Goal: Information Seeking & Learning: Check status

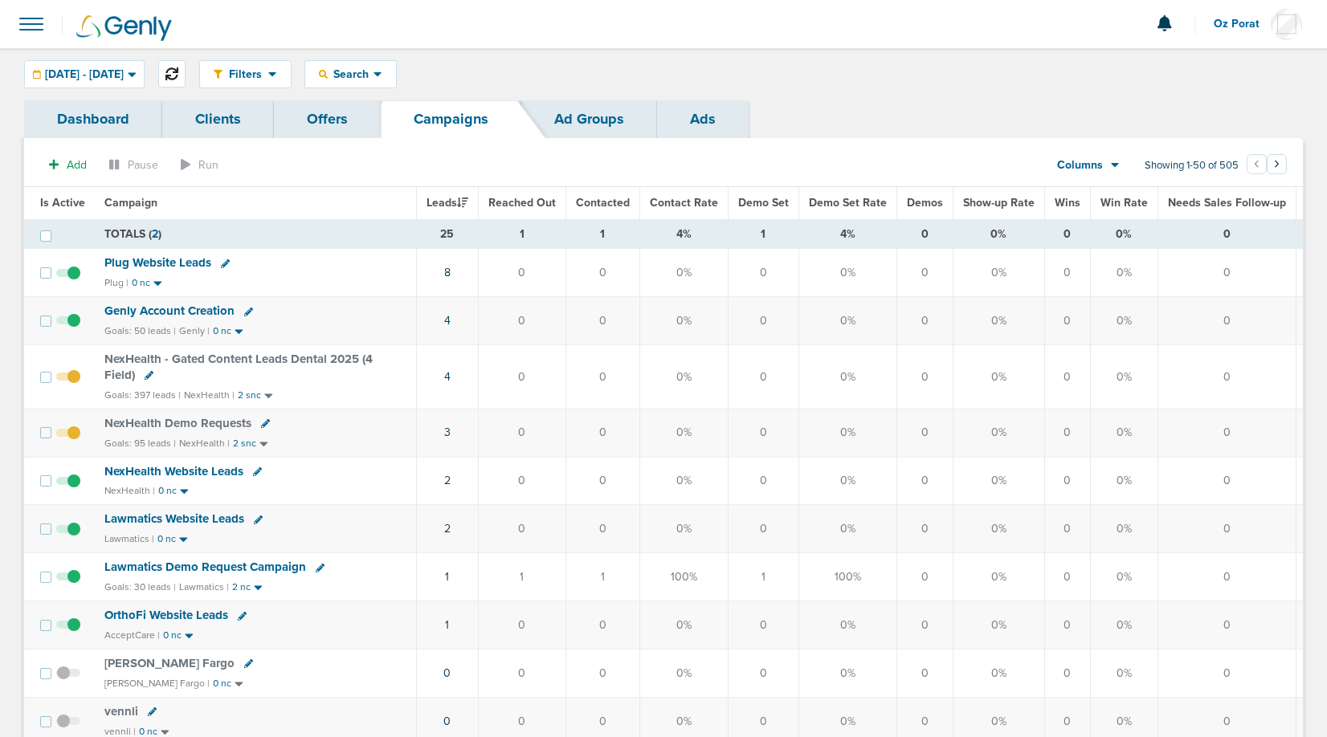
click at [186, 62] on button at bounding box center [171, 73] width 27 height 27
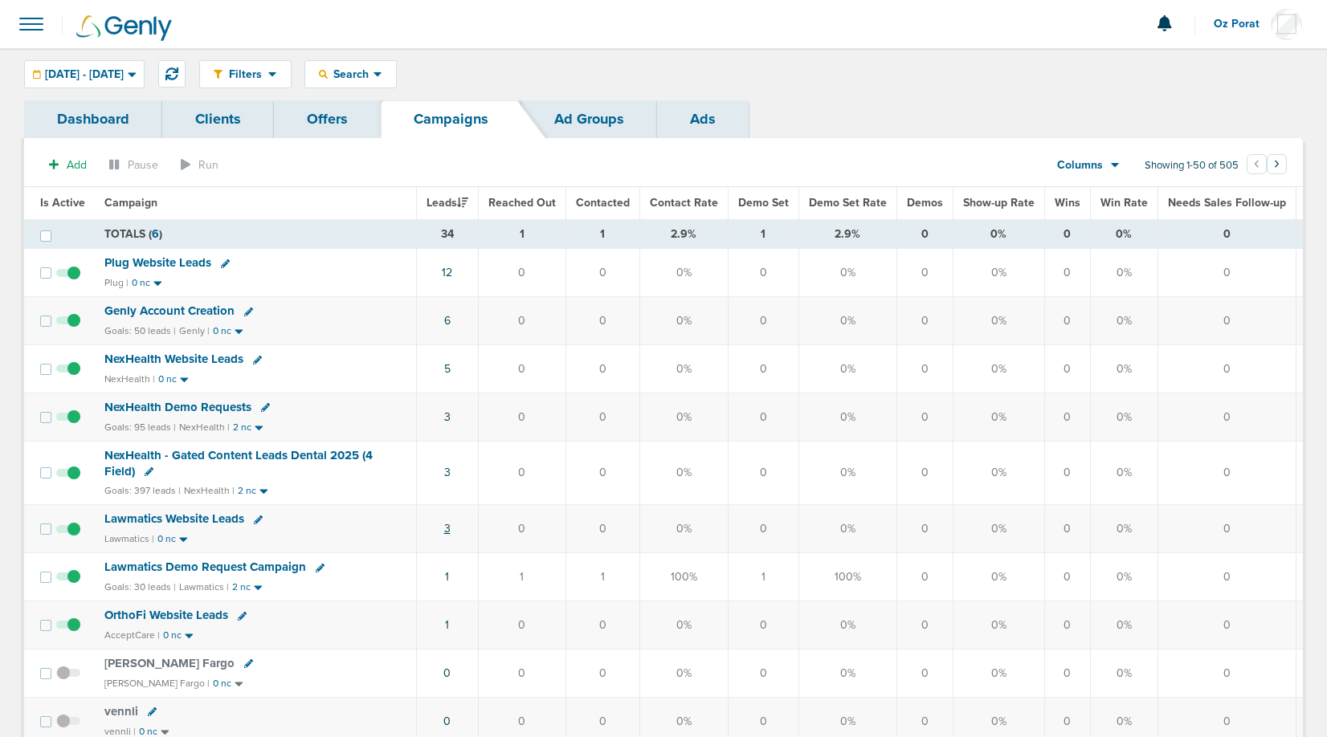
click at [444, 527] on link "3" at bounding box center [447, 529] width 6 height 14
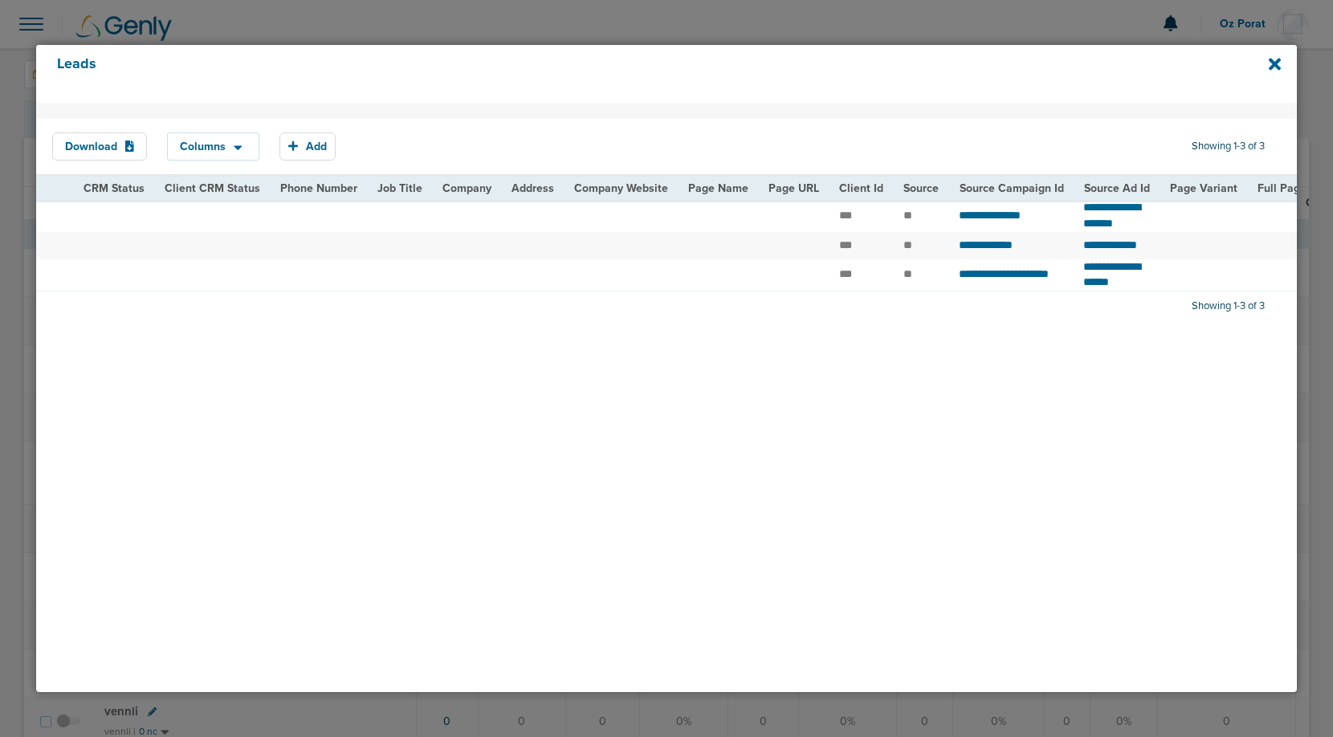
scroll to position [0, 455]
click at [1275, 59] on icon at bounding box center [1275, 64] width 12 height 18
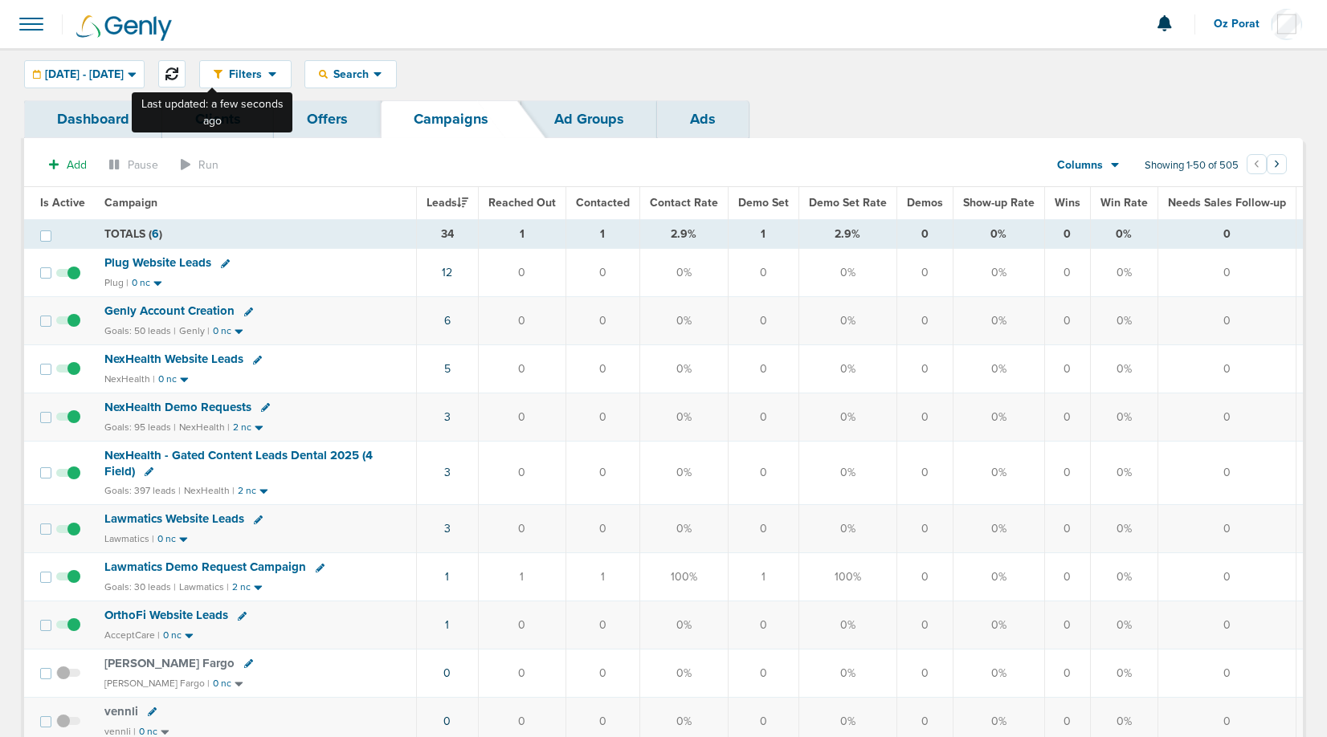
click at [178, 74] on icon at bounding box center [171, 73] width 13 height 13
click at [447, 321] on link "6" at bounding box center [447, 321] width 6 height 14
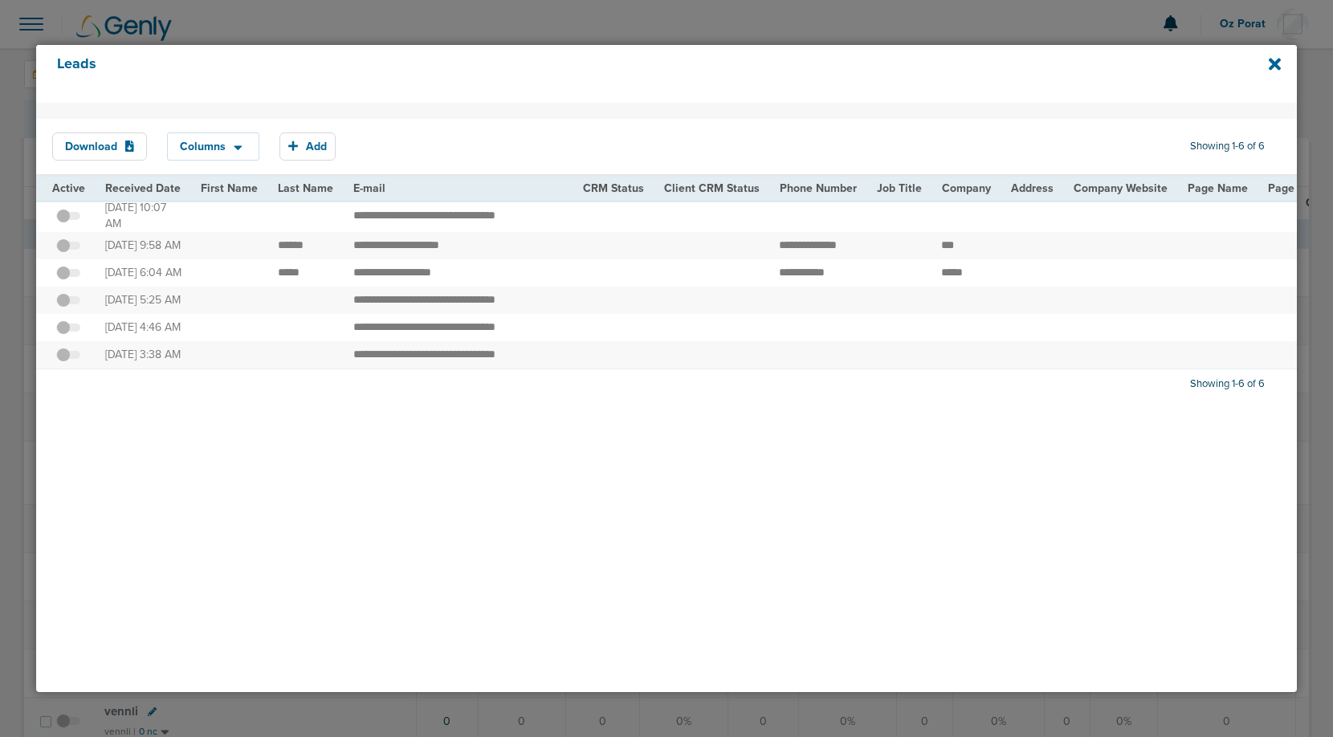
click at [74, 224] on span at bounding box center [68, 224] width 24 height 0
click at [68, 218] on input "checkbox" at bounding box center [68, 218] width 0 height 0
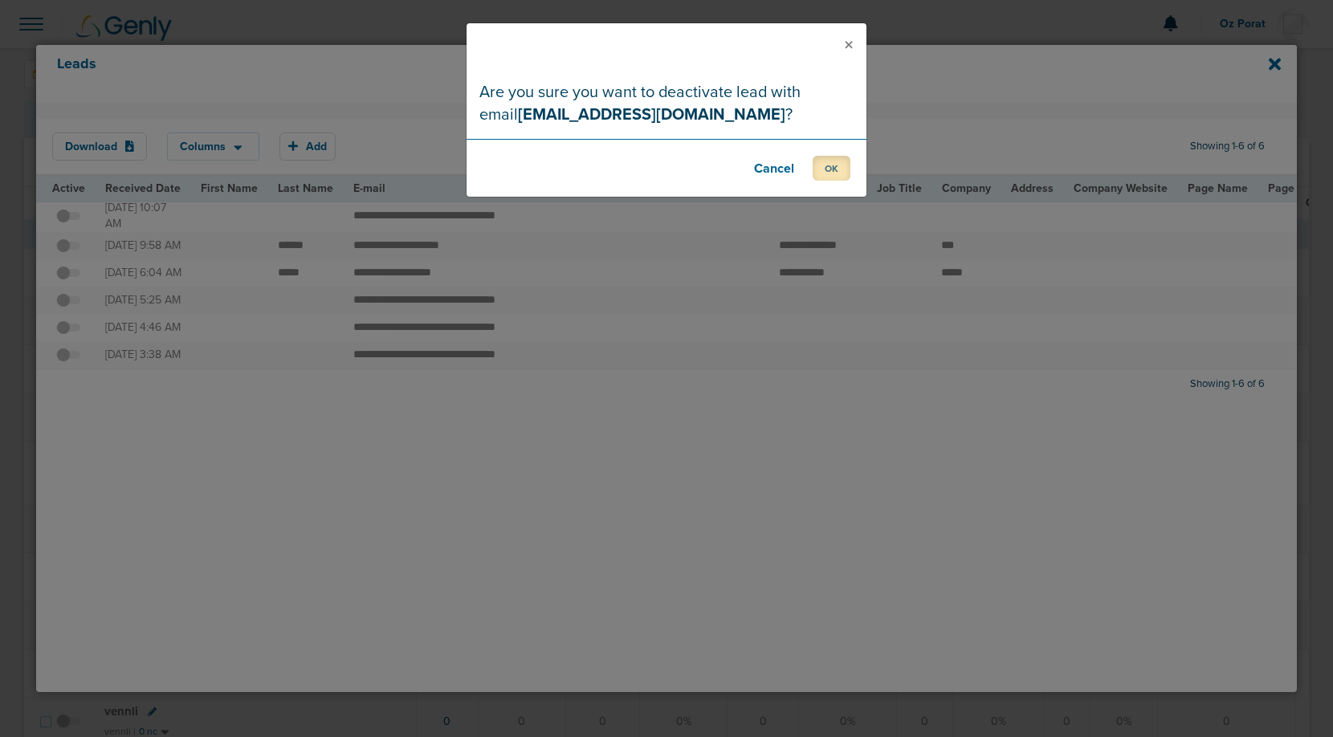
click at [844, 174] on button "OK" at bounding box center [832, 168] width 38 height 25
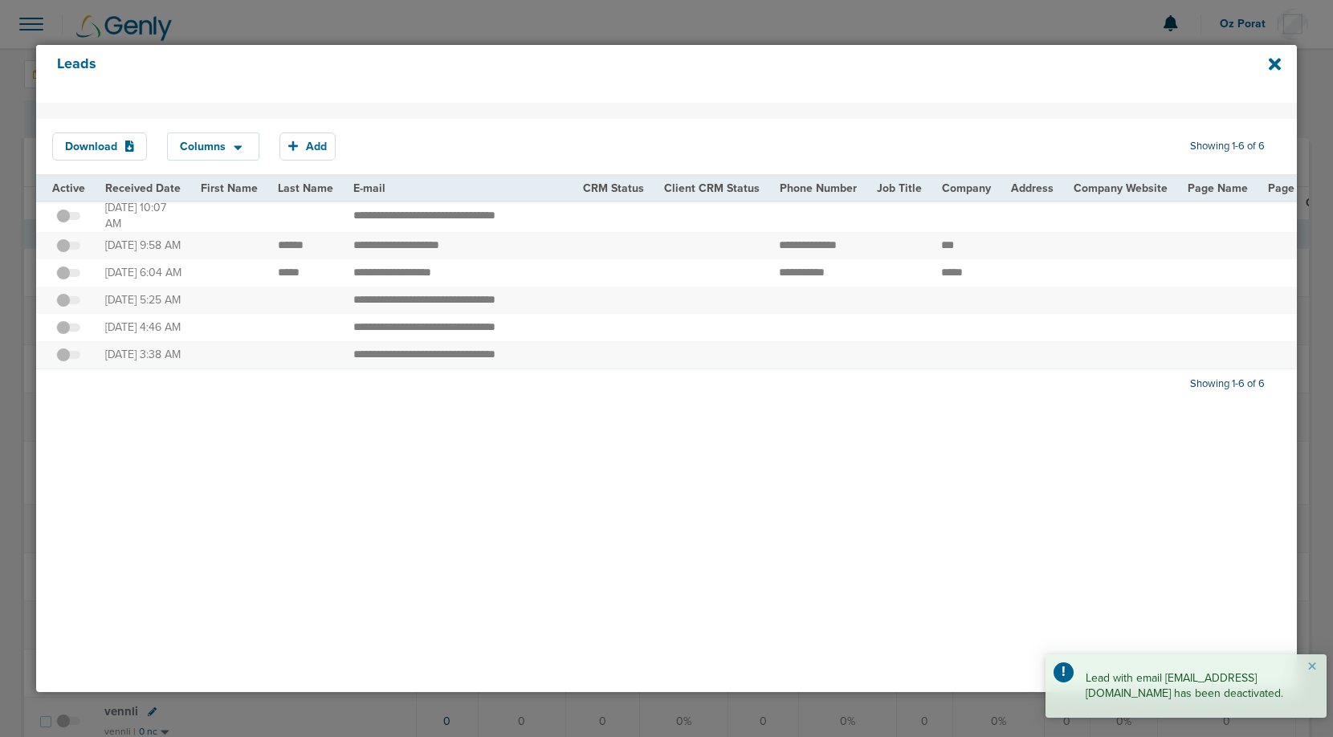
click at [69, 242] on label at bounding box center [68, 245] width 24 height 15
click at [68, 248] on input "checkbox" at bounding box center [68, 248] width 0 height 0
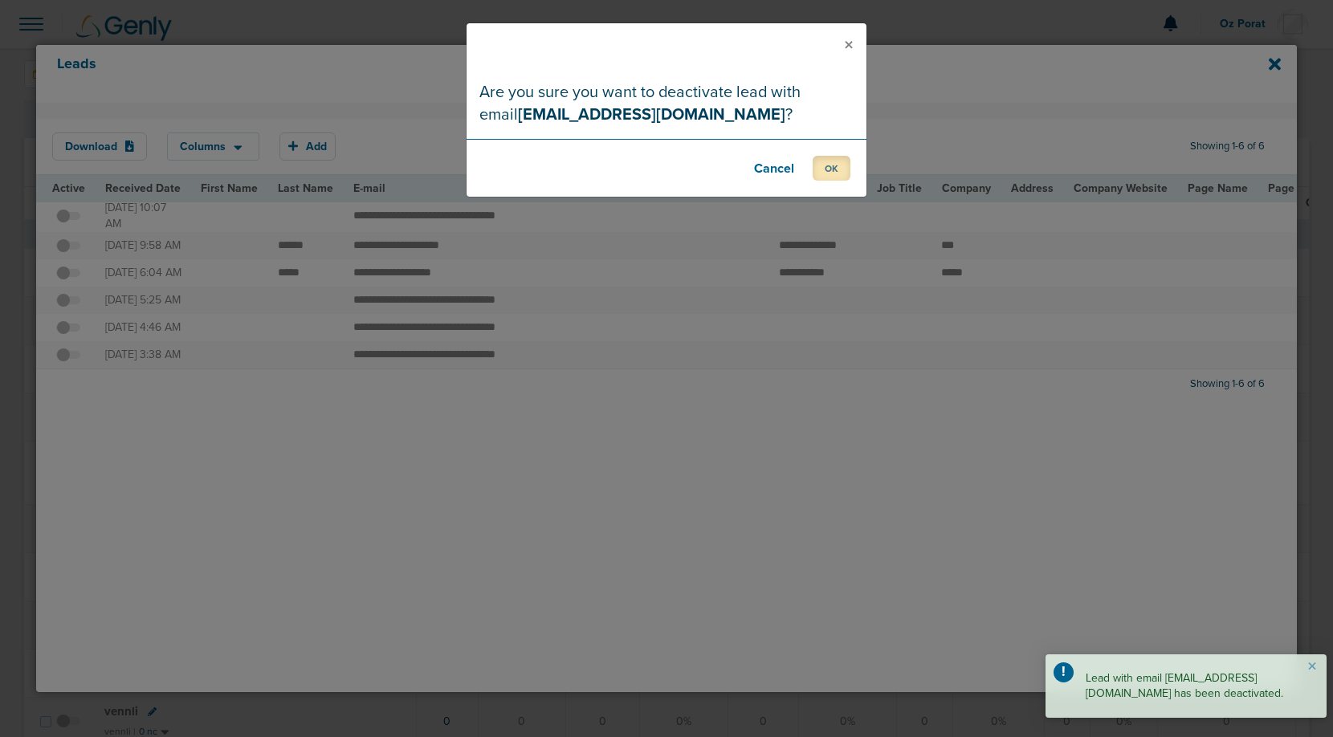
click at [828, 165] on button "OK" at bounding box center [832, 168] width 38 height 25
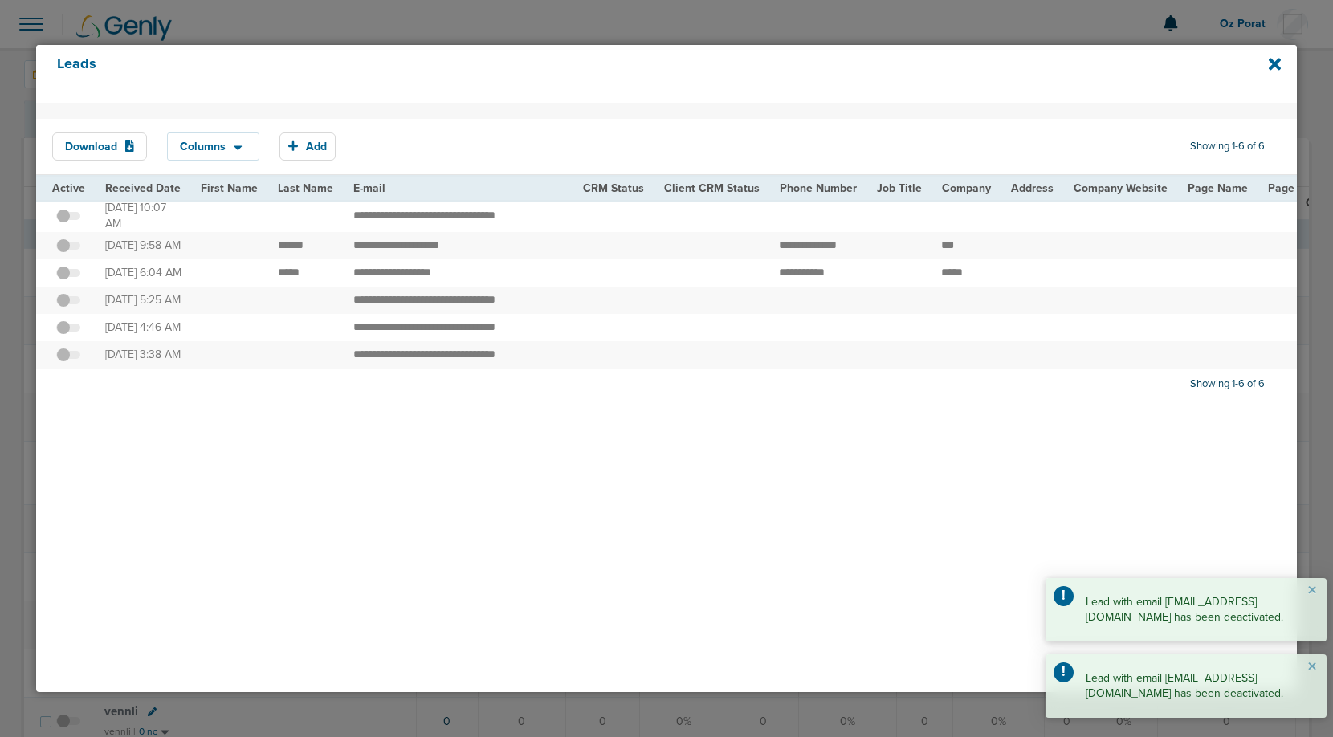
click at [71, 281] on span at bounding box center [68, 281] width 24 height 0
click at [68, 275] on input "checkbox" at bounding box center [68, 275] width 0 height 0
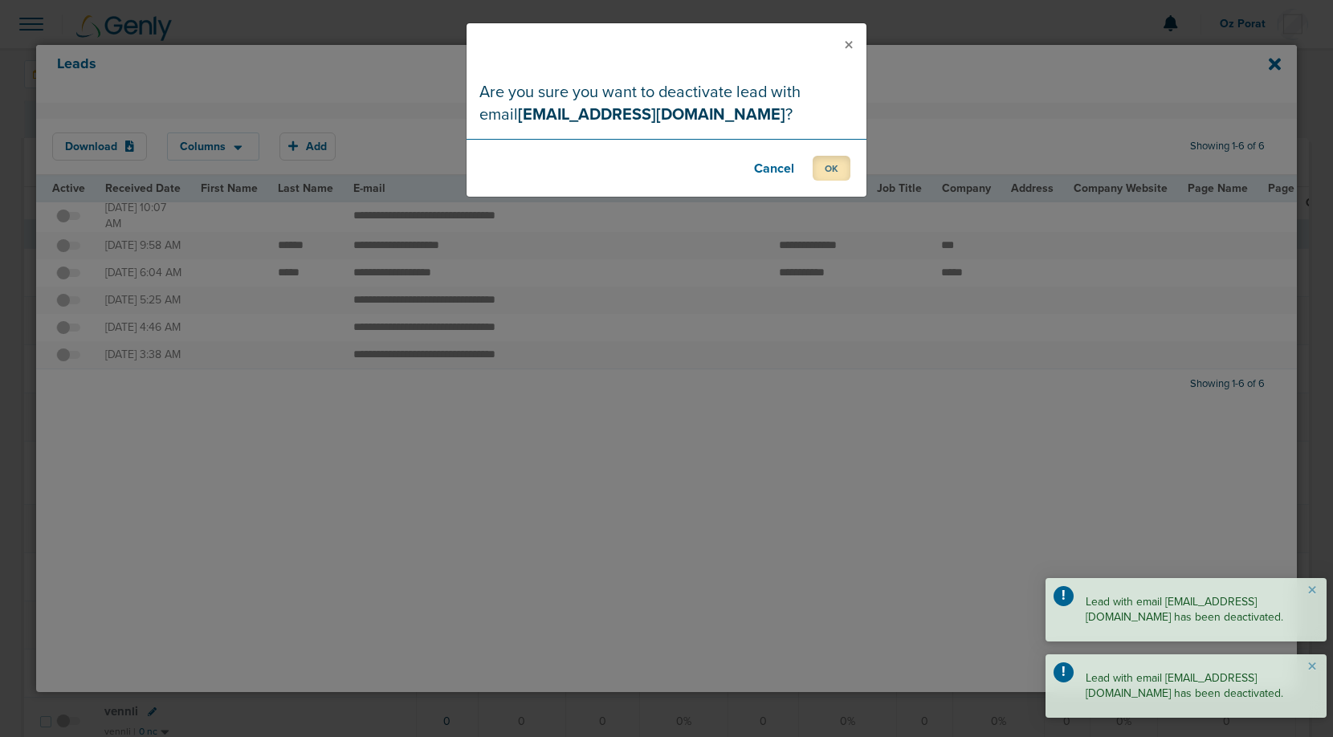
click at [823, 175] on button "OK" at bounding box center [832, 168] width 38 height 25
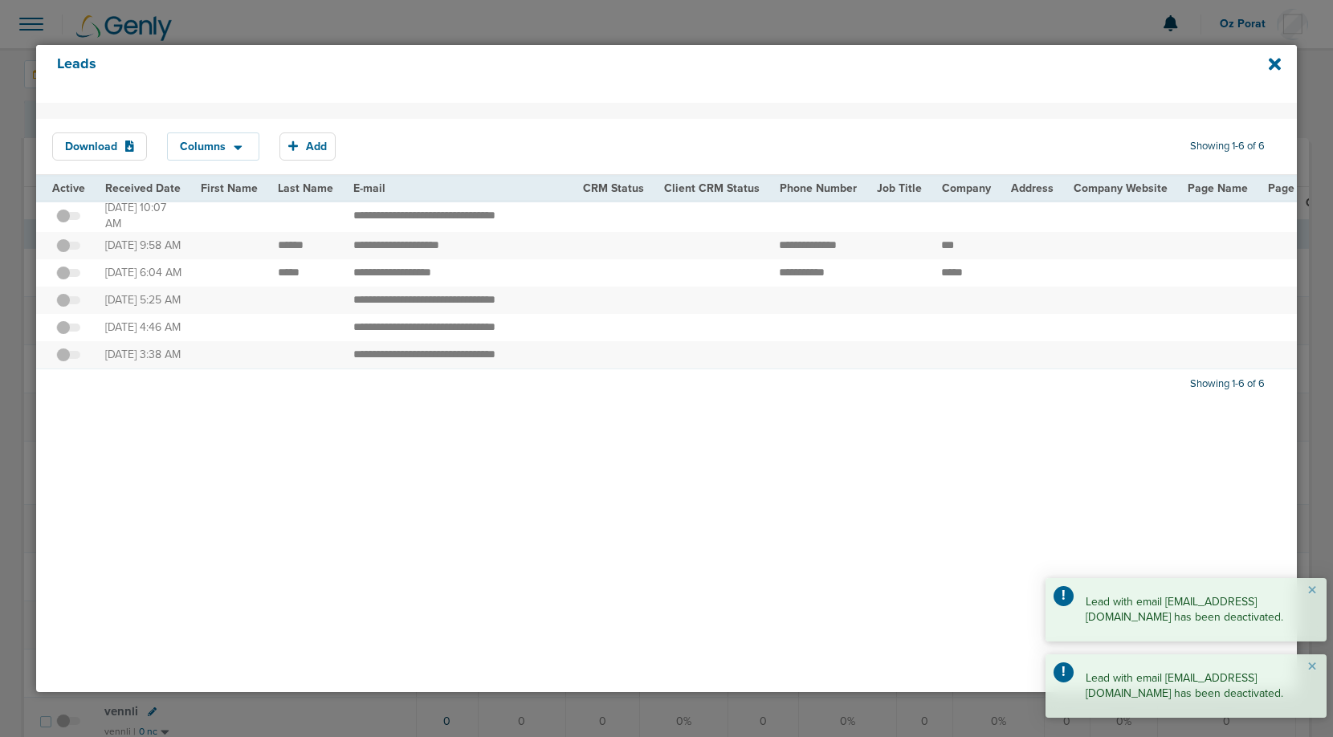
click at [64, 308] on span at bounding box center [68, 308] width 24 height 0
click at [68, 303] on input "checkbox" at bounding box center [68, 303] width 0 height 0
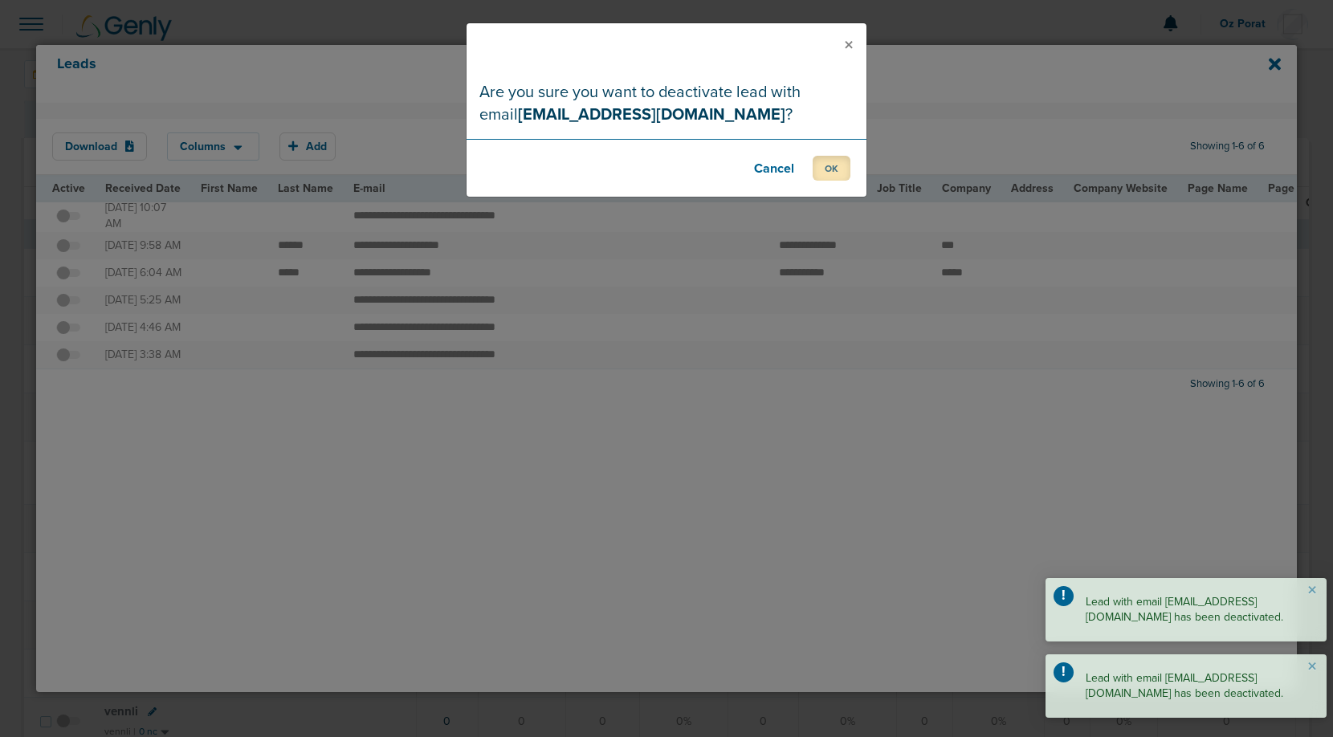
click at [839, 169] on button "OK" at bounding box center [832, 168] width 38 height 25
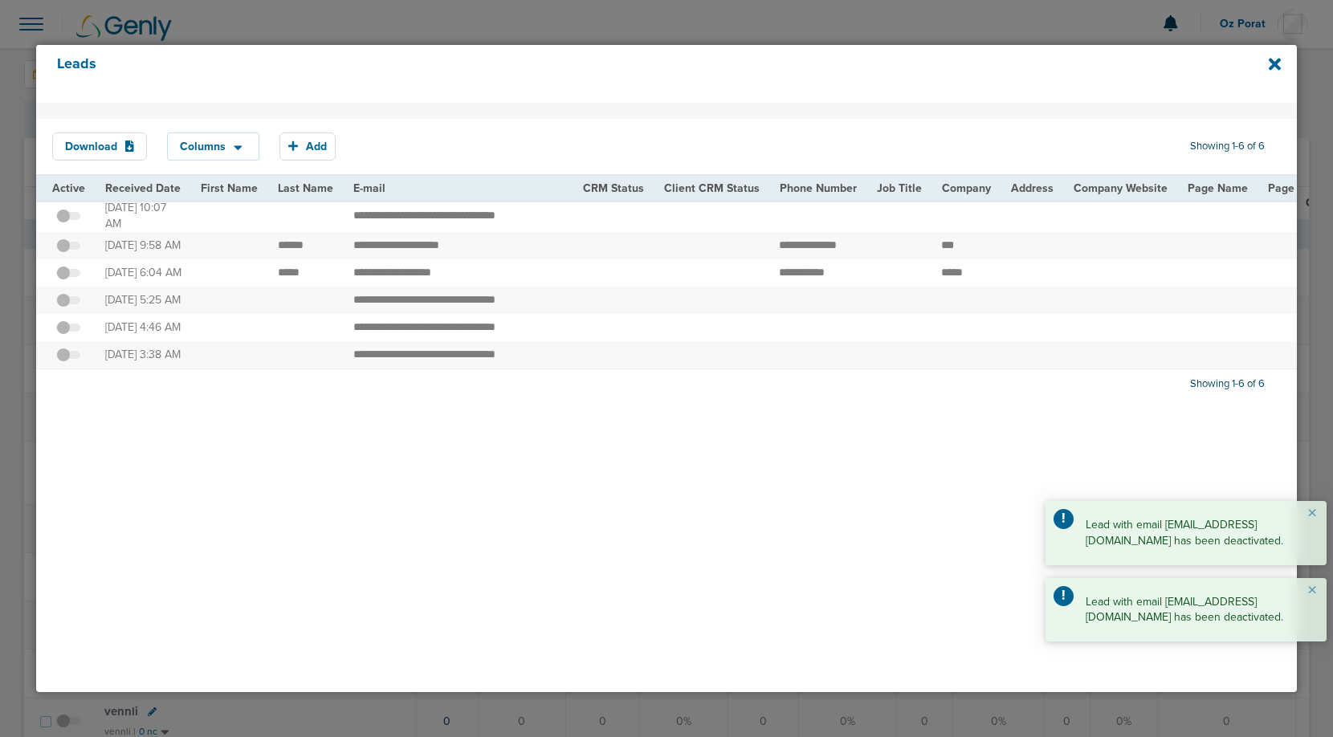
click at [67, 336] on span at bounding box center [68, 336] width 24 height 0
click at [68, 330] on input "checkbox" at bounding box center [68, 330] width 0 height 0
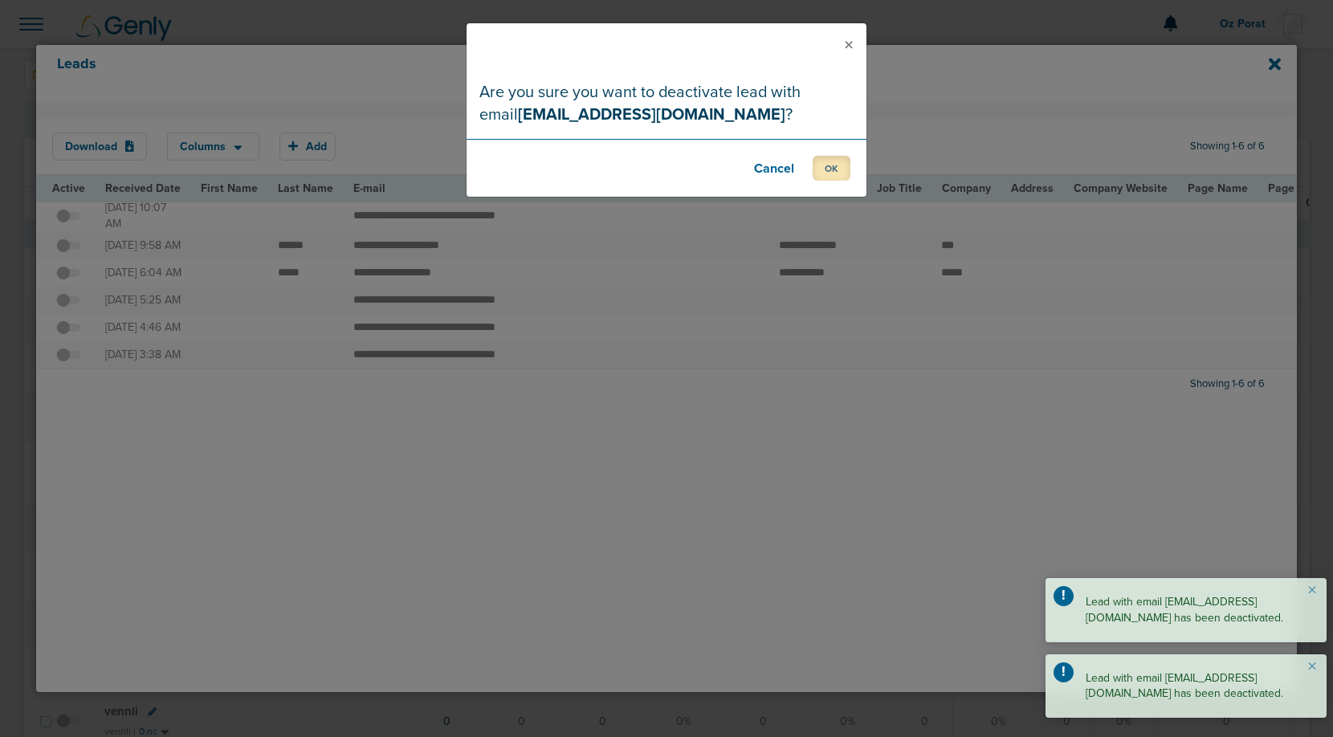
click at [846, 173] on button "OK" at bounding box center [832, 168] width 38 height 25
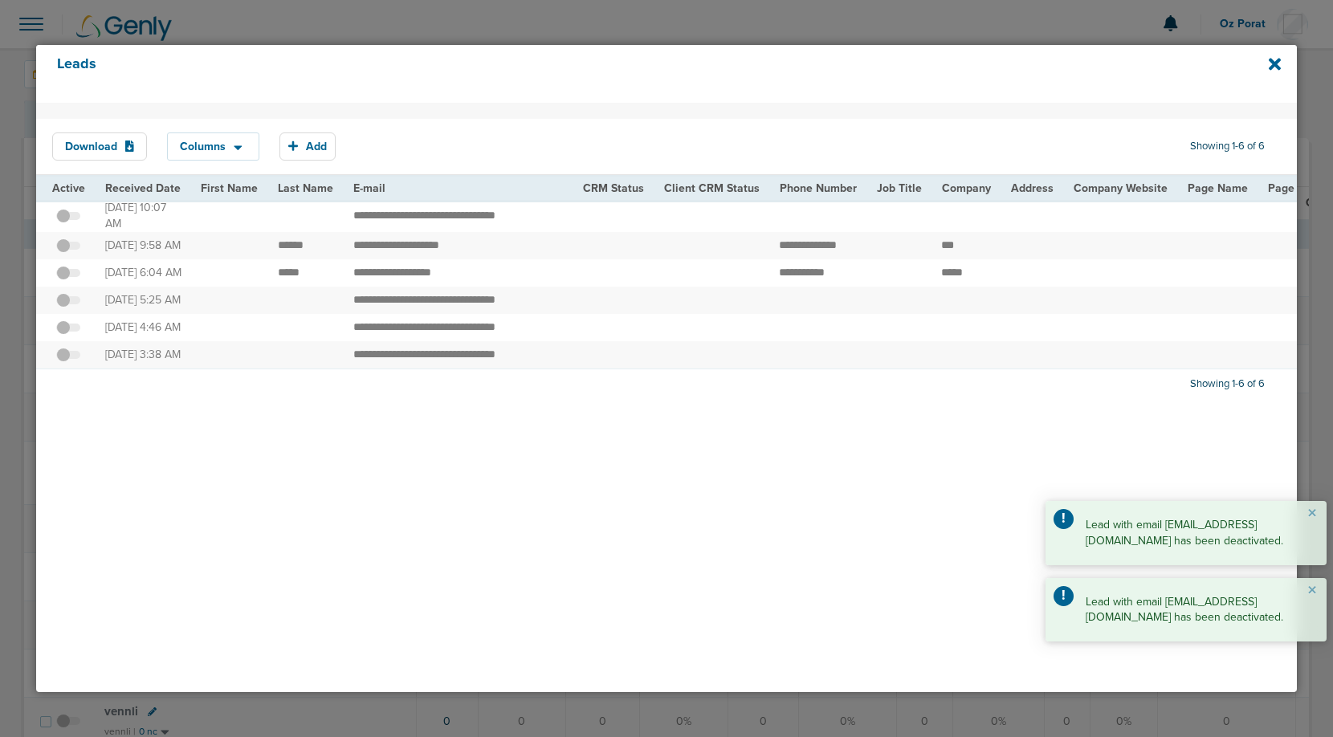
click at [69, 363] on span at bounding box center [68, 363] width 24 height 0
click at [68, 357] on input "checkbox" at bounding box center [68, 357] width 0 height 0
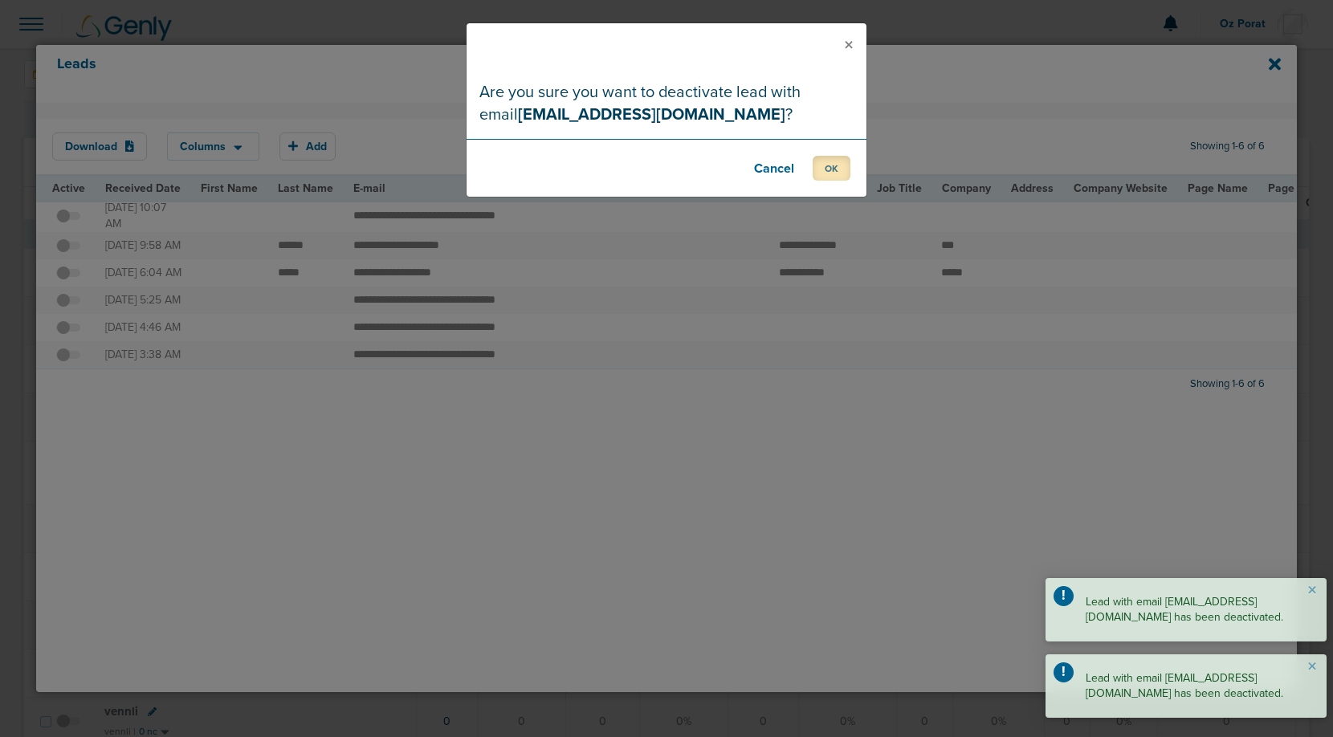
click at [846, 173] on button "OK" at bounding box center [832, 168] width 38 height 25
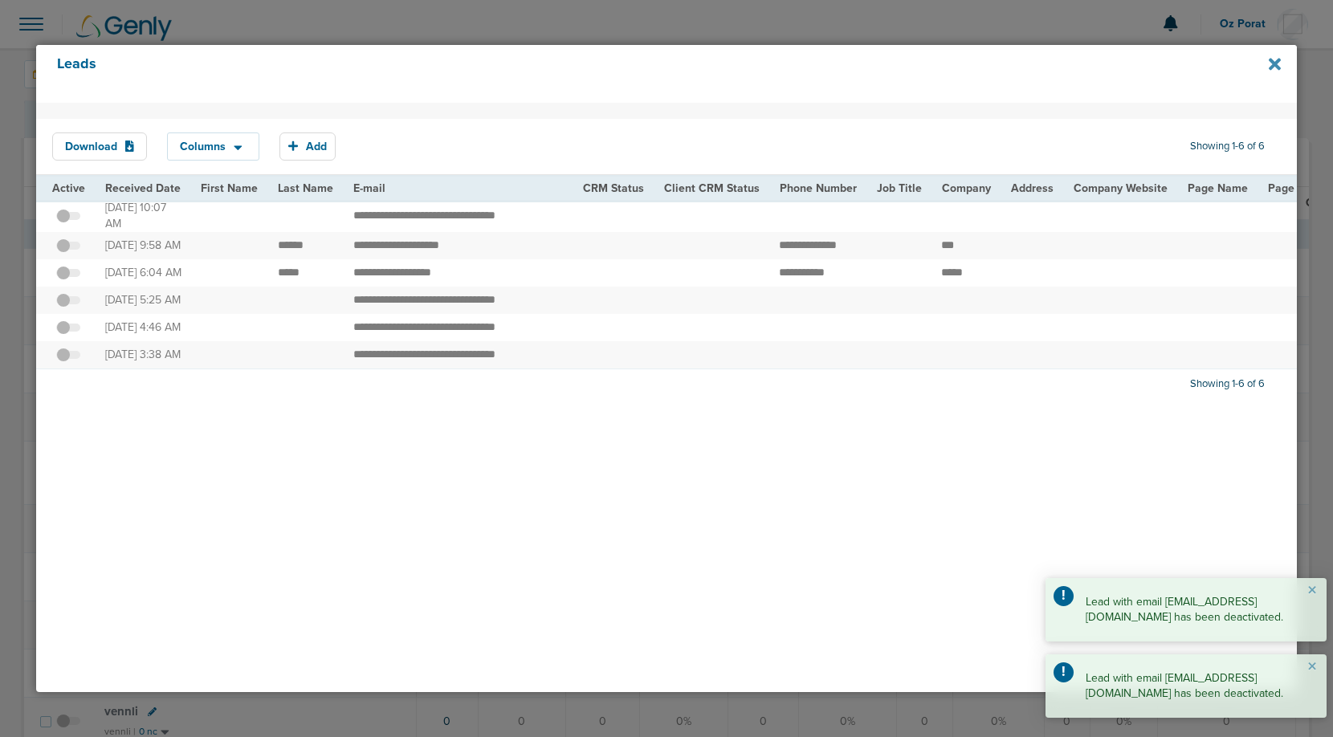
click at [1272, 59] on icon at bounding box center [1275, 64] width 12 height 18
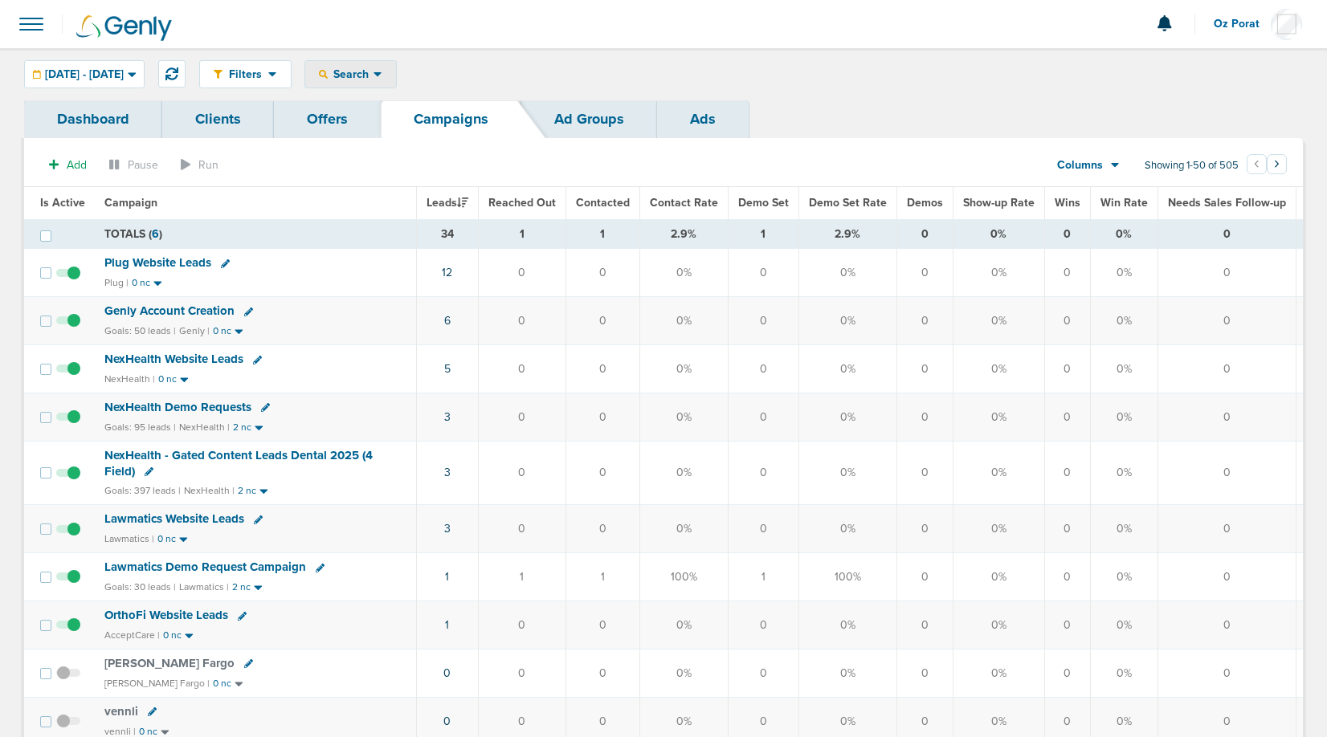
click at [396, 84] on div "Search" at bounding box center [350, 74] width 91 height 27
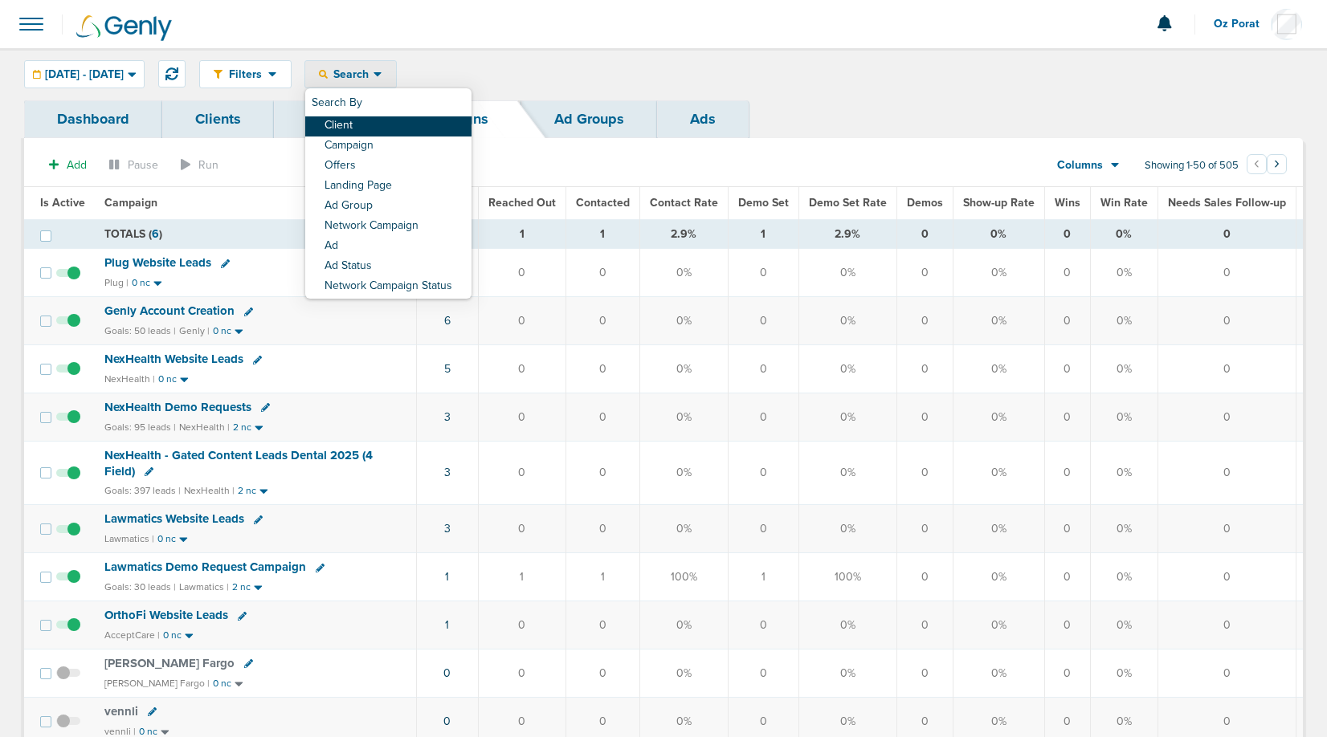
click at [405, 118] on link "Client" at bounding box center [388, 126] width 166 height 20
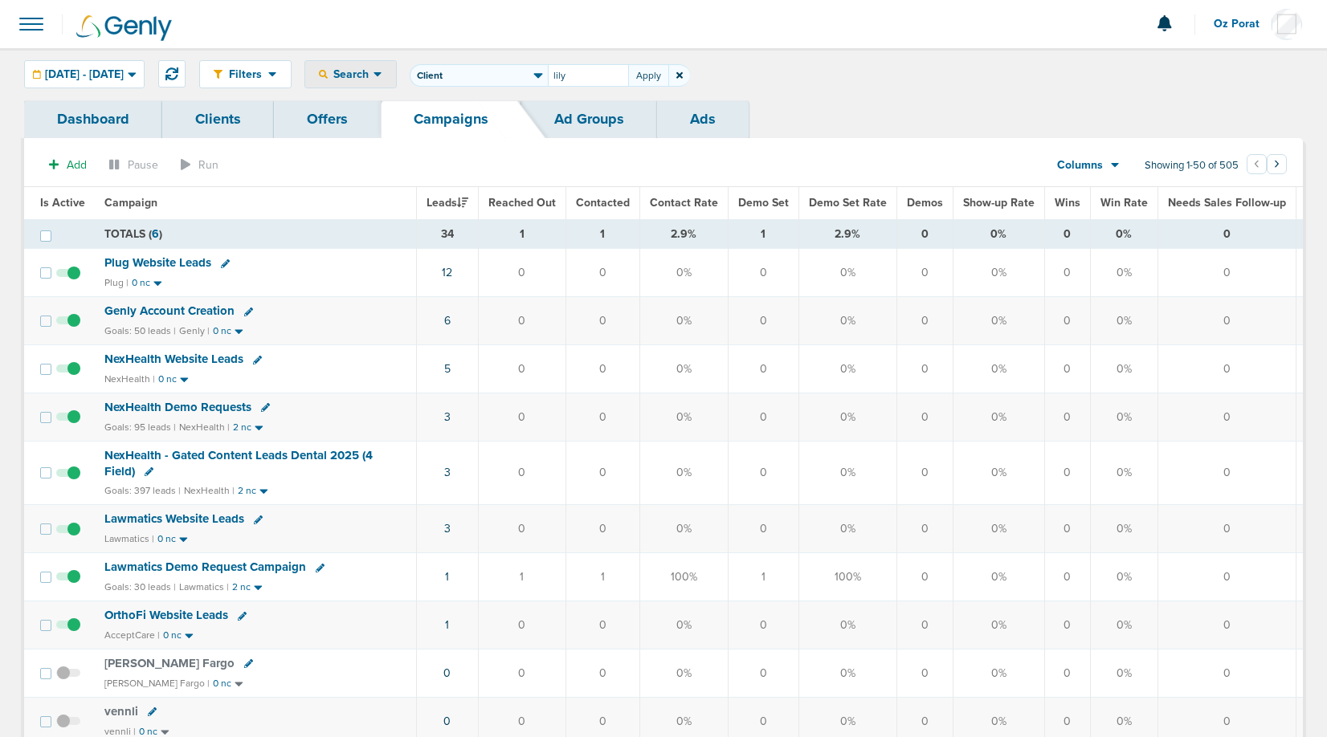
type input "lily"
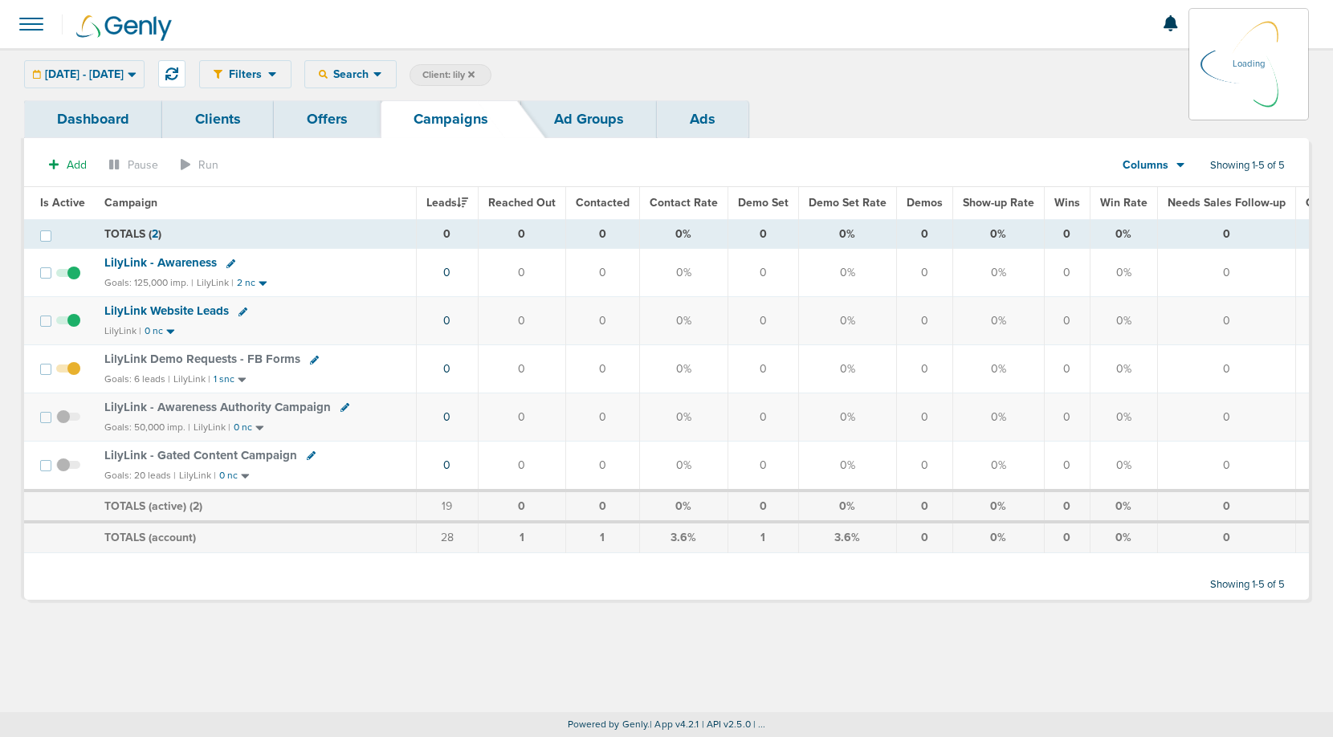
click at [111, 73] on div "[DATE] - [DATE] [DATE] [DATE] Last 7 Days Last 14 Days This Month Last Month Th…" at bounding box center [84, 74] width 120 height 28
click at [124, 77] on span "[DATE] - [DATE]" at bounding box center [84, 74] width 79 height 11
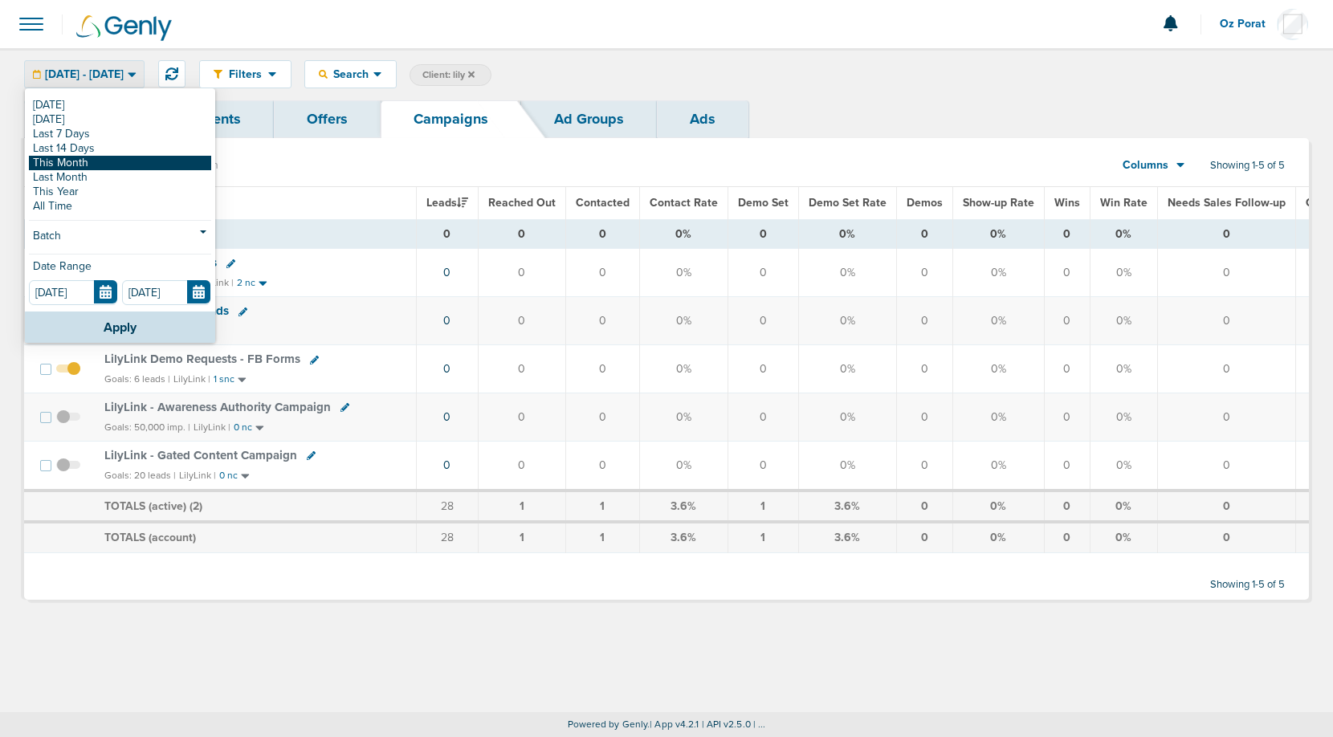
click at [86, 164] on link "This Month" at bounding box center [120, 163] width 182 height 14
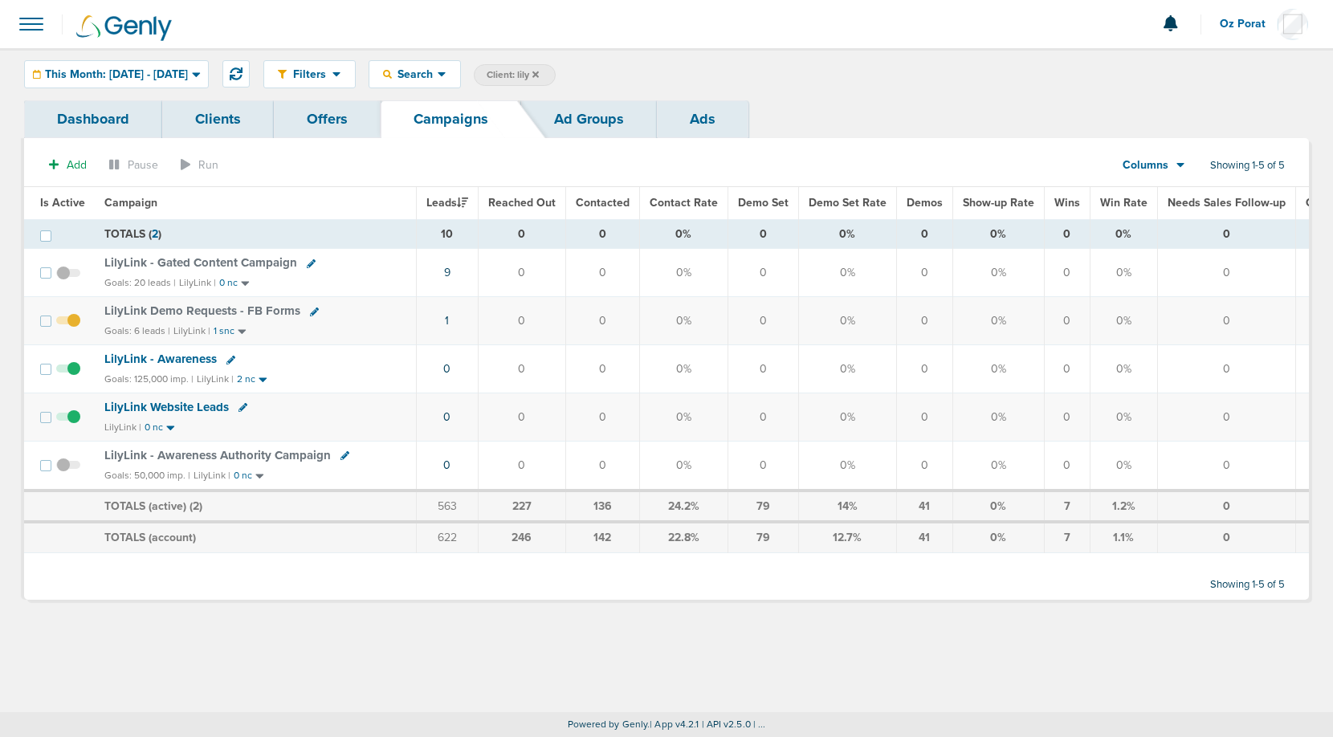
click at [1160, 172] on span "Columns" at bounding box center [1146, 165] width 46 height 16
click at [1153, 191] on link "Media Stats" at bounding box center [1190, 193] width 161 height 20
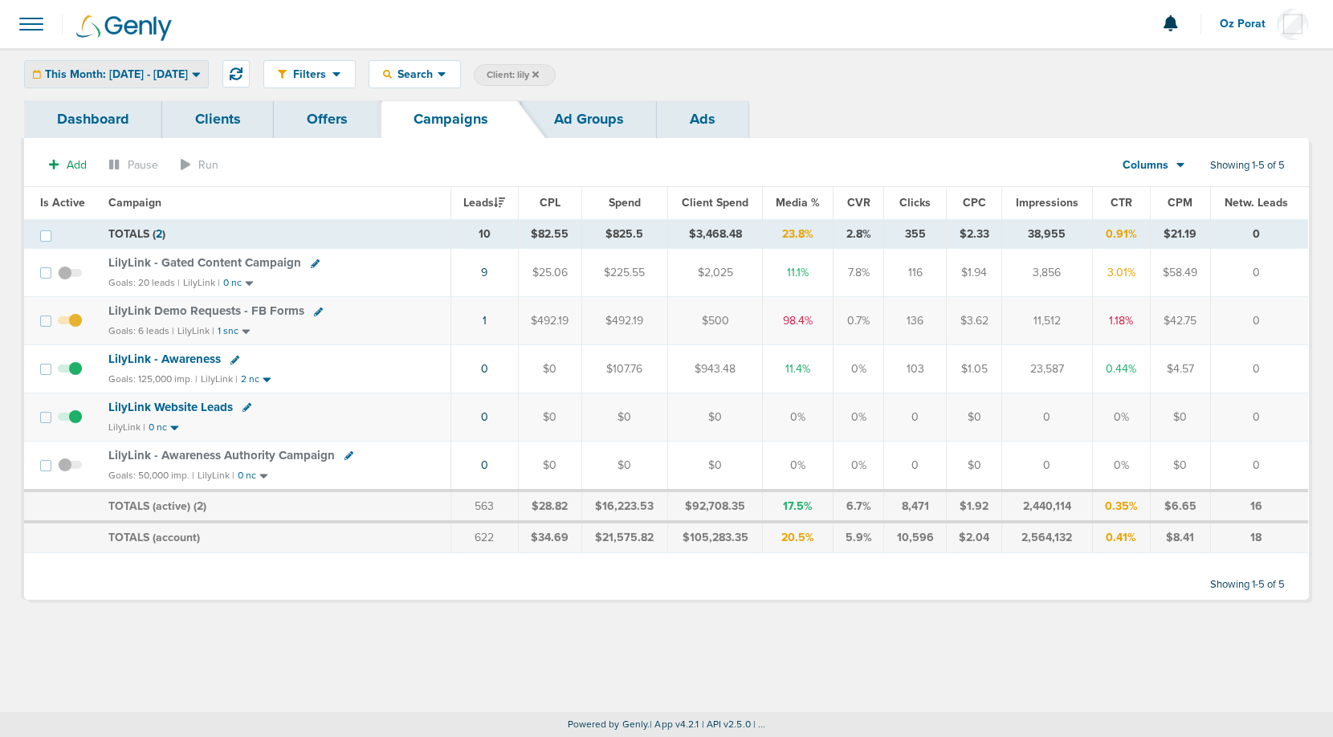
click at [188, 78] on span "This Month: [DATE] - [DATE]" at bounding box center [116, 74] width 143 height 11
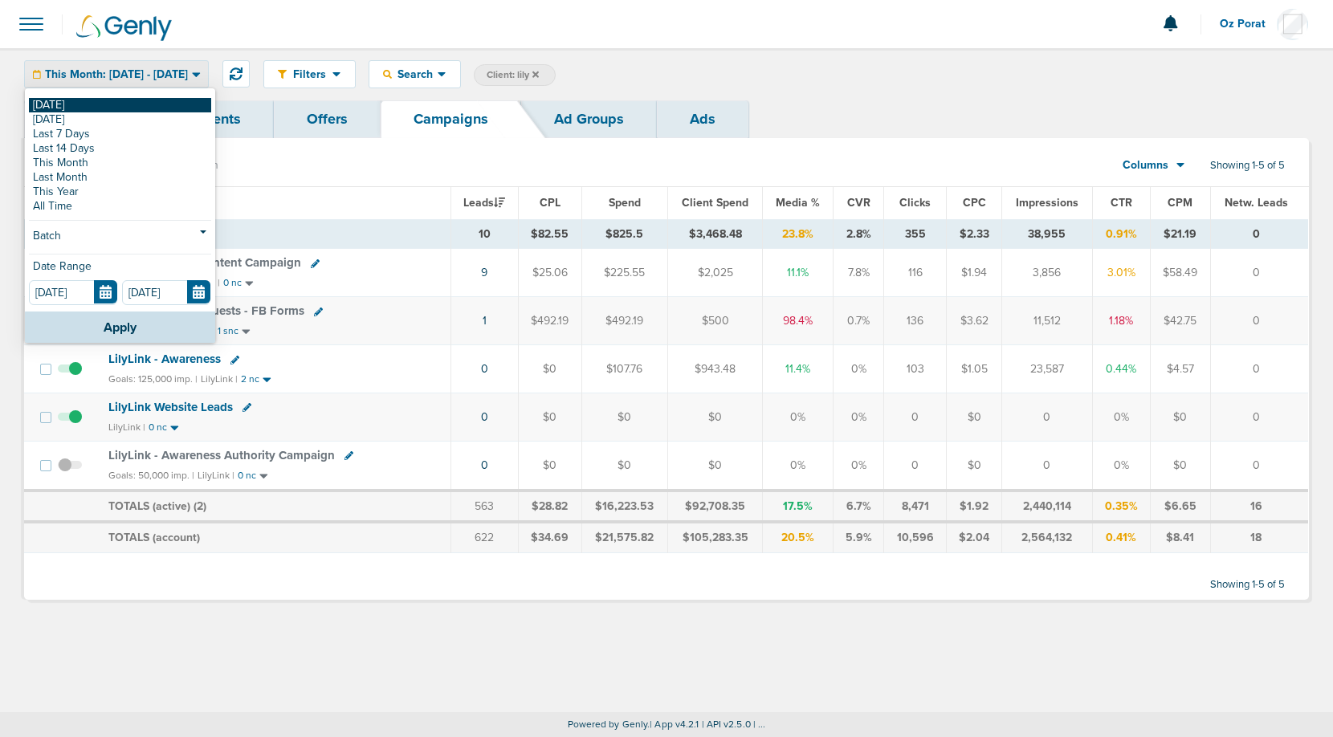
click at [99, 105] on link "[DATE]" at bounding box center [120, 105] width 182 height 14
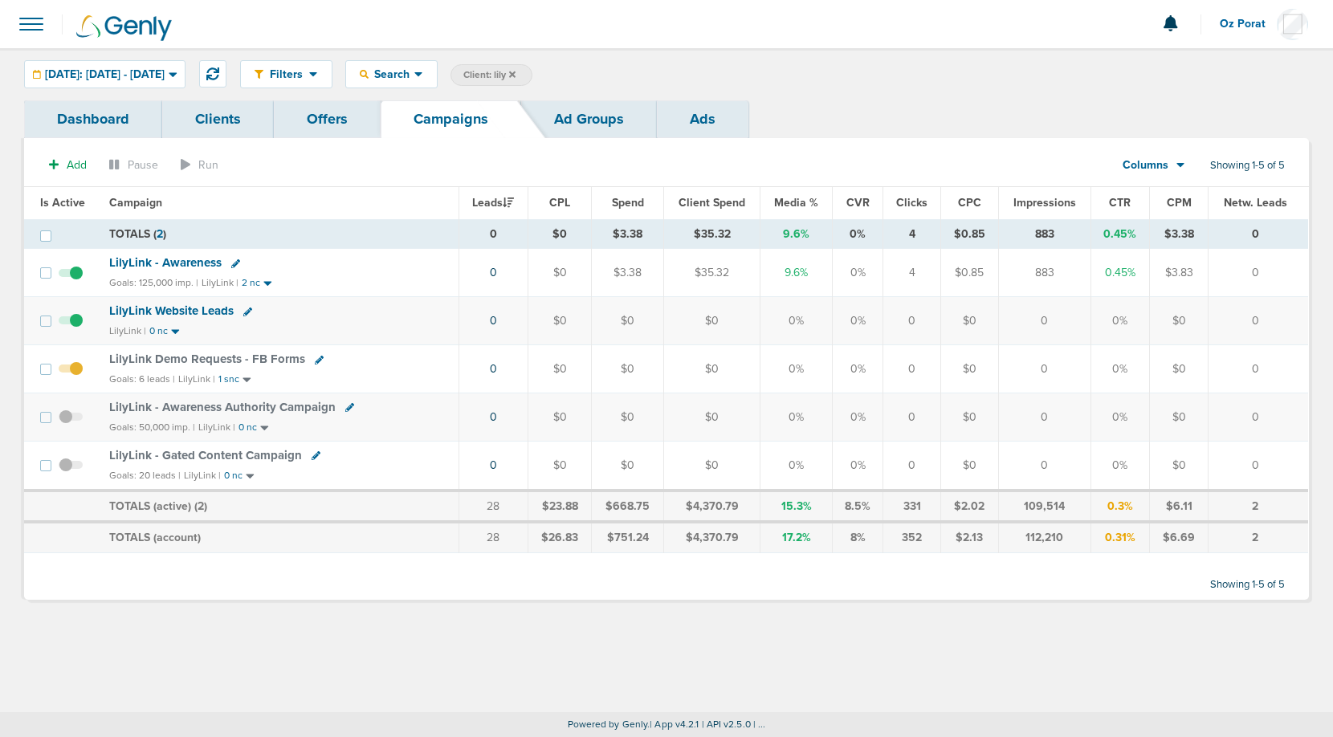
click at [533, 73] on label "Client: lily" at bounding box center [492, 75] width 82 height 22
click at [516, 73] on icon at bounding box center [512, 74] width 6 height 6
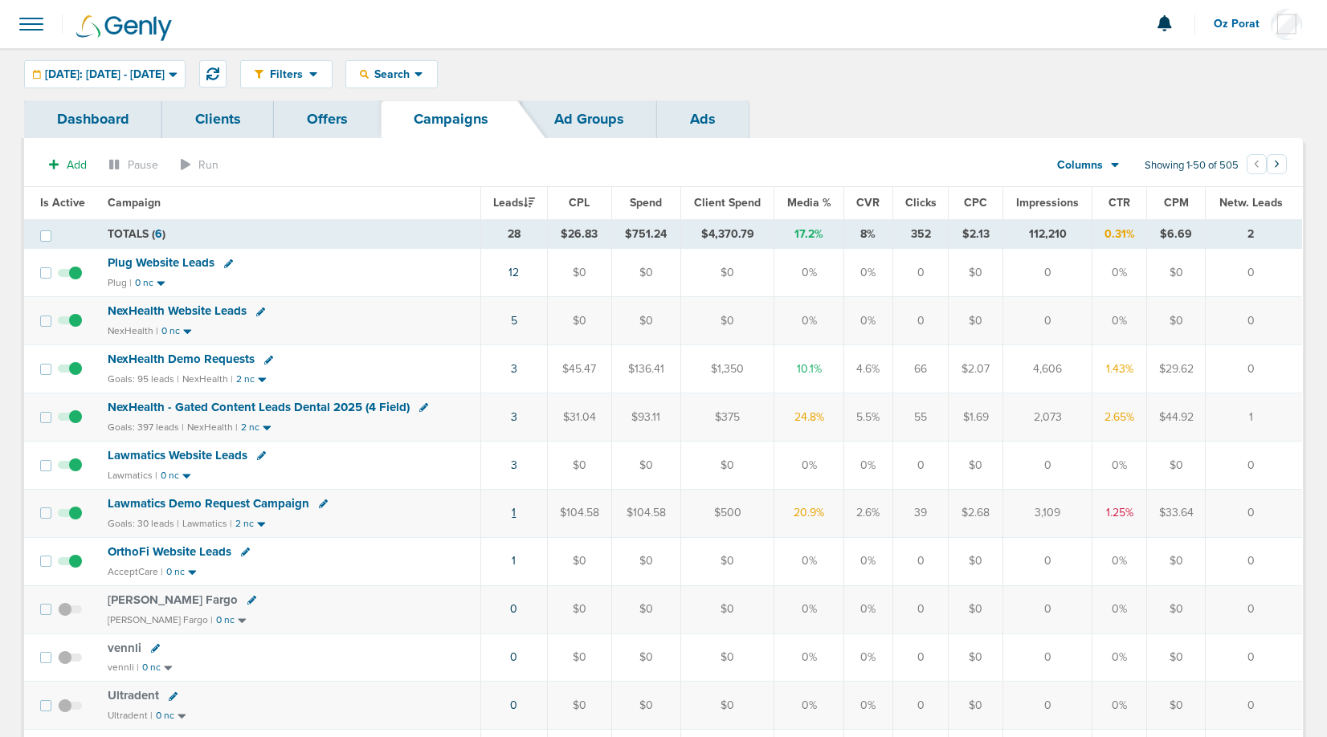
click at [513, 511] on link "1" at bounding box center [514, 513] width 4 height 14
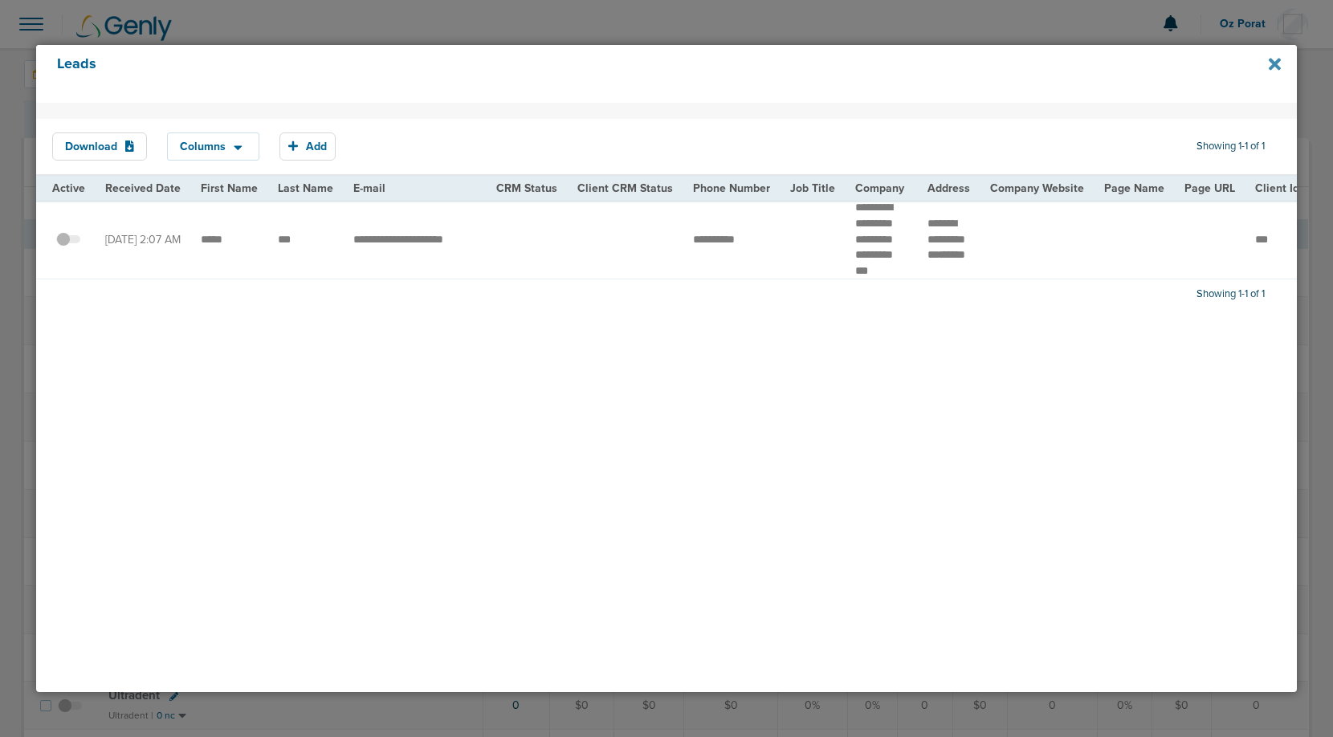
click at [1277, 66] on icon at bounding box center [1275, 64] width 12 height 12
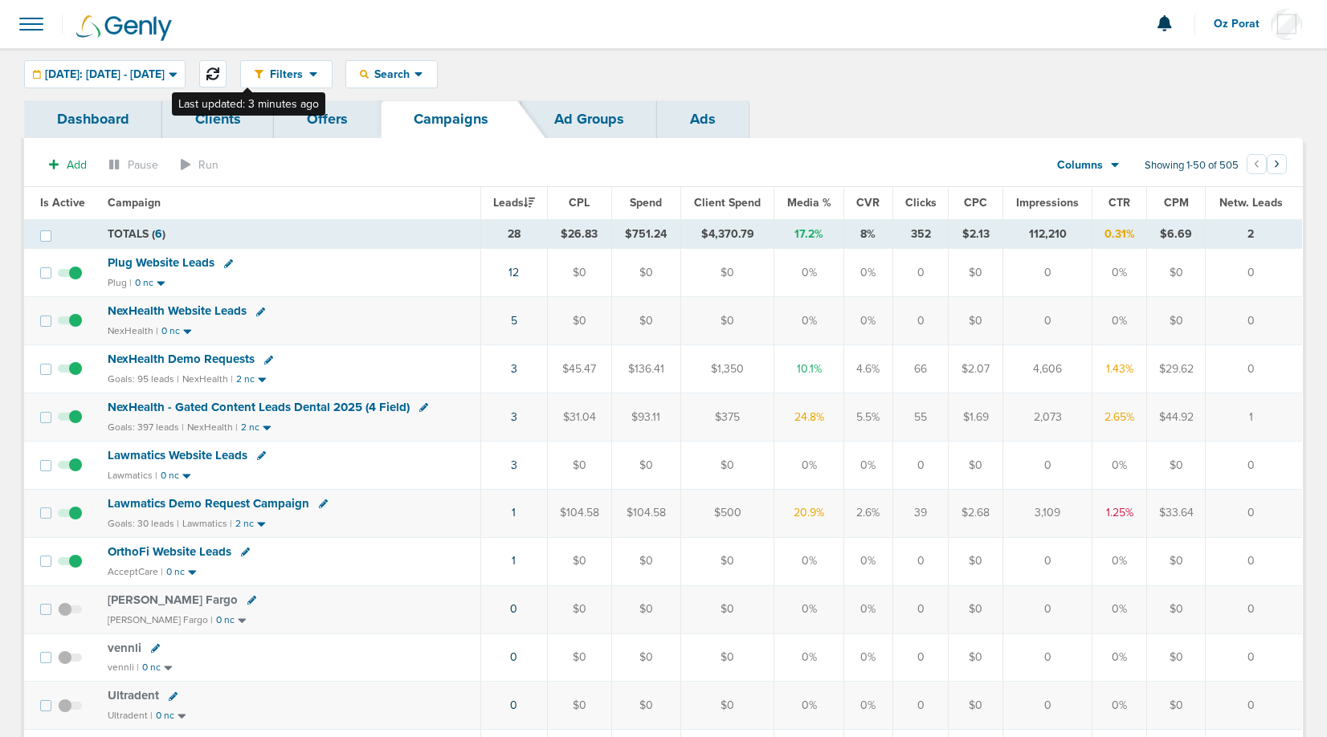
click at [219, 74] on icon at bounding box center [212, 73] width 13 height 13
click at [512, 317] on link "5" at bounding box center [514, 321] width 6 height 14
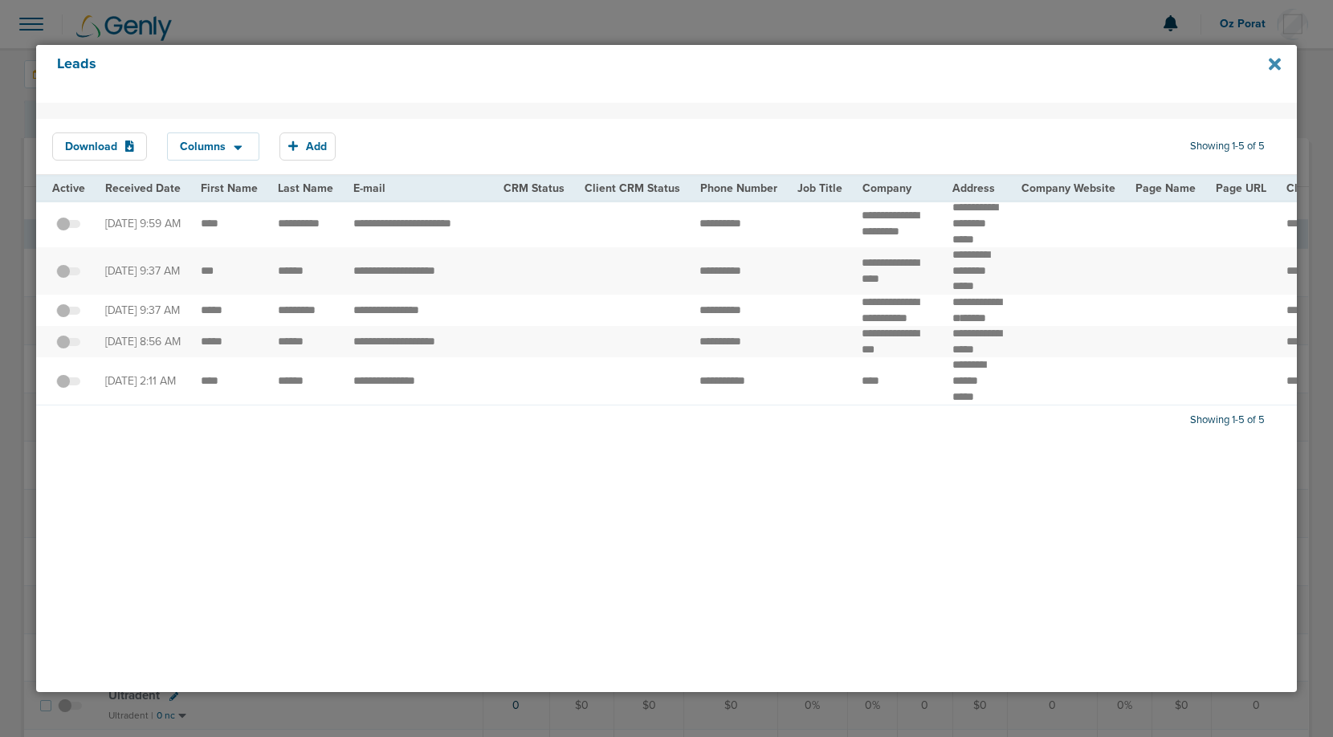
click at [1275, 68] on icon at bounding box center [1275, 64] width 12 height 18
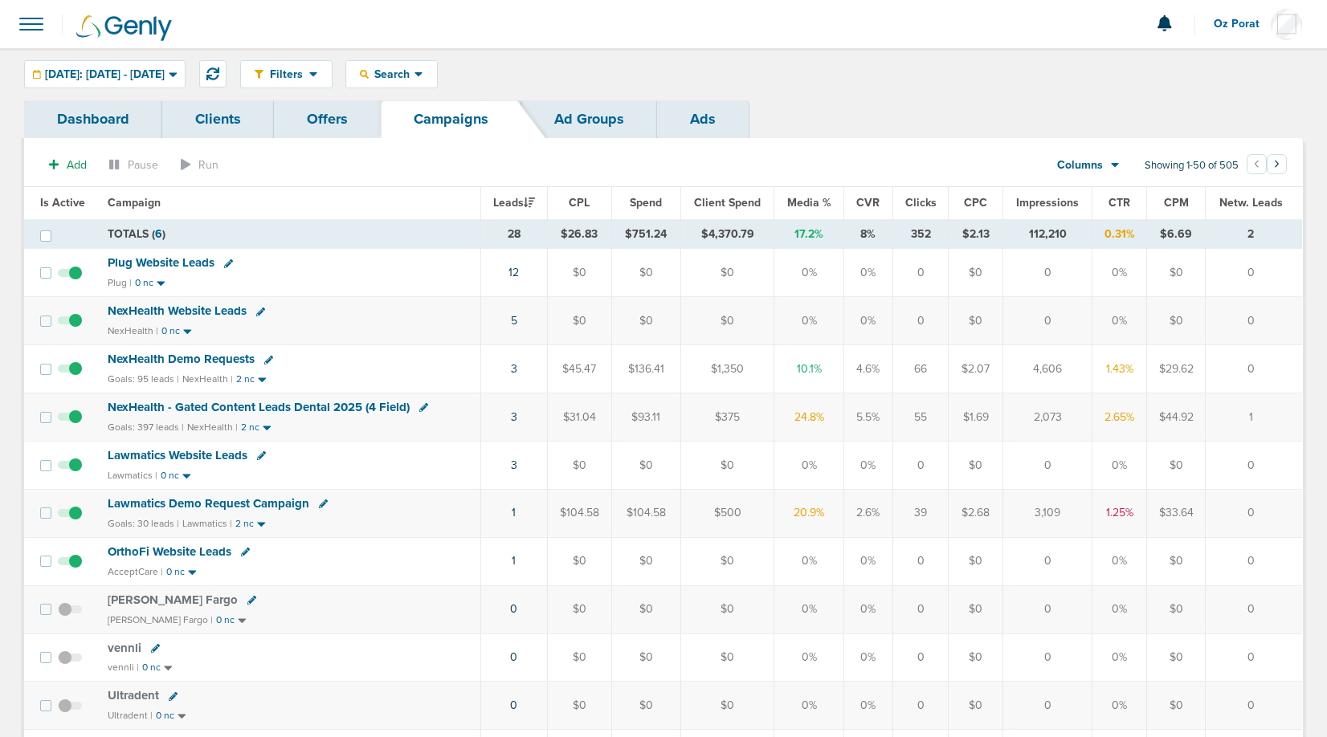
click at [233, 77] on div "Filters Active Only Settings Status Active Inactive Objectives MQL SQL Traffic …" at bounding box center [663, 74] width 1327 height 52
click at [219, 77] on icon at bounding box center [212, 73] width 13 height 13
click at [219, 74] on icon at bounding box center [212, 73] width 13 height 13
click at [414, 75] on span "Search" at bounding box center [392, 74] width 46 height 14
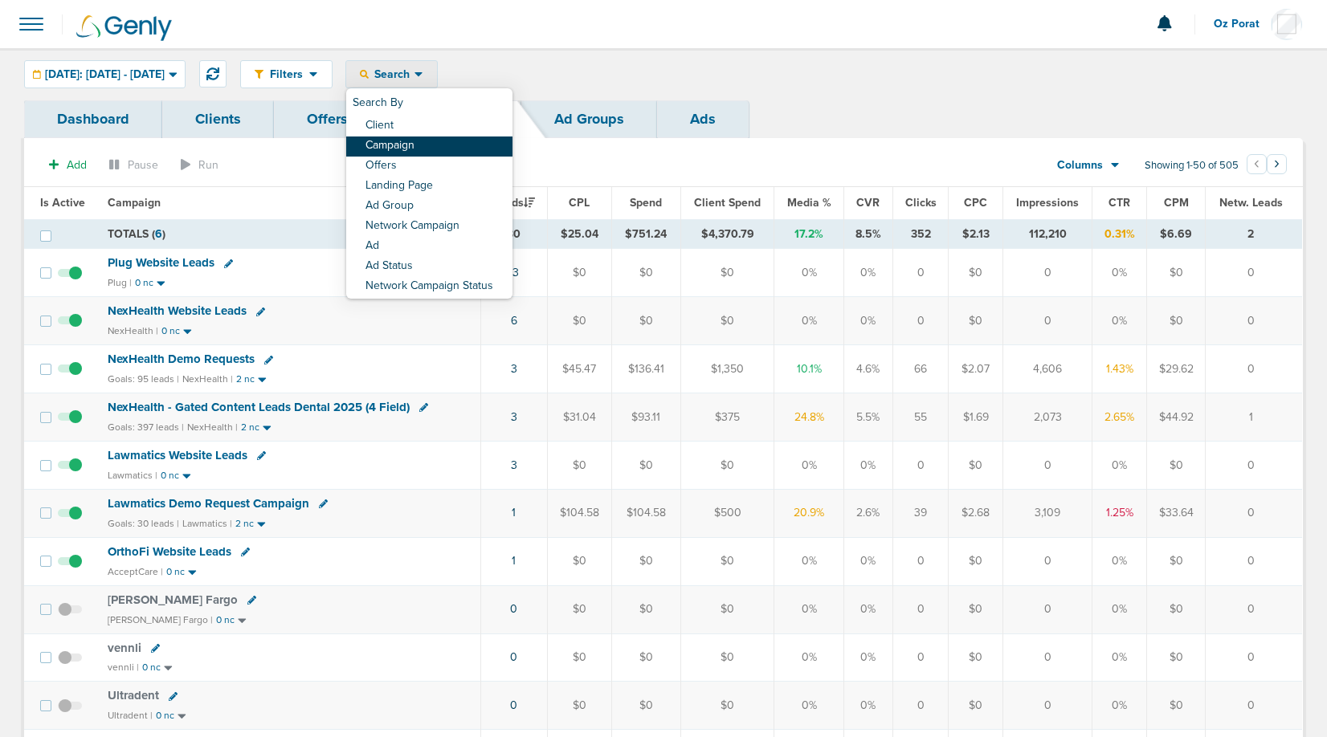
click at [463, 144] on link "Campaign" at bounding box center [429, 147] width 166 height 20
select select "cmpName"
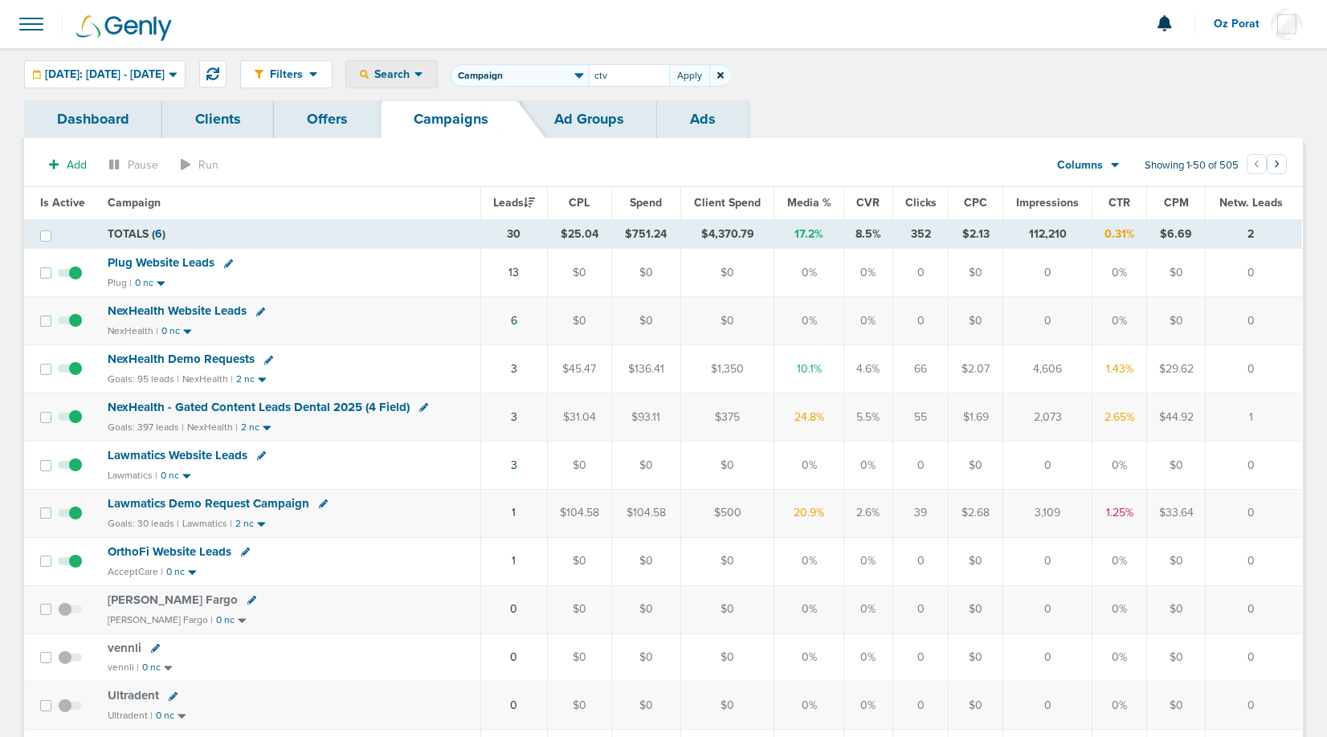
type input "ctv"
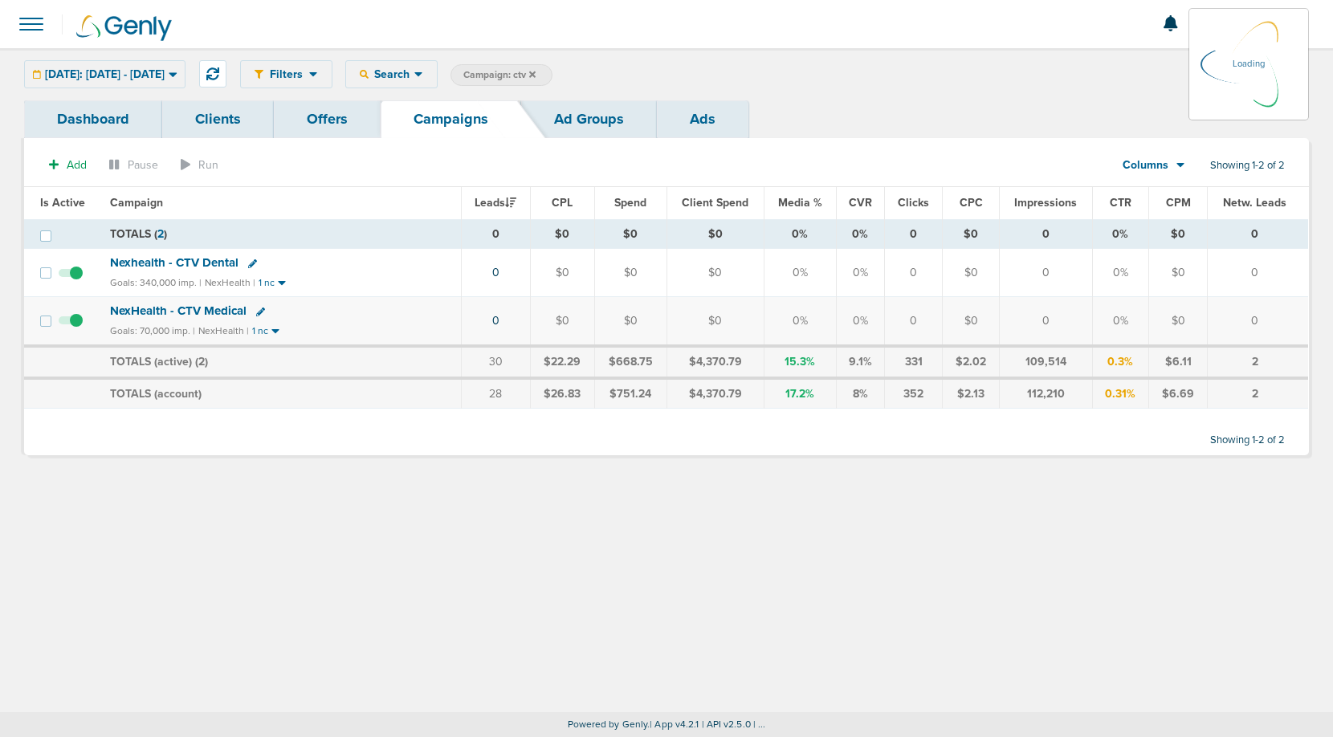
click at [165, 81] on div "[DATE]: [DATE] - [DATE] [DATE] [DATE] Last 7 Days Last 14 Days This Month Last …" at bounding box center [104, 74] width 161 height 28
click at [165, 74] on span "[DATE]: [DATE] - [DATE]" at bounding box center [105, 74] width 120 height 11
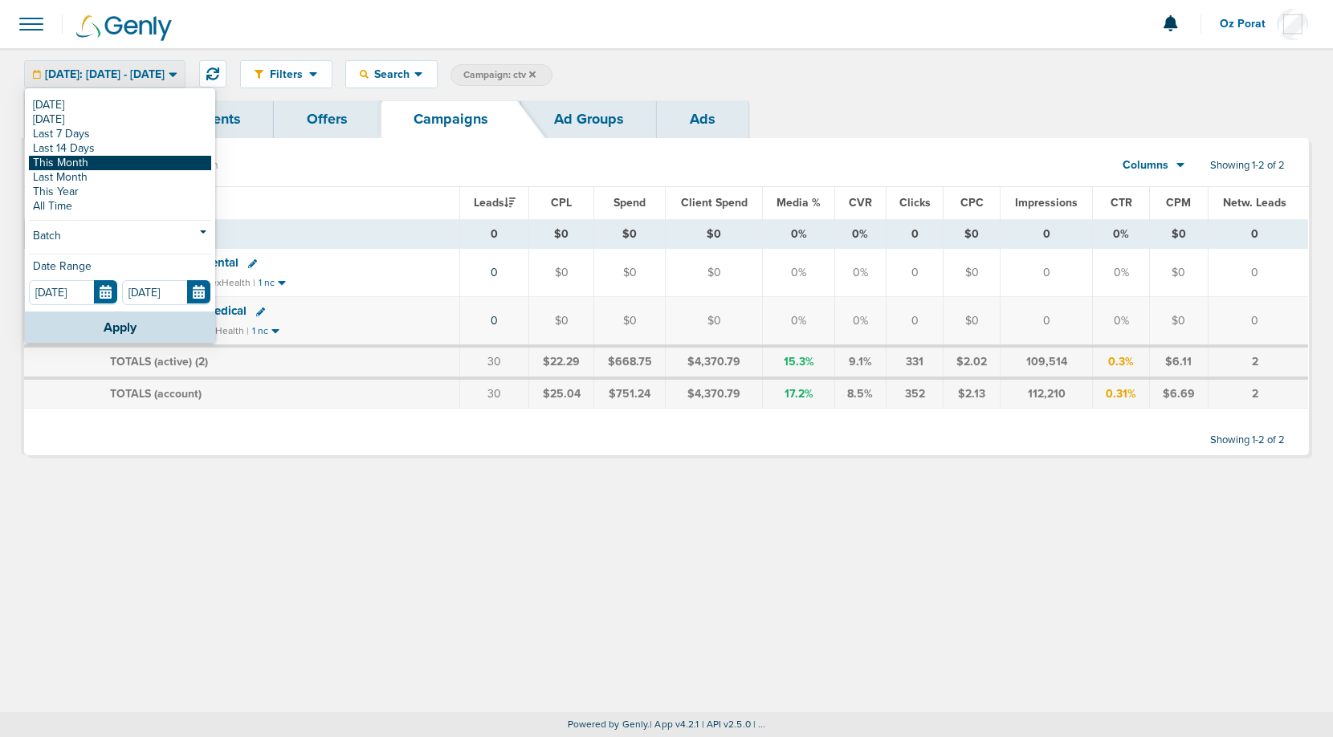
click at [138, 165] on link "This Month" at bounding box center [120, 163] width 182 height 14
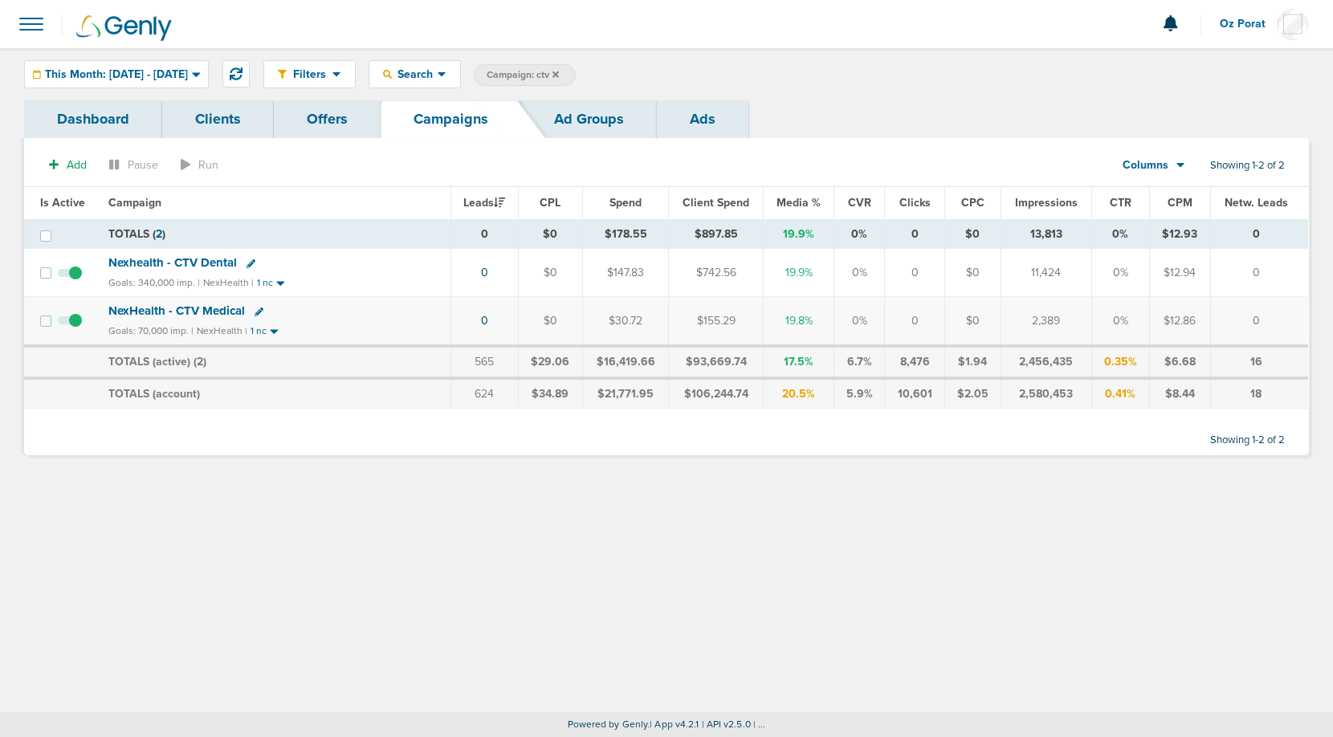
click at [559, 70] on icon at bounding box center [556, 75] width 6 height 10
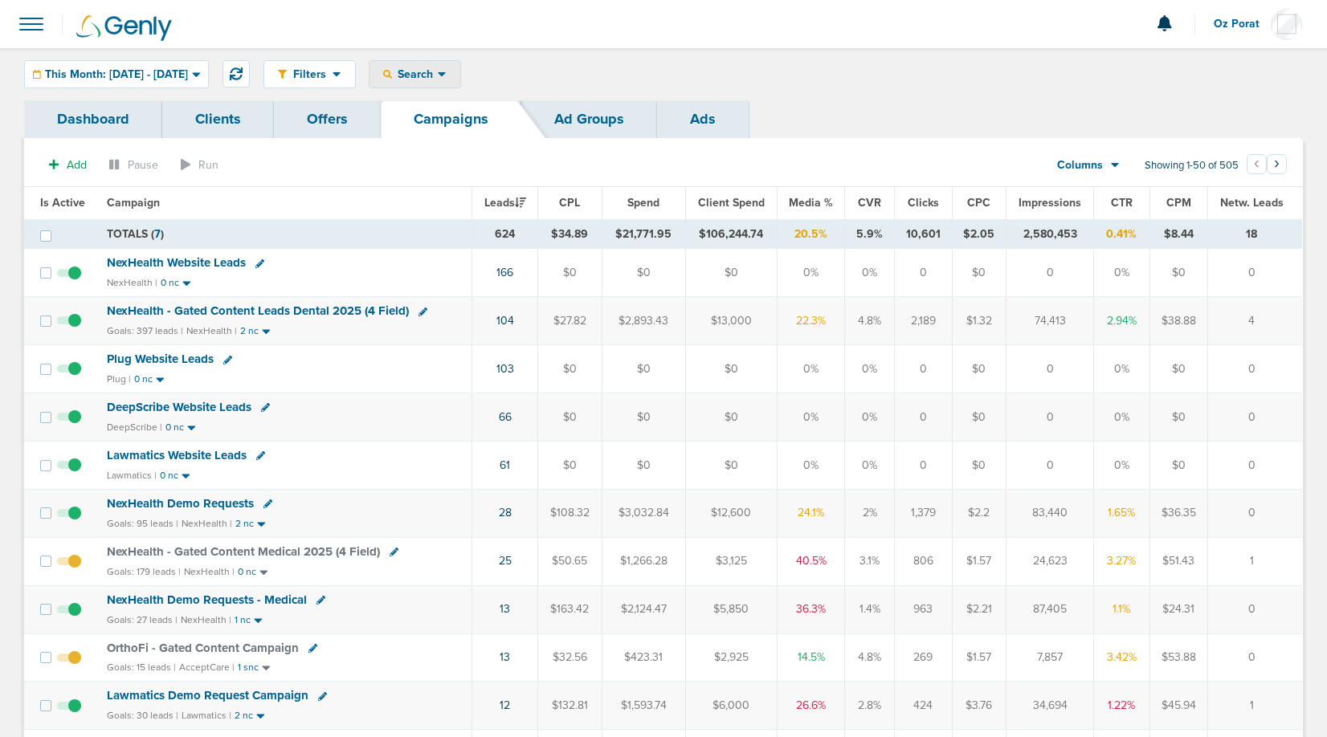
click at [438, 76] on span "Search" at bounding box center [415, 74] width 46 height 14
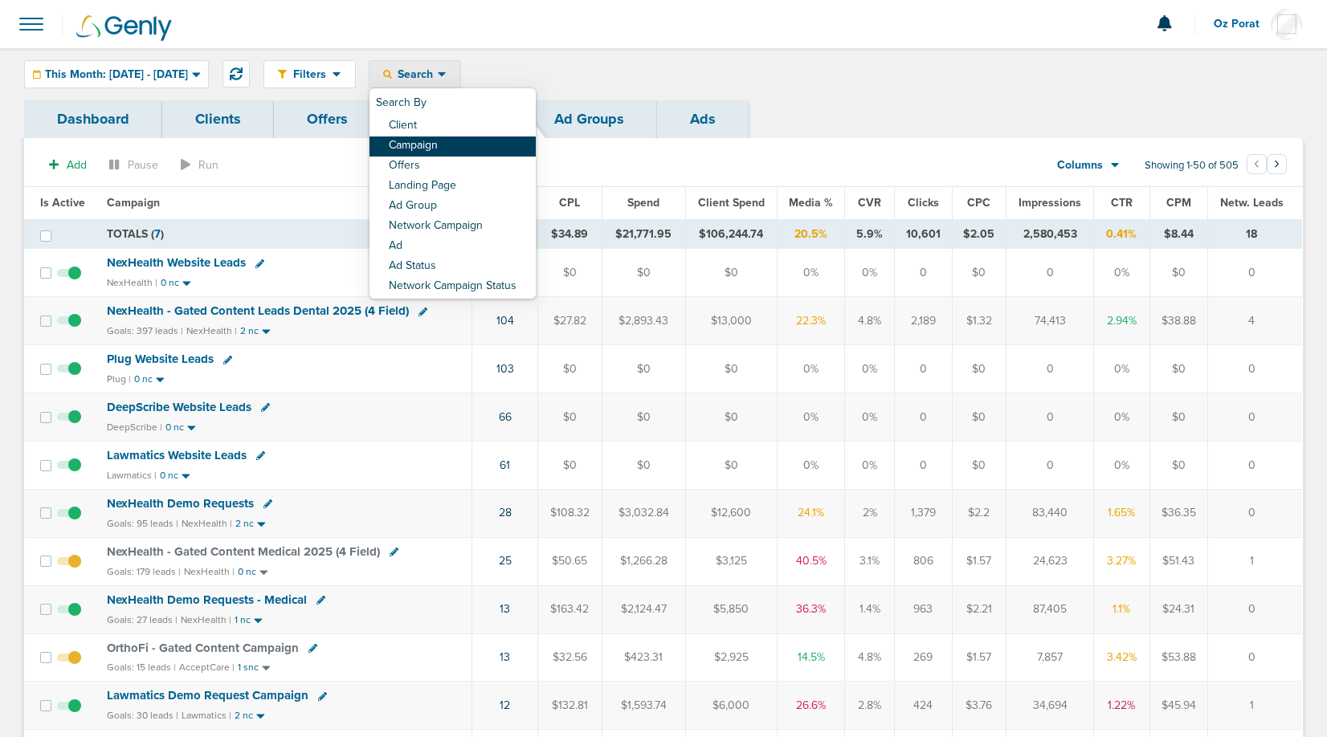
click at [465, 149] on link "Campaign" at bounding box center [452, 147] width 166 height 20
select select "cmpName"
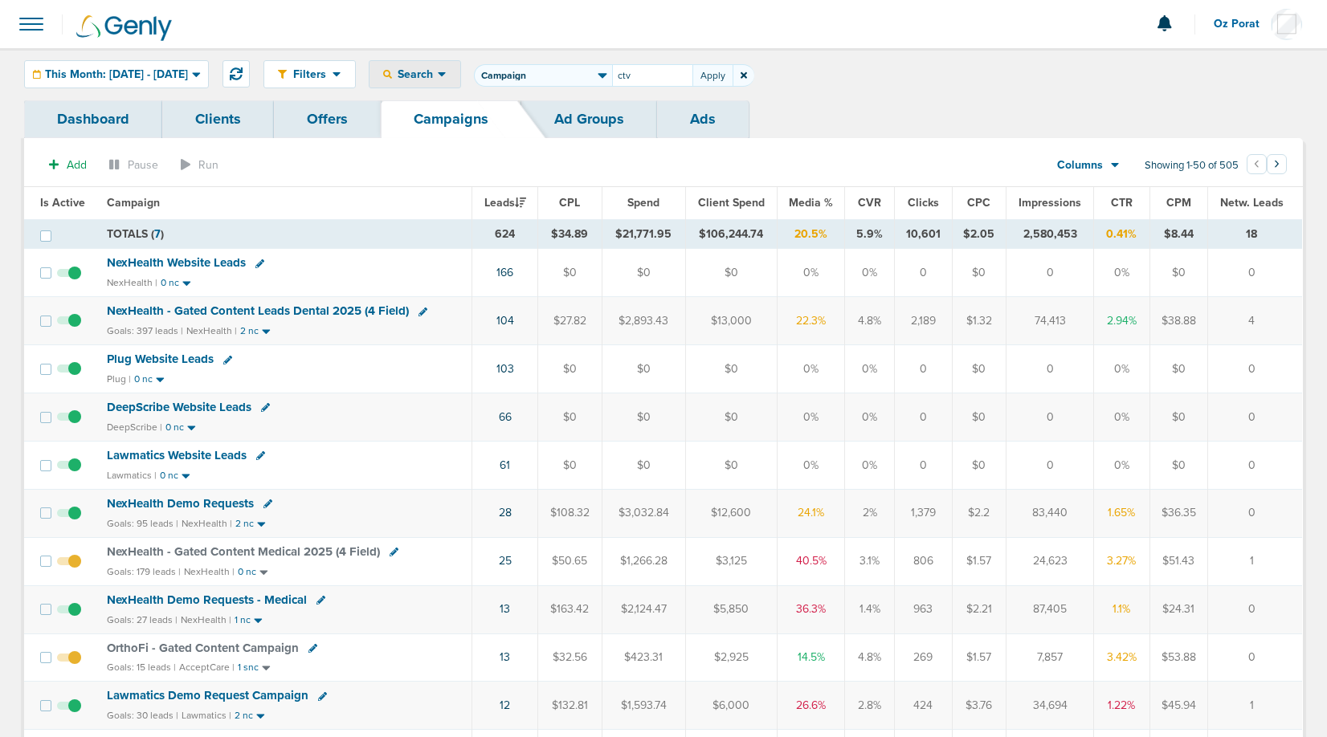
type input "ctv"
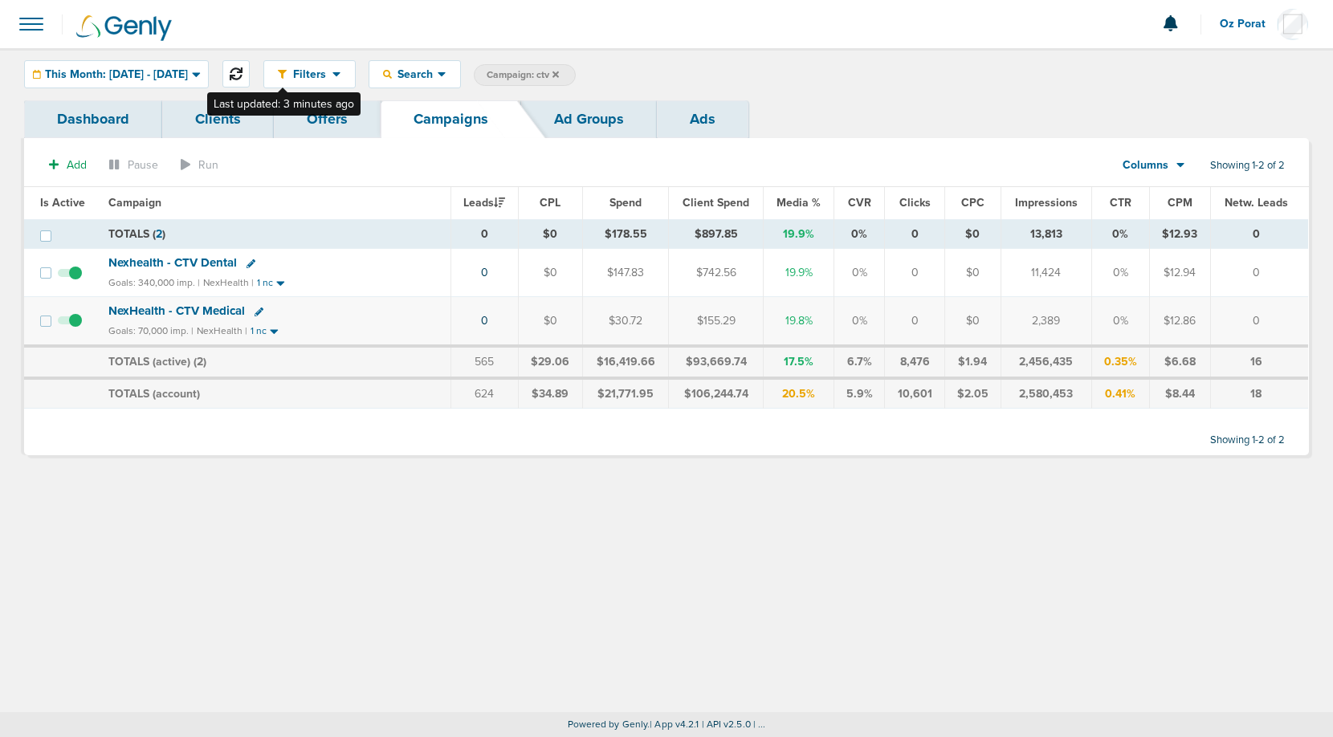
click at [250, 63] on button at bounding box center [235, 73] width 27 height 27
click at [243, 71] on icon at bounding box center [236, 73] width 13 height 13
click at [99, 109] on link "Dashboard" at bounding box center [93, 119] width 138 height 38
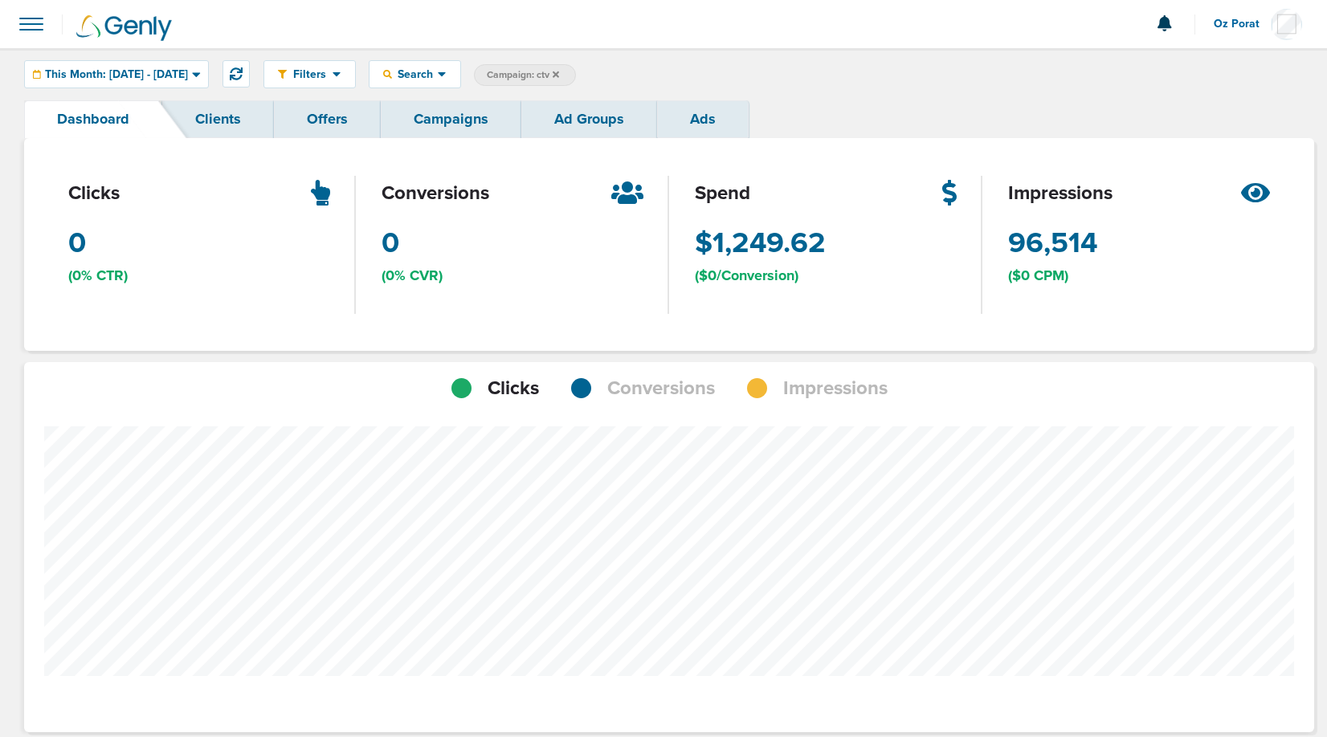
scroll to position [1134, 1279]
click at [788, 393] on span "Impressions" at bounding box center [835, 388] width 104 height 27
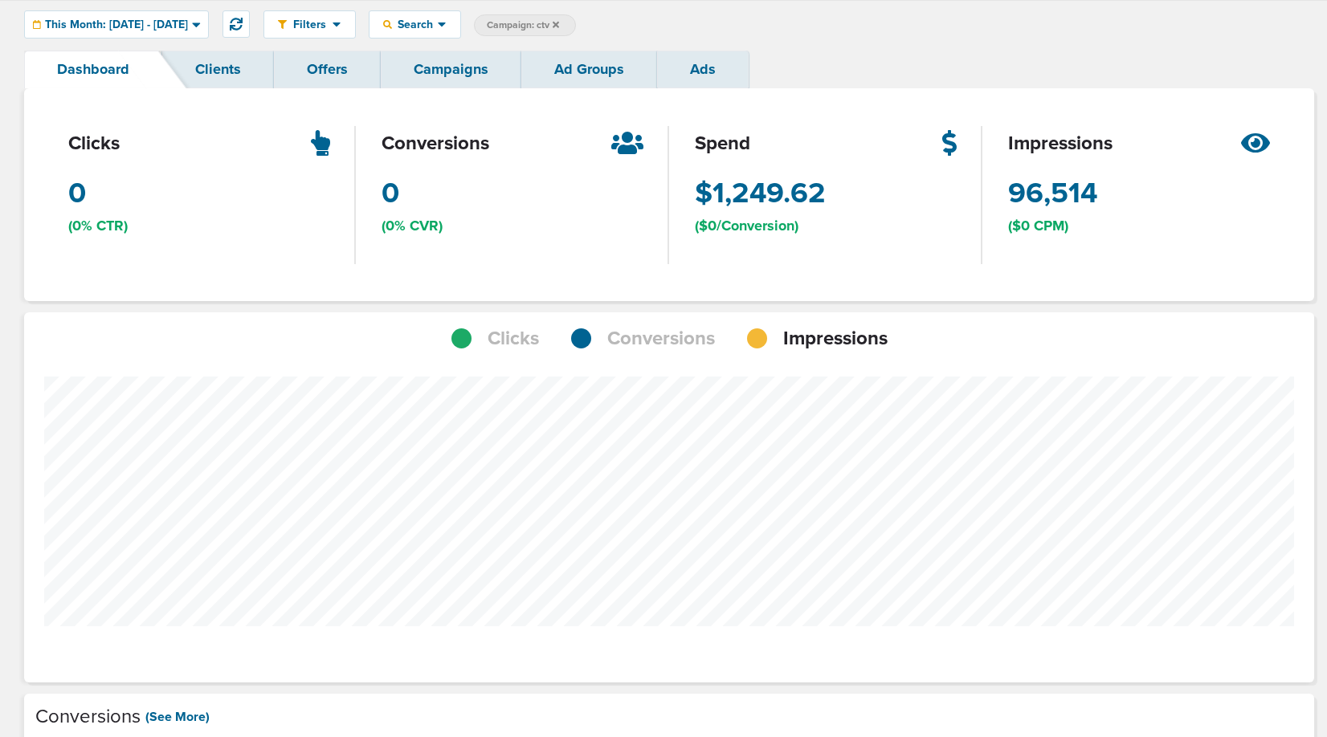
scroll to position [0, 0]
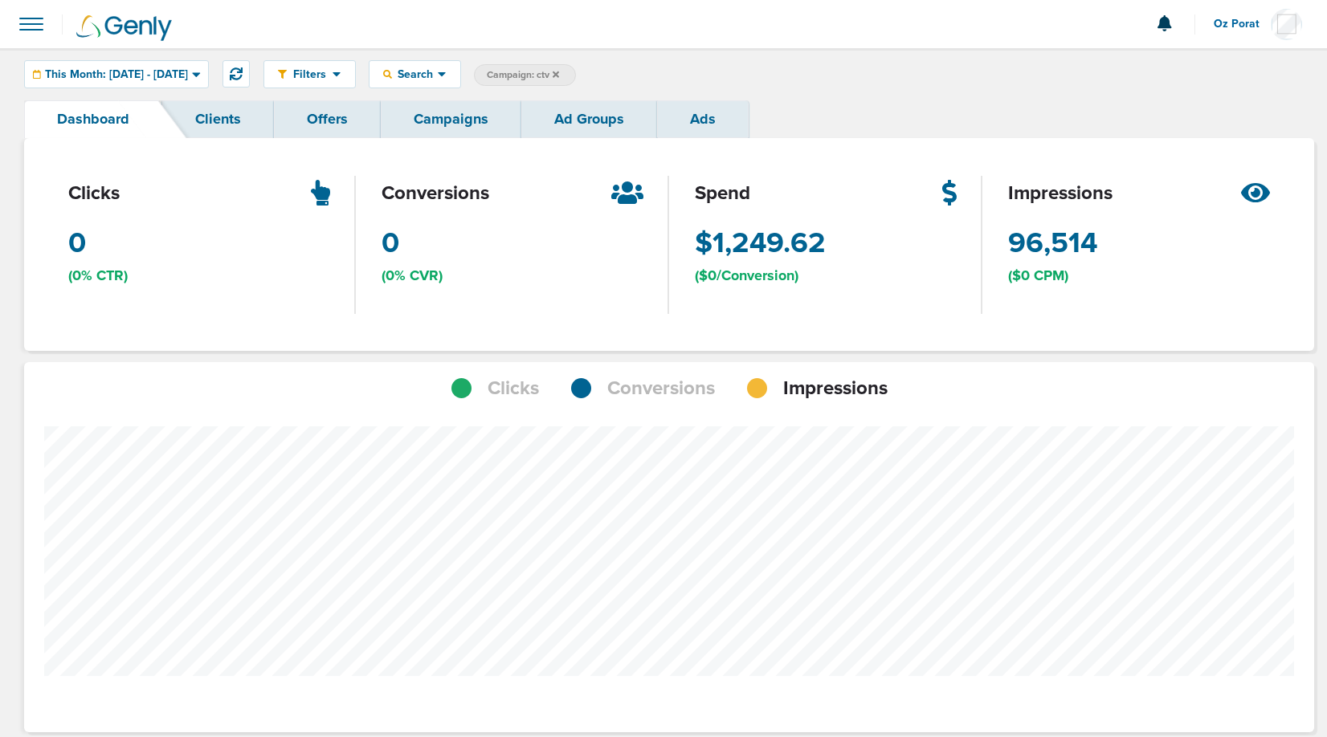
click at [439, 124] on link "Campaigns" at bounding box center [451, 119] width 141 height 38
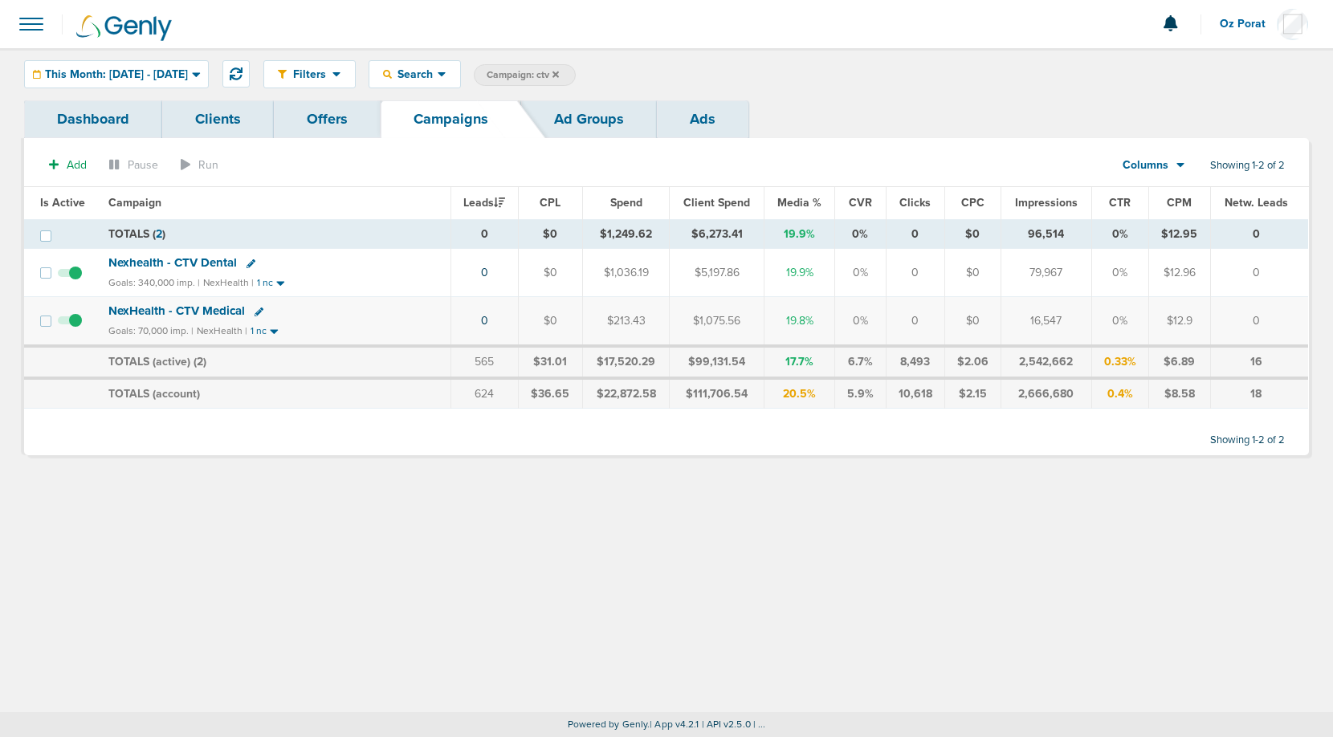
click at [559, 71] on icon at bounding box center [556, 75] width 6 height 10
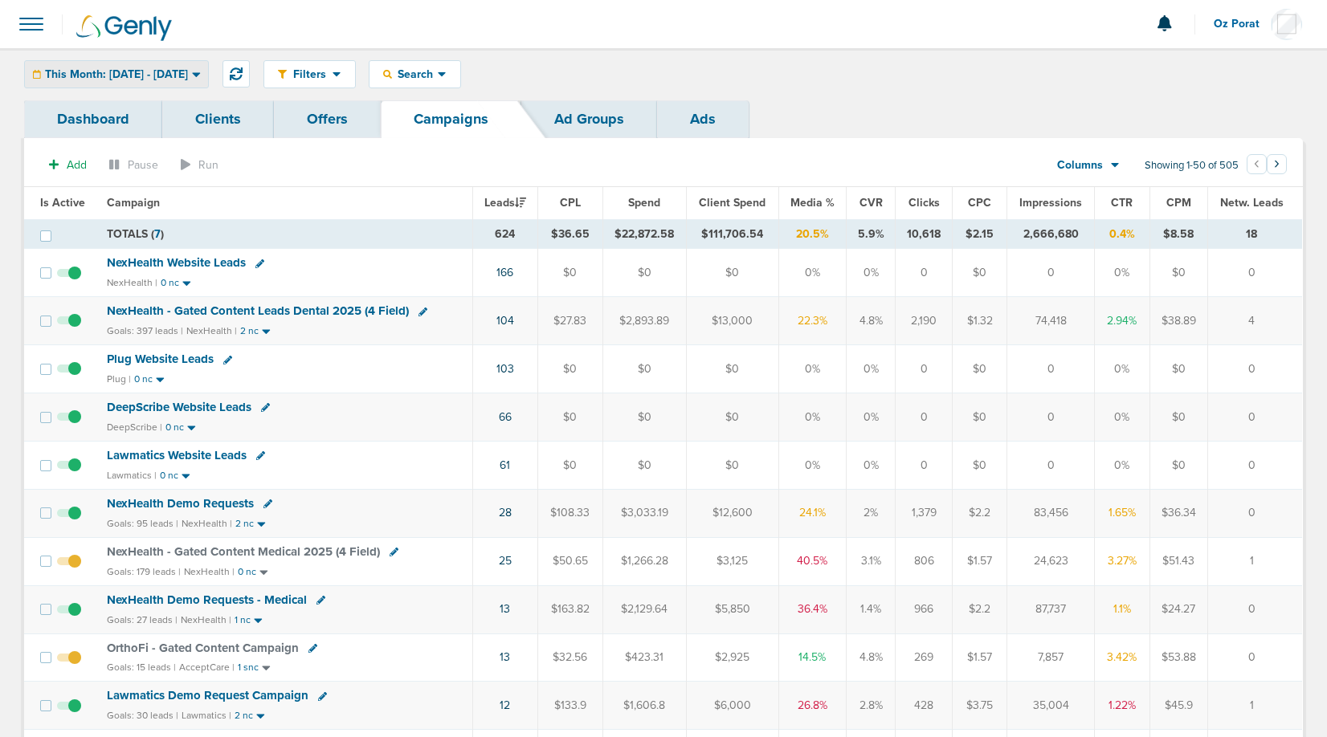
click at [121, 69] on span "This Month: [DATE] - [DATE]" at bounding box center [116, 74] width 143 height 11
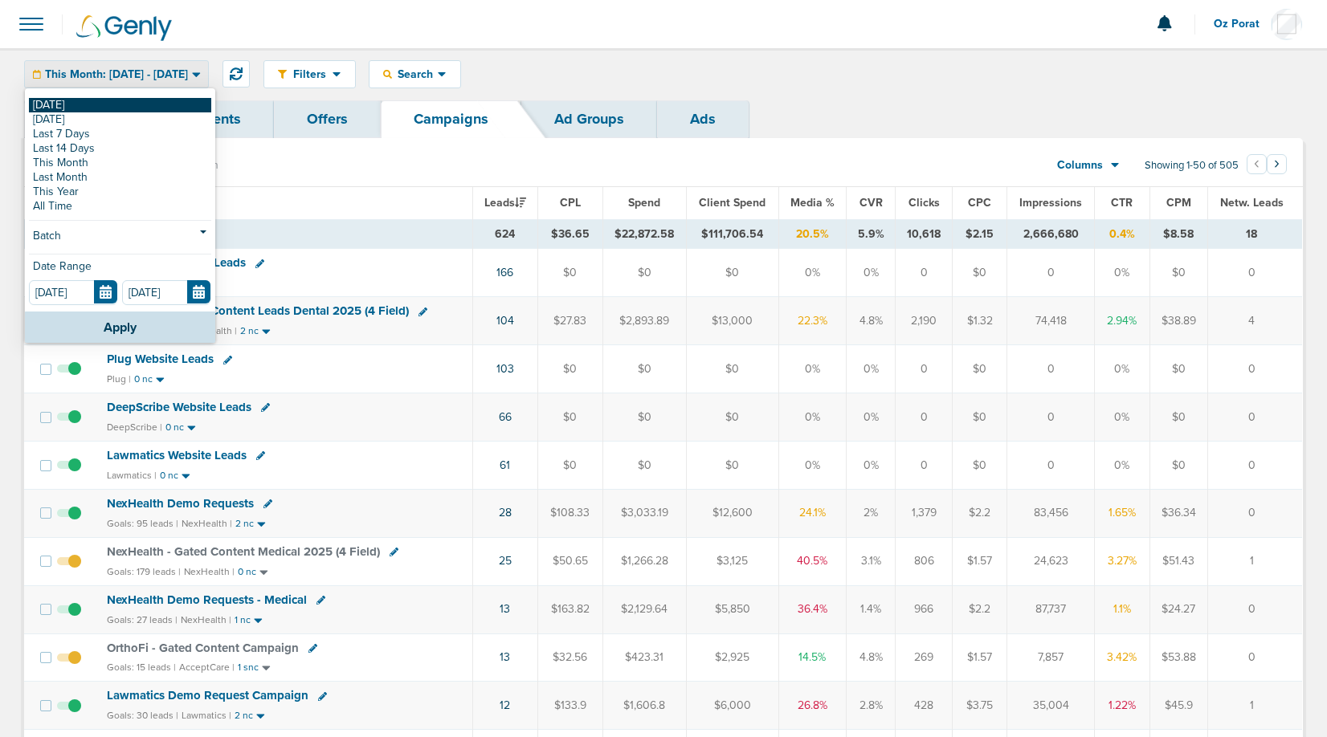
click at [97, 103] on link "[DATE]" at bounding box center [120, 105] width 182 height 14
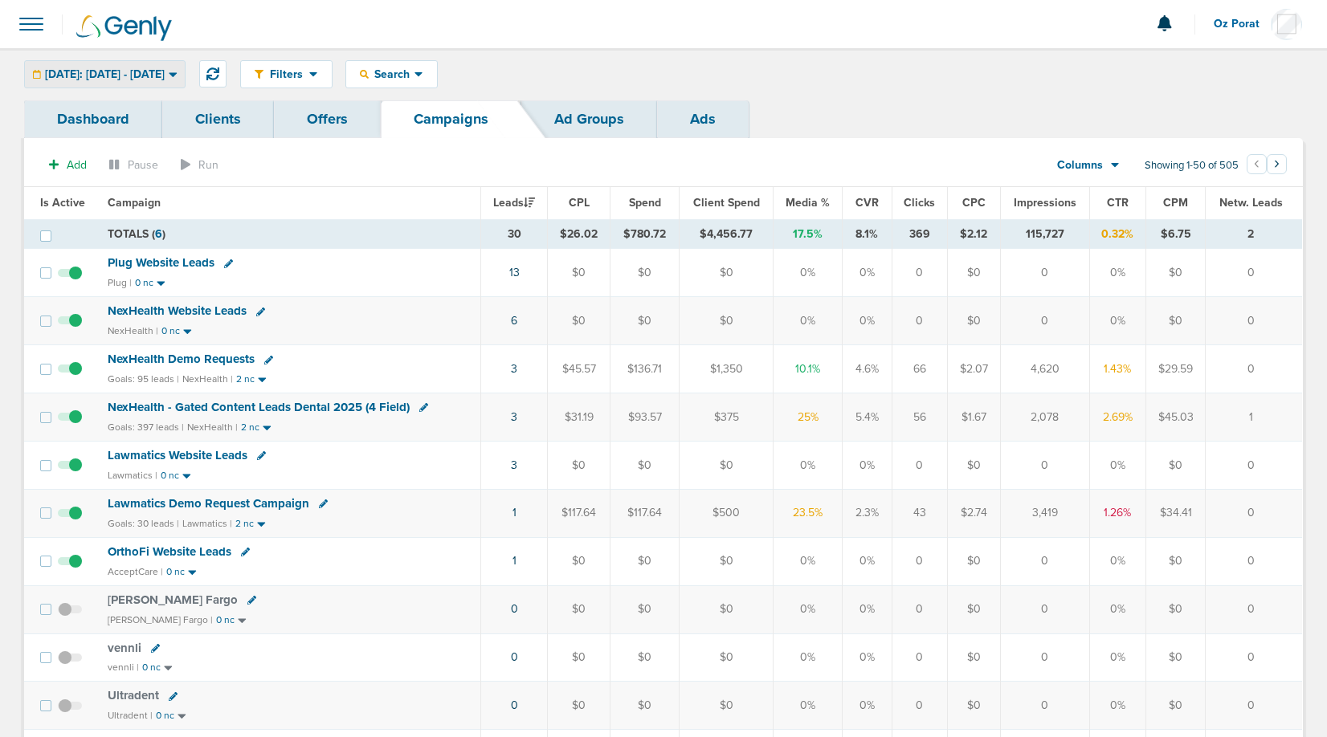
click at [140, 72] on span "[DATE]: [DATE] - [DATE]" at bounding box center [105, 74] width 120 height 11
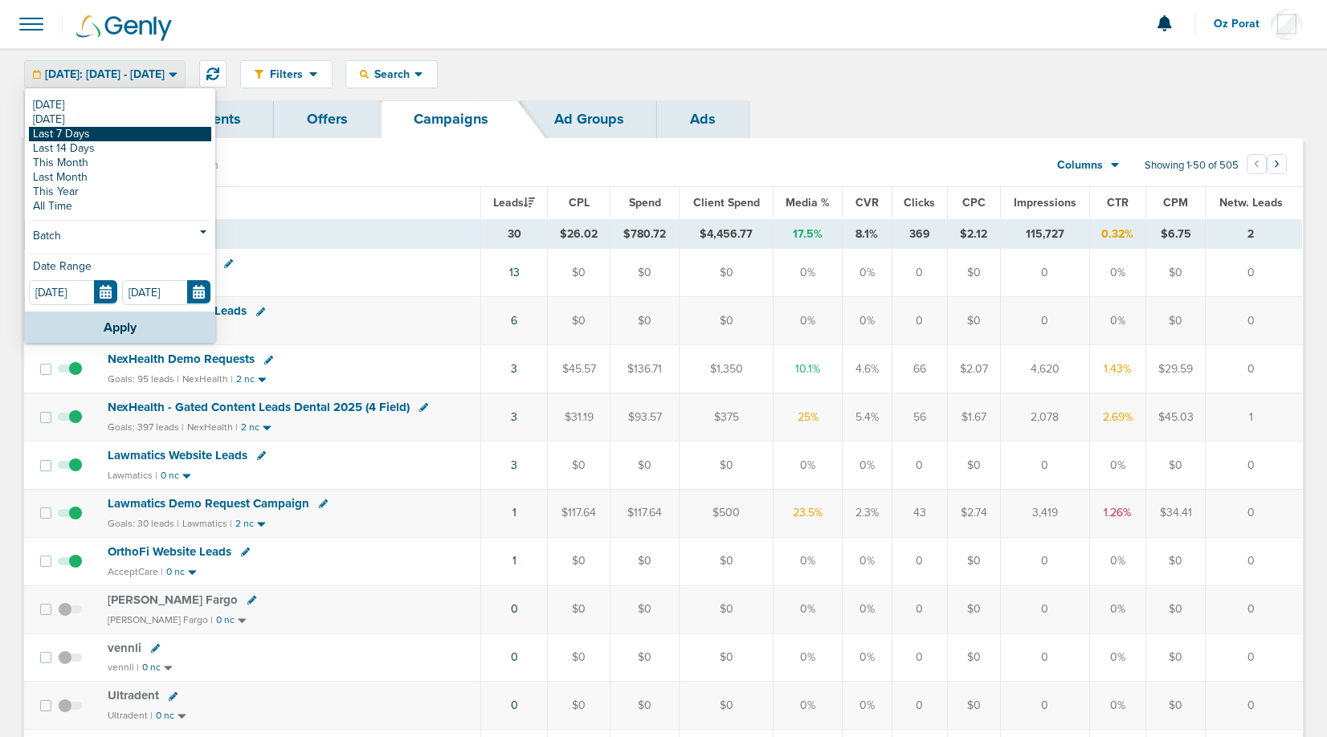
click at [116, 127] on link "Last 7 Days" at bounding box center [120, 134] width 182 height 14
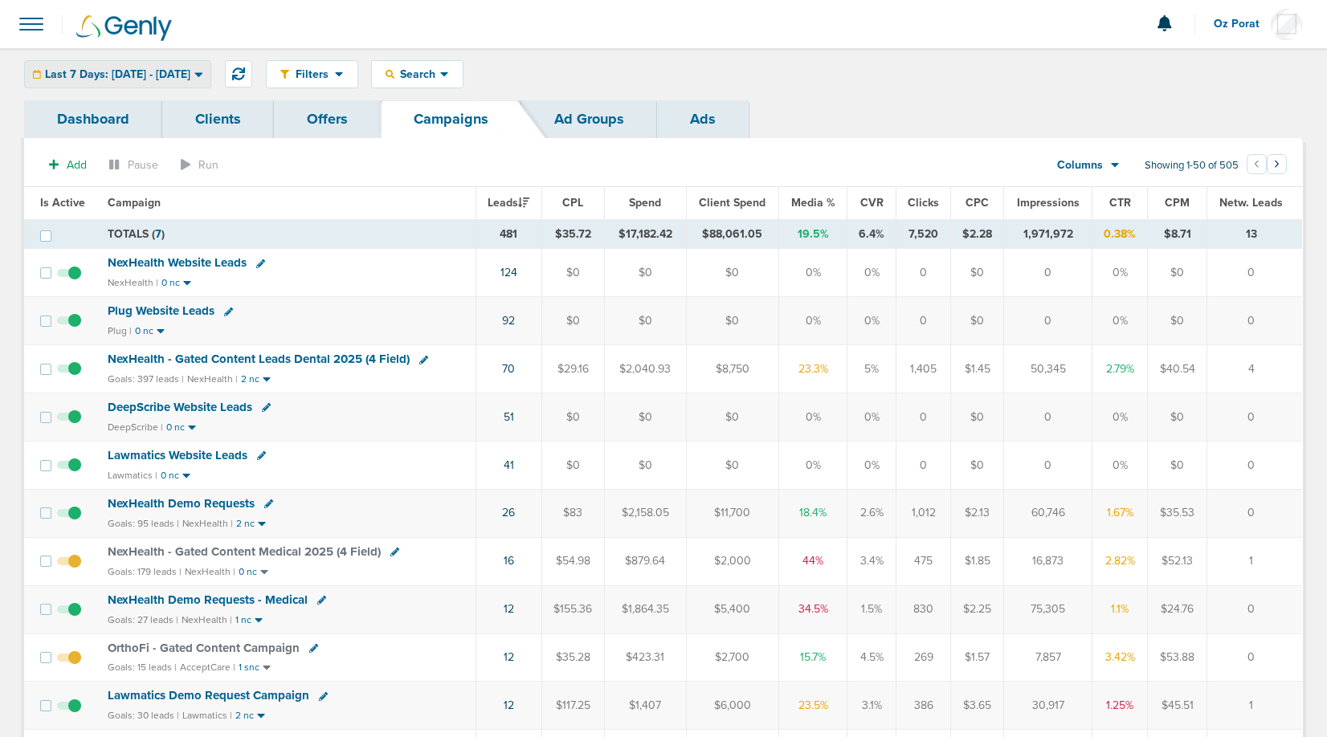
click at [137, 70] on span "Last 7 Days: [DATE] - [DATE]" at bounding box center [117, 74] width 145 height 11
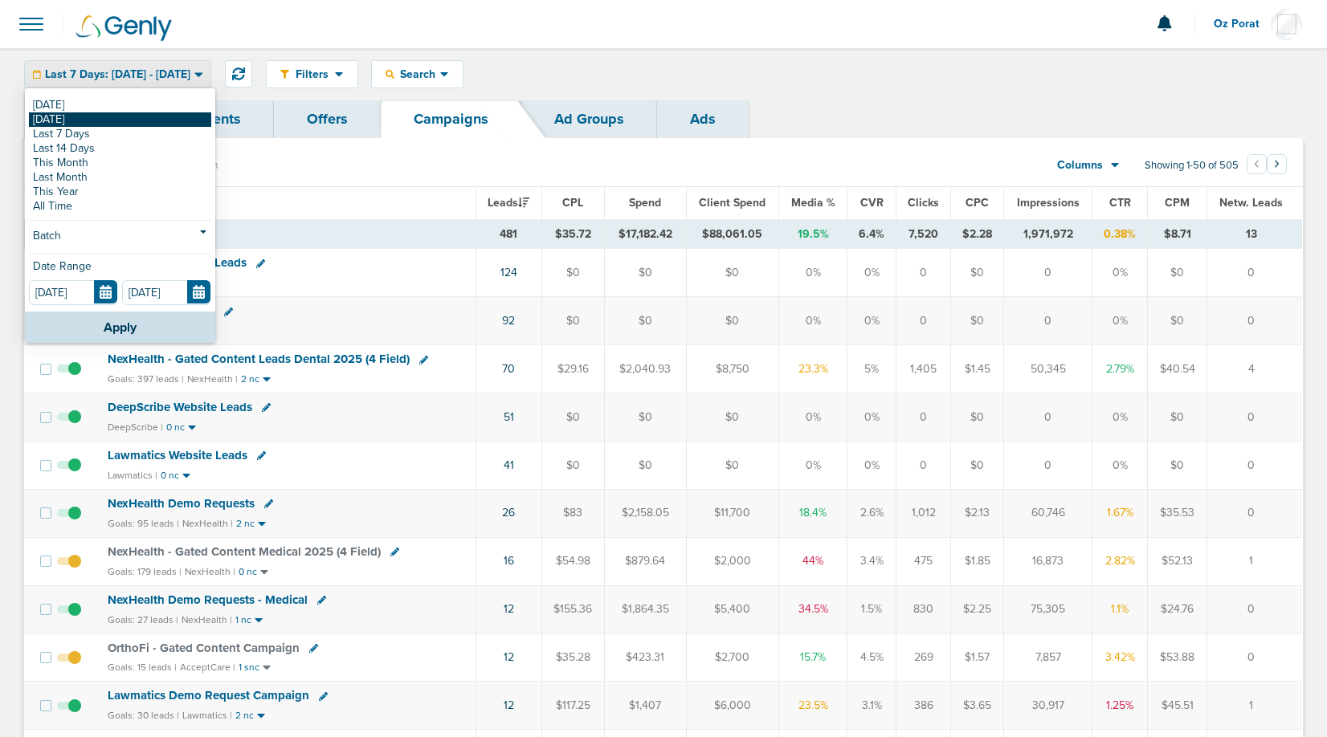
click at [115, 116] on link "[DATE]" at bounding box center [120, 119] width 182 height 14
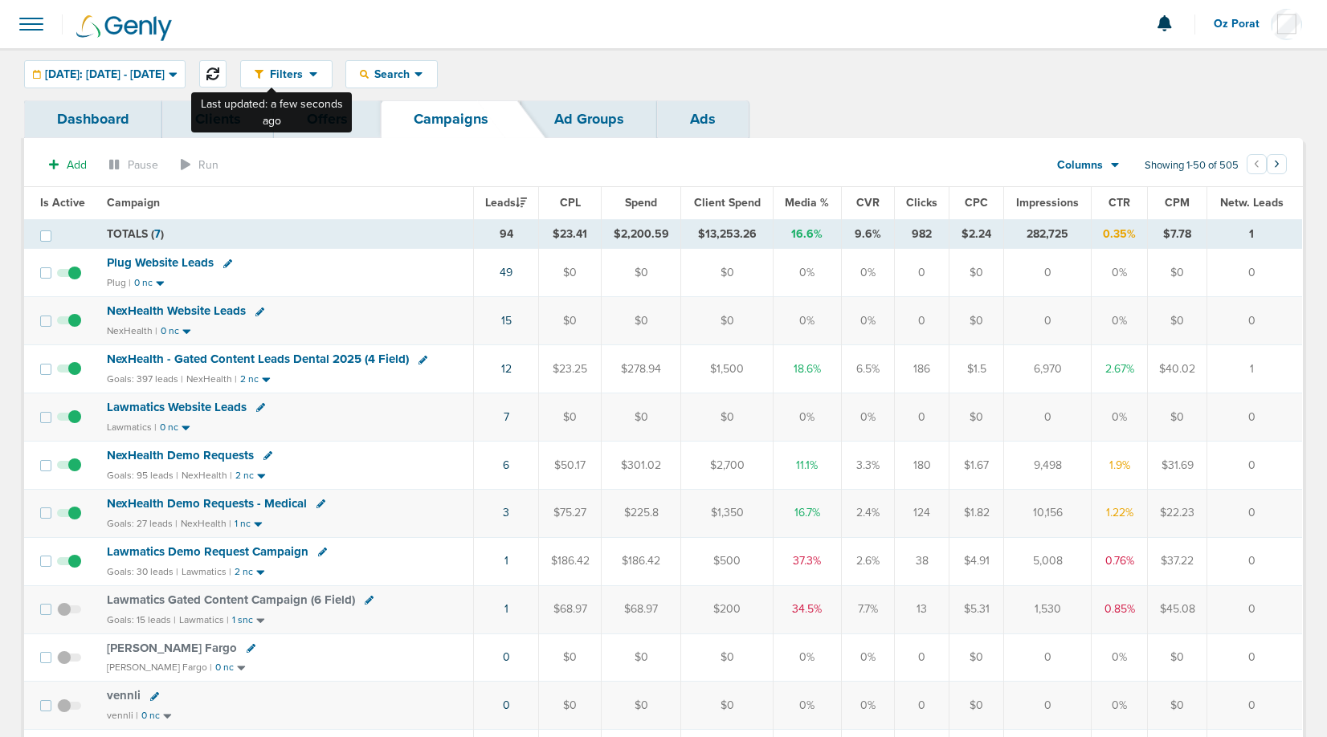
click at [219, 74] on icon at bounding box center [212, 73] width 13 height 13
click at [219, 69] on icon at bounding box center [212, 73] width 13 height 13
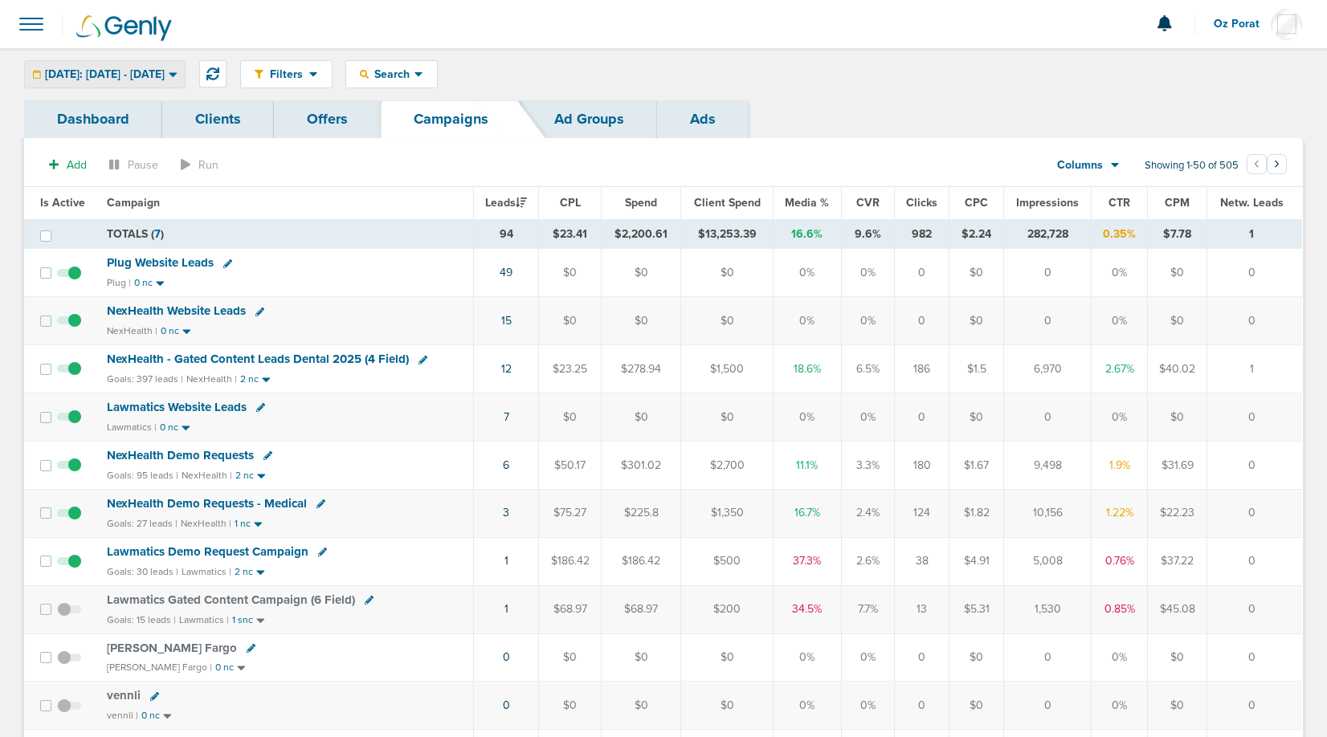
click at [160, 78] on span "[DATE]: [DATE] - [DATE]" at bounding box center [105, 74] width 120 height 11
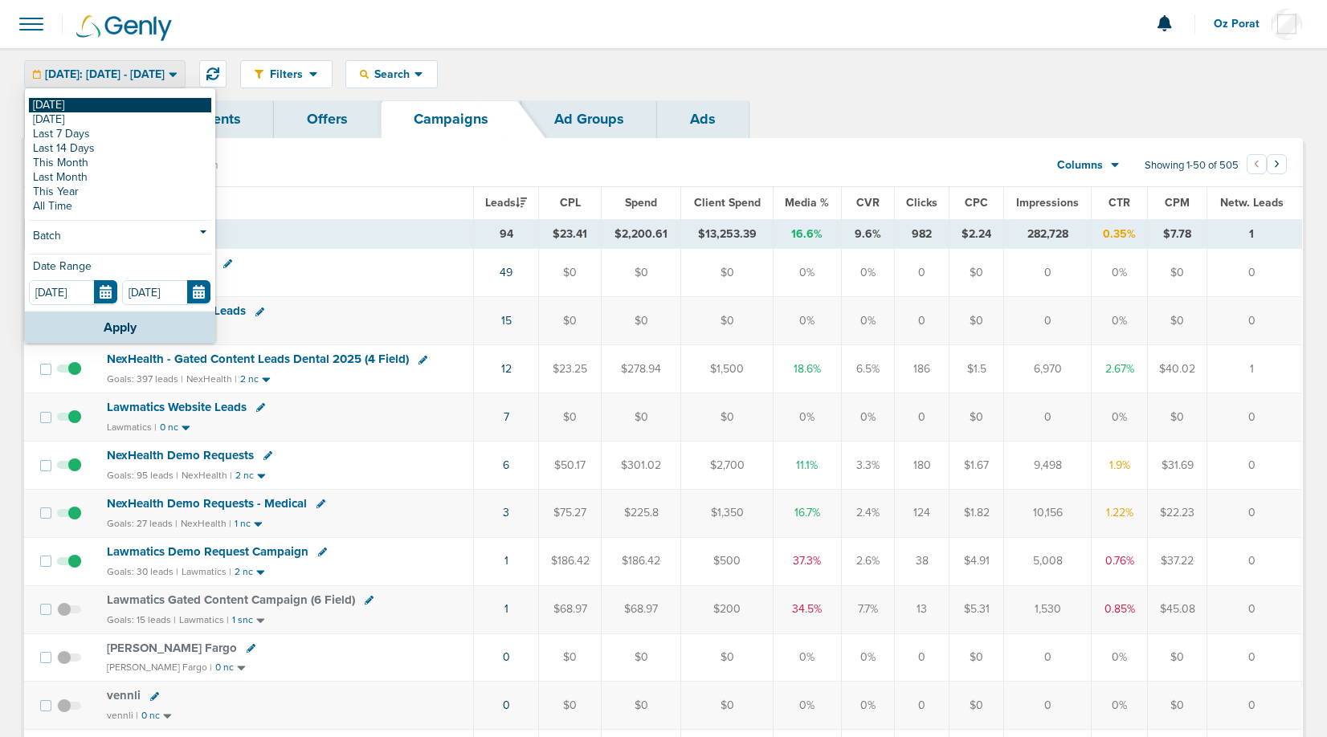
click at [115, 102] on link "[DATE]" at bounding box center [120, 105] width 182 height 14
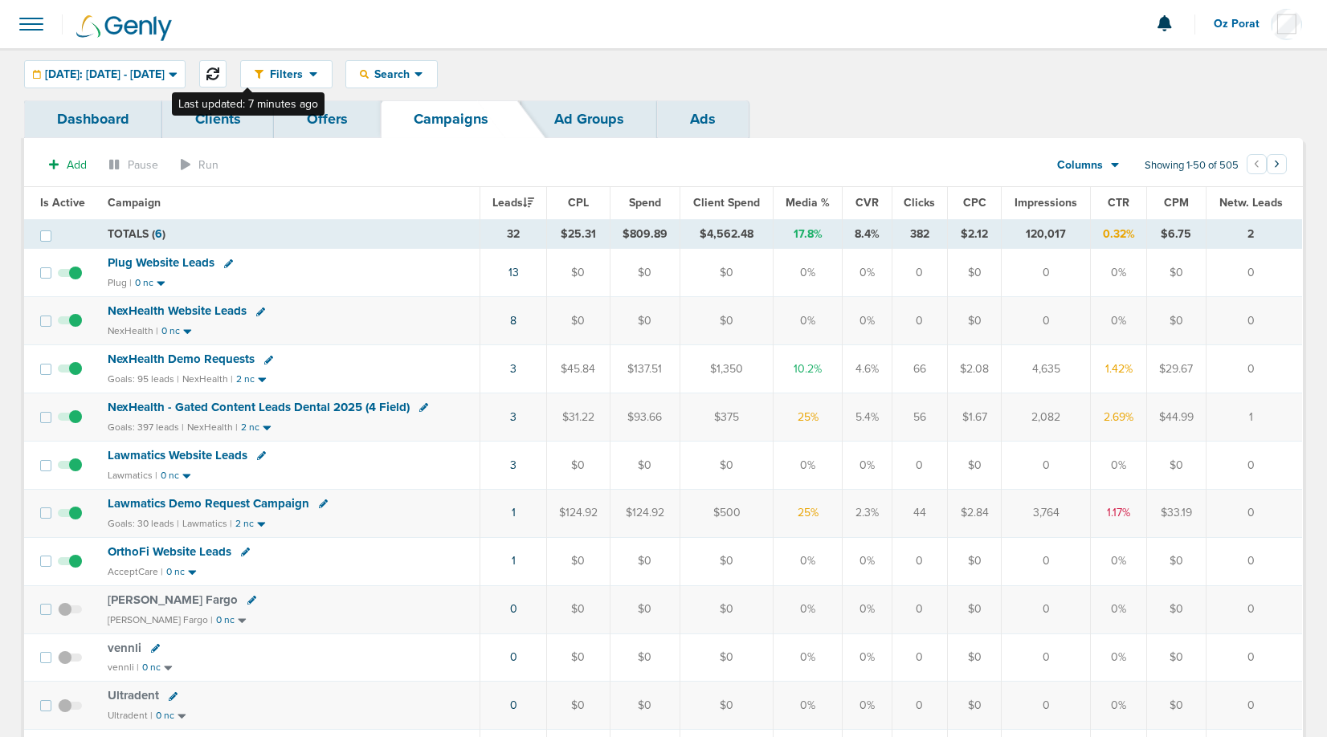
click at [219, 70] on icon at bounding box center [212, 73] width 13 height 13
click at [219, 67] on icon at bounding box center [212, 73] width 13 height 13
click at [219, 71] on icon at bounding box center [212, 73] width 13 height 13
click at [198, 315] on span "NexHealth Website Leads" at bounding box center [177, 311] width 139 height 14
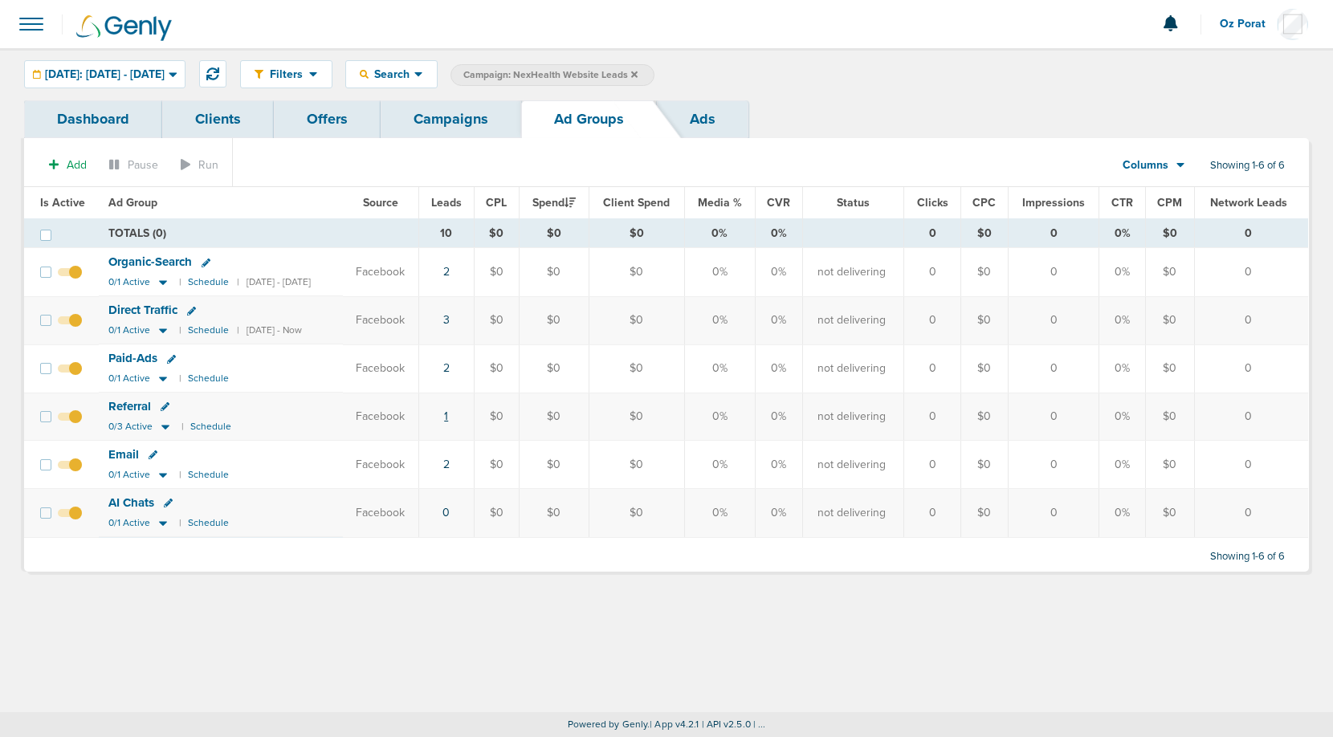
click at [448, 414] on link "1" at bounding box center [446, 417] width 4 height 14
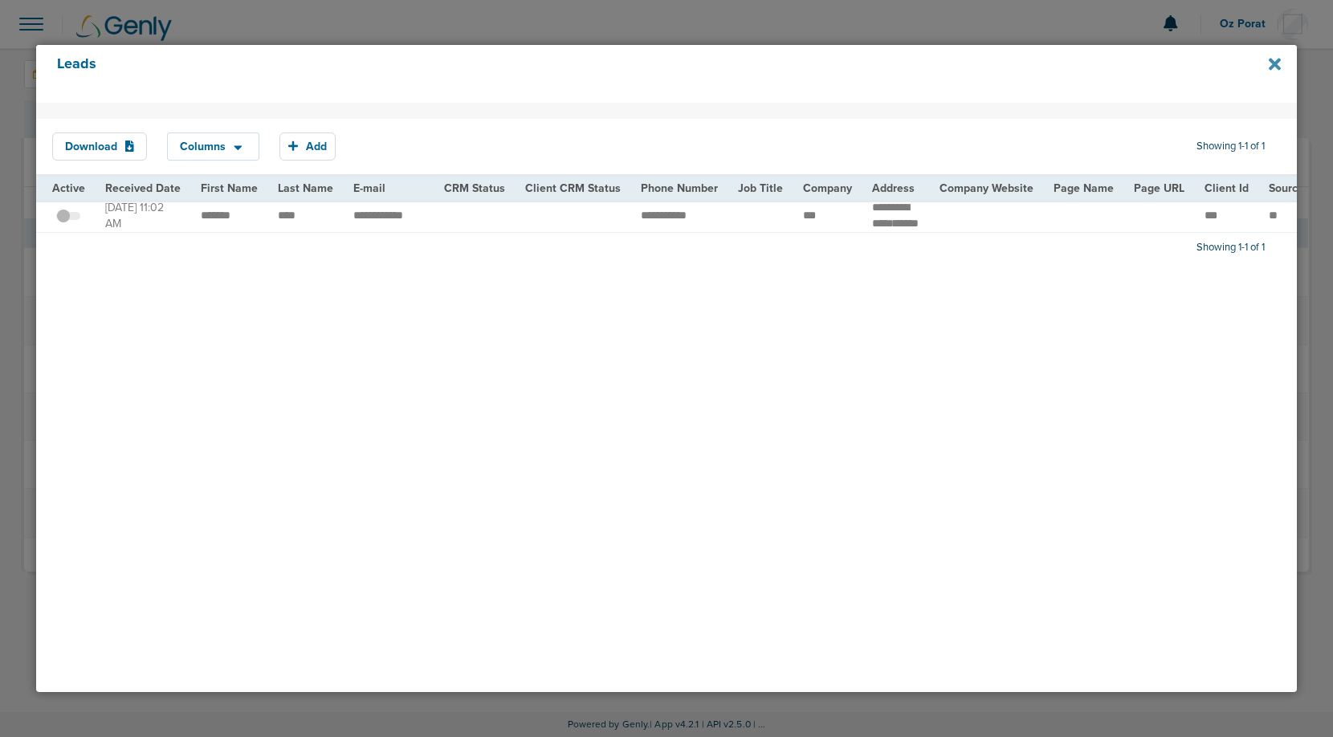
click at [1274, 66] on icon at bounding box center [1275, 64] width 12 height 12
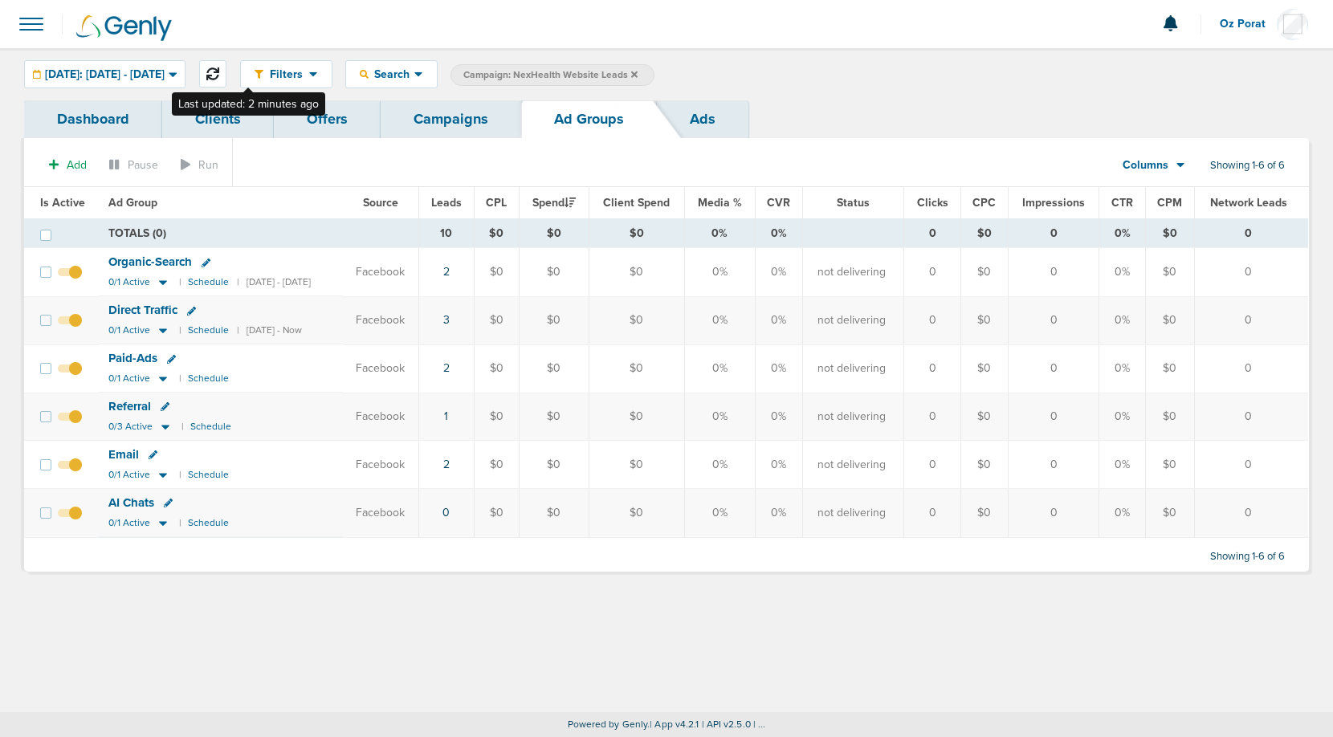
click at [219, 71] on icon at bounding box center [212, 73] width 13 height 13
click at [467, 133] on link "Campaigns" at bounding box center [451, 119] width 141 height 38
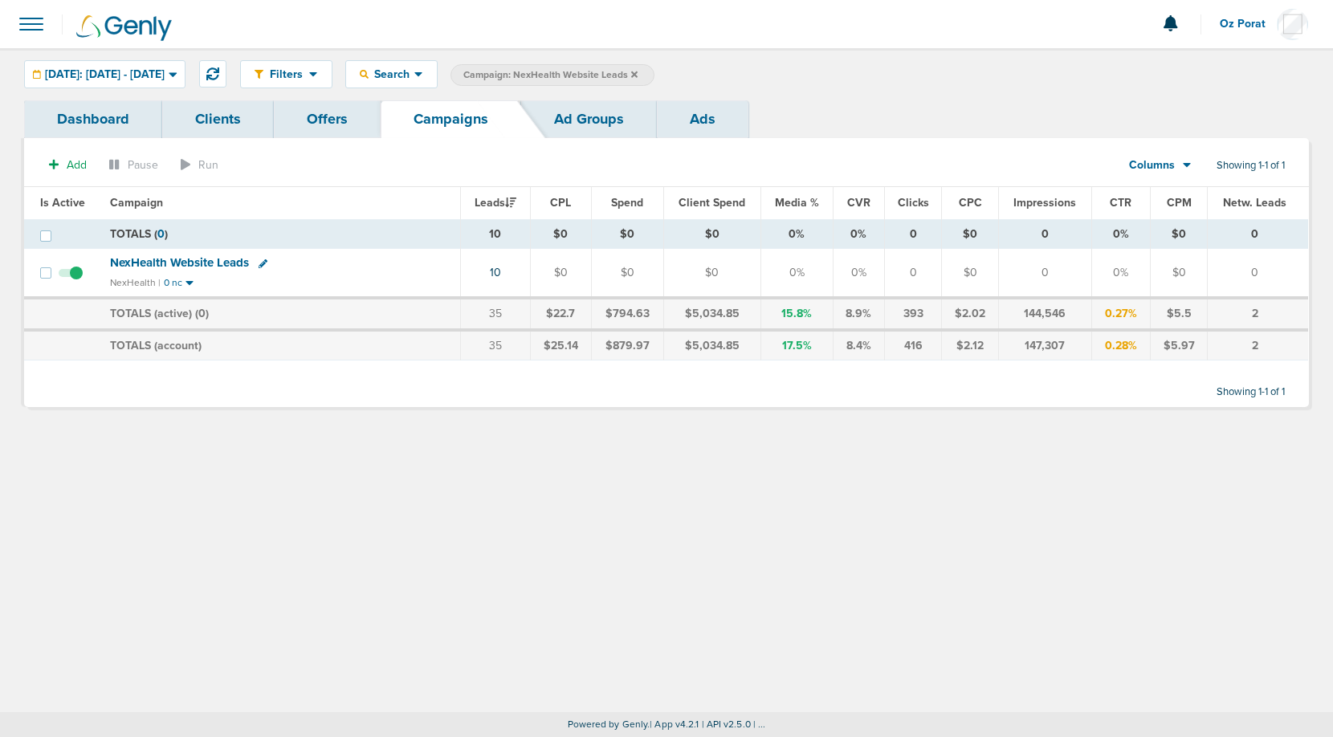
click at [497, 280] on td "10" at bounding box center [495, 273] width 69 height 49
click at [501, 271] on link "10" at bounding box center [495, 273] width 11 height 14
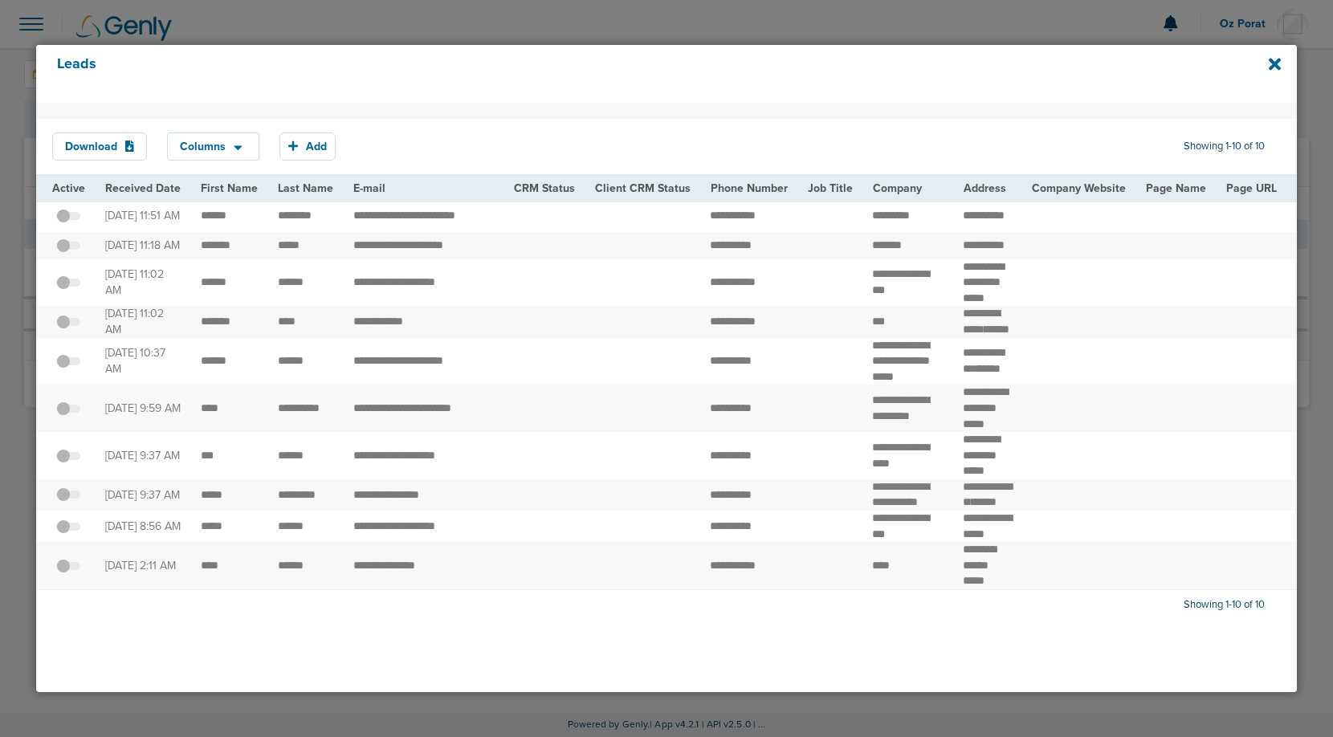
scroll to position [32, 0]
click at [1270, 71] on icon at bounding box center [1275, 64] width 12 height 18
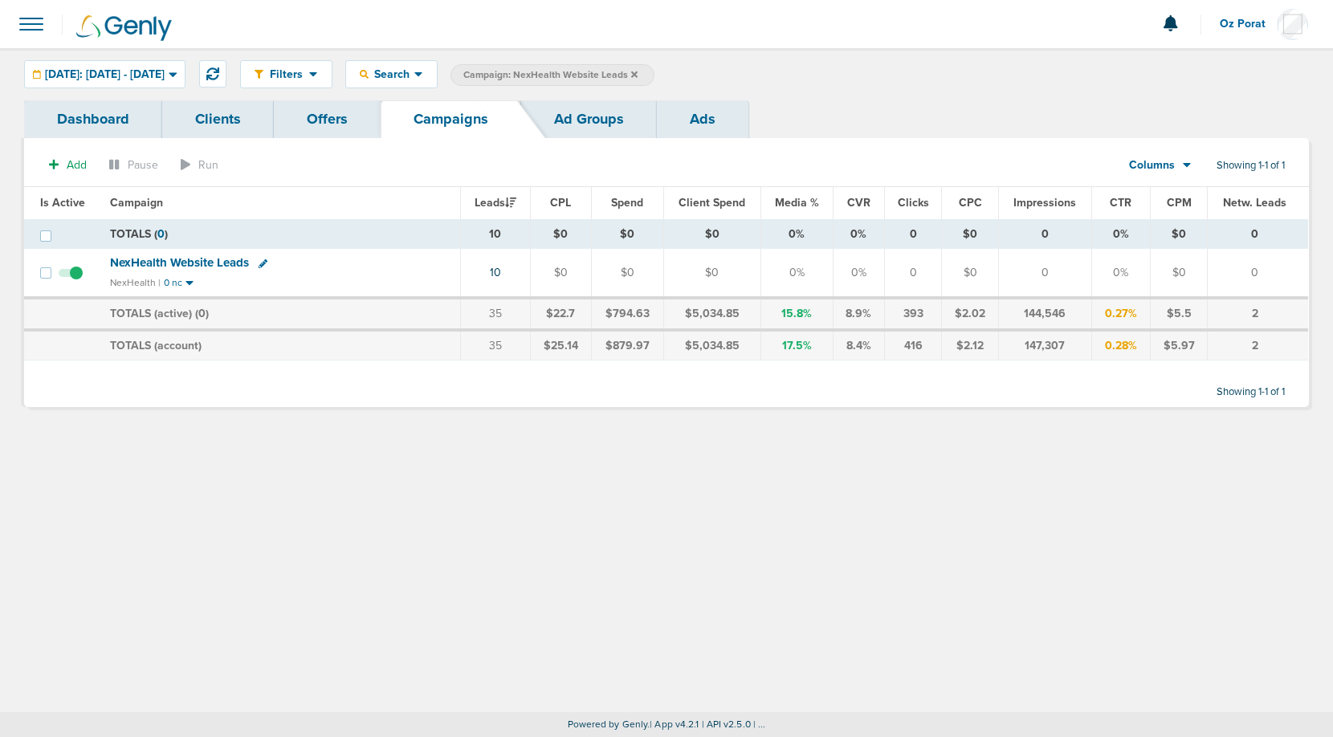
click at [638, 73] on icon at bounding box center [634, 74] width 6 height 6
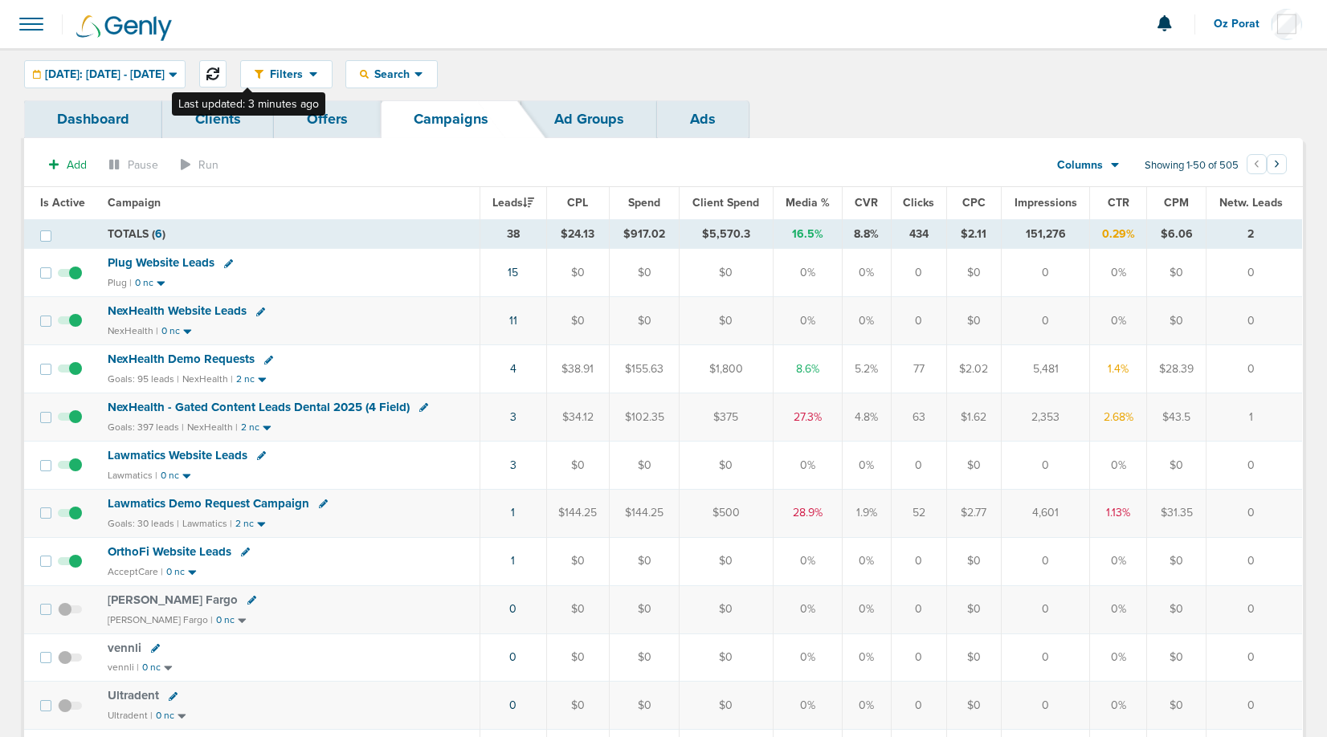
click at [219, 69] on icon at bounding box center [212, 73] width 13 height 13
click at [219, 71] on icon at bounding box center [212, 73] width 13 height 13
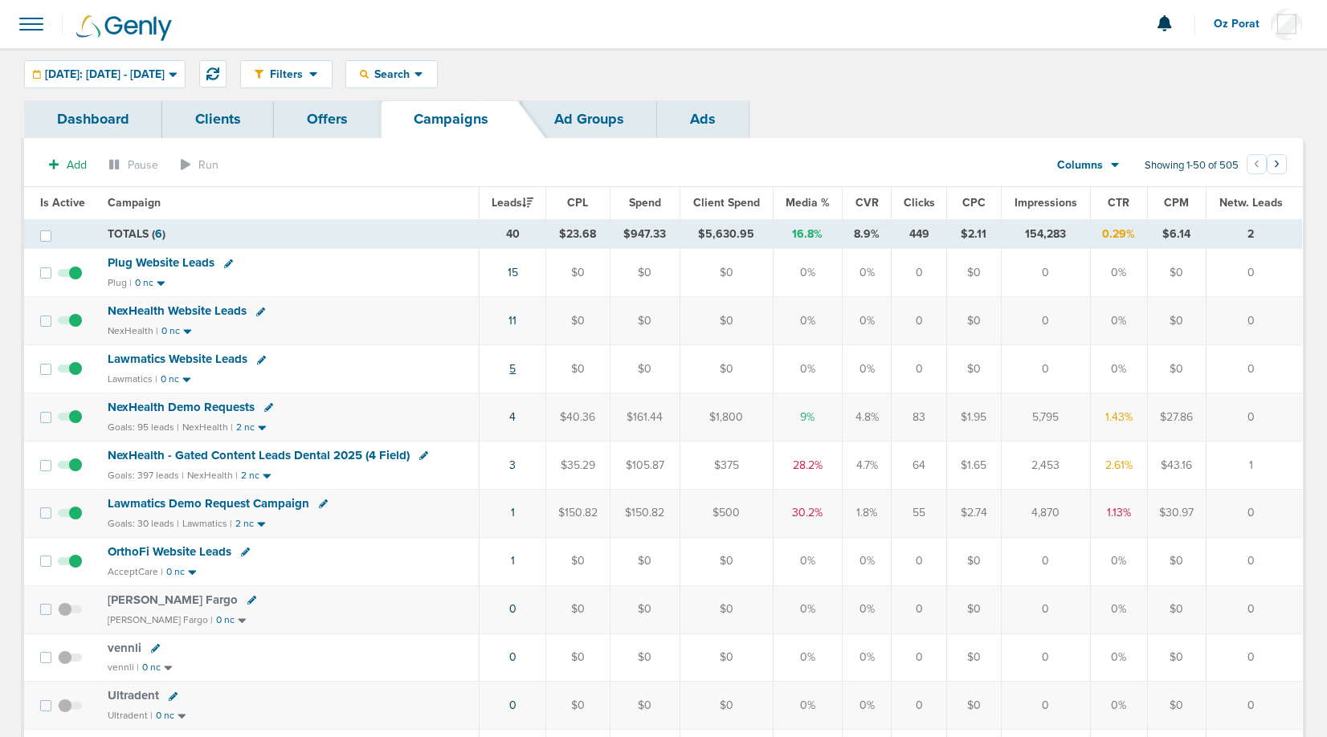
click at [514, 369] on link "5" at bounding box center [512, 369] width 6 height 14
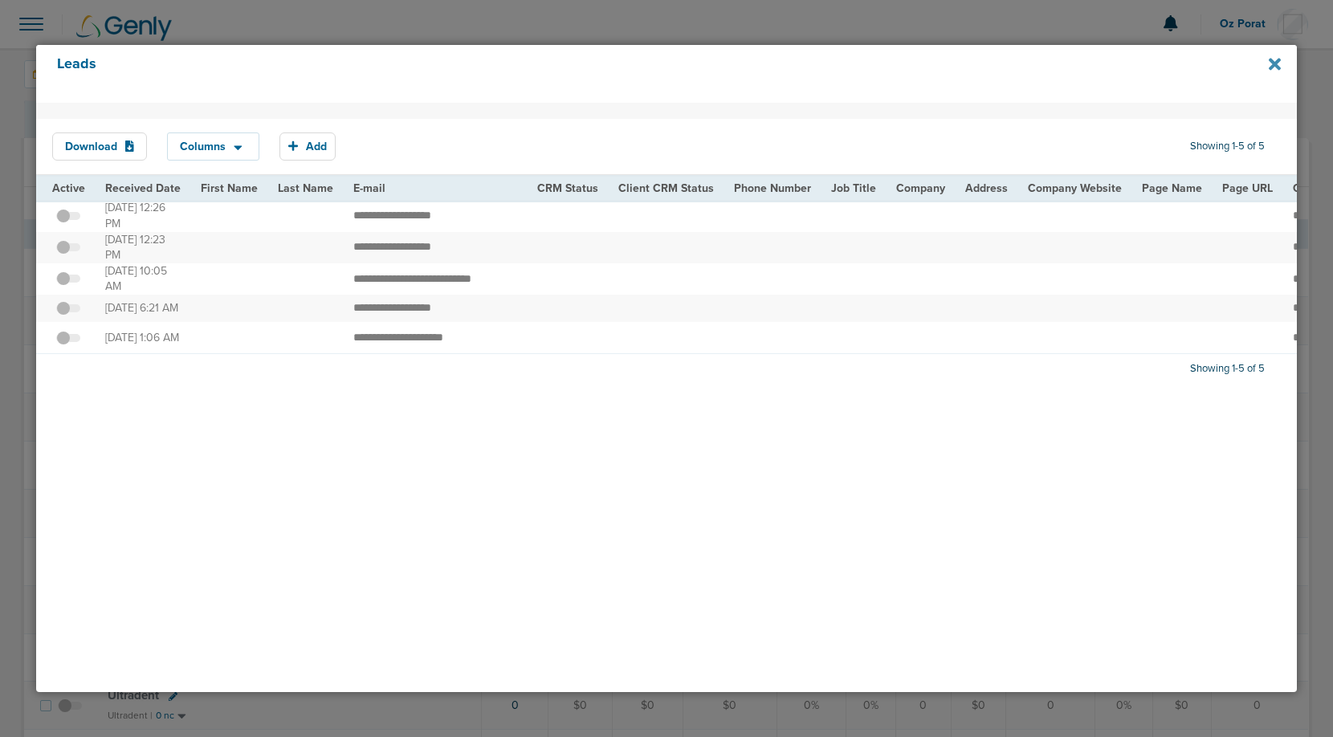
click at [1272, 63] on icon at bounding box center [1275, 64] width 12 height 12
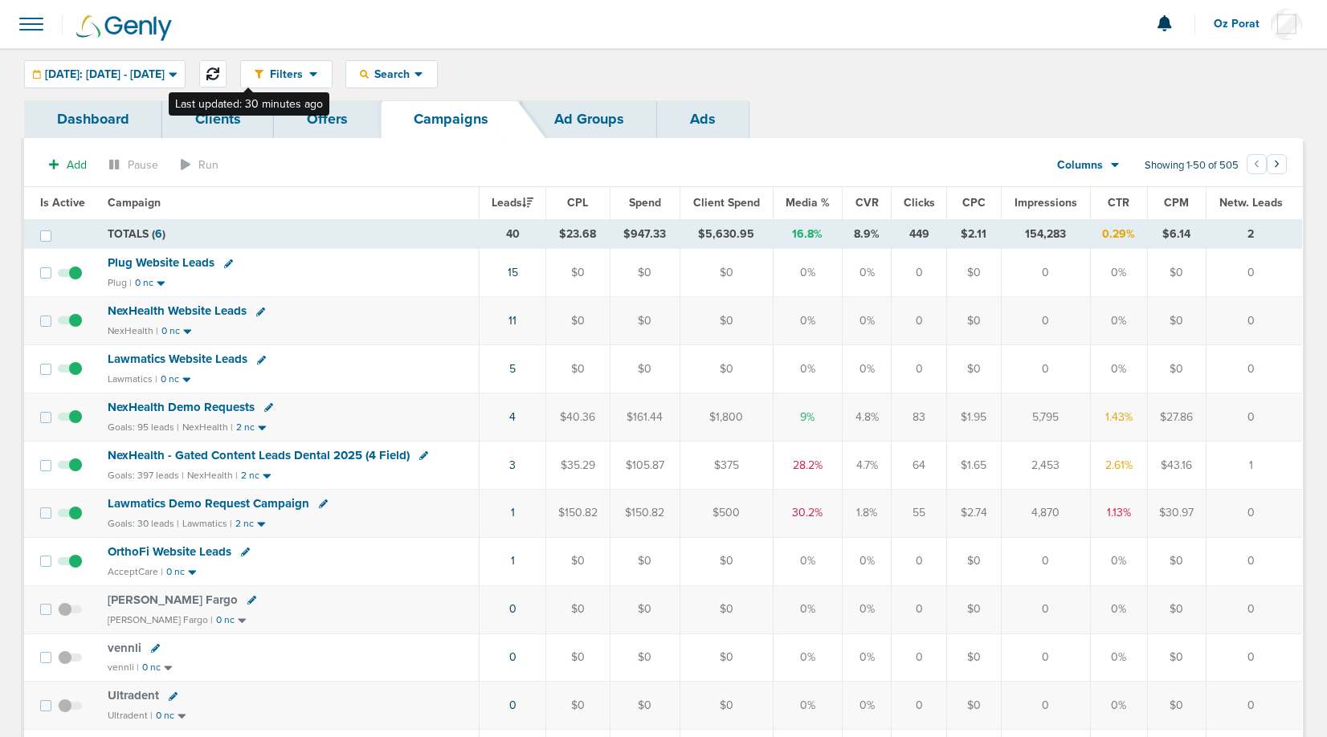
click at [219, 75] on icon at bounding box center [212, 73] width 13 height 13
click at [414, 68] on span "Search" at bounding box center [392, 74] width 46 height 14
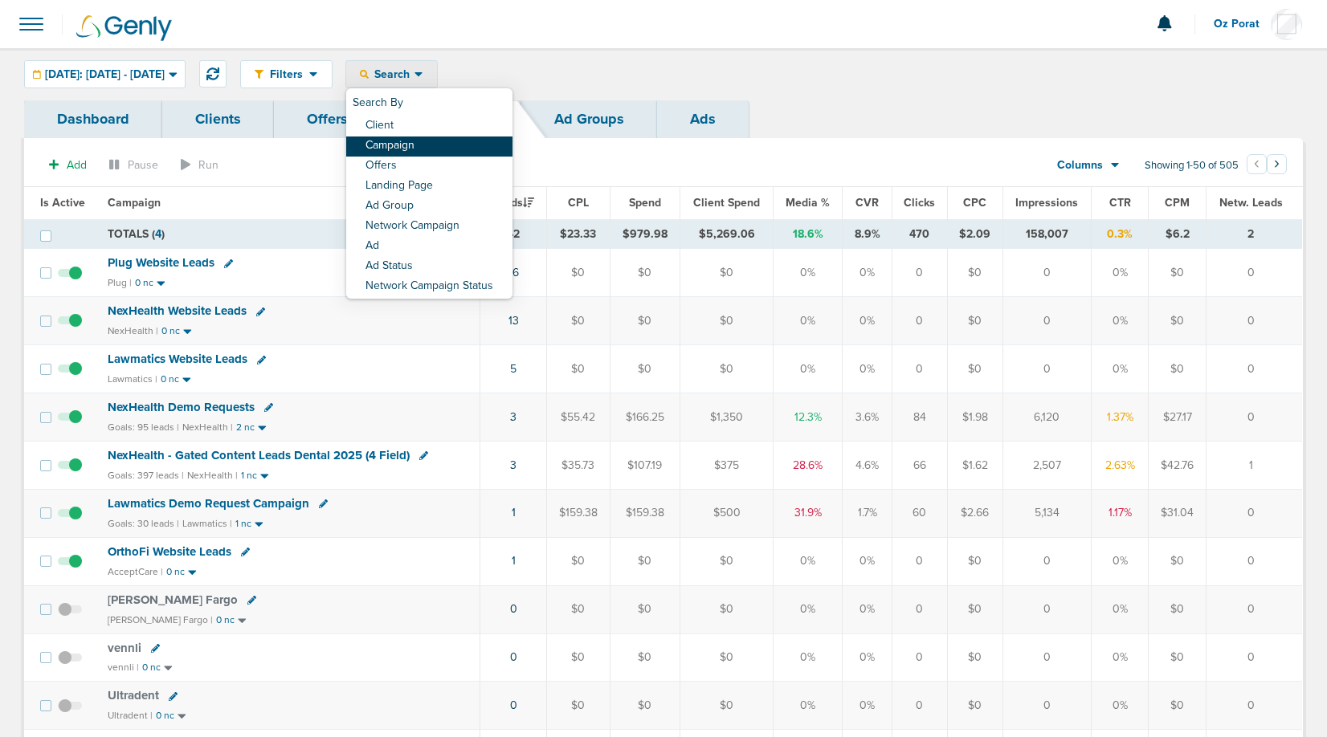
click at [433, 143] on link "Campaign" at bounding box center [429, 147] width 166 height 20
select select "cmpName"
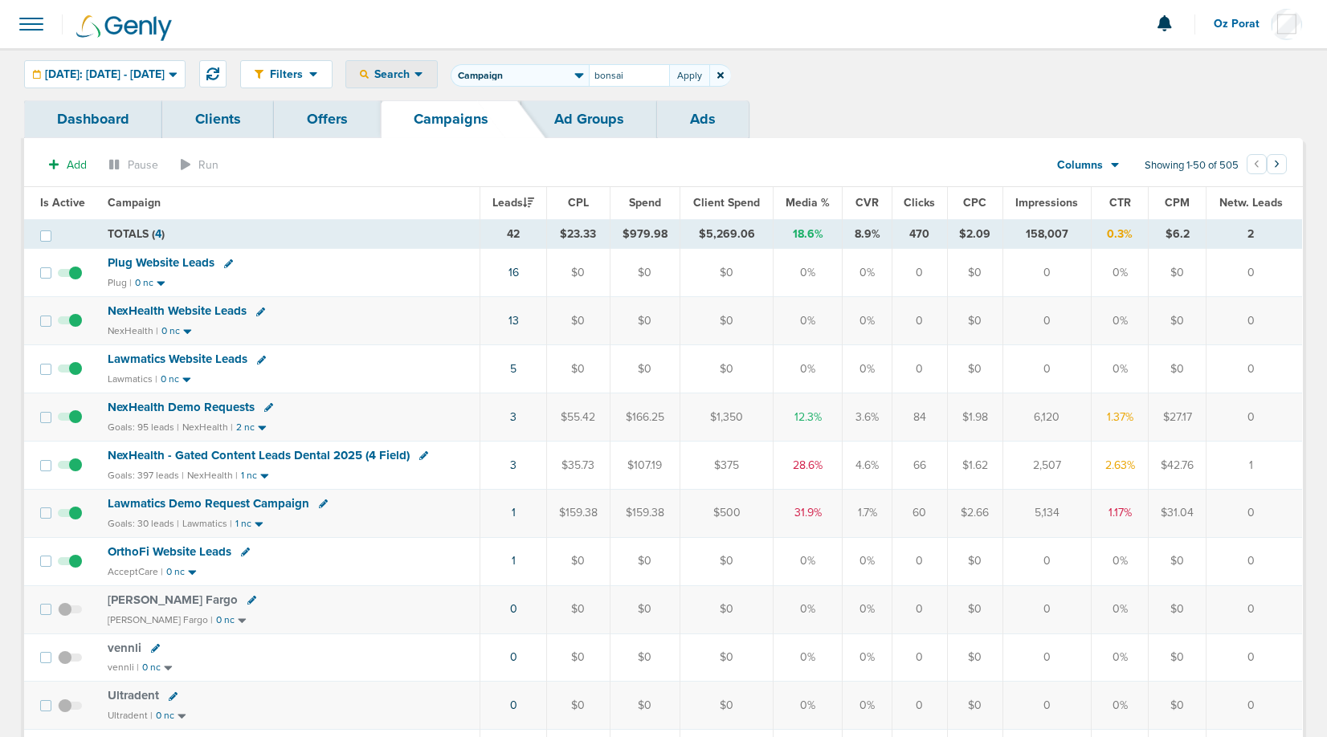
type input "bonsai"
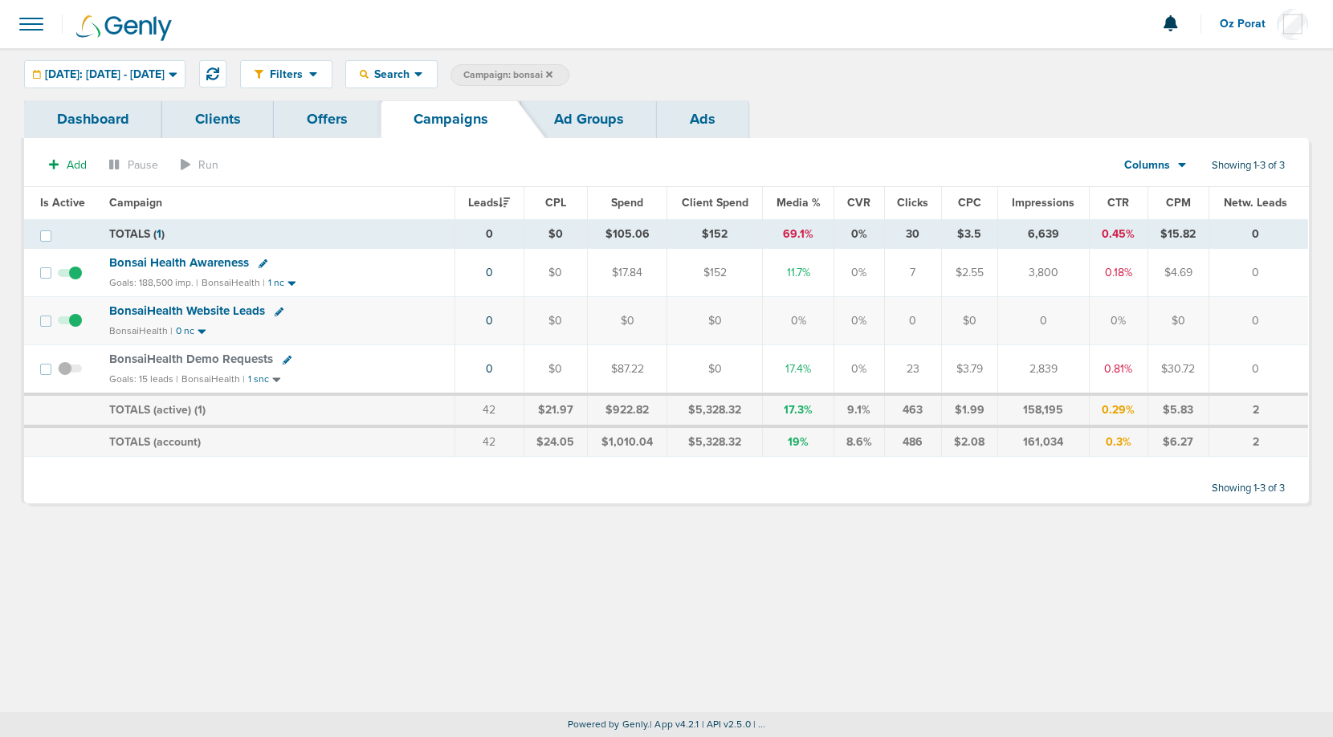
click at [689, 117] on link "Ads" at bounding box center [703, 119] width 92 height 38
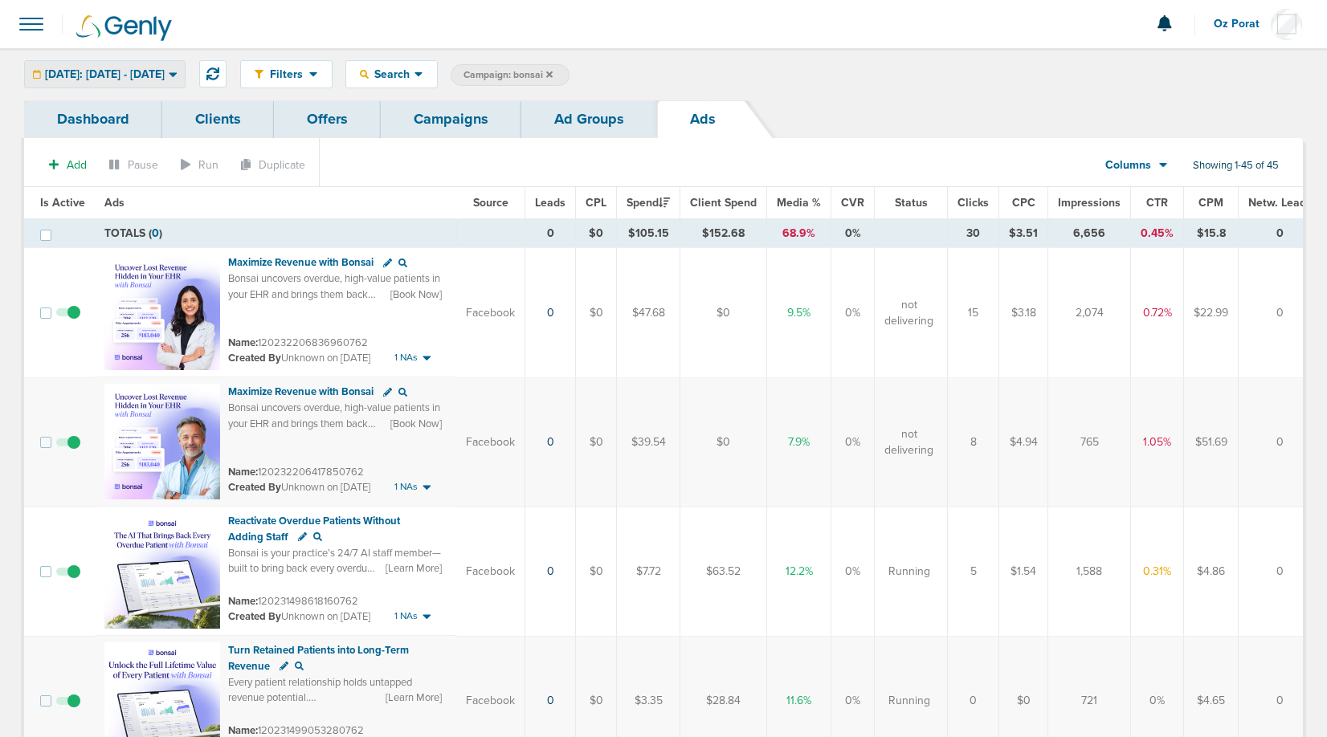
click at [115, 73] on span "[DATE]: [DATE] - [DATE]" at bounding box center [105, 74] width 120 height 11
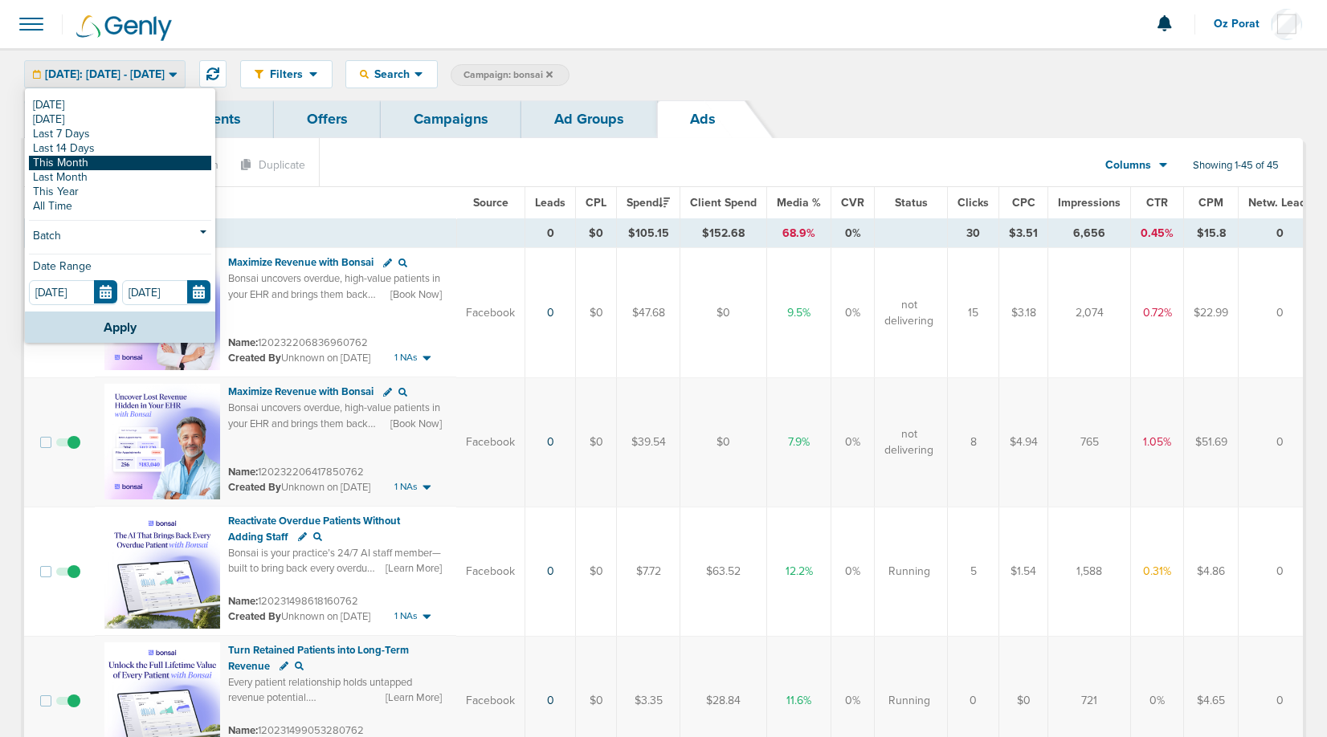
click at [88, 160] on link "This Month" at bounding box center [120, 163] width 182 height 14
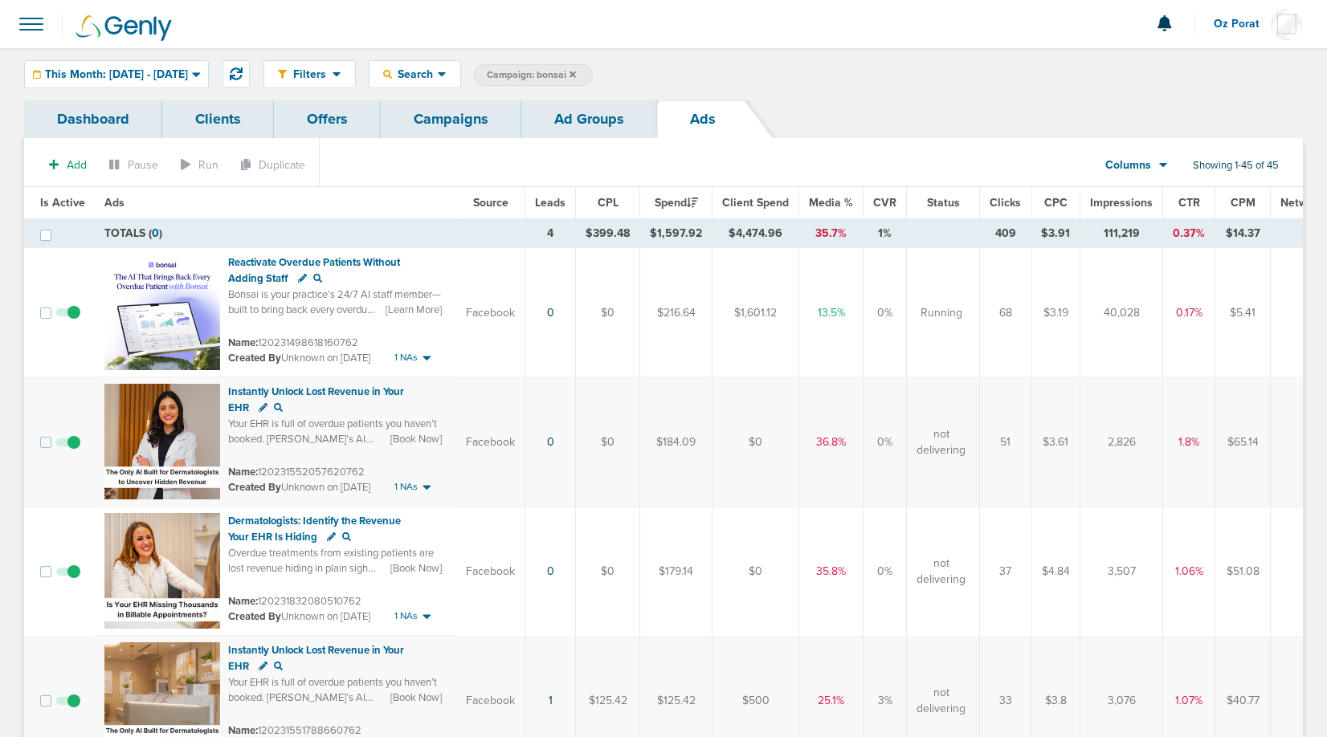
click at [1117, 196] on span "Impressions" at bounding box center [1121, 203] width 63 height 14
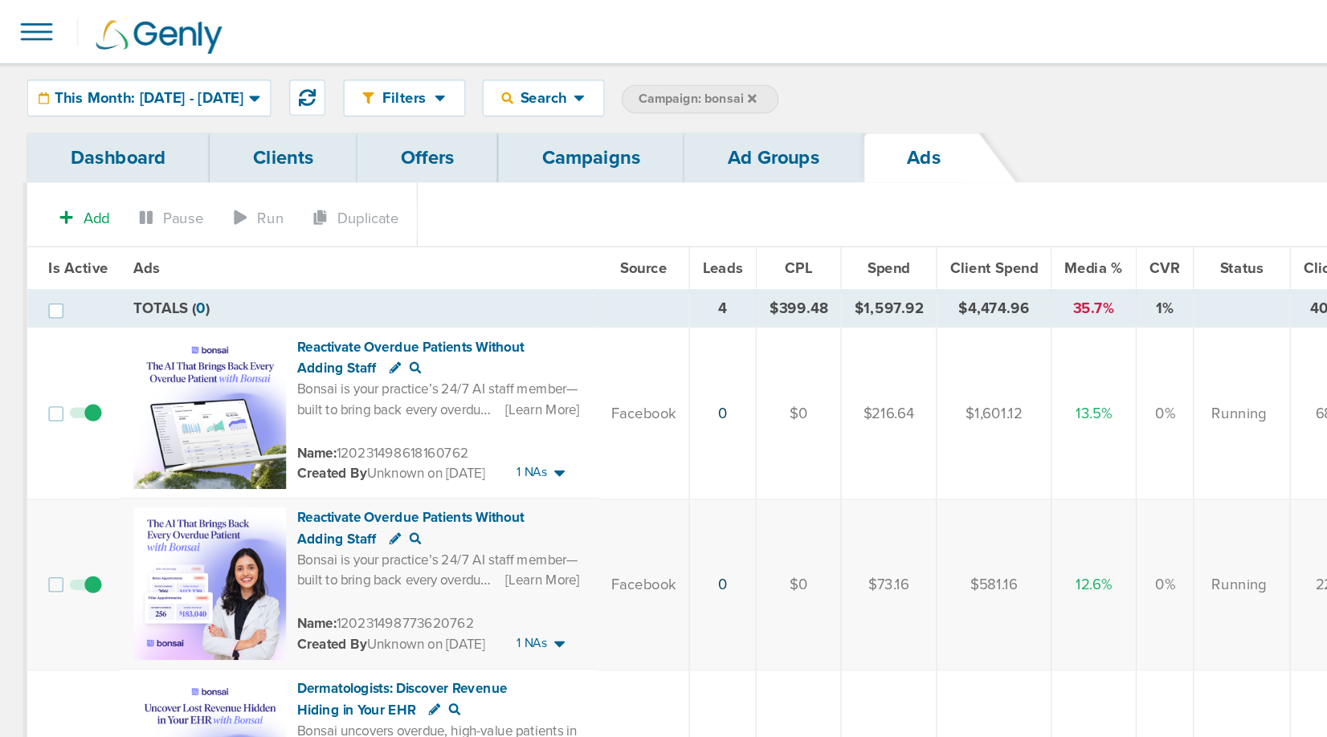
click at [445, 120] on link "Campaigns" at bounding box center [451, 119] width 141 height 38
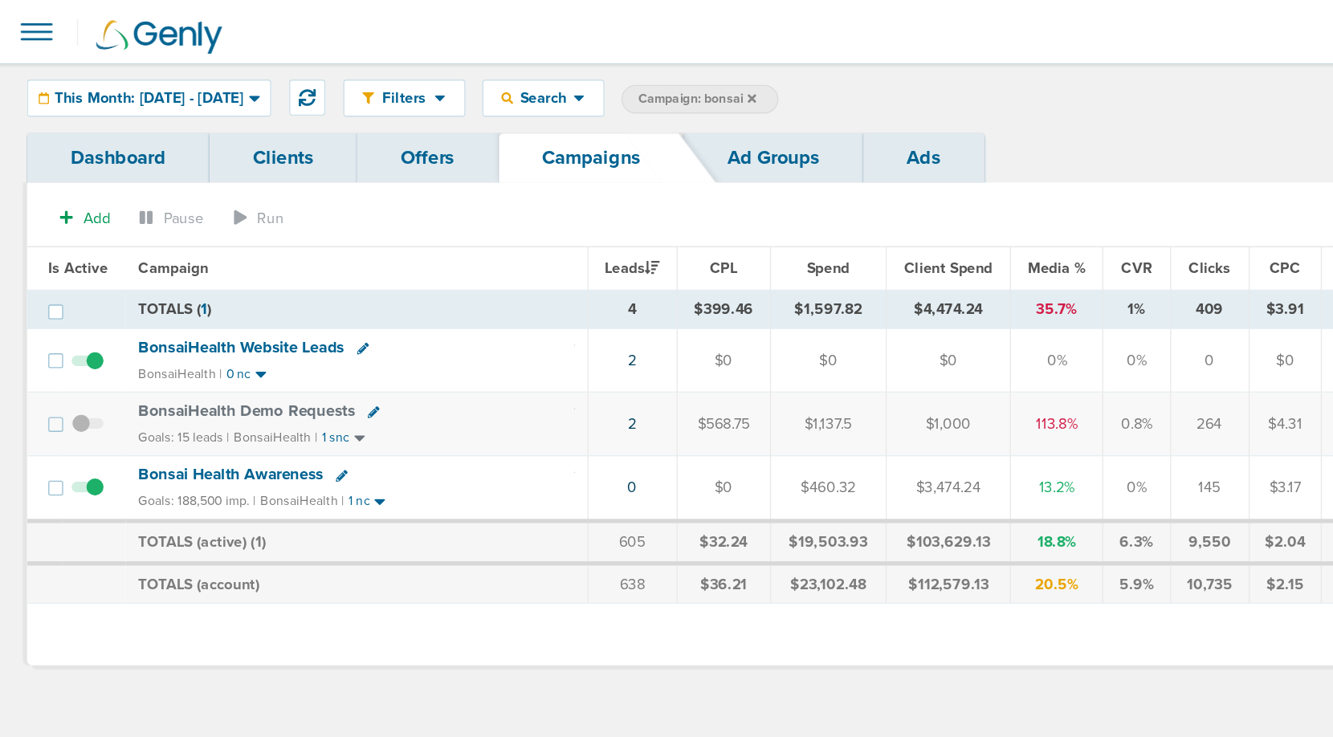
click at [165, 261] on span "BonsaiHealth Website Leads" at bounding box center [186, 262] width 156 height 14
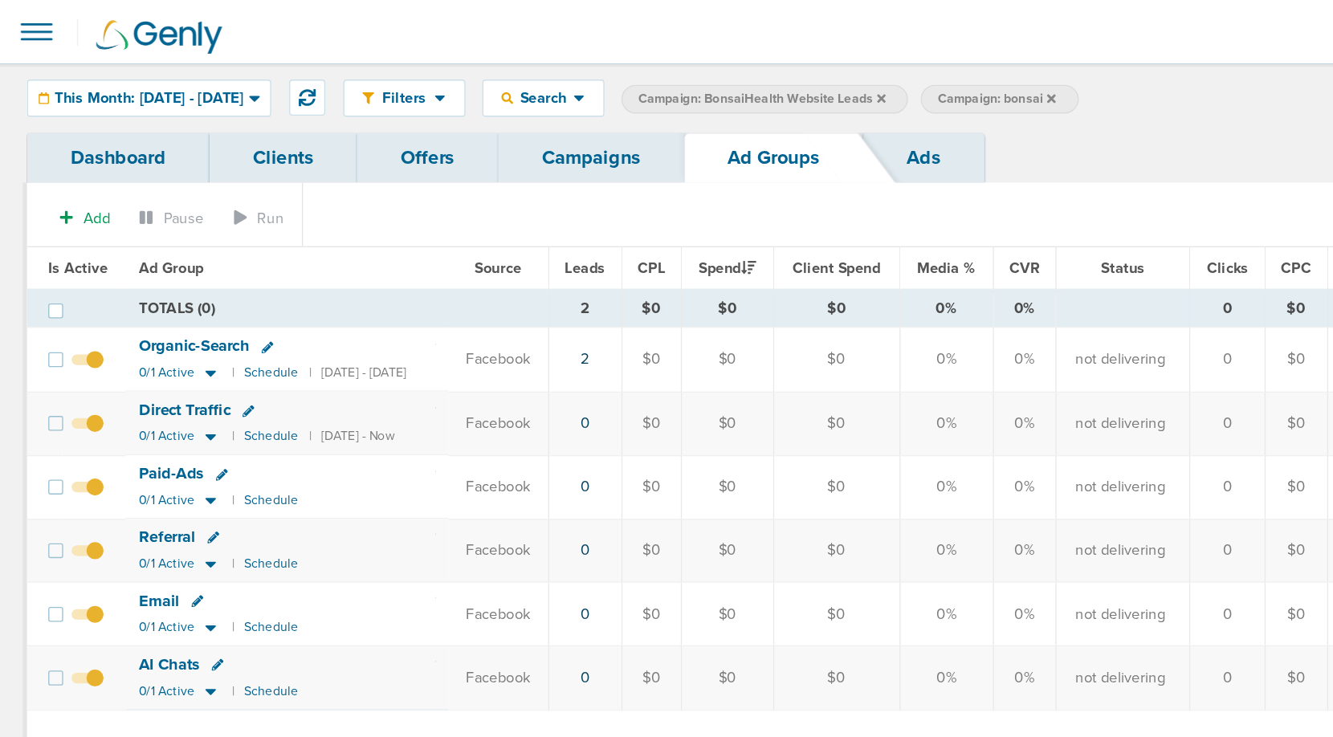
click at [29, 22] on span at bounding box center [31, 23] width 35 height 35
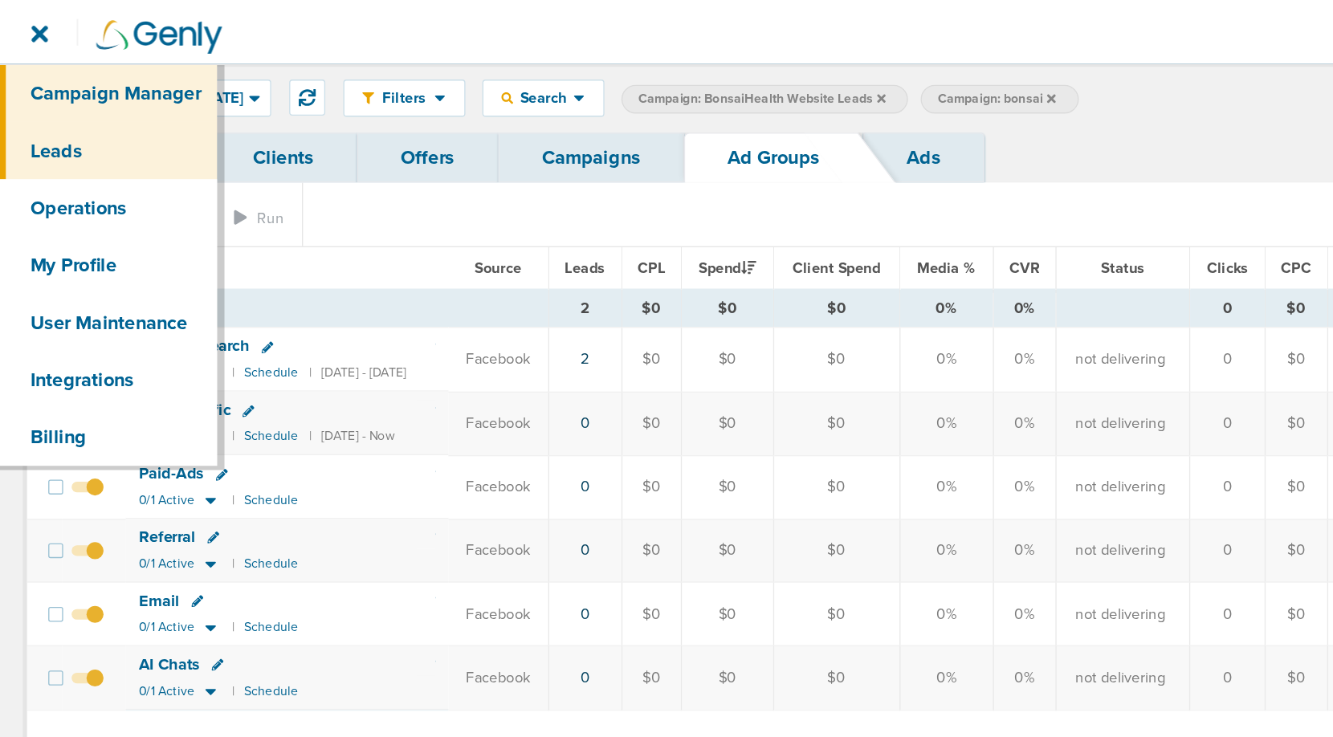
click at [47, 109] on link "Leads" at bounding box center [84, 113] width 168 height 43
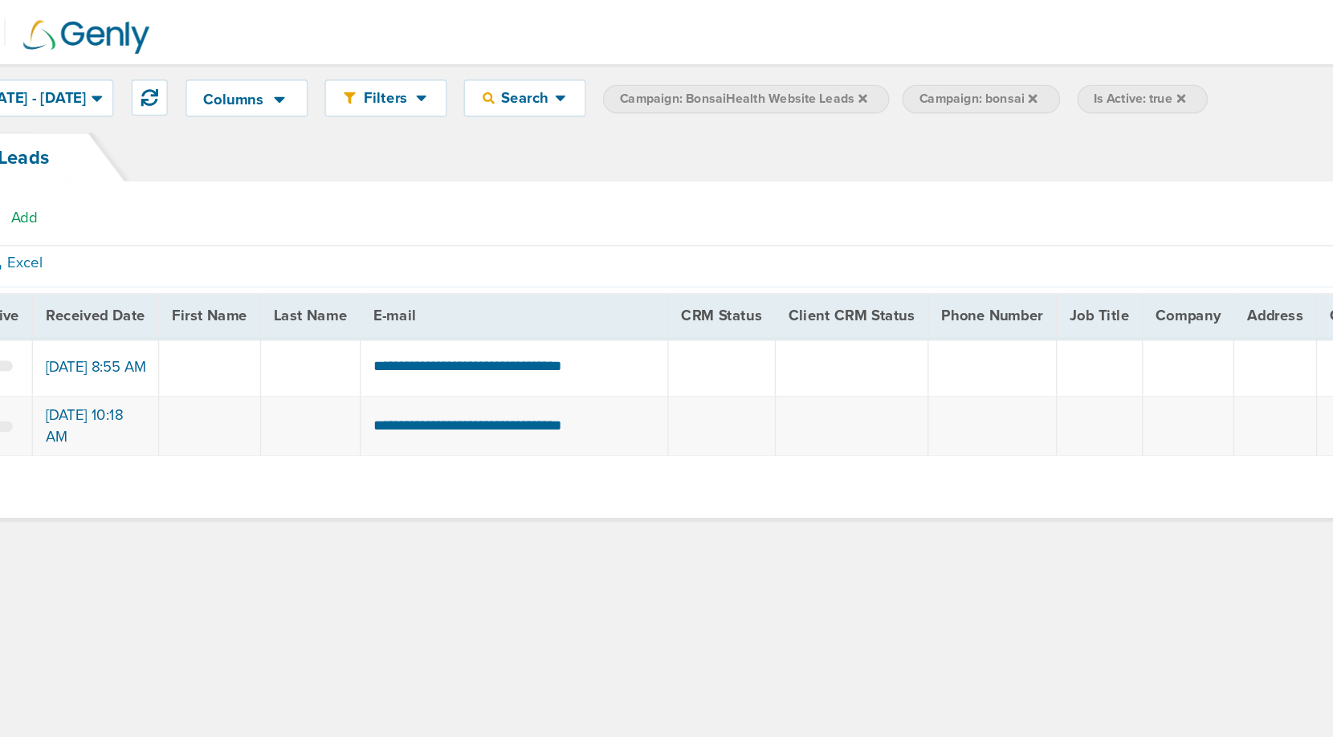
click at [956, 74] on icon at bounding box center [952, 75] width 6 height 10
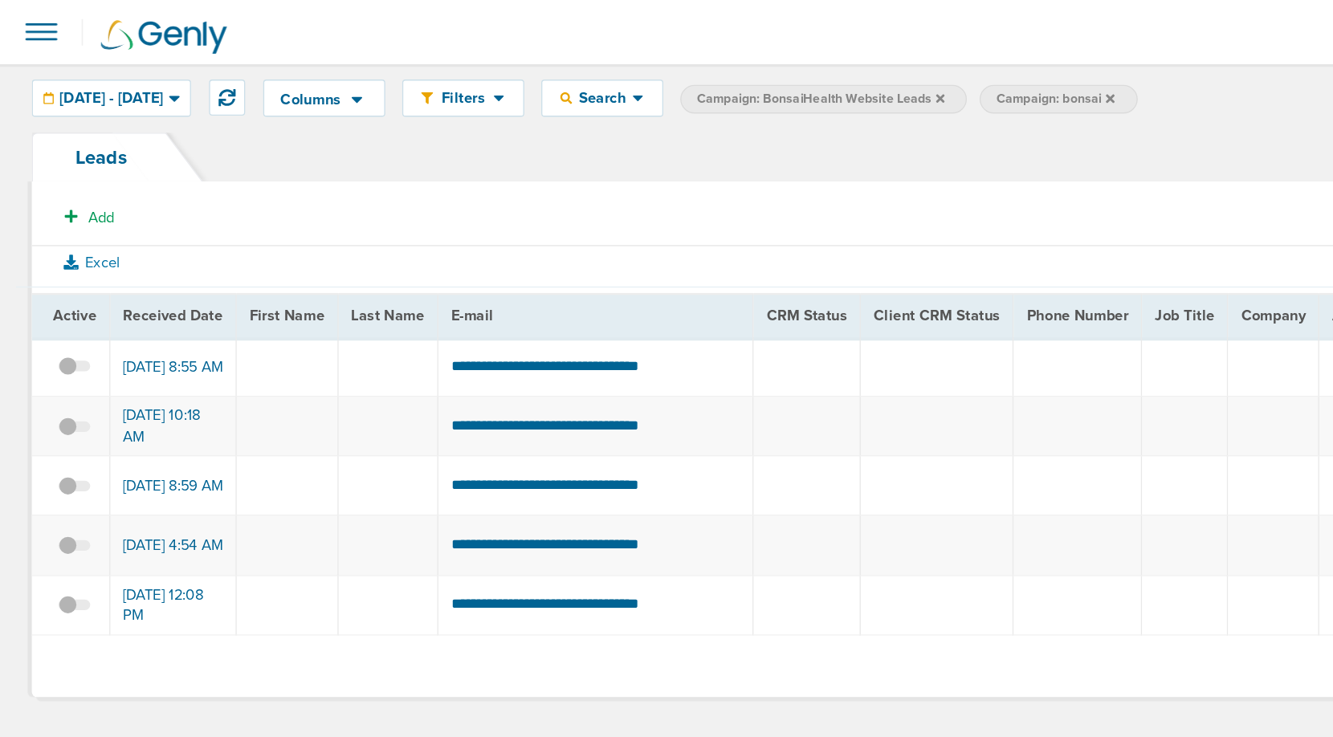
click at [715, 72] on icon at bounding box center [711, 74] width 6 height 6
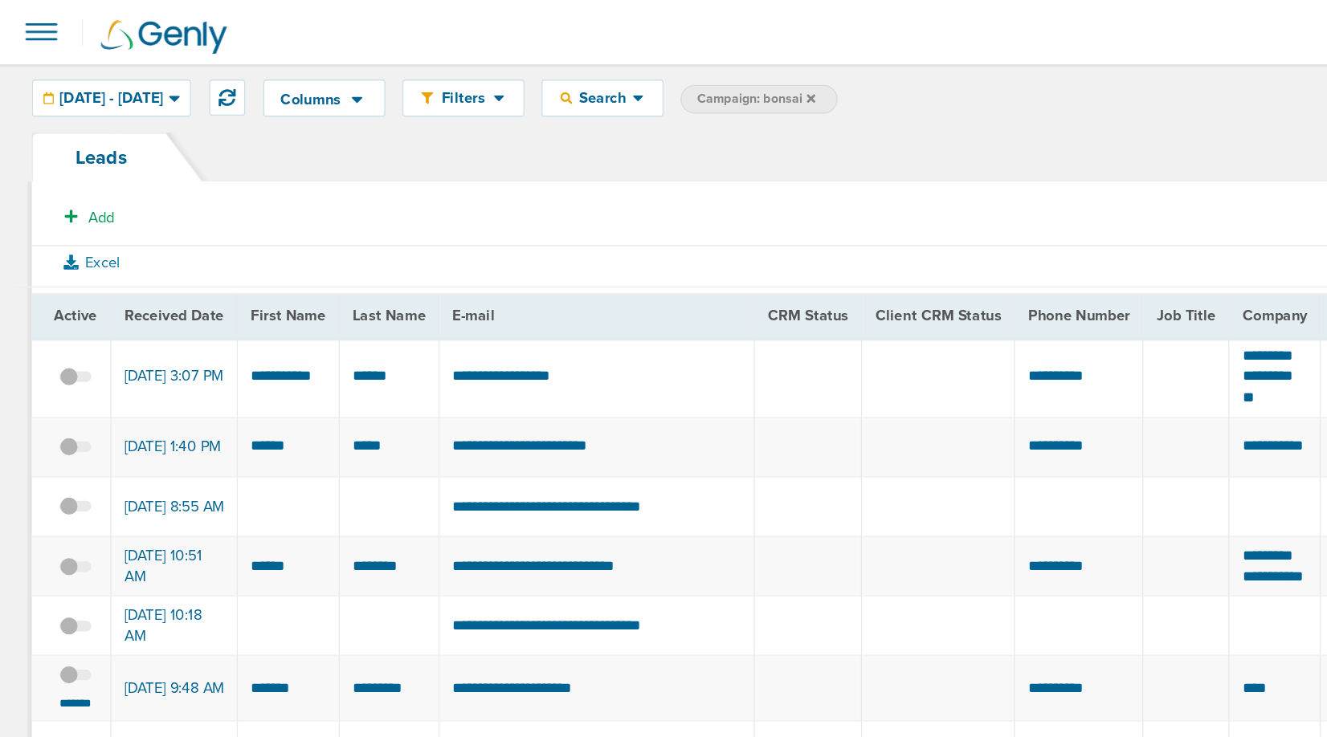
click at [31, 24] on span at bounding box center [31, 23] width 35 height 35
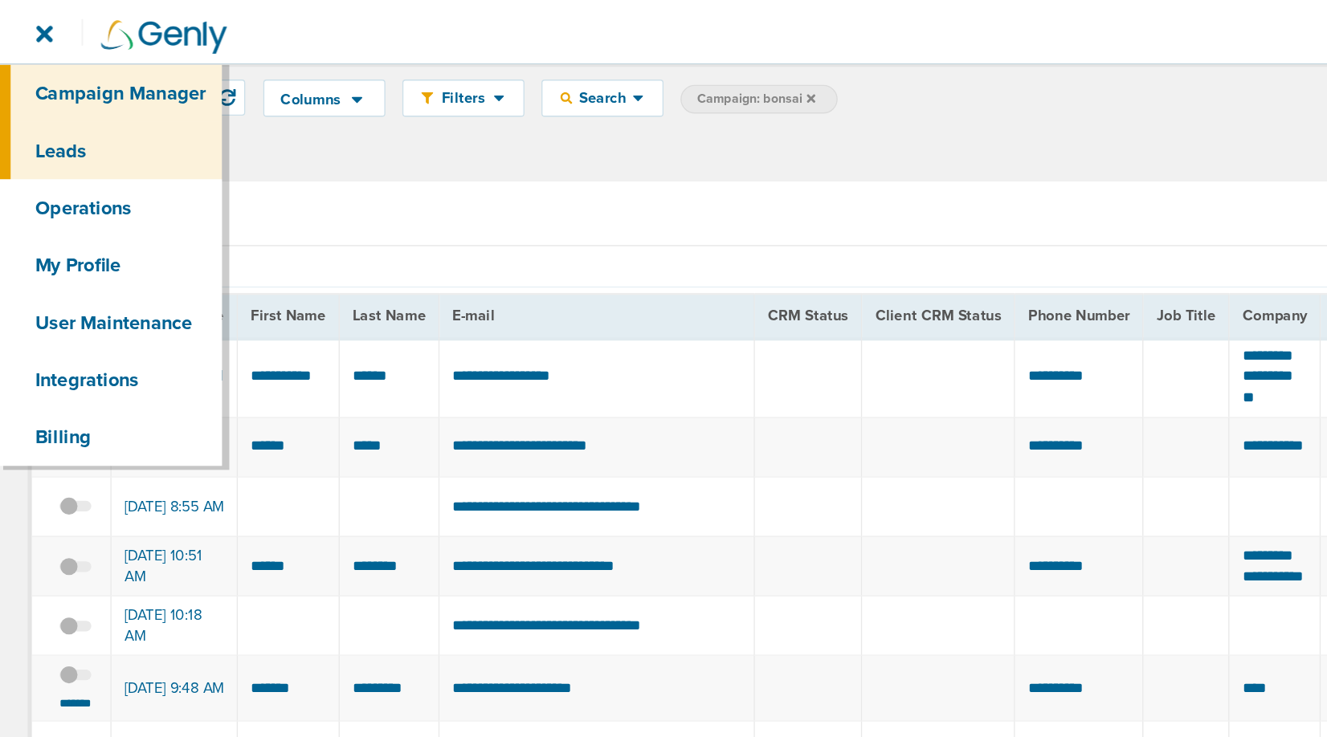
click at [43, 63] on link "Campaign Manager" at bounding box center [84, 70] width 168 height 43
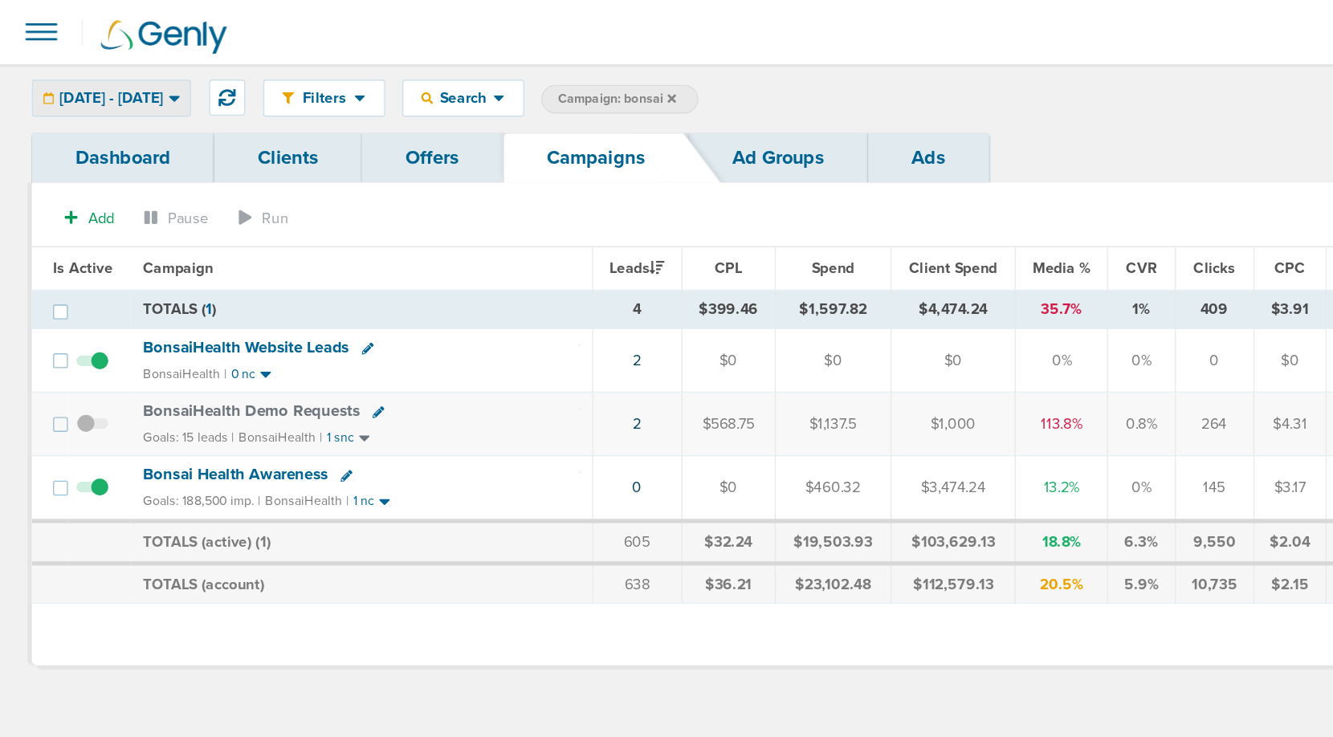
click at [144, 66] on div "[DATE] - [DATE]" at bounding box center [84, 74] width 119 height 27
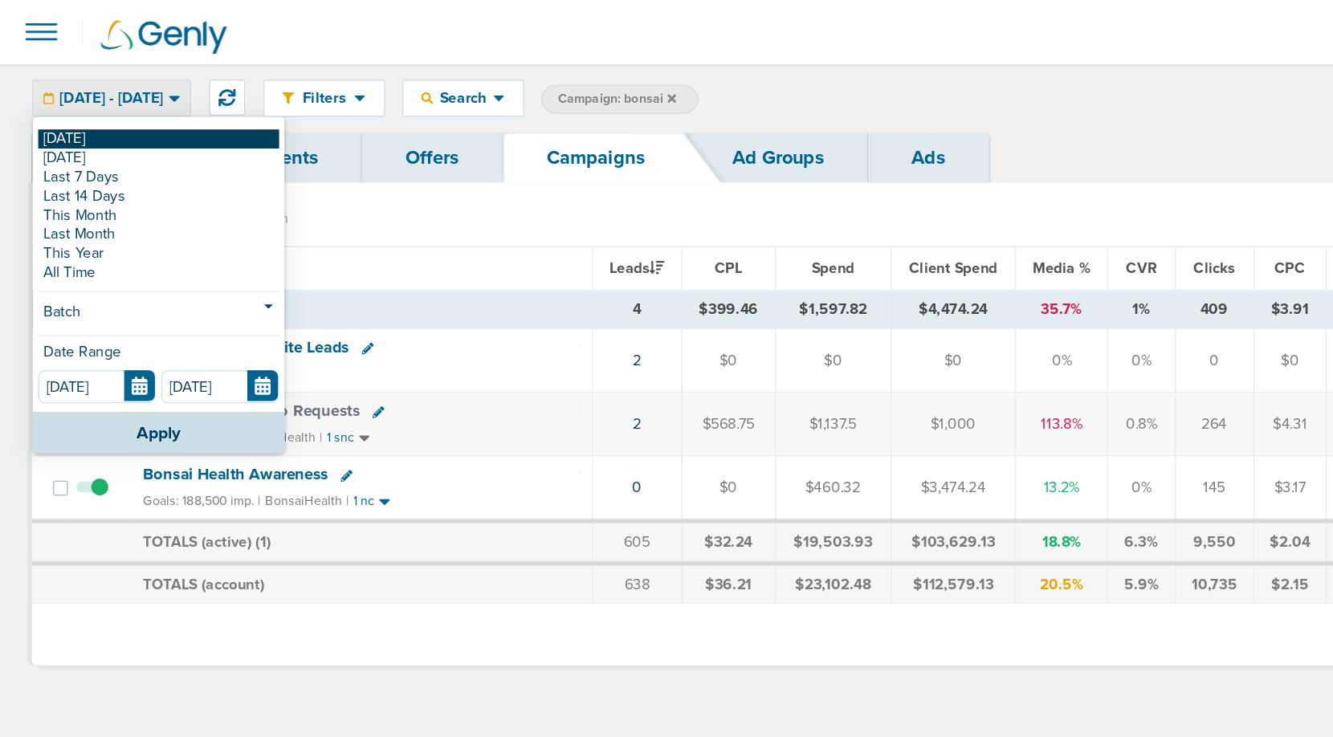
click at [89, 102] on link "[DATE]" at bounding box center [120, 105] width 182 height 14
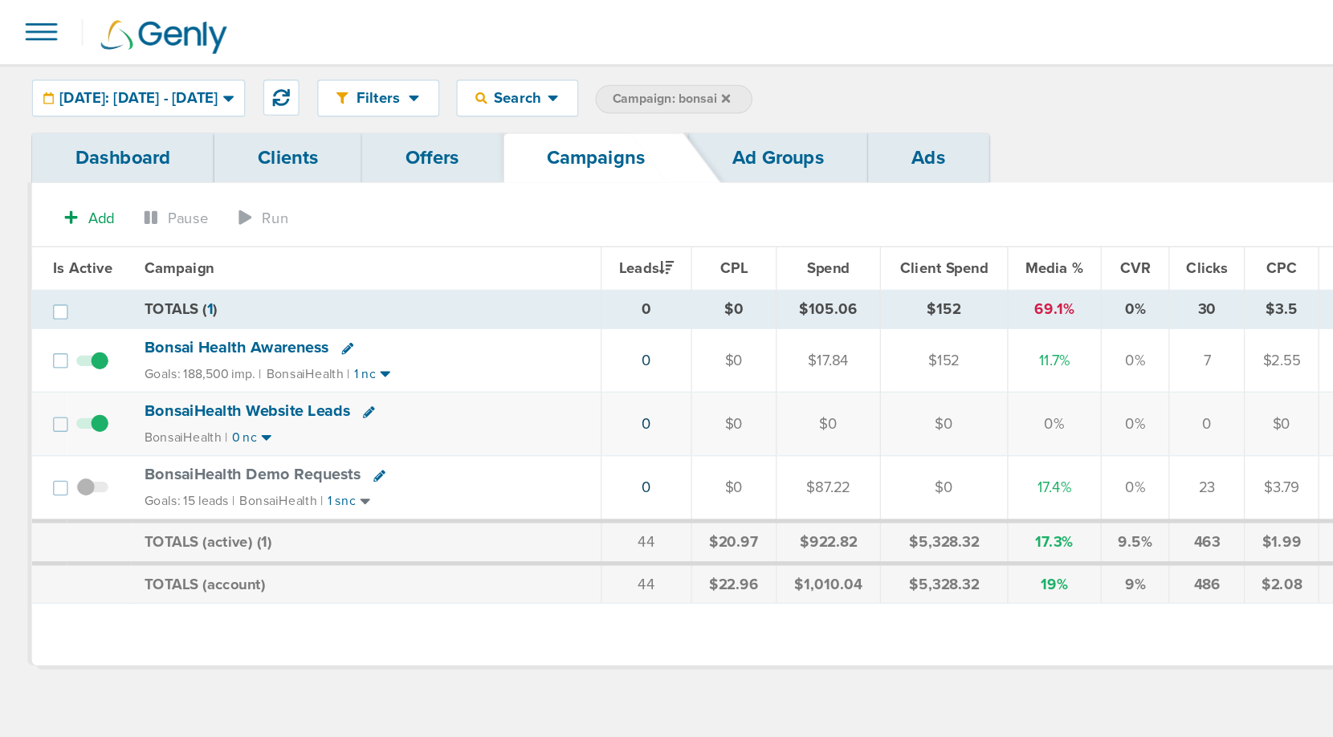
click at [553, 74] on icon at bounding box center [549, 74] width 6 height 6
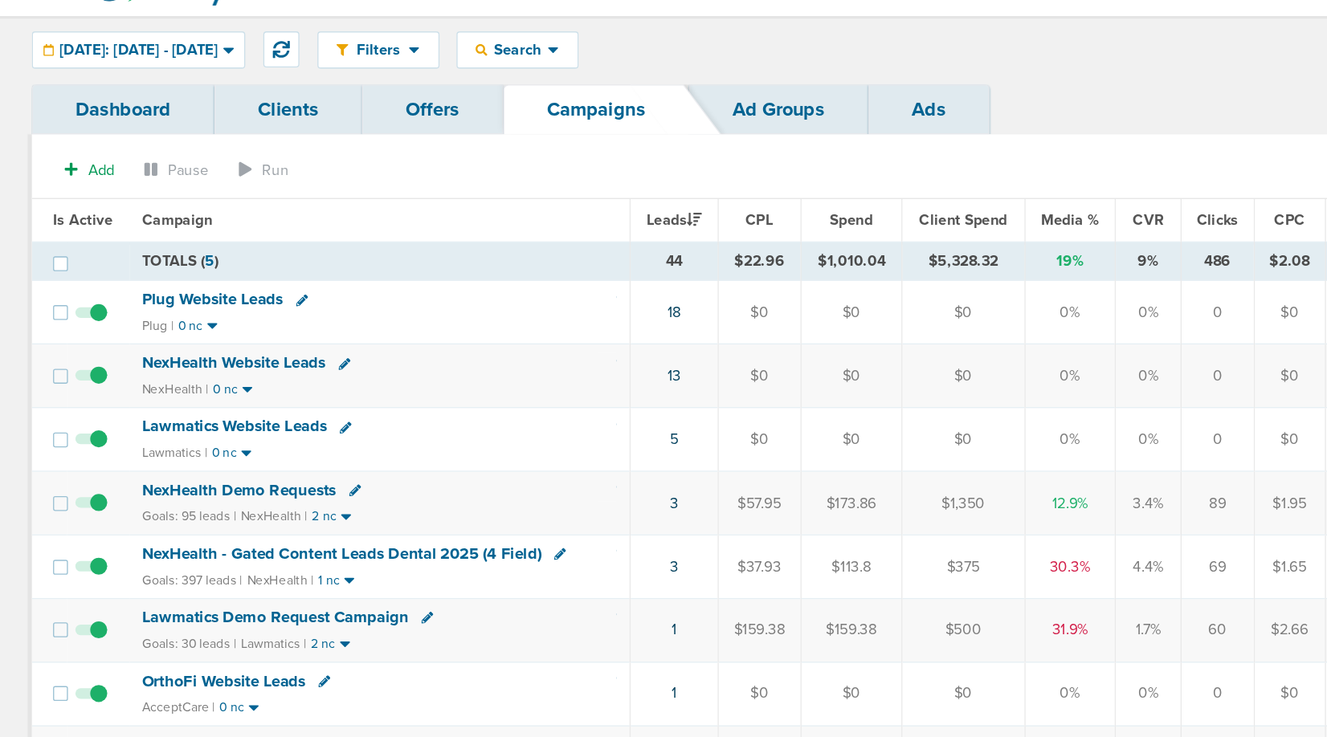
click at [194, 355] on span "Lawmatics Website Leads" at bounding box center [178, 359] width 140 height 14
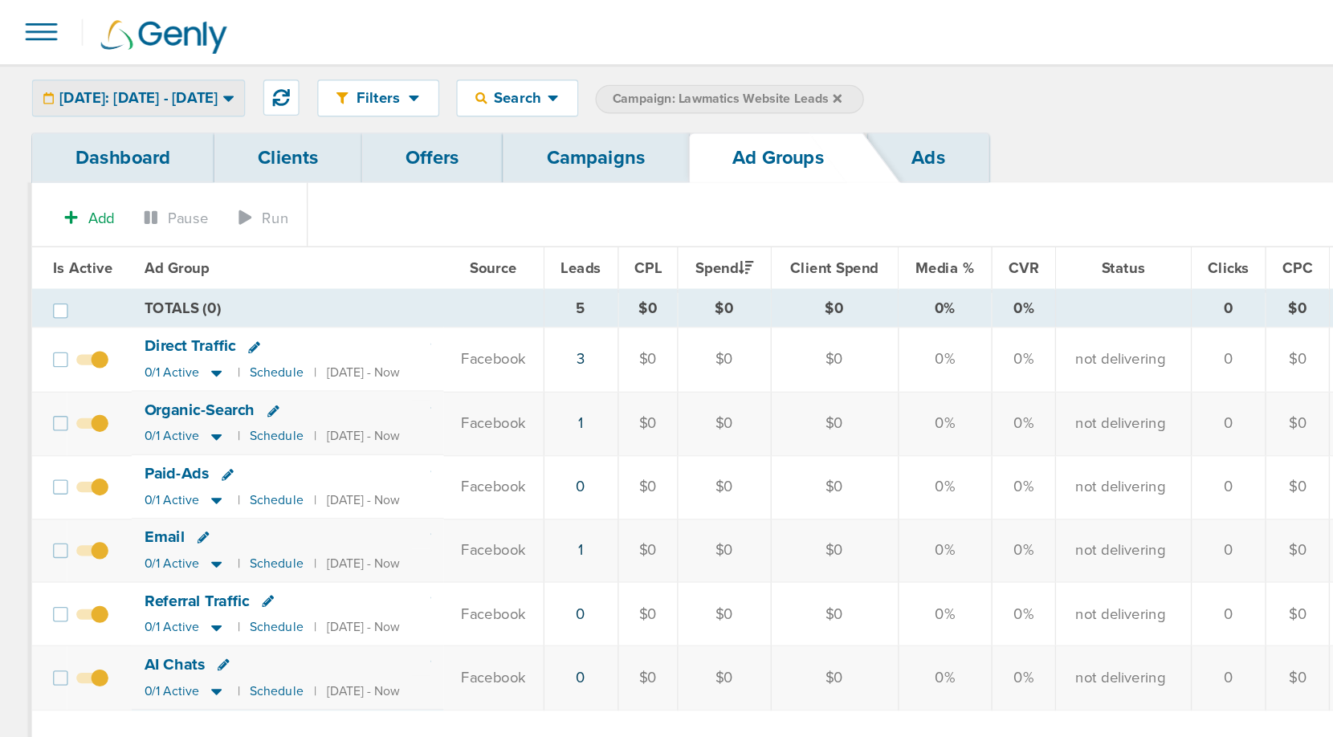
click at [155, 75] on span "[DATE]: [DATE] - [DATE]" at bounding box center [105, 74] width 120 height 11
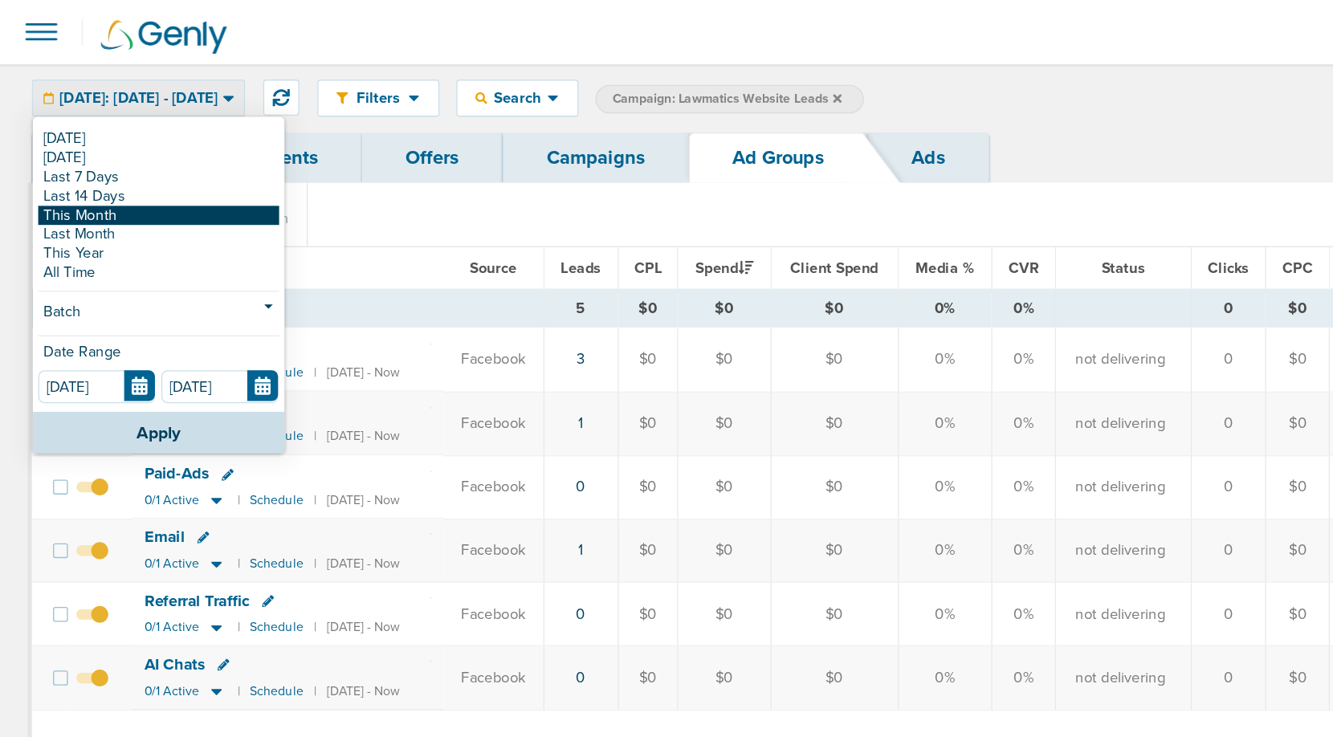
click at [99, 165] on link "This Month" at bounding box center [120, 163] width 182 height 14
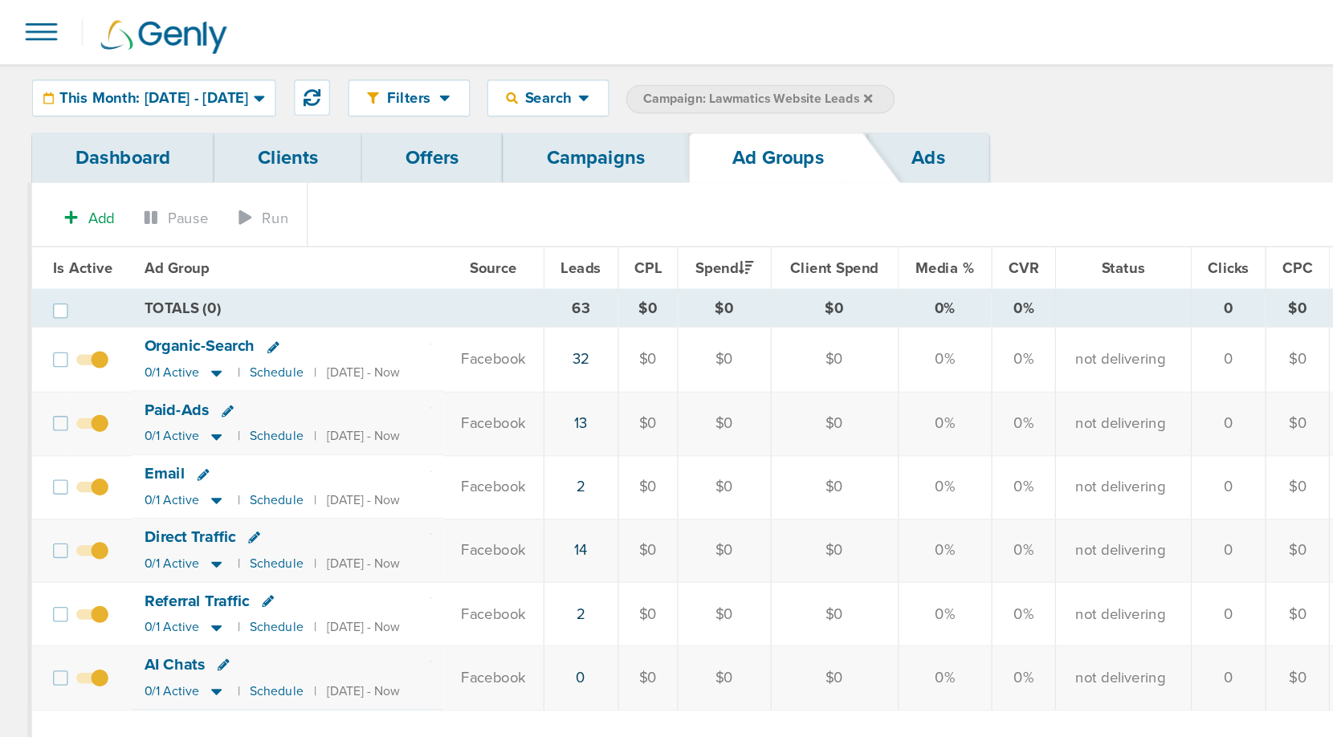
click at [442, 115] on link "Campaigns" at bounding box center [451, 119] width 141 height 38
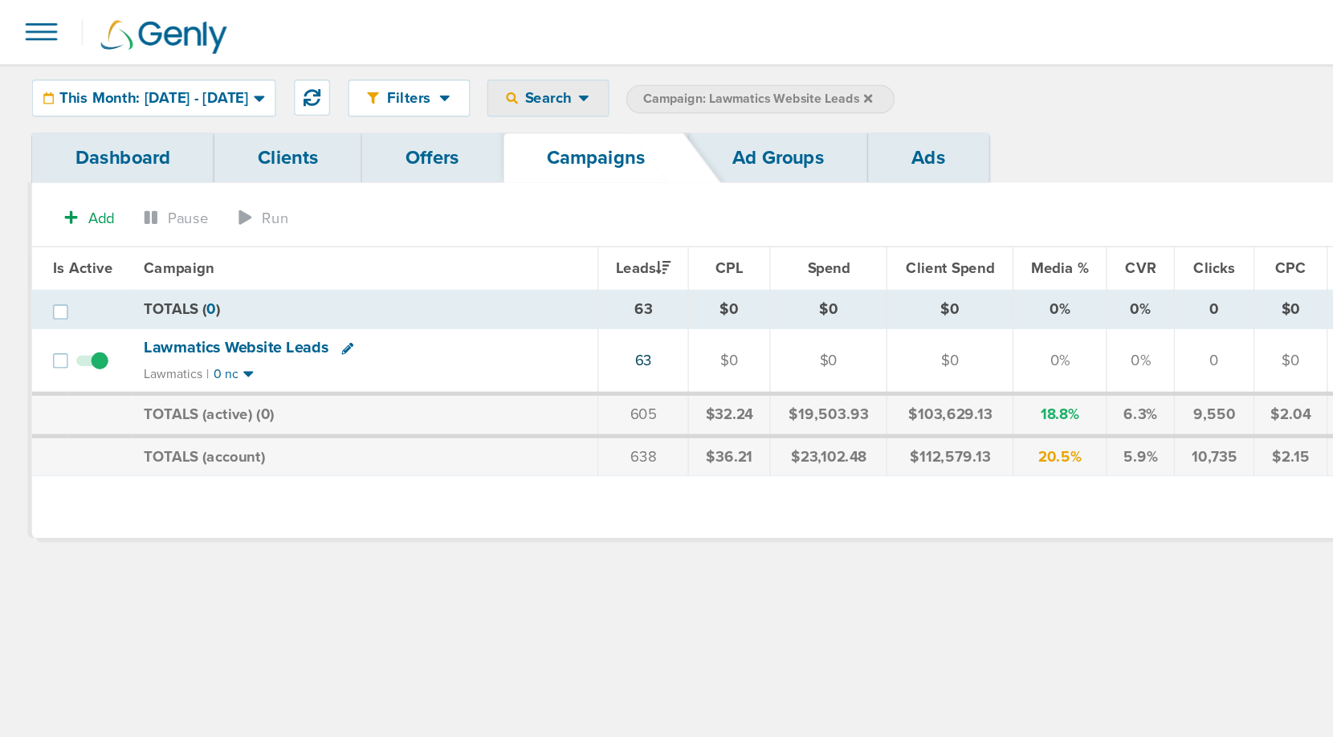
click at [447, 71] on icon at bounding box center [442, 74] width 9 height 14
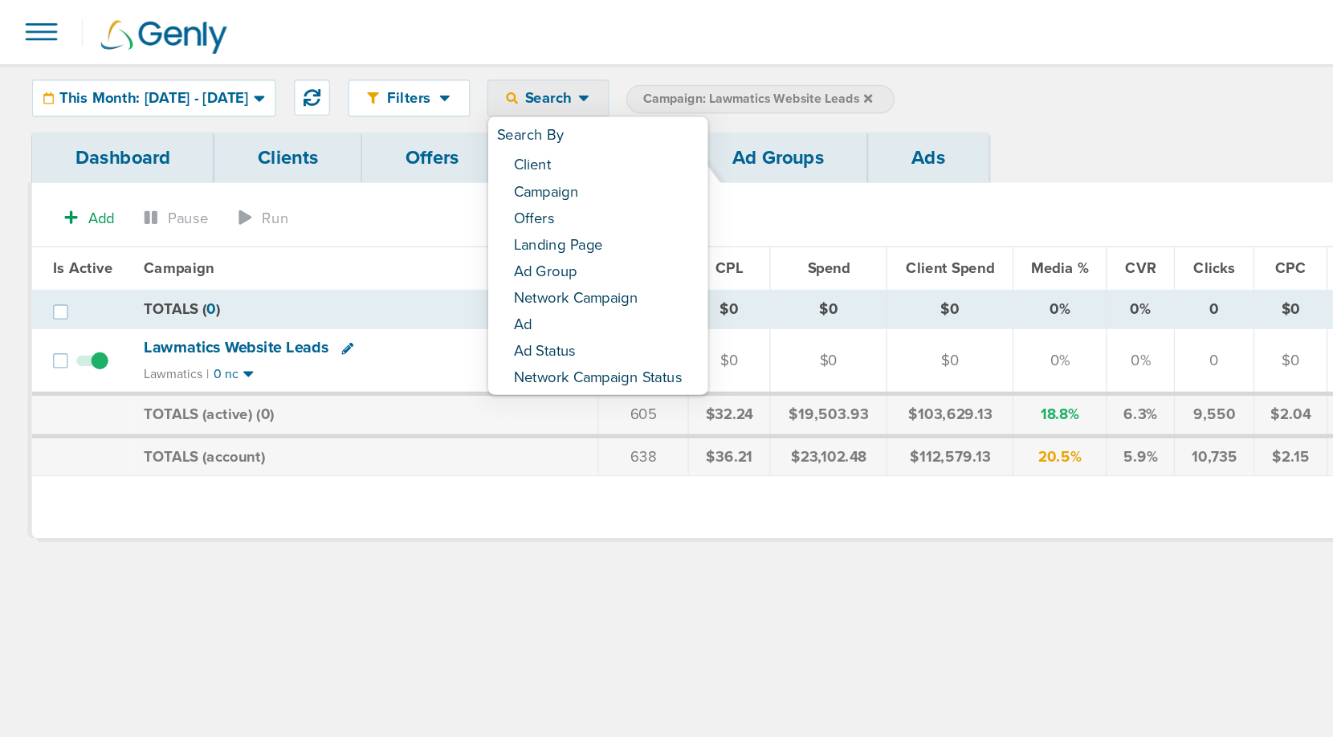
click at [470, 129] on link "Client" at bounding box center [452, 126] width 166 height 20
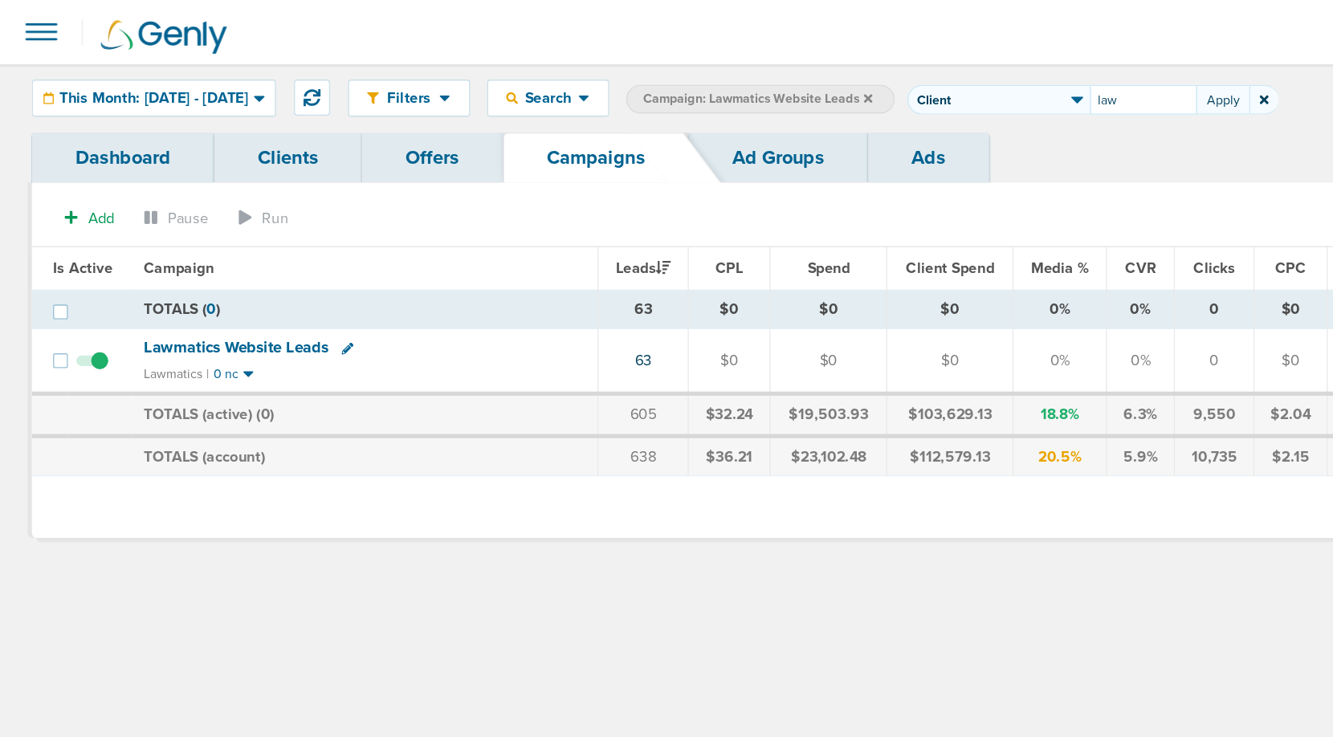
type input "law"
click at [660, 73] on icon at bounding box center [657, 74] width 6 height 6
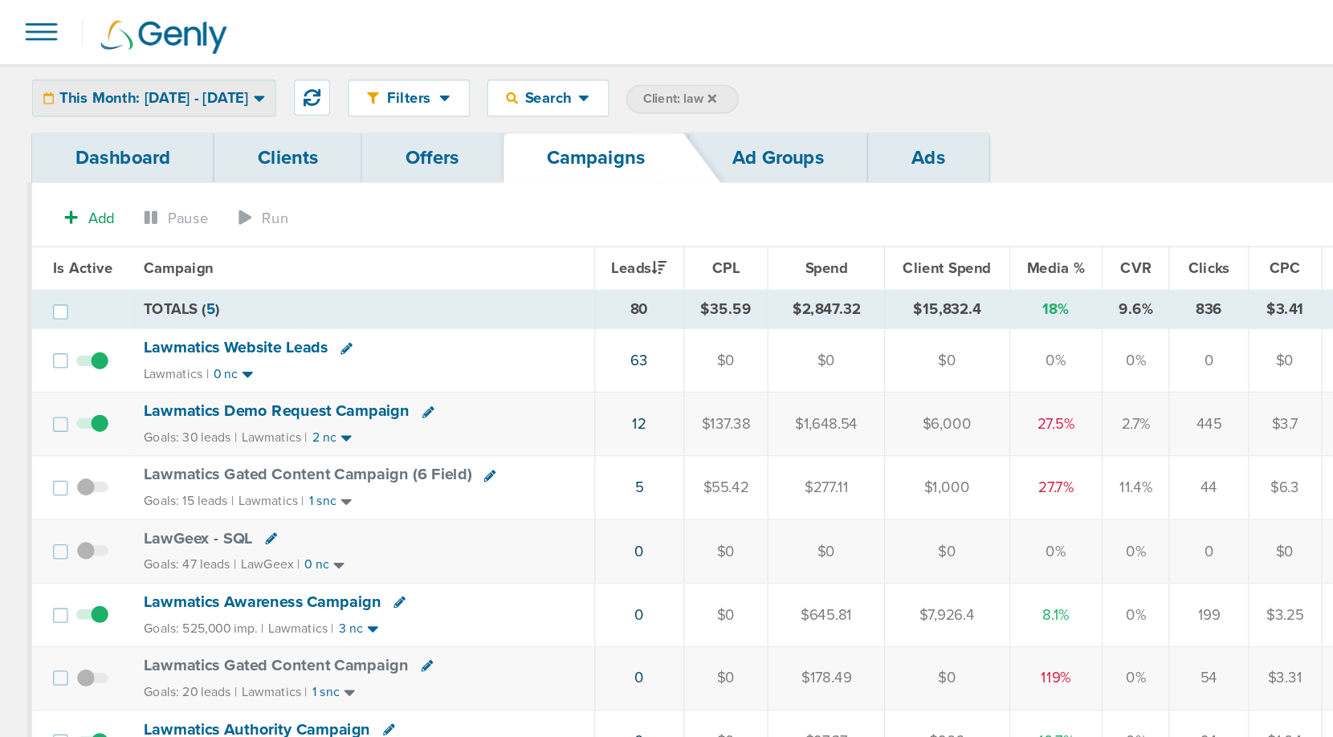
click at [187, 77] on span "This Month: [DATE] - [DATE]" at bounding box center [116, 74] width 143 height 11
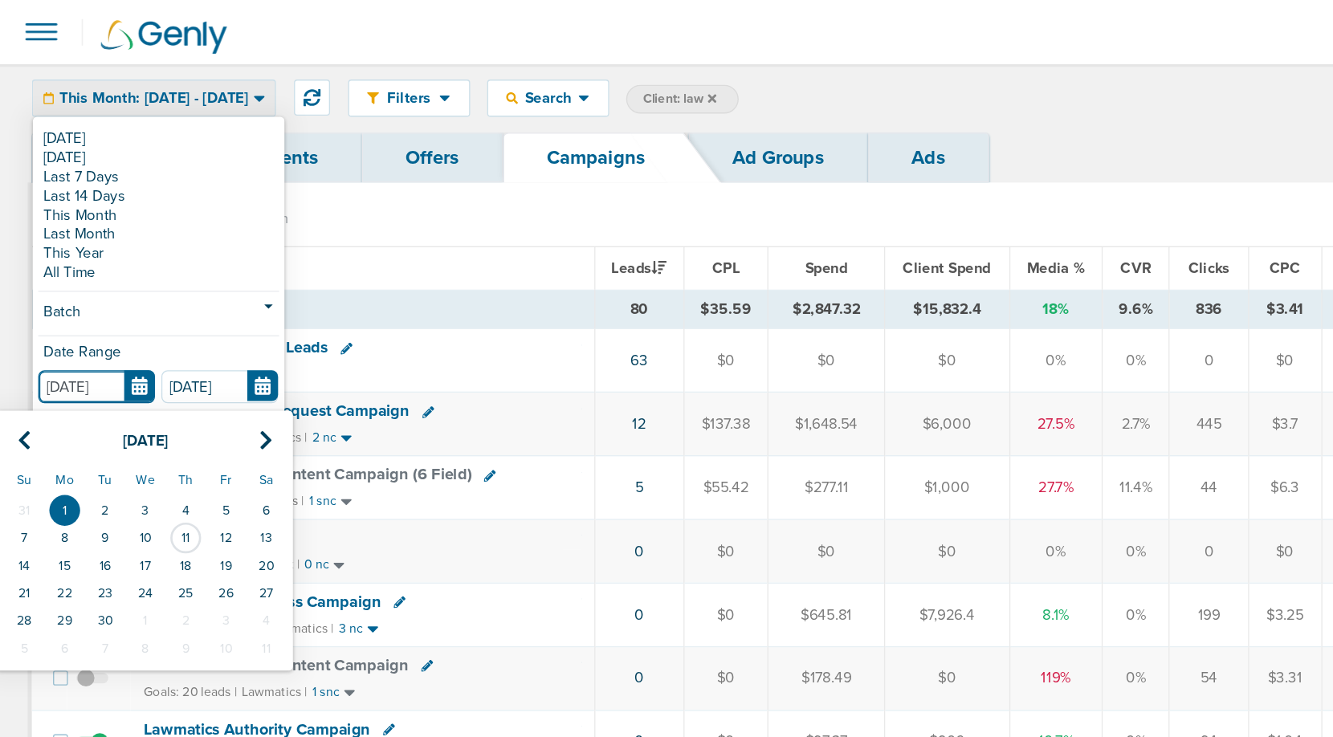
click at [110, 286] on input "[DATE]" at bounding box center [73, 292] width 88 height 25
click at [17, 332] on icon at bounding box center [19, 333] width 10 height 16
drag, startPoint x: 81, startPoint y: 382, endPoint x: 189, endPoint y: 321, distance: 123.3
click at [189, 321] on table "[DATE] Su Mo Tu We Th Fr Sa 29 30 1 2 3 4 5 6 7 8 9 10 11 12 13 14 15 16 17 18 …" at bounding box center [110, 409] width 214 height 184
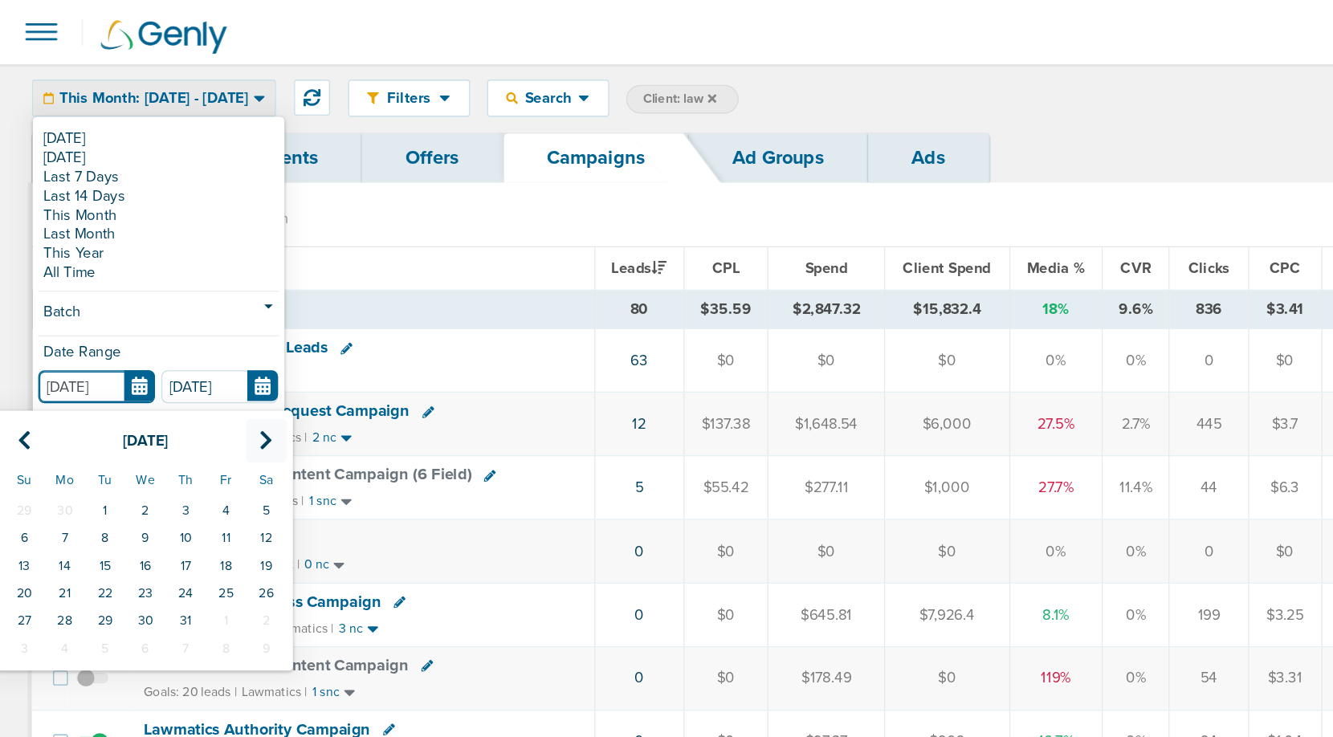
click at [204, 326] on icon at bounding box center [202, 333] width 10 height 16
click at [169, 382] on td "1" at bounding box center [171, 386] width 31 height 21
type input "[DATE]"
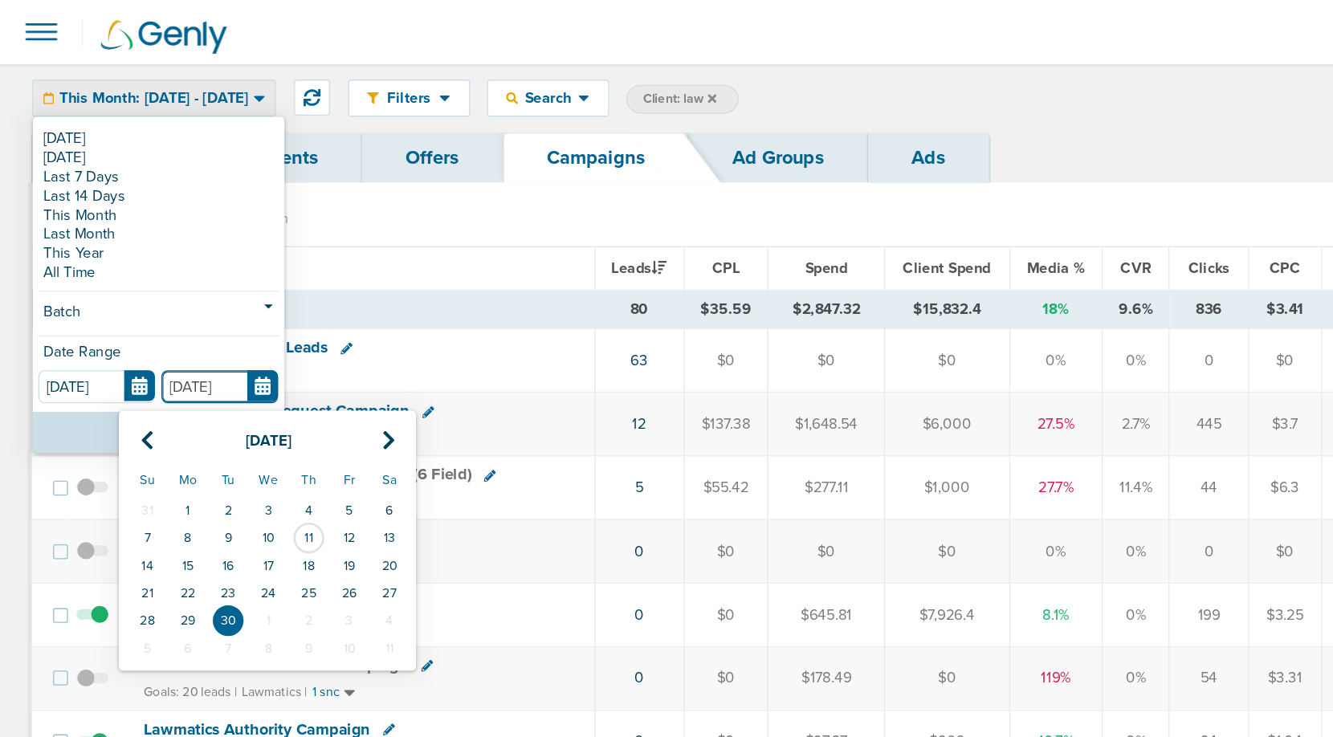
click at [204, 292] on input "[DATE]" at bounding box center [166, 292] width 88 height 25
click at [232, 402] on td "11" at bounding box center [233, 407] width 31 height 21
click at [200, 297] on input "[DATE]" at bounding box center [166, 292] width 88 height 25
click at [112, 333] on icon at bounding box center [112, 333] width 10 height 16
click at [140, 422] on td "11" at bounding box center [142, 428] width 31 height 21
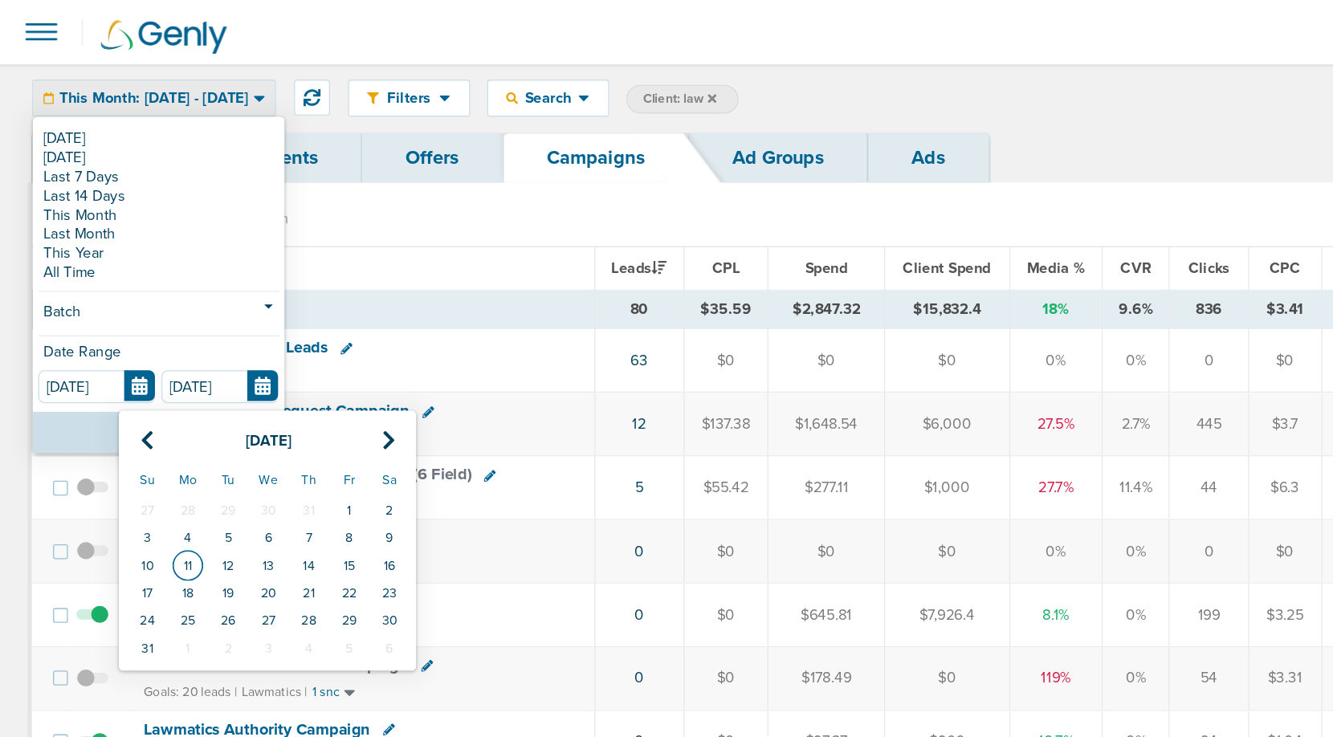
type input "[DATE]"
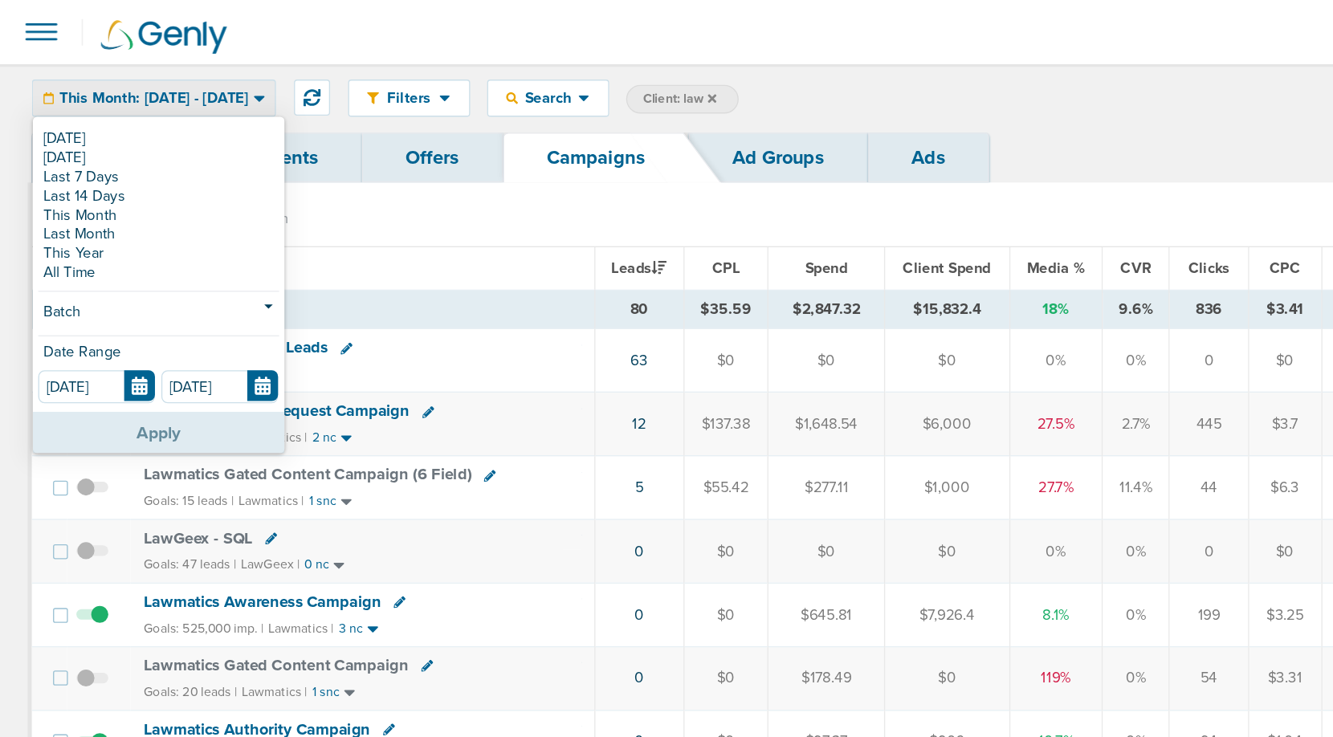
click at [131, 325] on button "Apply" at bounding box center [120, 327] width 190 height 31
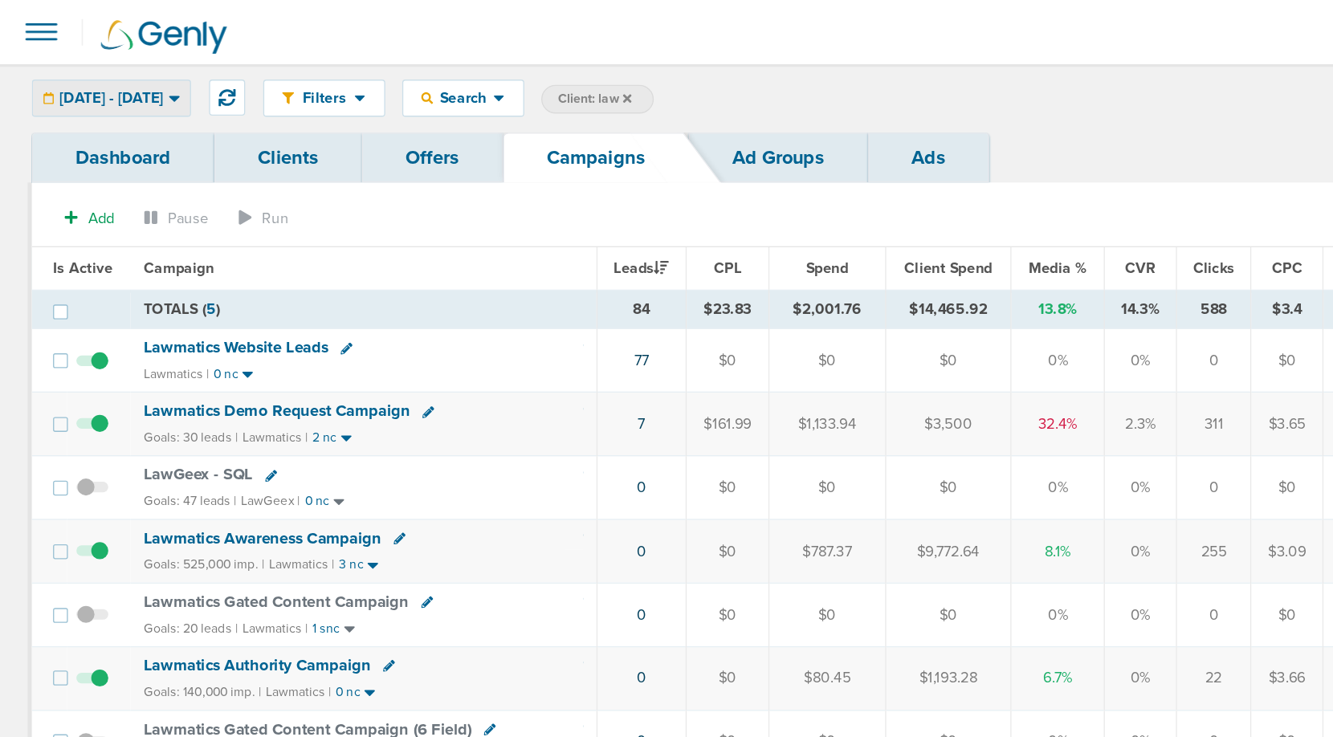
click at [124, 78] on span "[DATE] - [DATE]" at bounding box center [84, 74] width 79 height 11
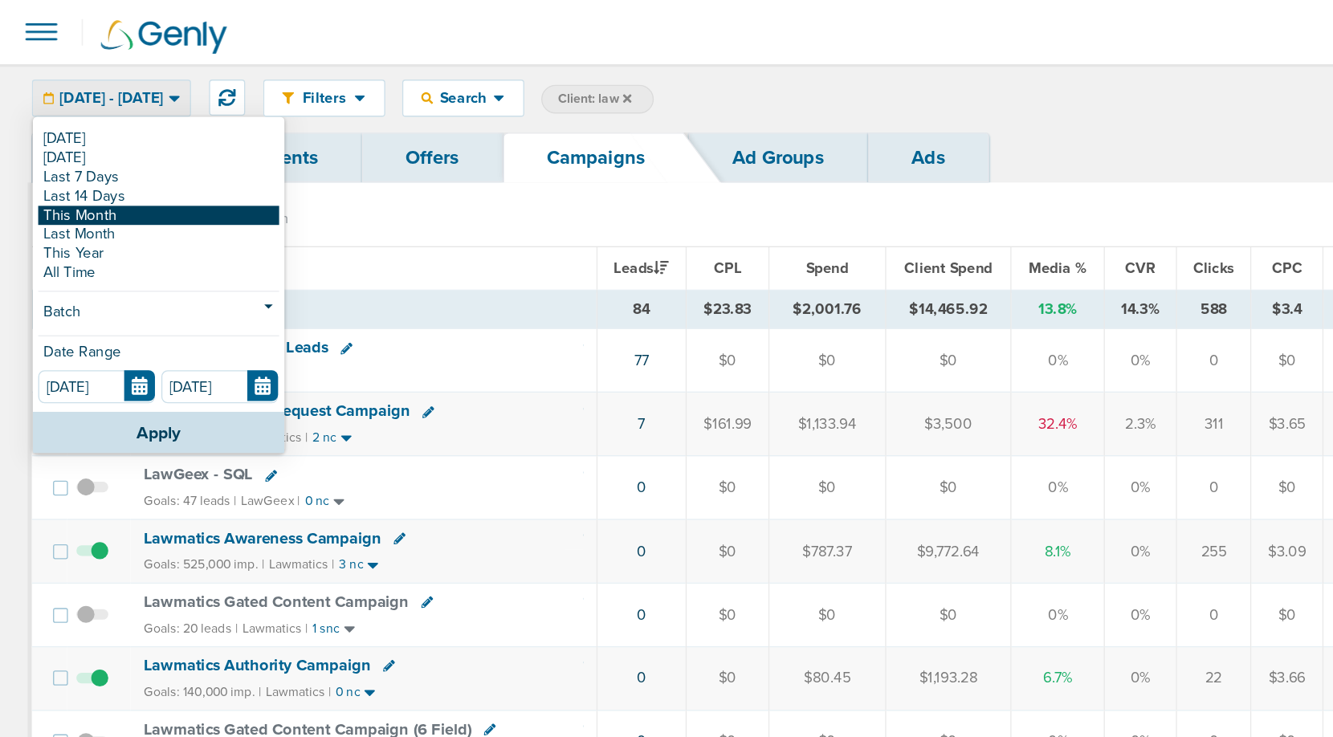
click at [96, 164] on link "This Month" at bounding box center [120, 163] width 182 height 14
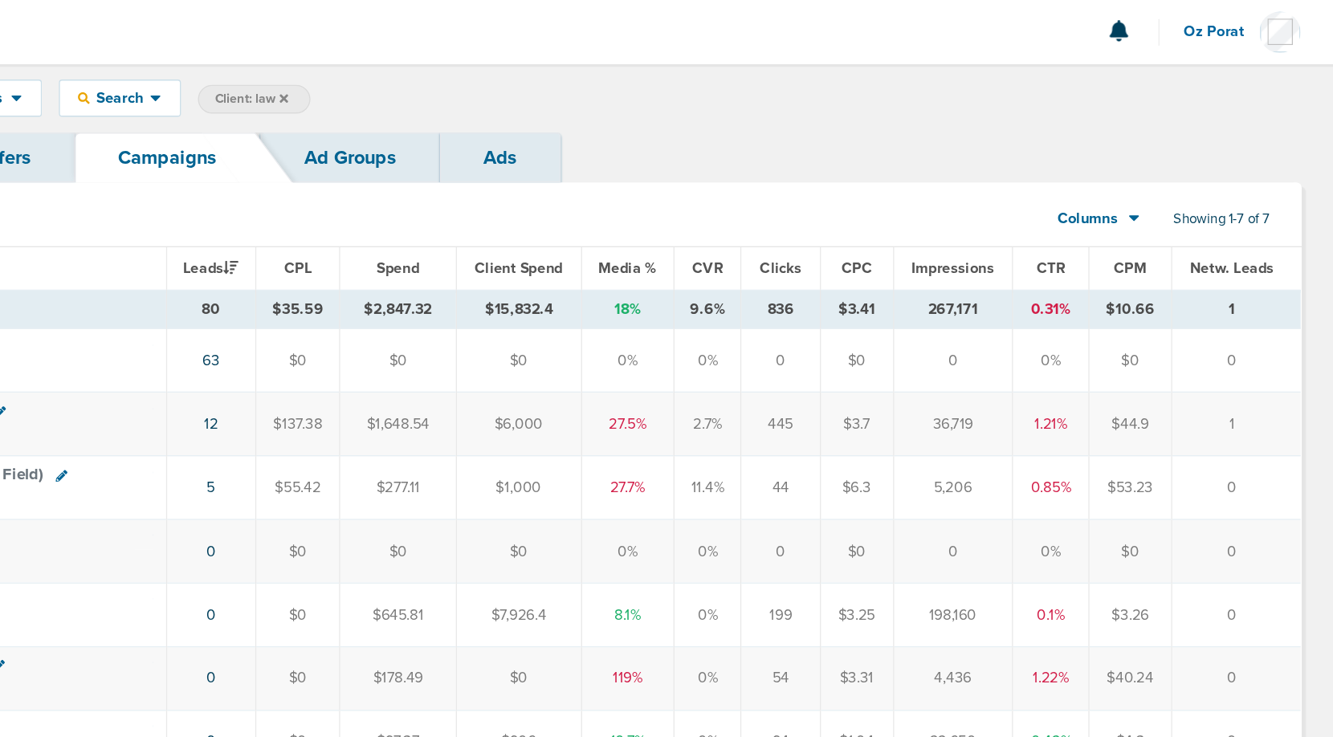
click at [1173, 164] on div "Columns" at bounding box center [1147, 165] width 71 height 16
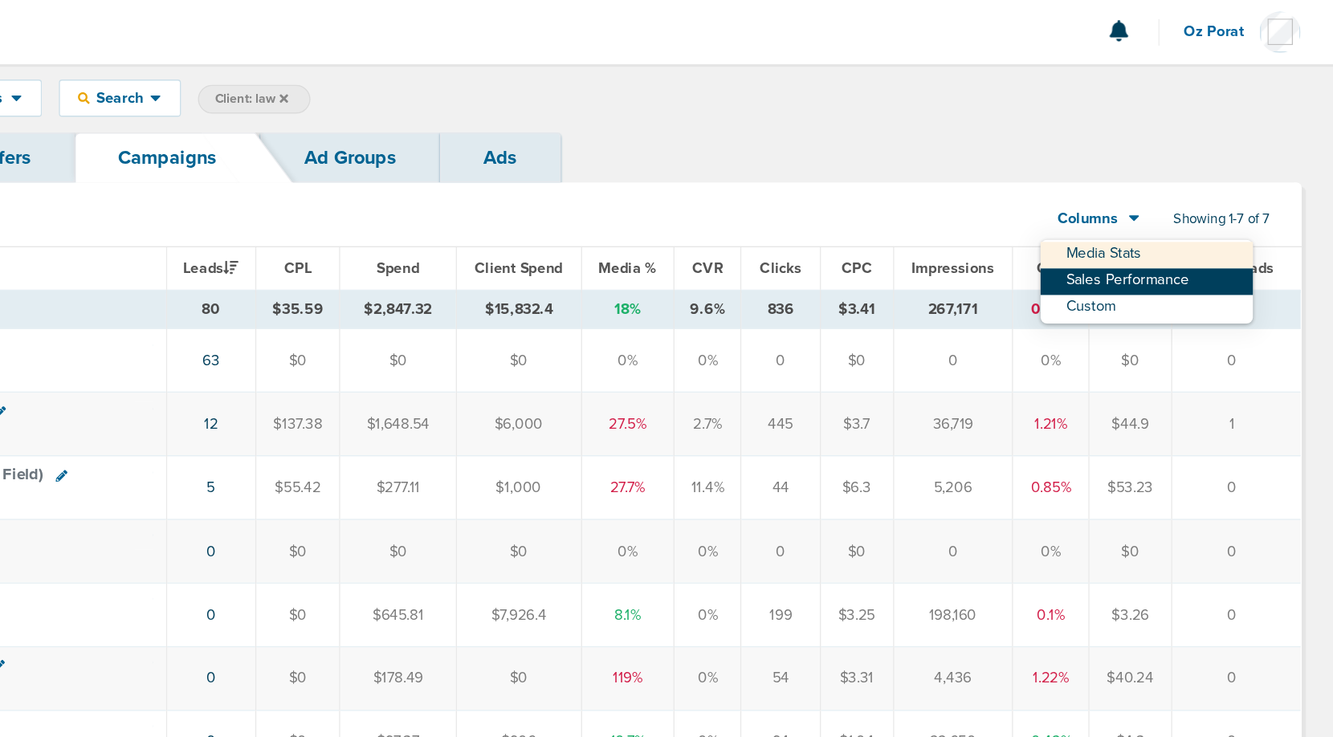
click at [1166, 214] on link "Sales Performance" at bounding box center [1192, 213] width 161 height 20
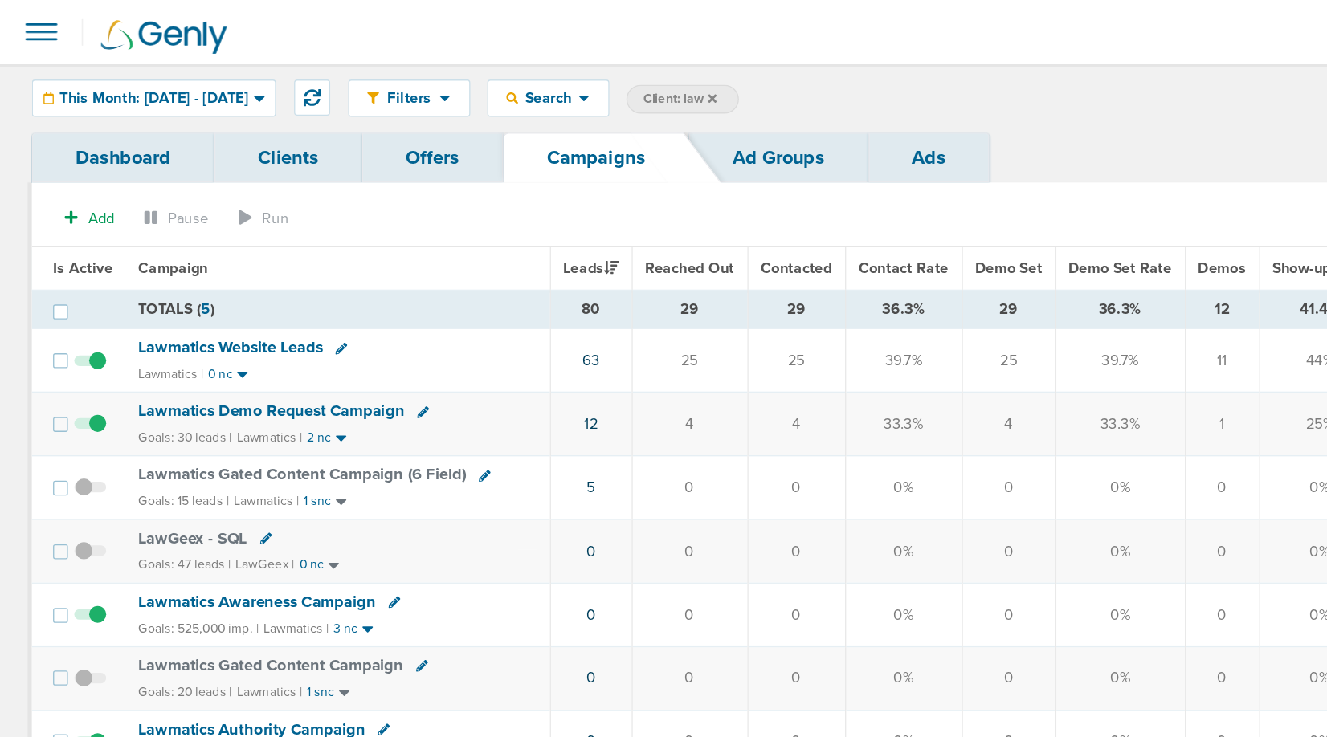
click at [202, 258] on span "Lawmatics Website Leads" at bounding box center [174, 262] width 140 height 14
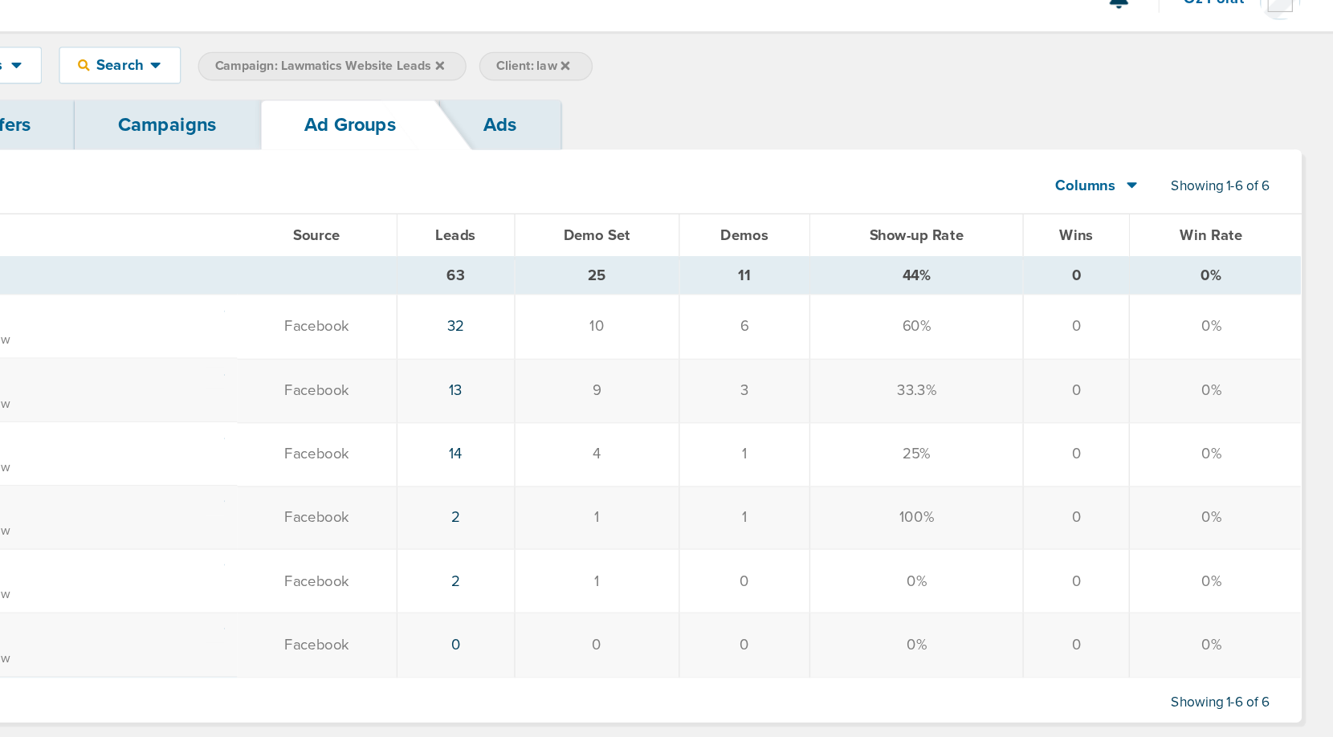
click at [732, 112] on link "Ads" at bounding box center [703, 119] width 92 height 38
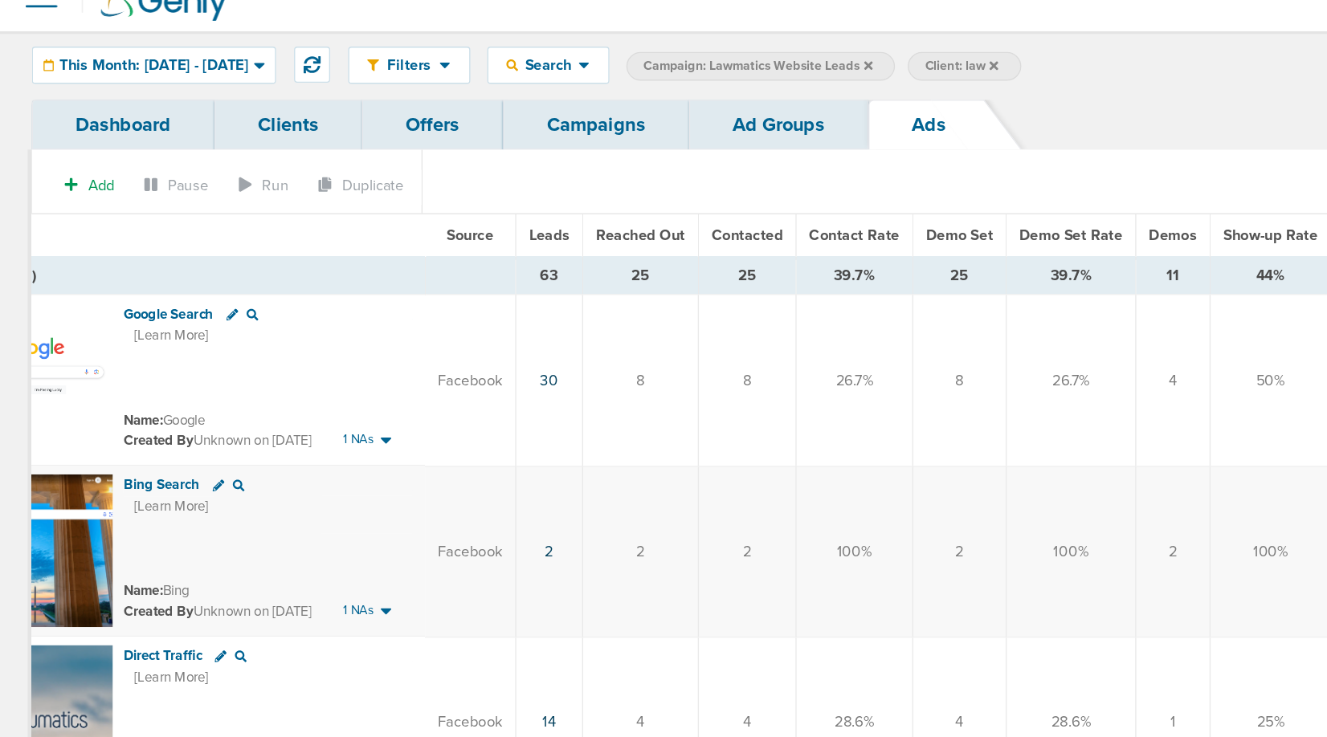
scroll to position [0, 247]
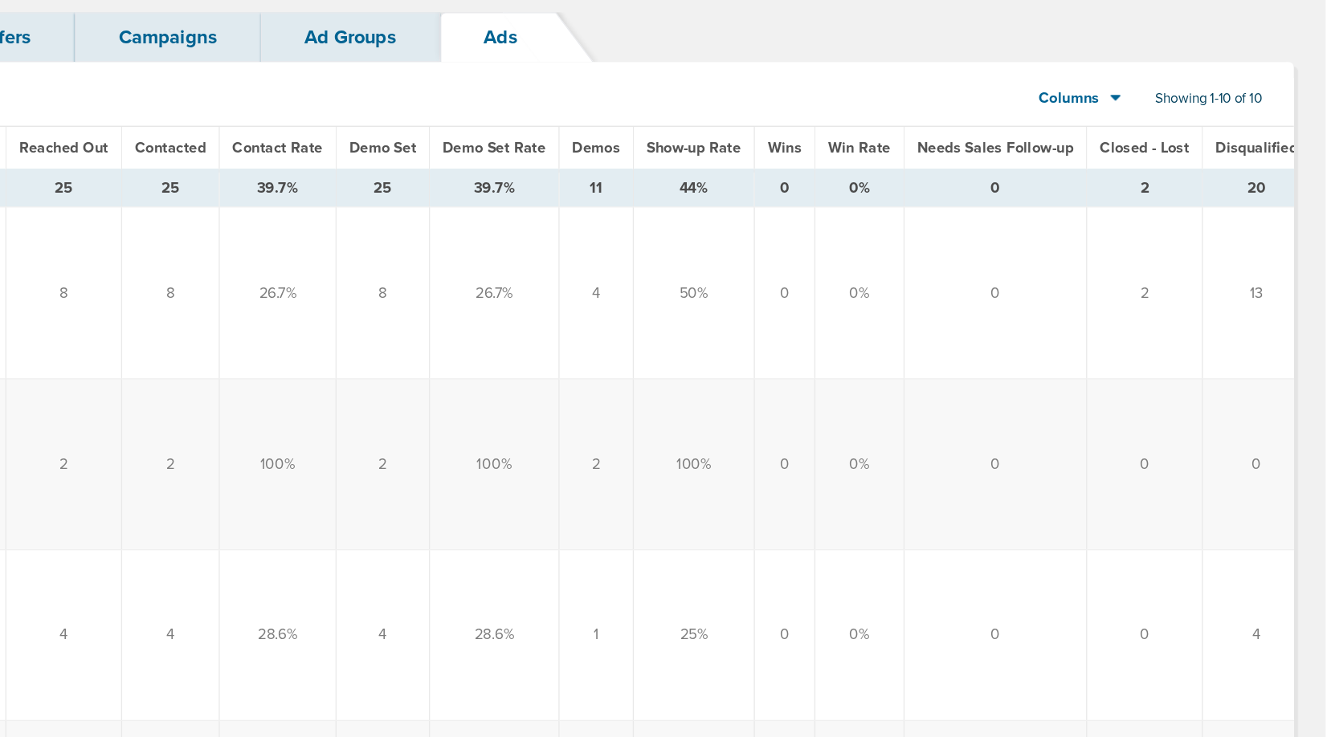
click at [1256, 196] on span "Disqualified" at bounding box center [1274, 203] width 62 height 14
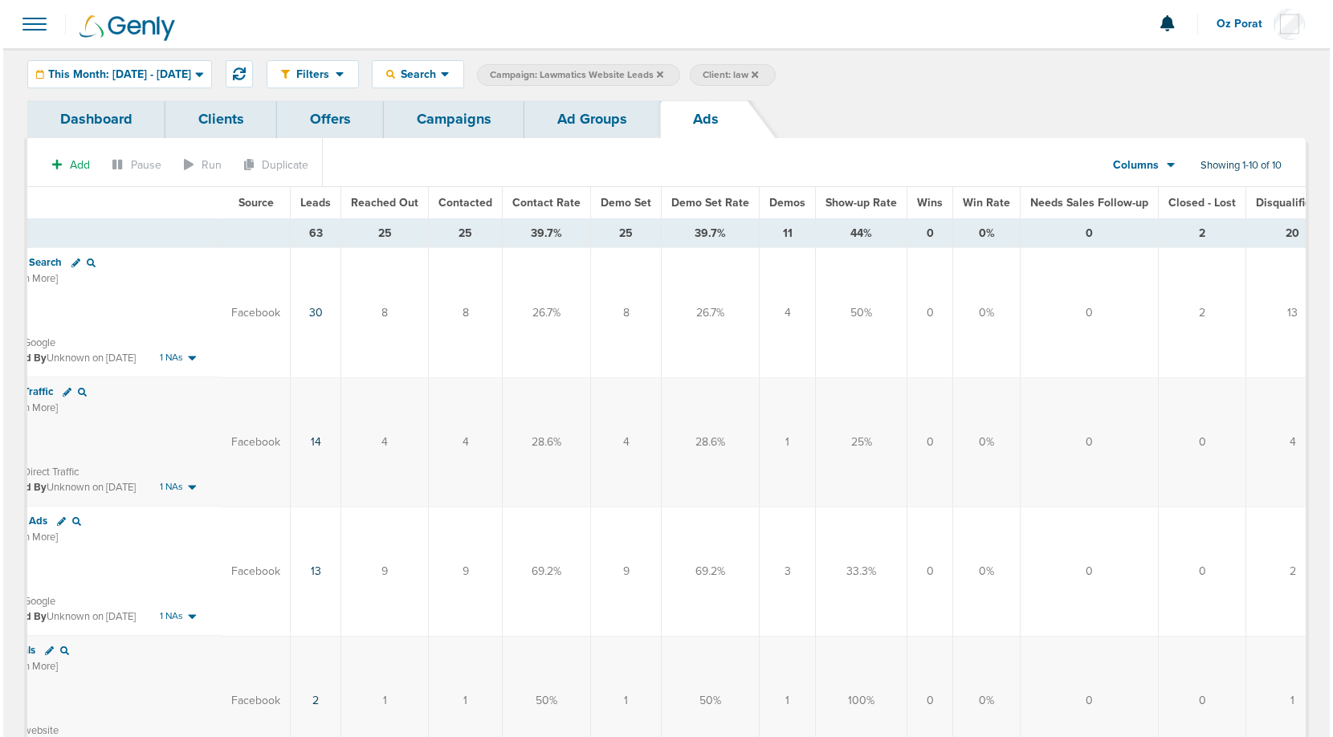
scroll to position [0, 0]
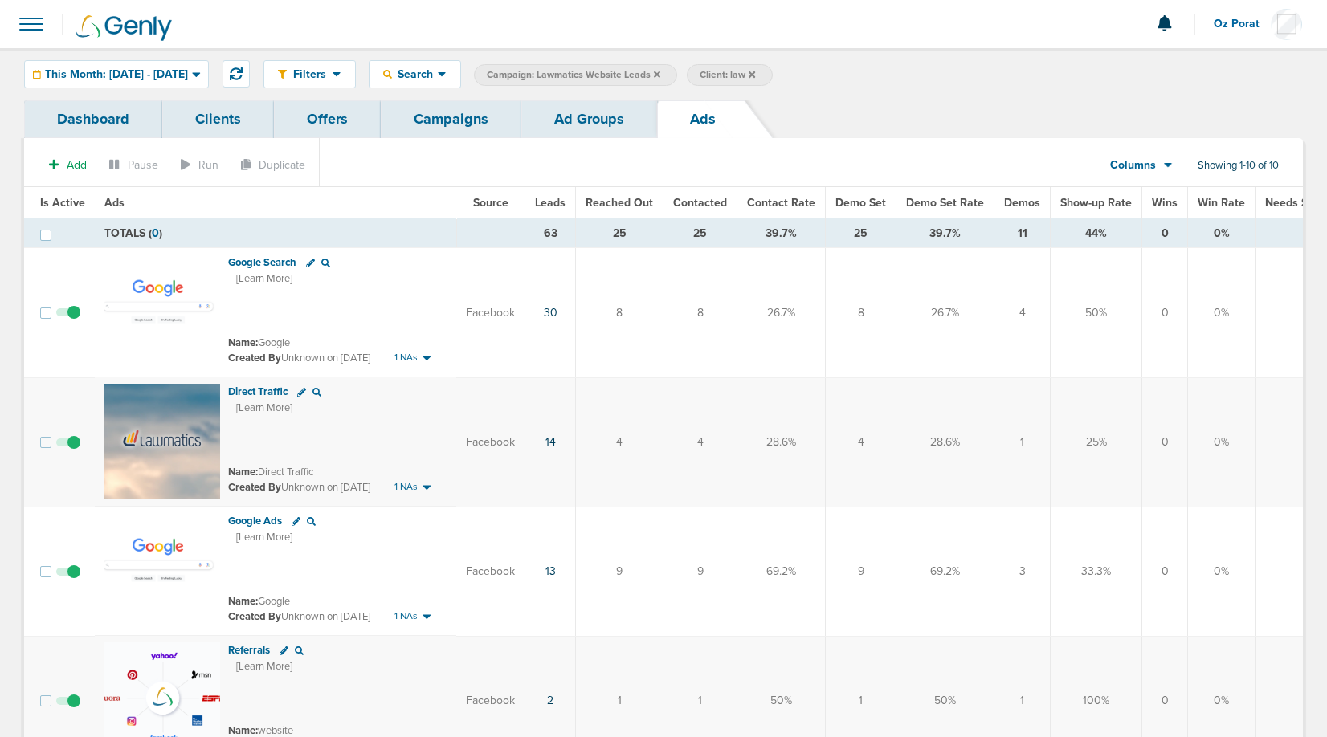
click at [457, 120] on link "Campaigns" at bounding box center [451, 119] width 141 height 38
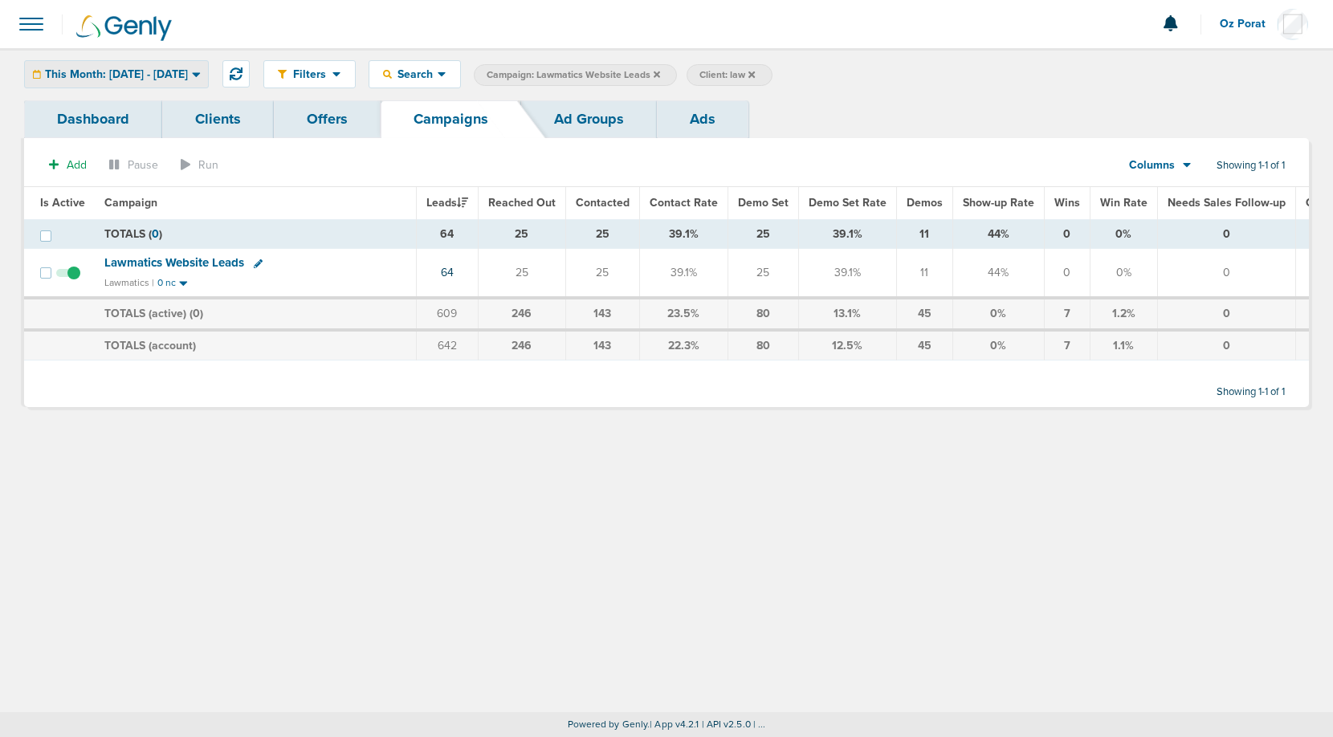
click at [188, 78] on span "This Month: [DATE] - [DATE]" at bounding box center [116, 74] width 143 height 11
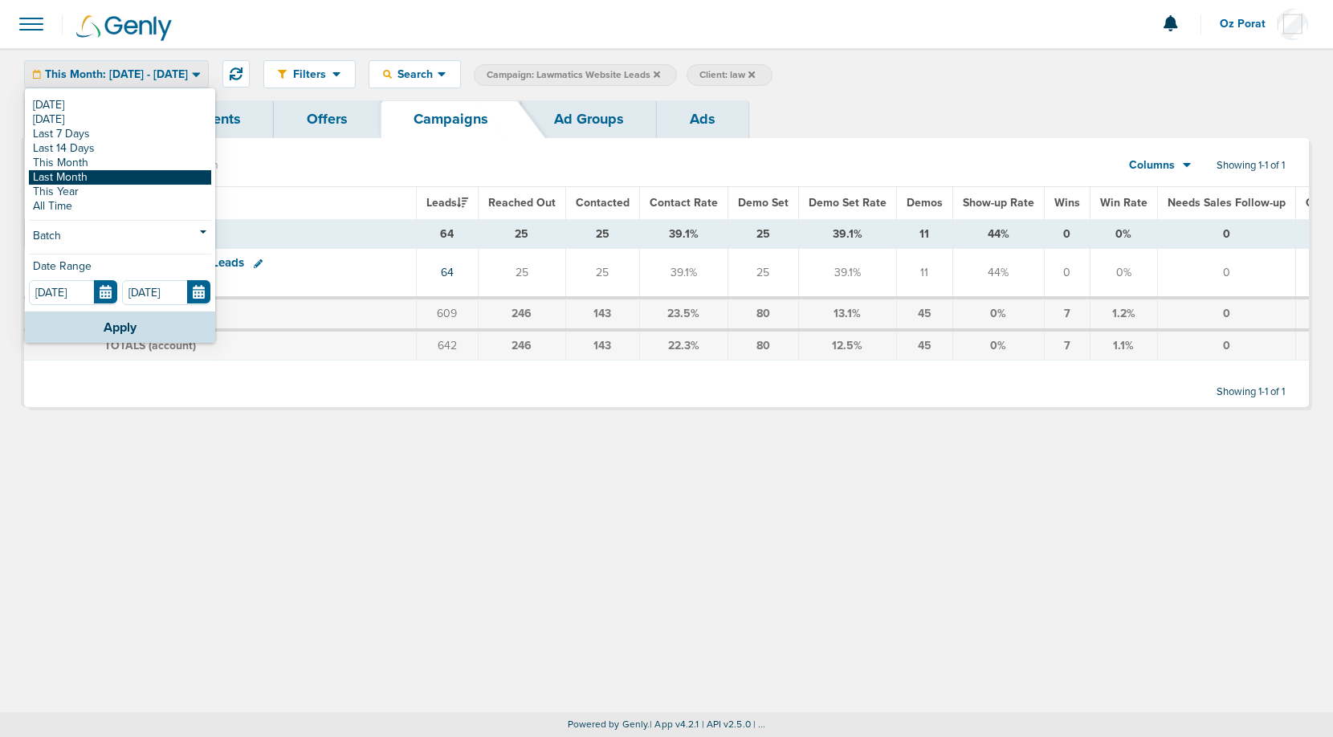
click at [117, 176] on link "Last Month" at bounding box center [120, 177] width 182 height 14
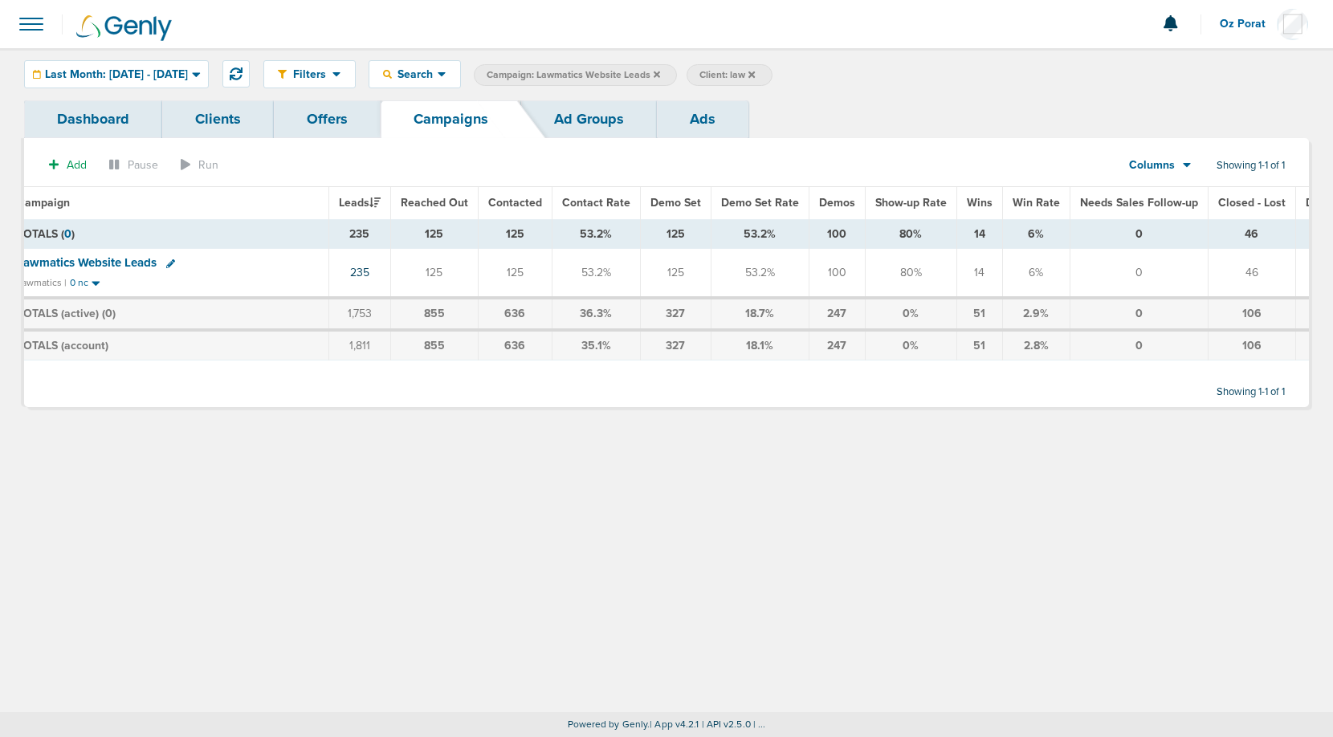
scroll to position [0, 146]
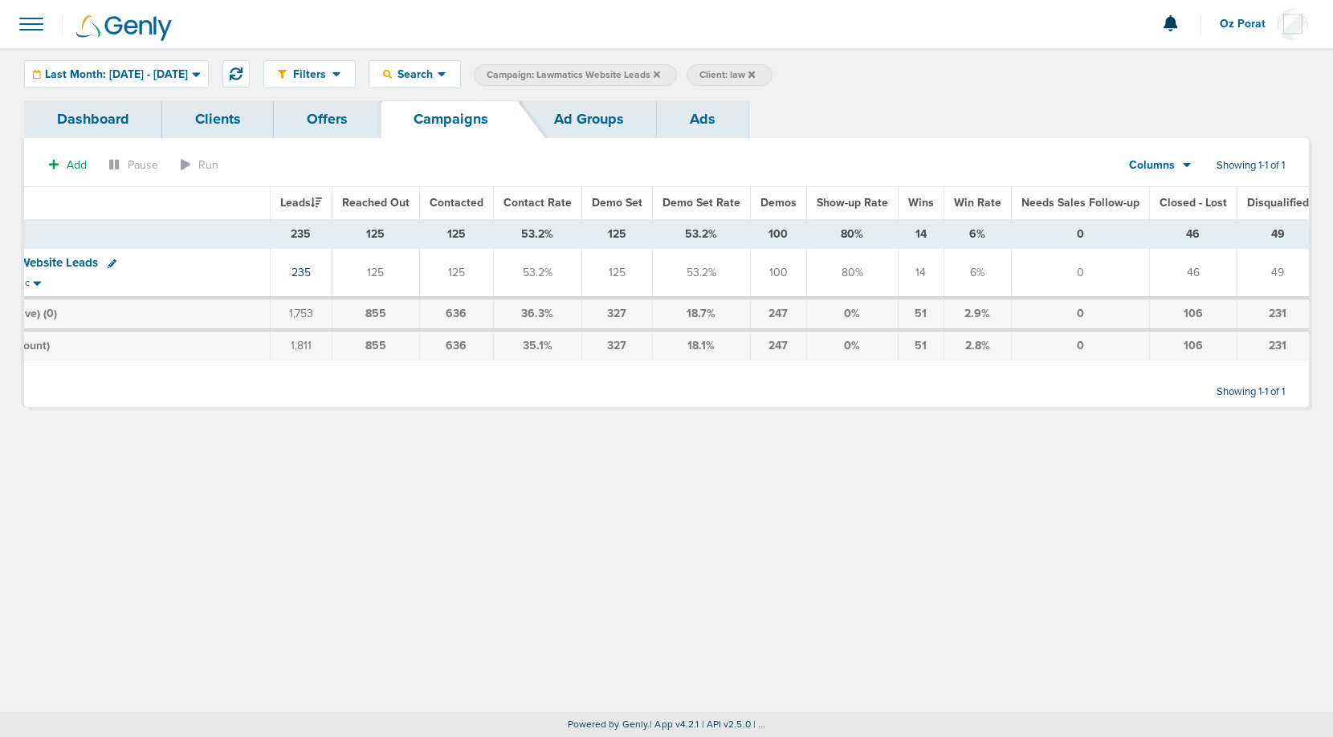
drag, startPoint x: 1173, startPoint y: 273, endPoint x: 1279, endPoint y: 275, distance: 105.2
click at [1279, 275] on tr "Lawmatics Website Leads Lawmatics | 0 nc 235 125 125 53.2% 125 53.2% 100 80% 14…" at bounding box center [601, 273] width 1447 height 49
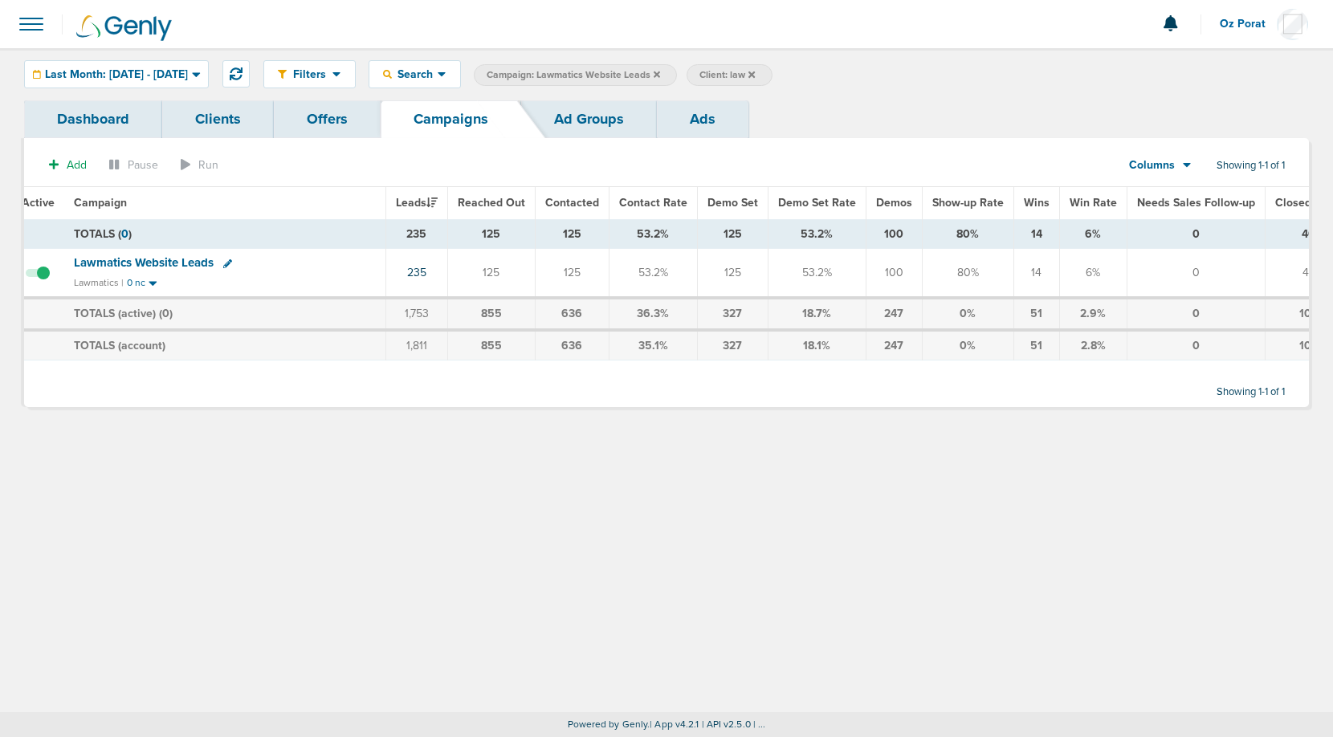
scroll to position [0, 28]
click at [187, 73] on span "Last Month: [DATE] - [DATE]" at bounding box center [116, 74] width 143 height 11
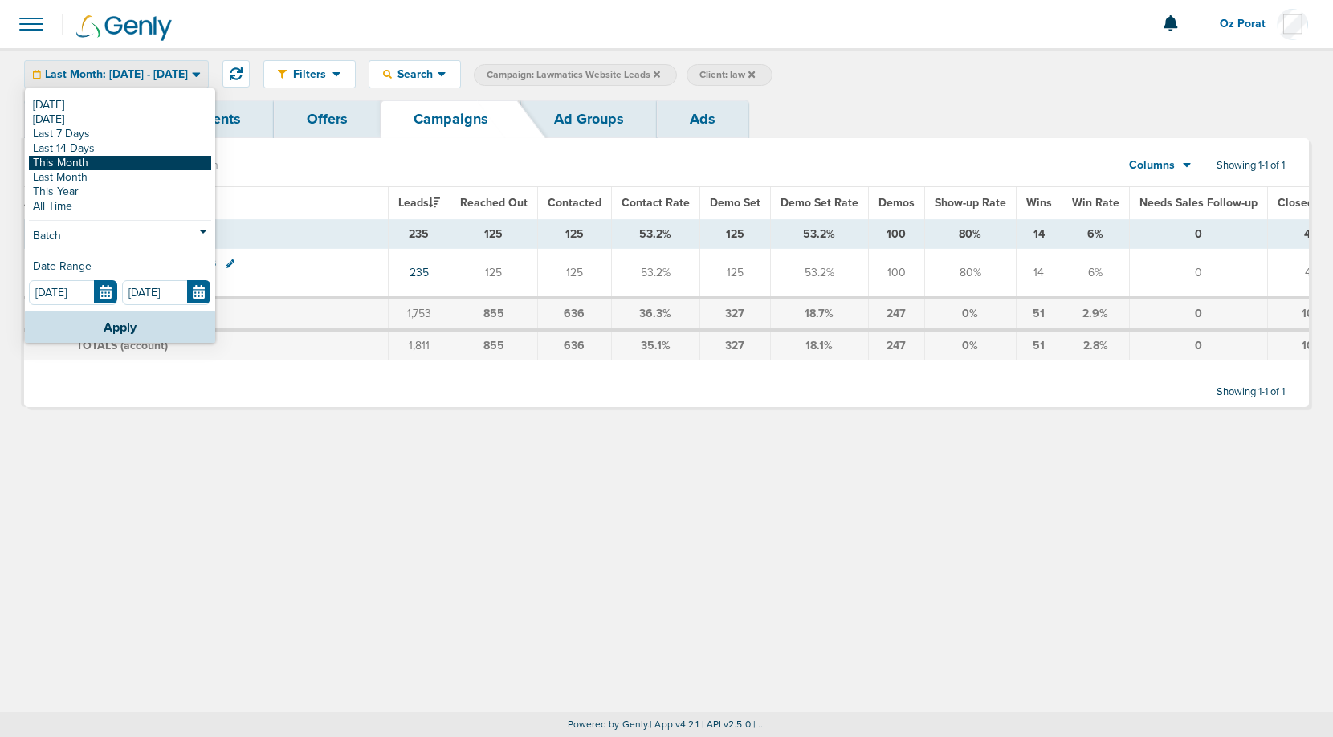
click at [142, 157] on link "This Month" at bounding box center [120, 163] width 182 height 14
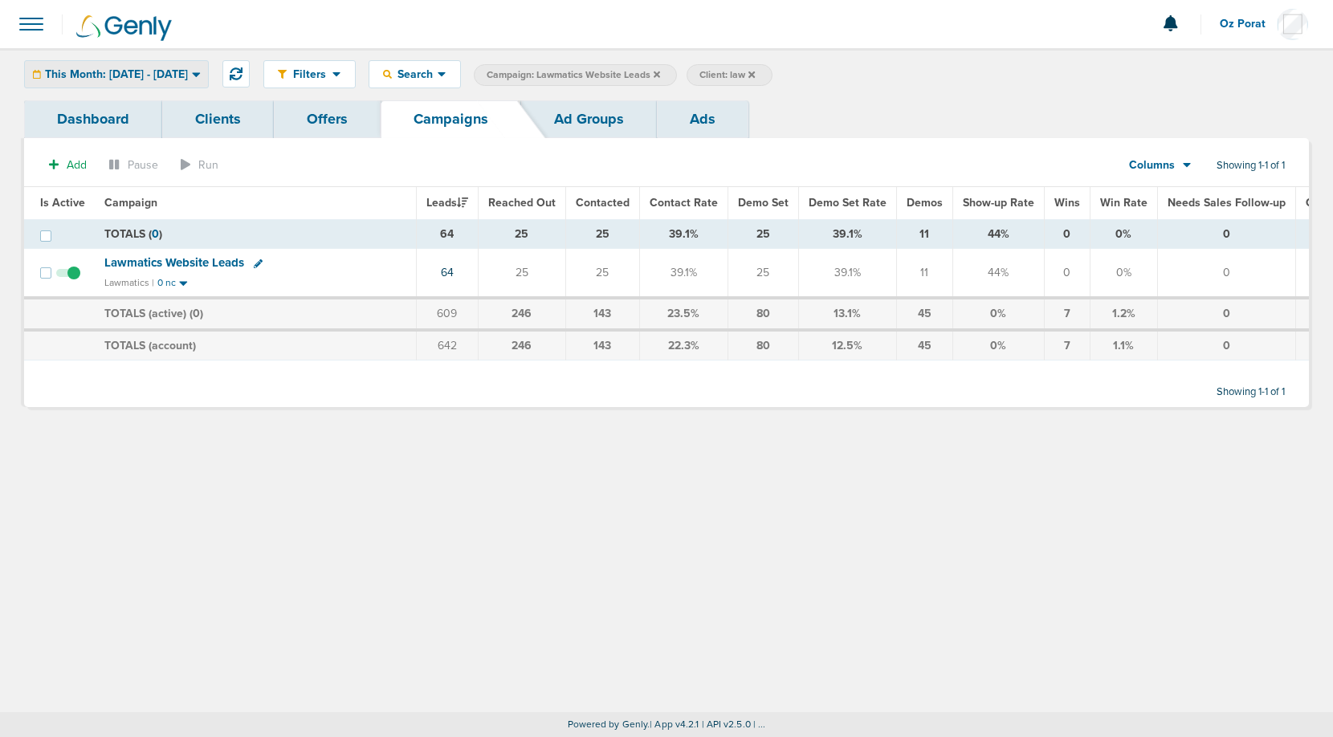
click at [171, 75] on span "This Month: [DATE] - [DATE]" at bounding box center [116, 74] width 143 height 11
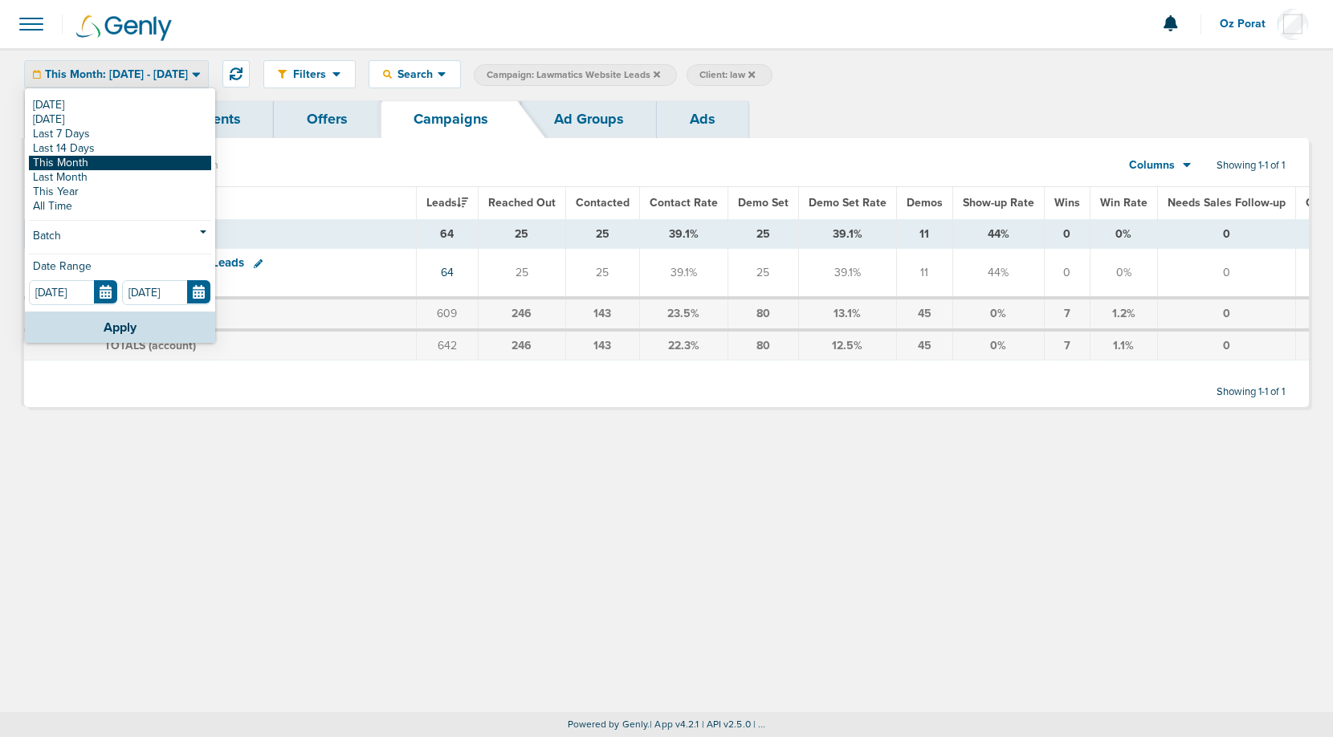
click at [105, 167] on link "This Month" at bounding box center [120, 163] width 182 height 14
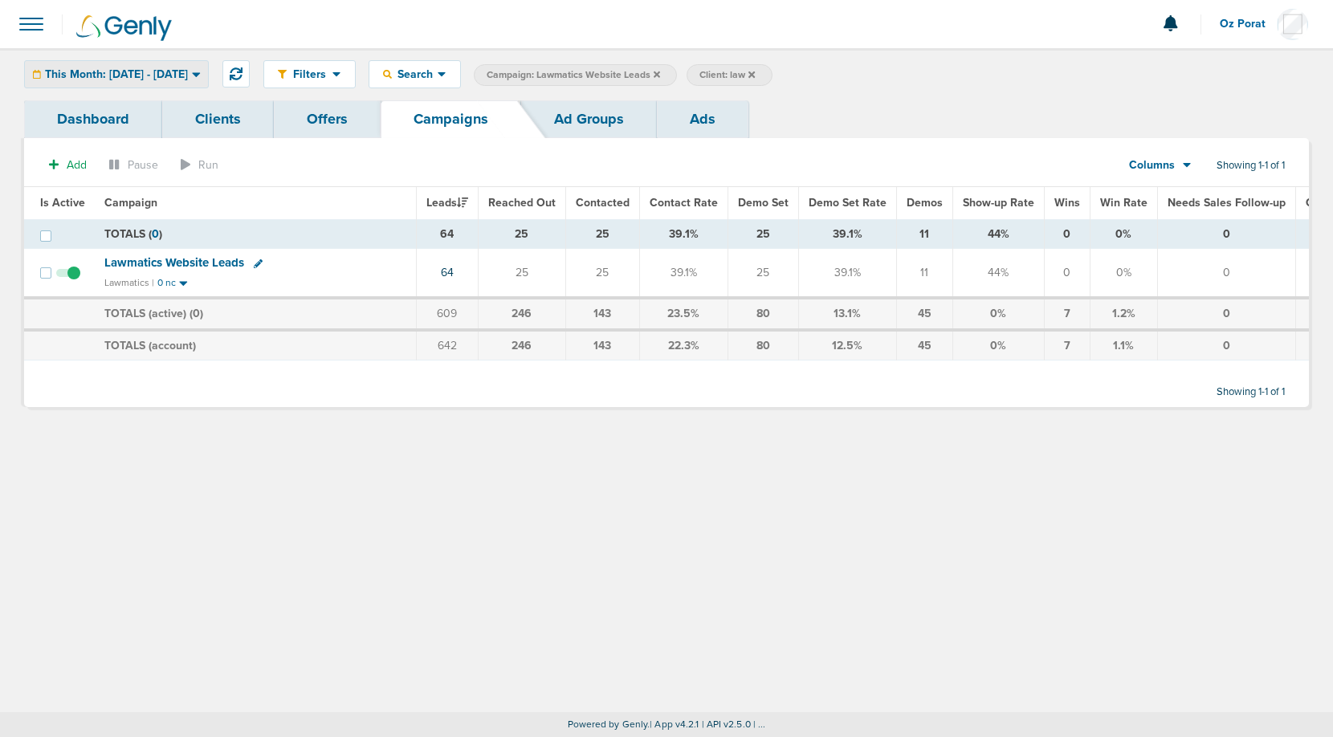
click at [173, 75] on span "This Month: [DATE] - [DATE]" at bounding box center [116, 74] width 143 height 11
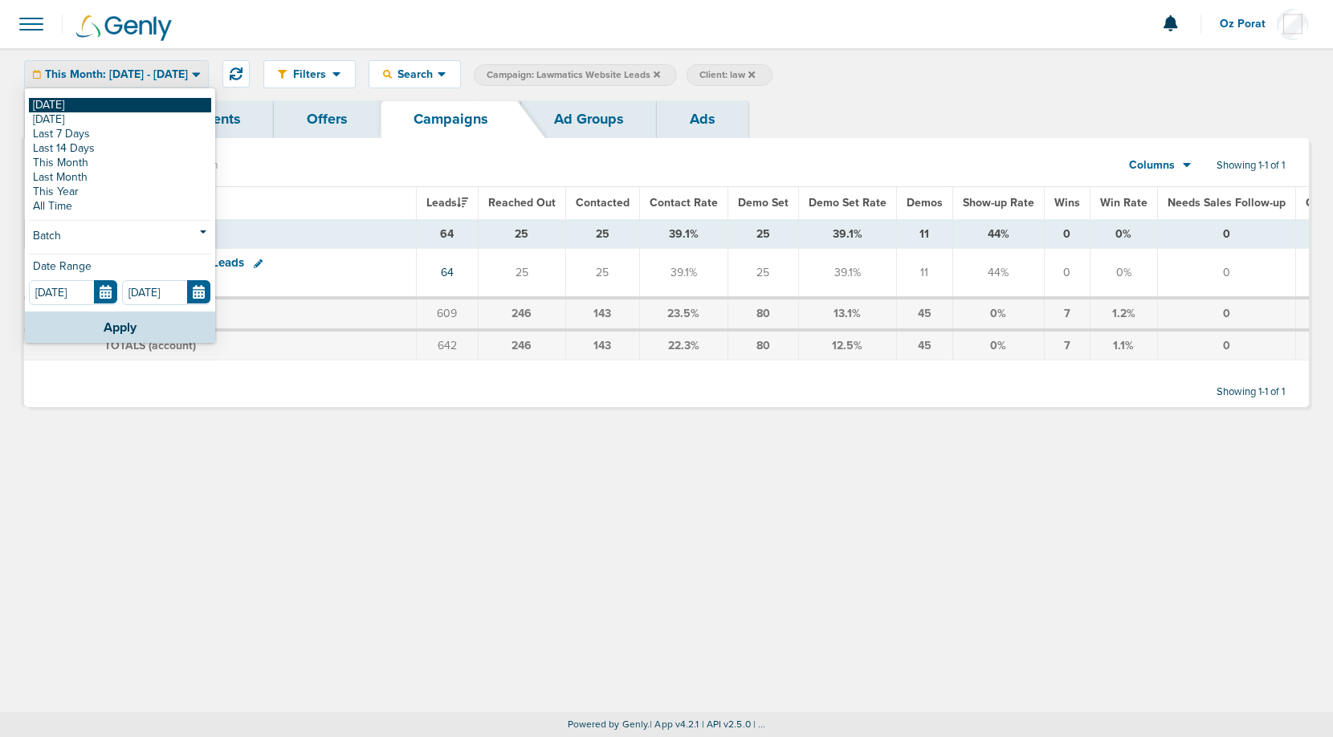
click at [123, 108] on link "[DATE]" at bounding box center [120, 105] width 182 height 14
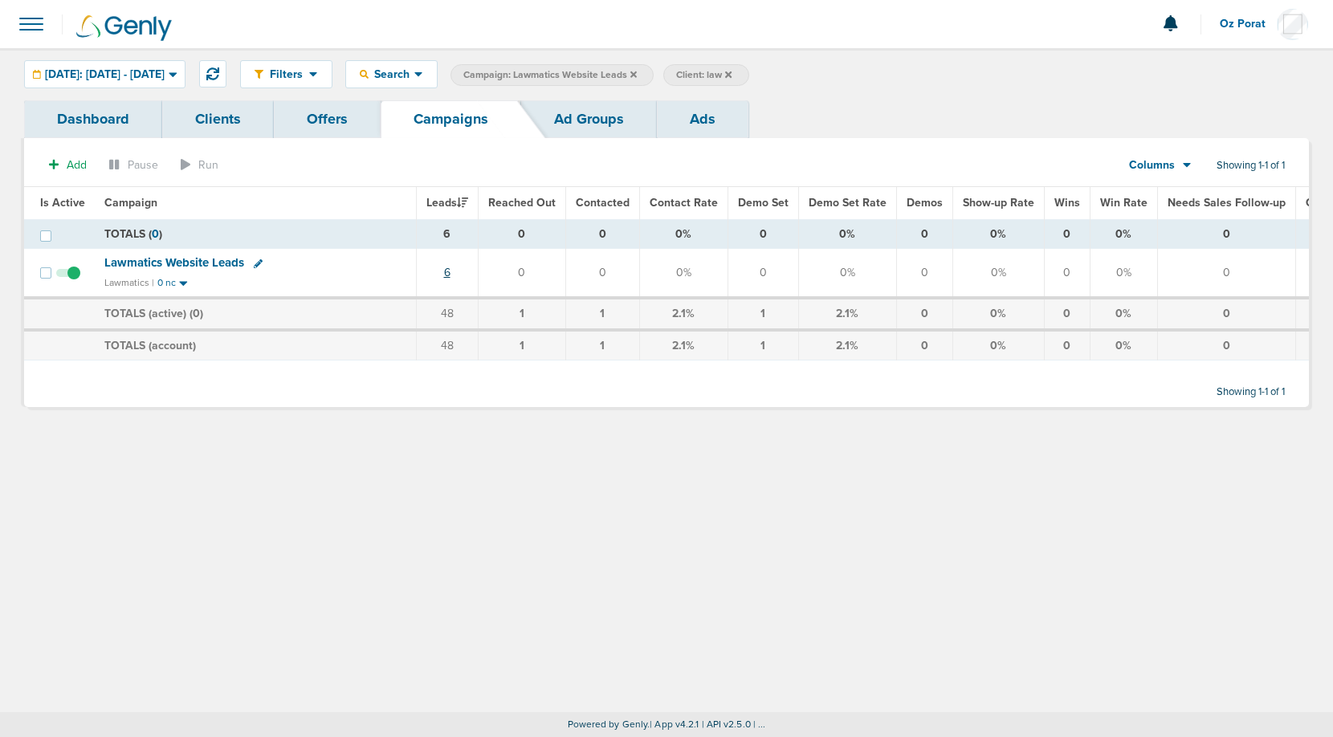
click at [445, 274] on link "6" at bounding box center [447, 273] width 6 height 14
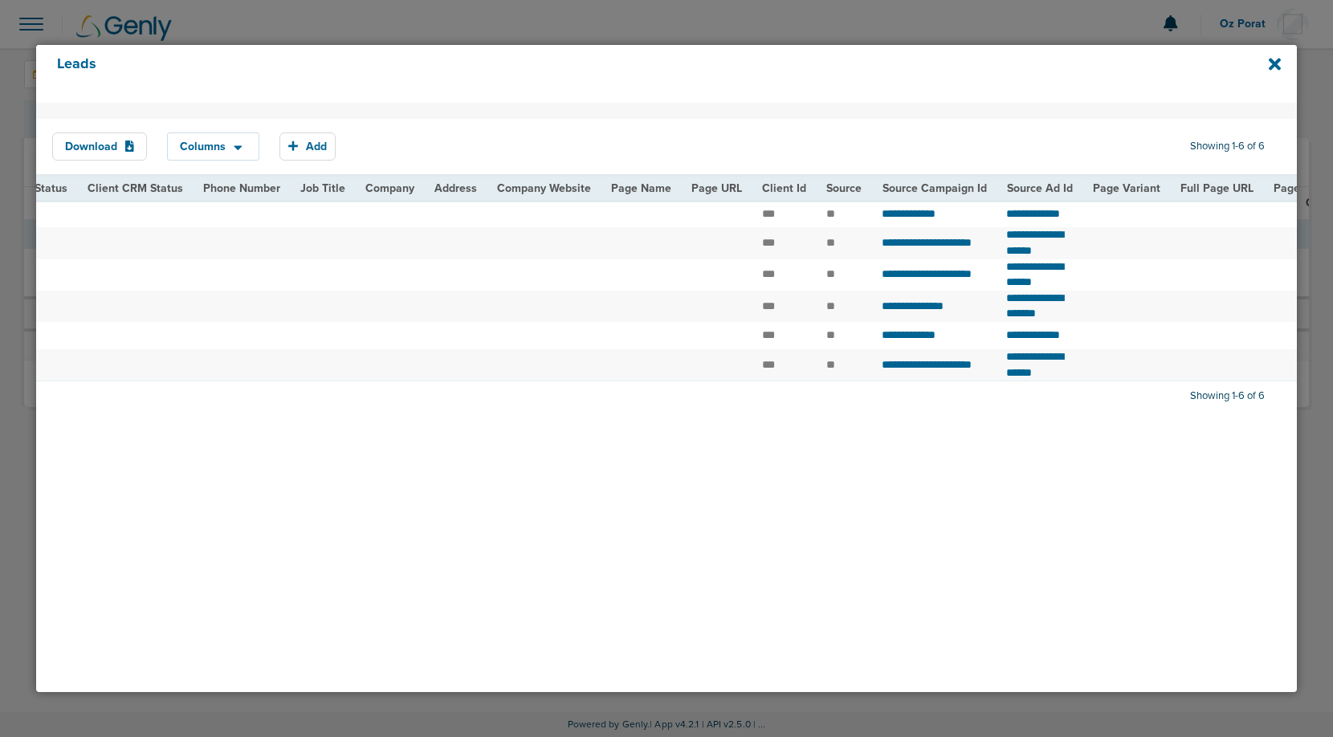
scroll to position [0, 418]
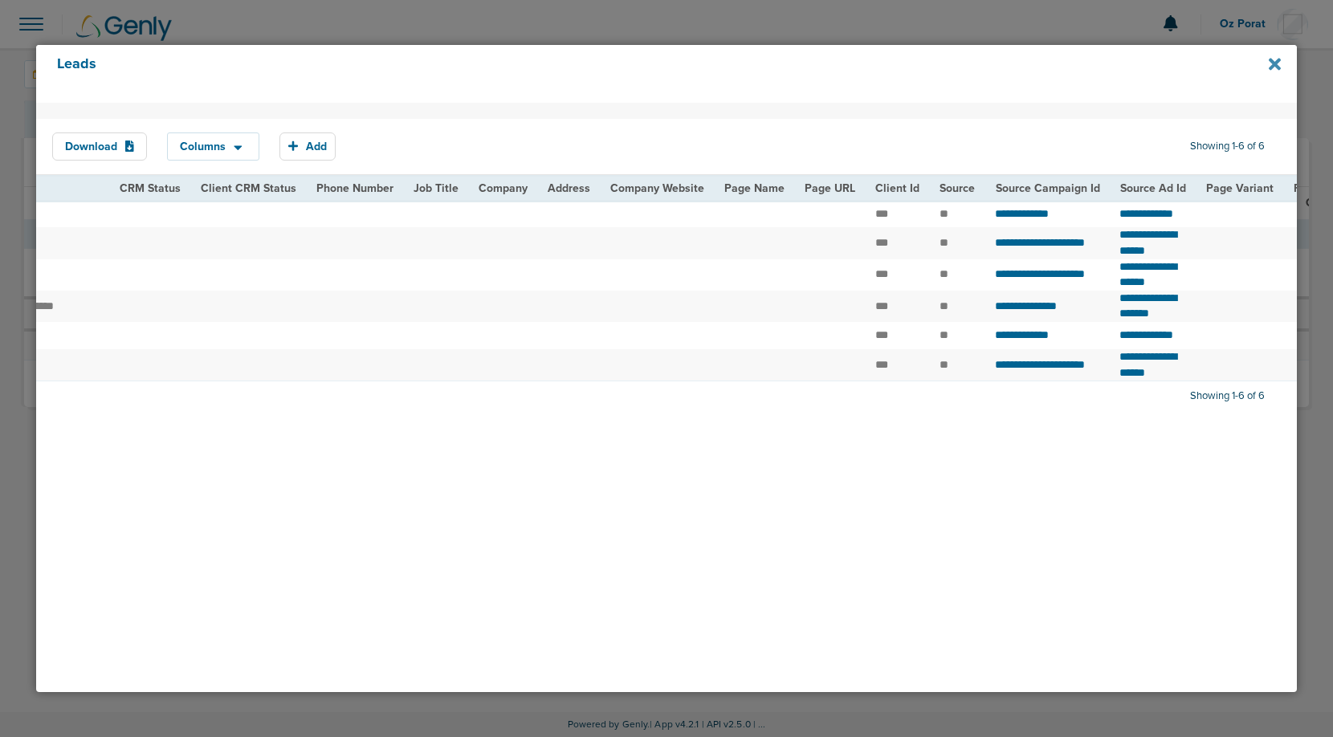
click at [1275, 61] on icon at bounding box center [1275, 64] width 12 height 18
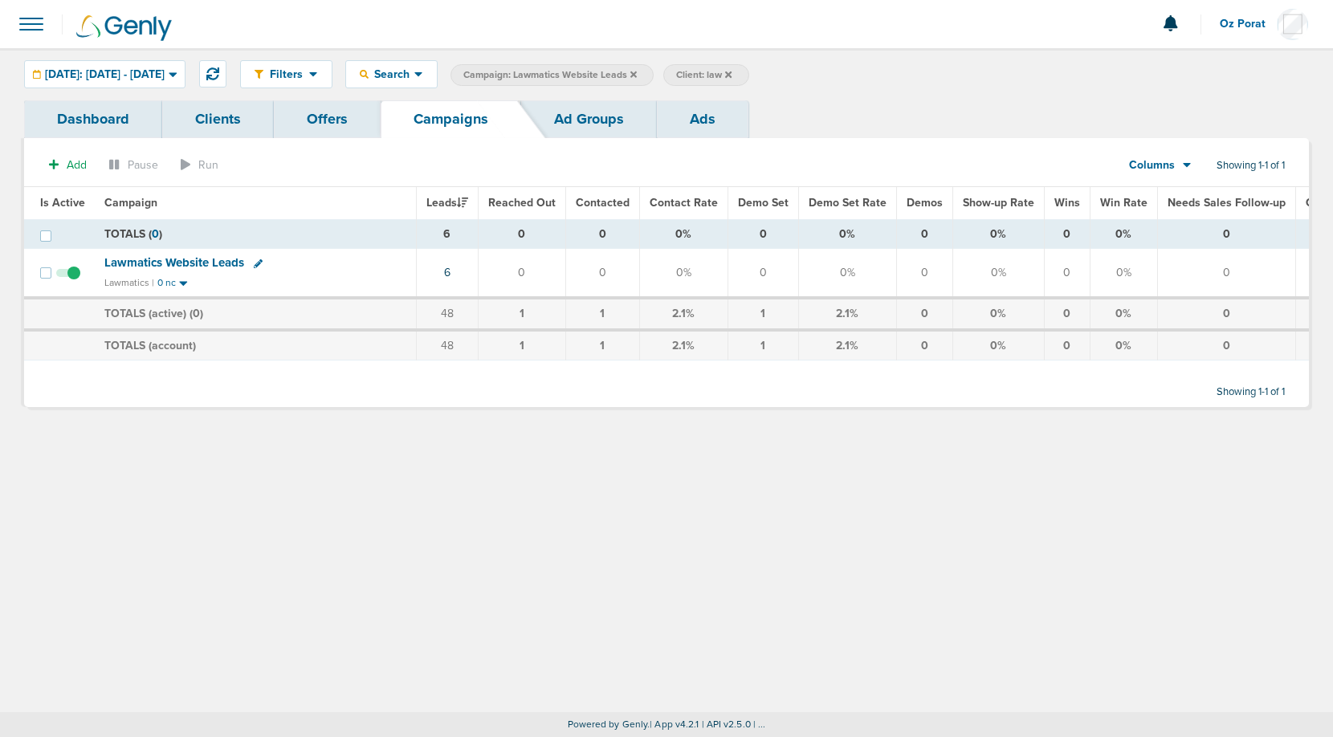
click at [637, 76] on icon at bounding box center [633, 74] width 6 height 6
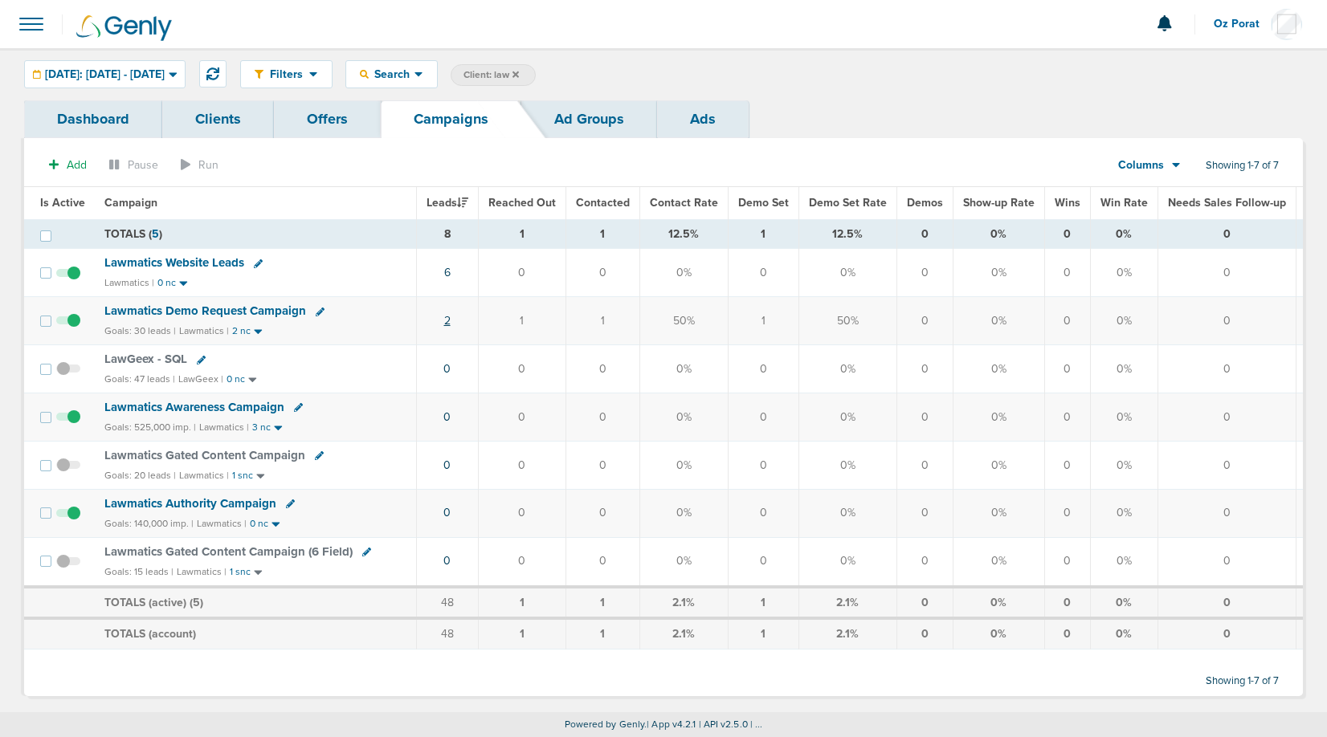
click at [446, 322] on link "2" at bounding box center [447, 321] width 6 height 14
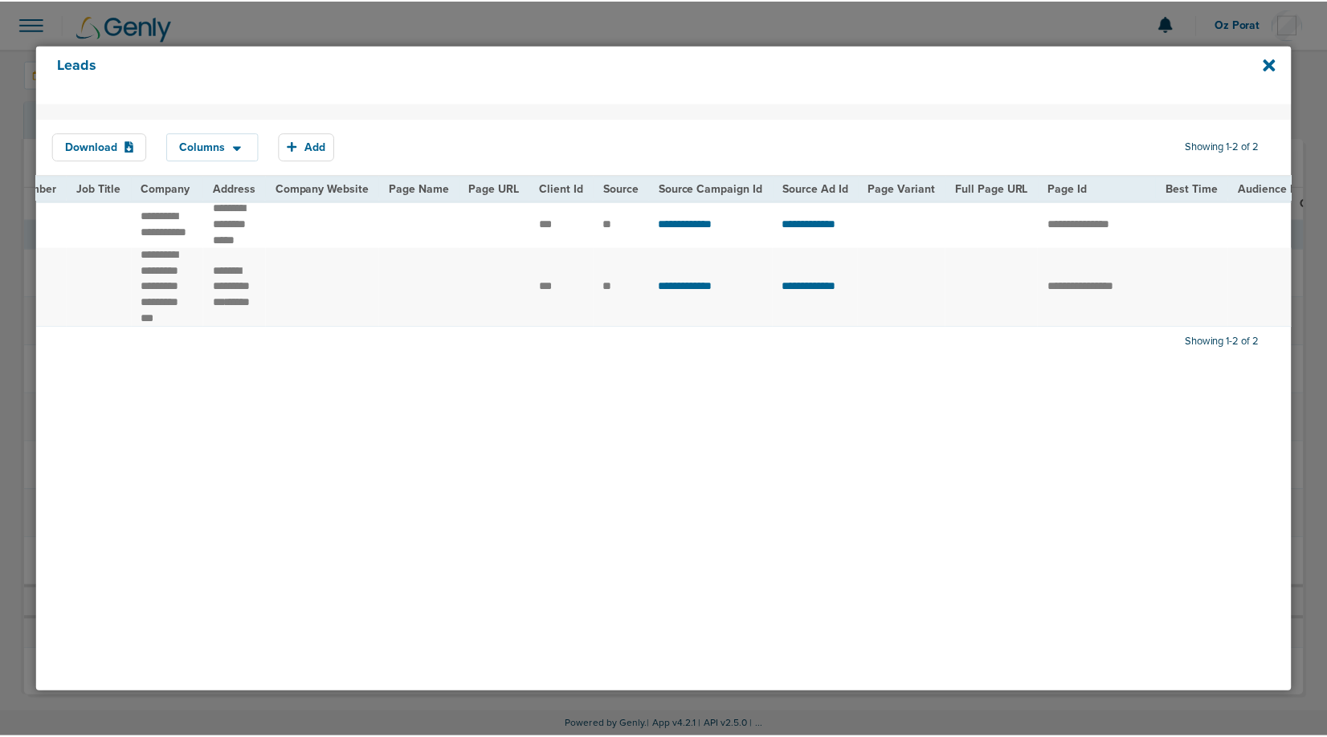
scroll to position [0, 106]
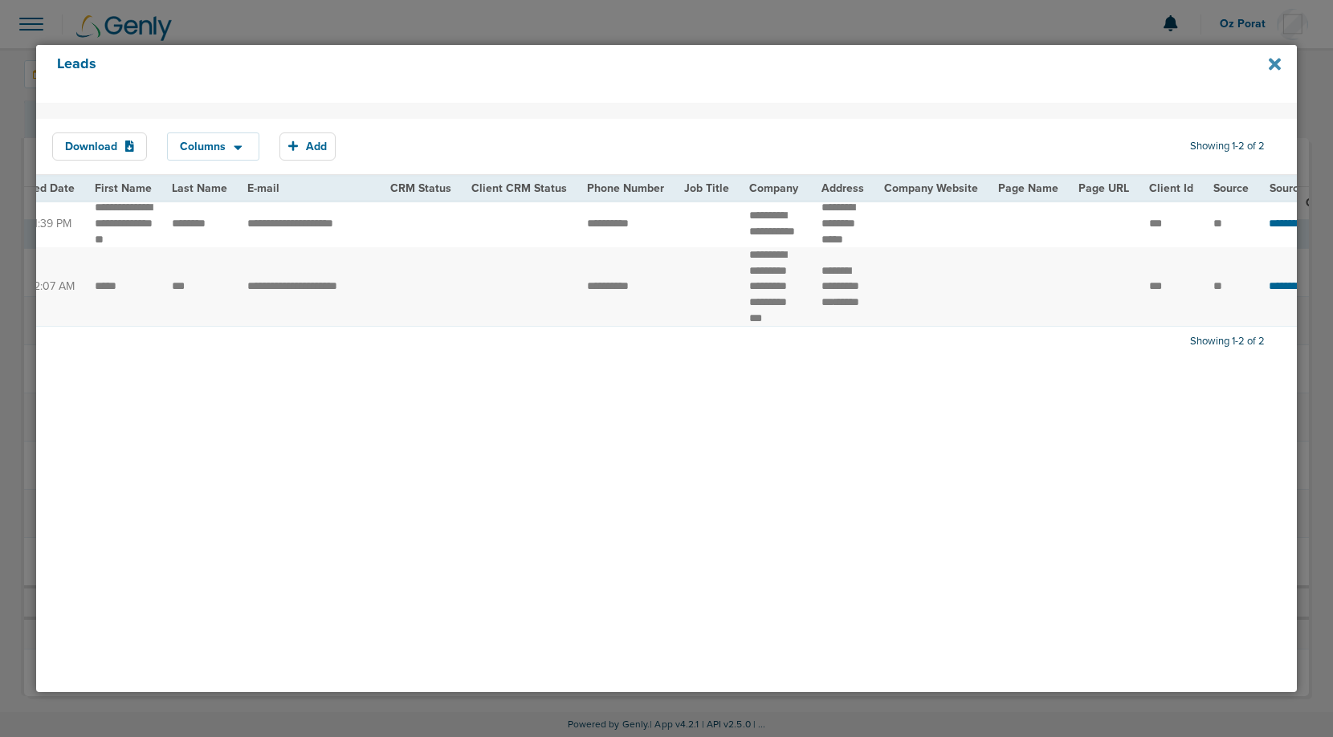
click at [1275, 63] on icon at bounding box center [1275, 64] width 12 height 12
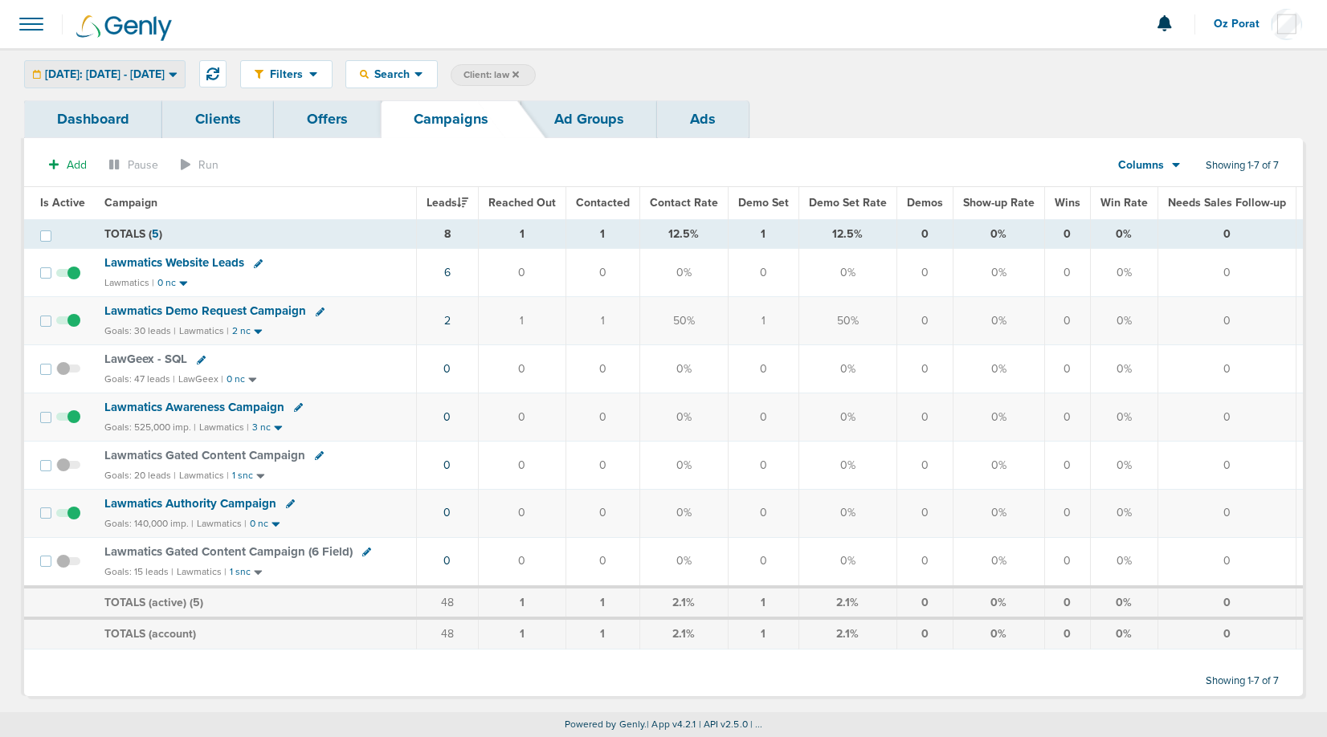
click at [123, 69] on span "[DATE]: [DATE] - [DATE]" at bounding box center [105, 74] width 120 height 11
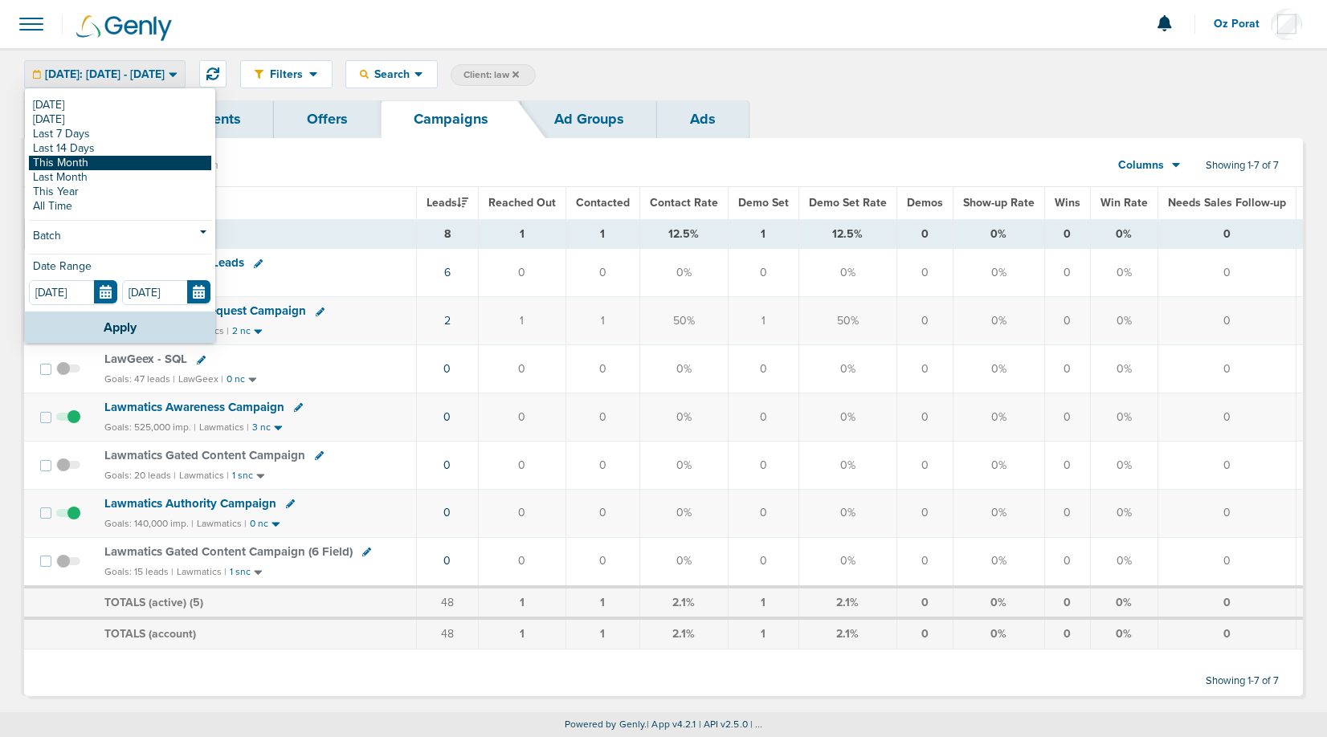
click at [88, 161] on link "This Month" at bounding box center [120, 163] width 182 height 14
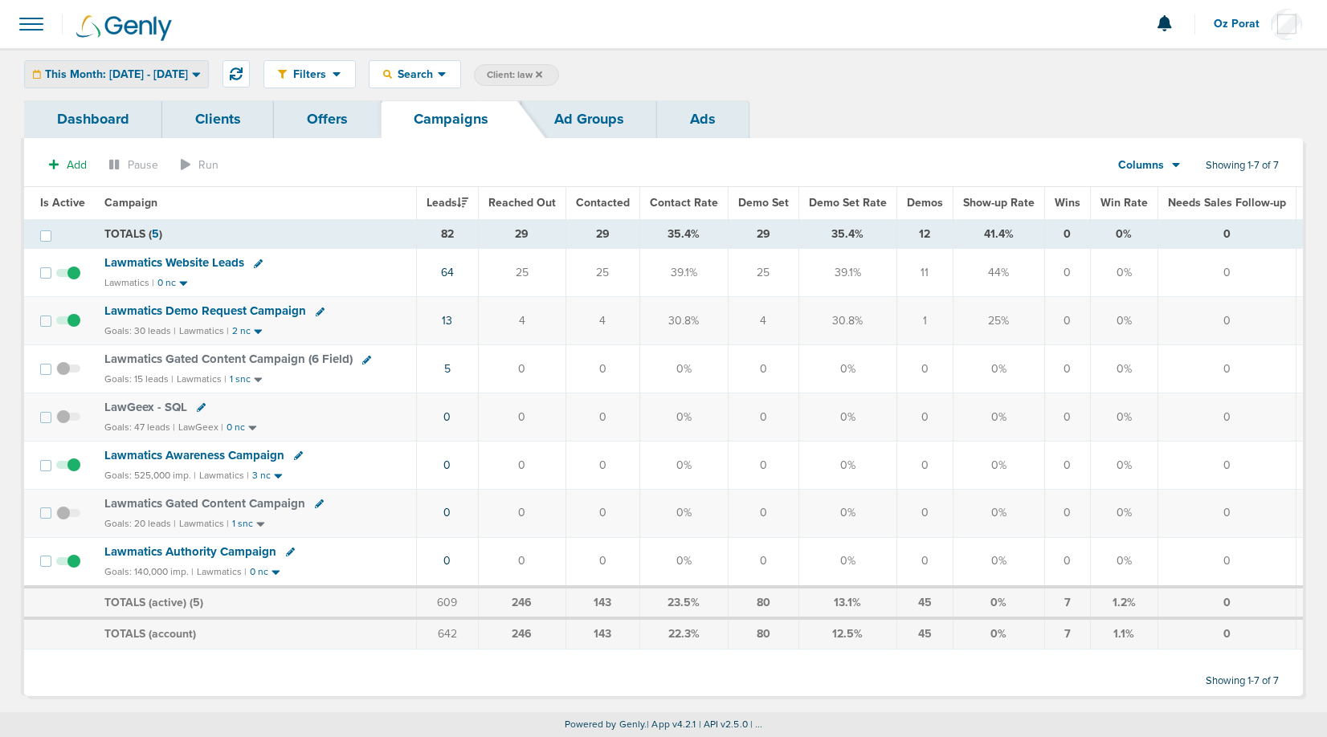
click at [162, 80] on span "This Month: [DATE] - [DATE]" at bounding box center [116, 74] width 143 height 11
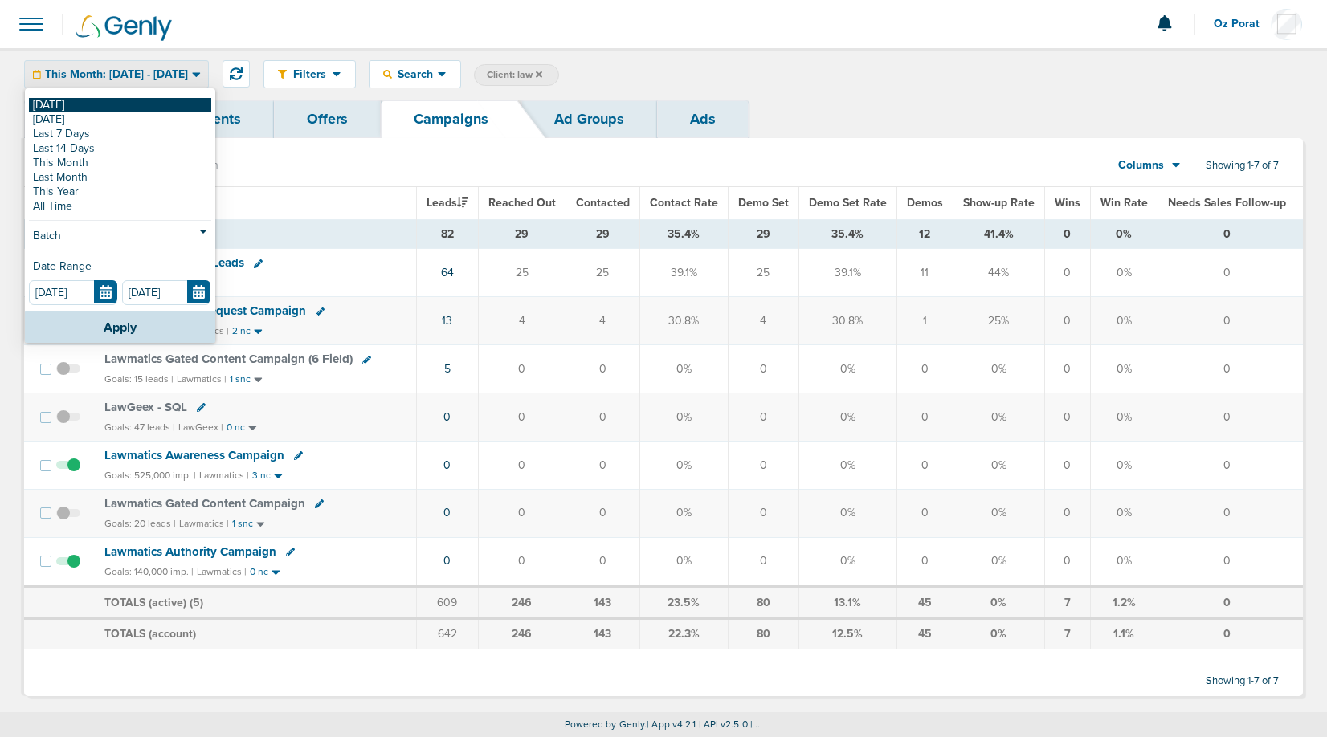
click at [98, 107] on link "[DATE]" at bounding box center [120, 105] width 182 height 14
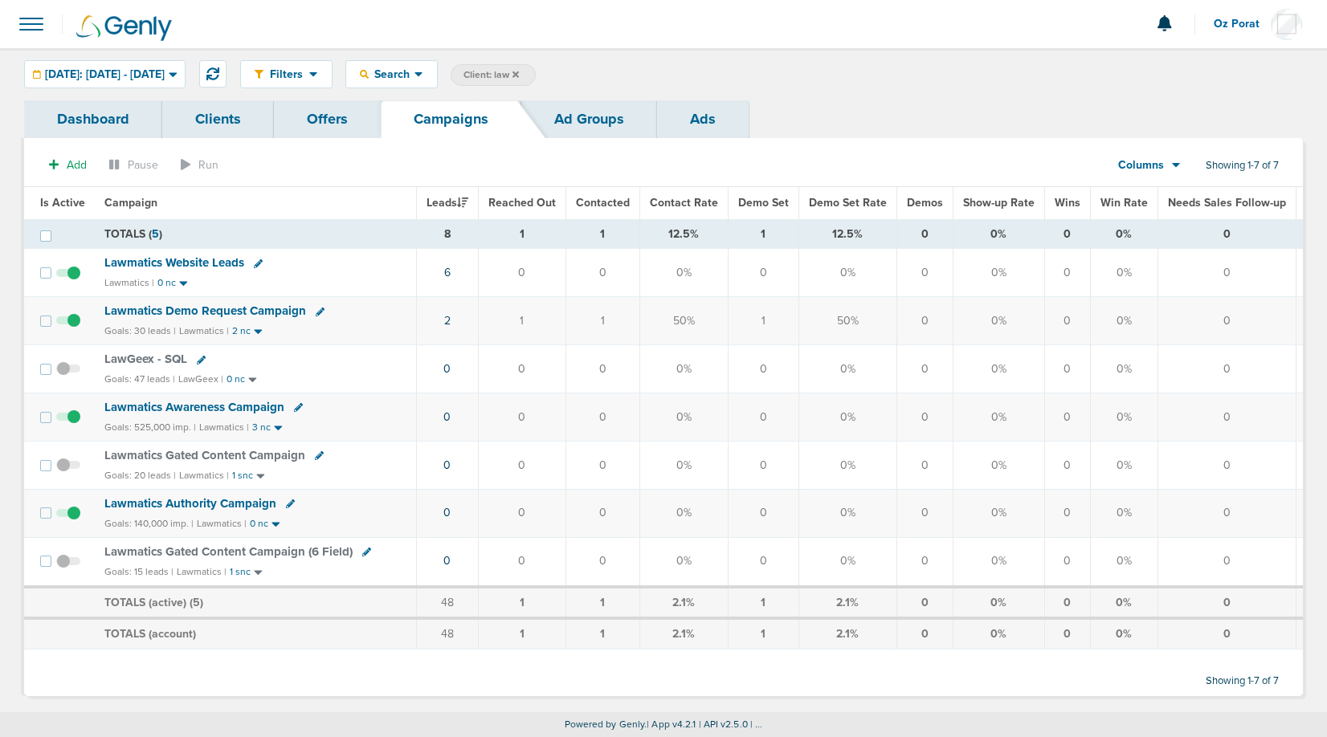
click at [519, 71] on icon at bounding box center [515, 75] width 6 height 10
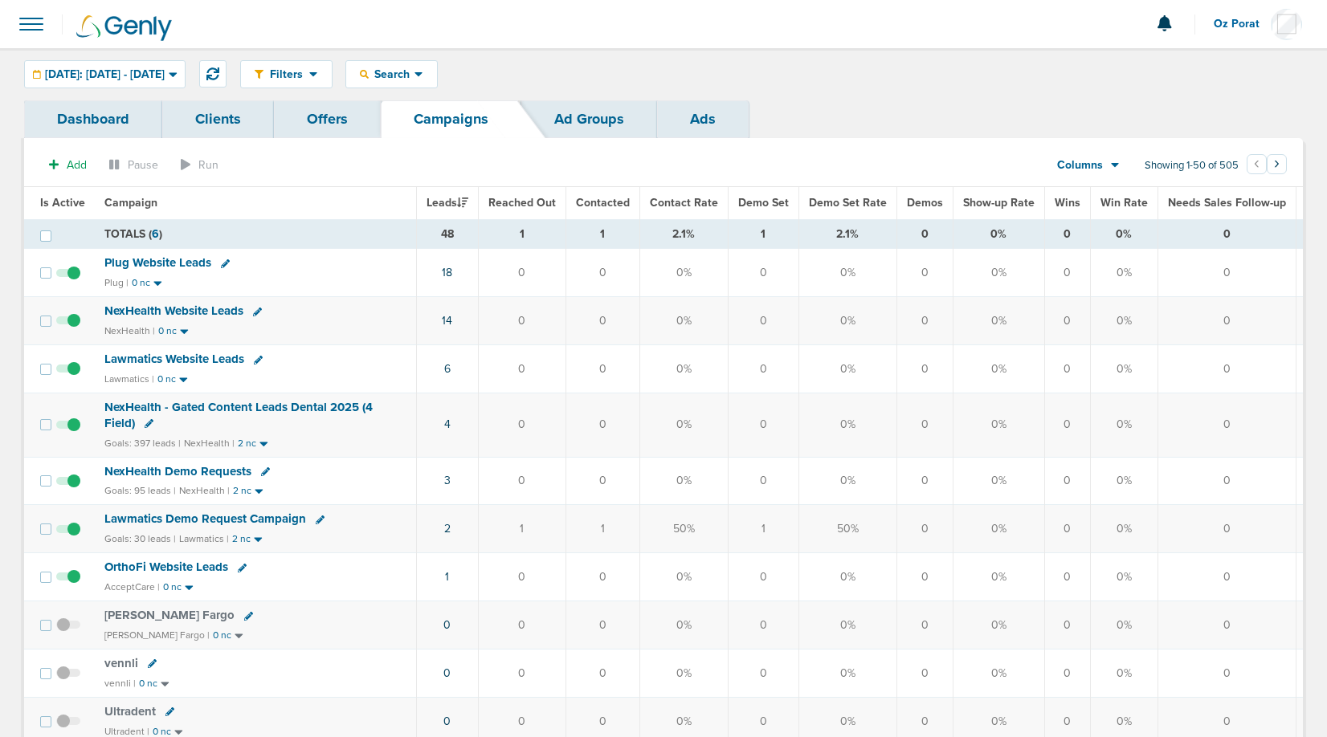
click at [32, 34] on span at bounding box center [31, 23] width 35 height 35
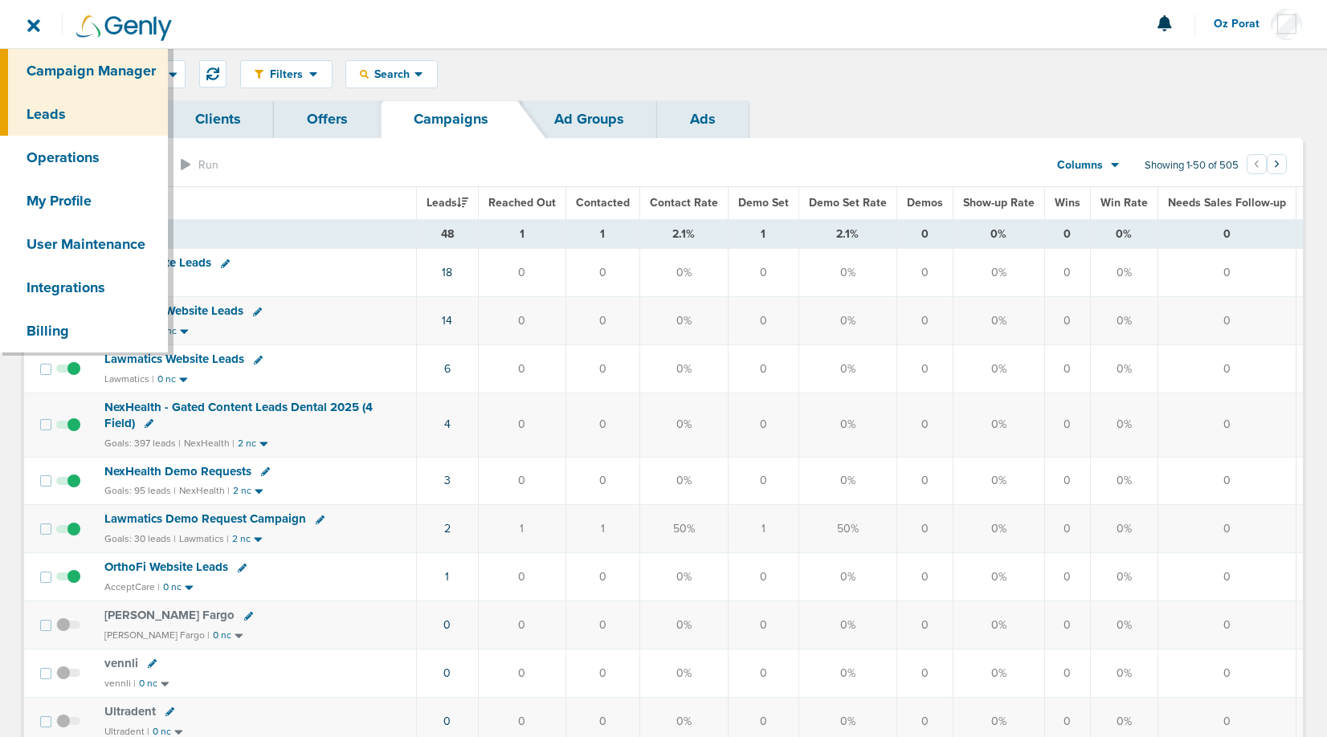
click at [99, 112] on link "Leads" at bounding box center [84, 113] width 168 height 43
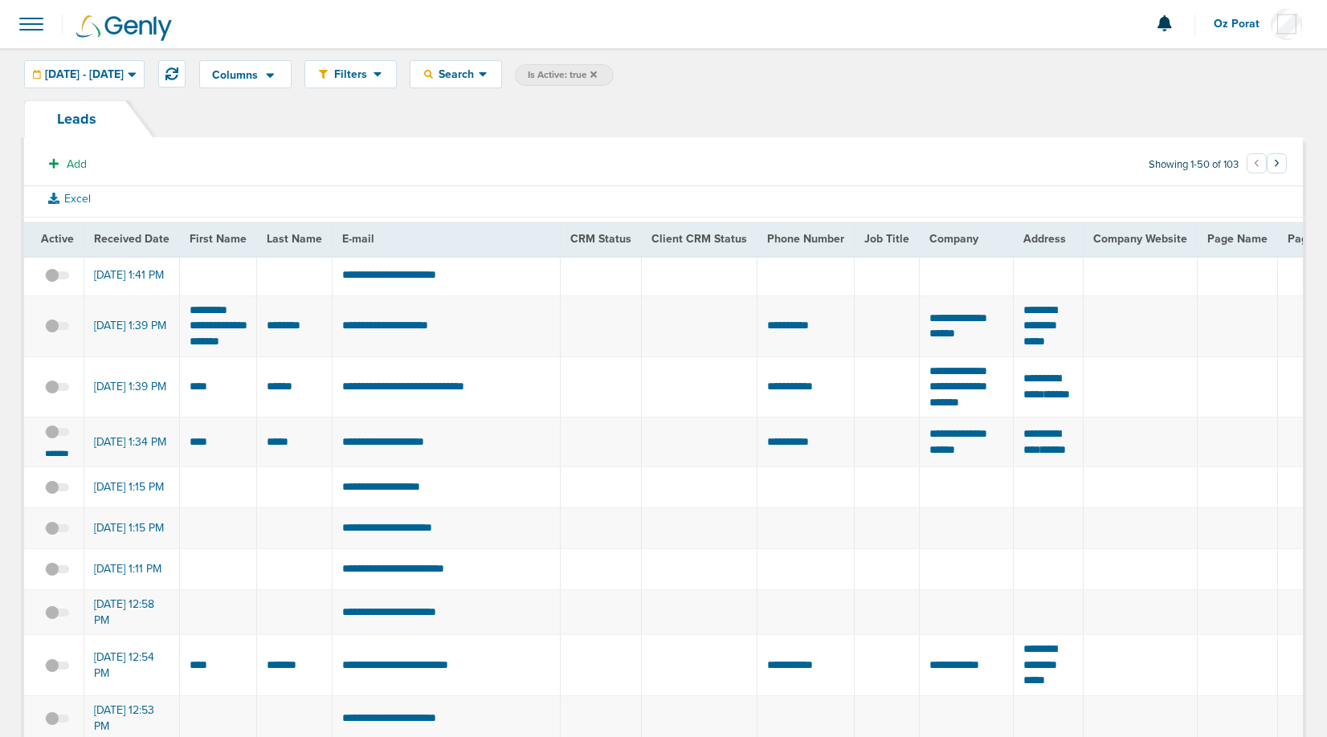
click at [597, 71] on icon at bounding box center [593, 74] width 6 height 6
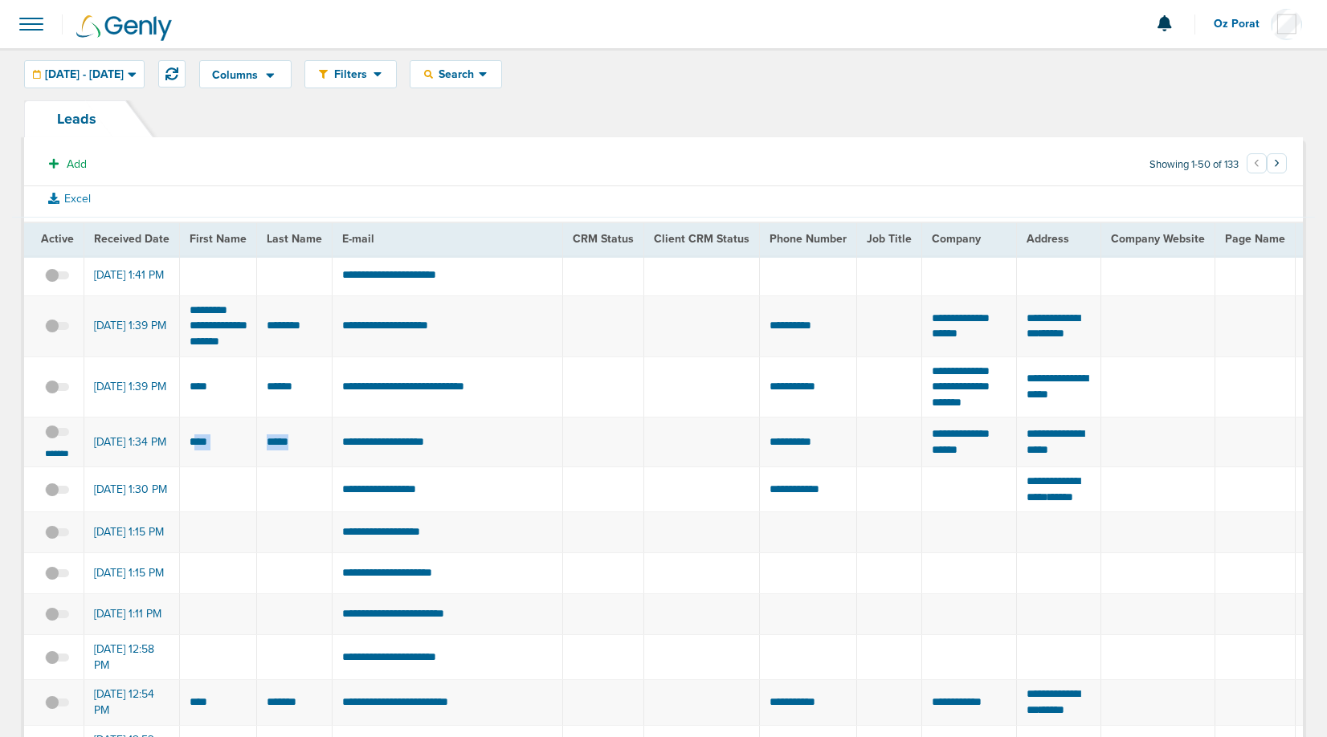
drag, startPoint x: 191, startPoint y: 459, endPoint x: 293, endPoint y: 462, distance: 102.0
click at [293, 462] on td "*****" at bounding box center [294, 443] width 75 height 50
drag, startPoint x: 297, startPoint y: 461, endPoint x: 188, endPoint y: 459, distance: 109.2
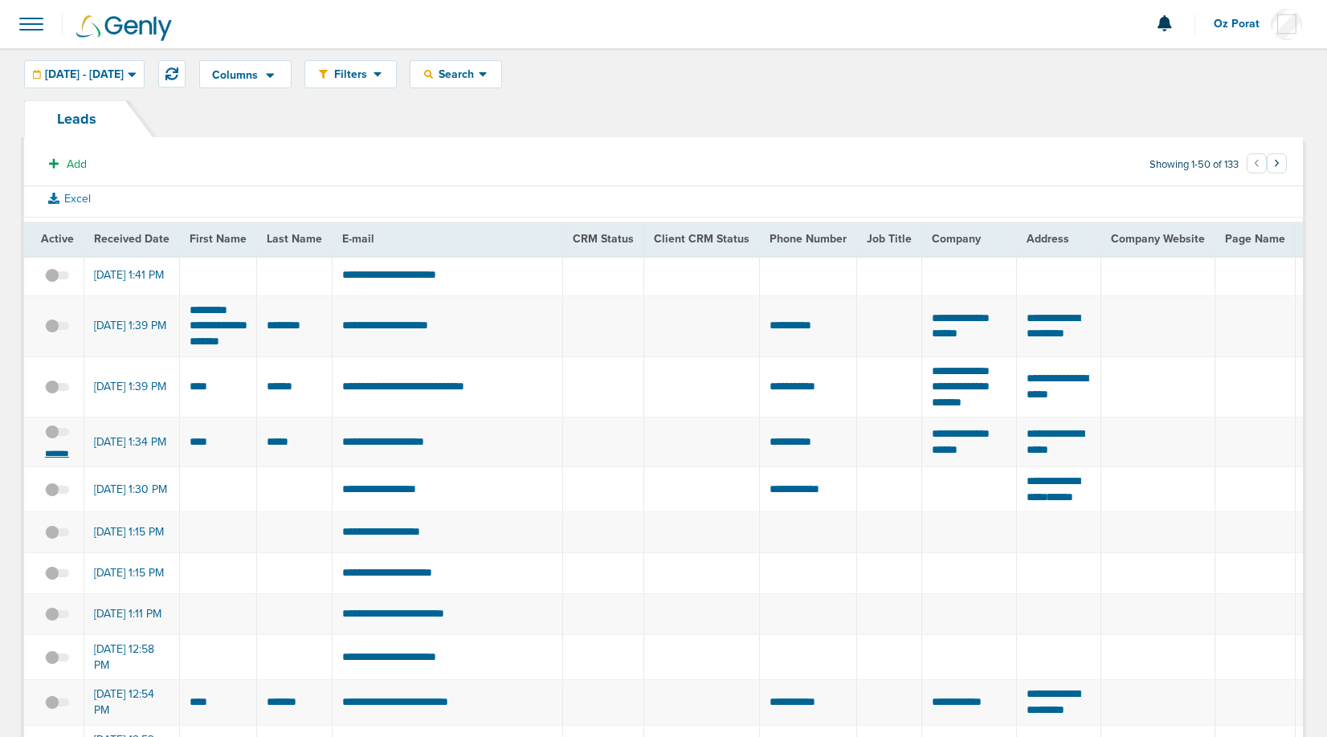
click at [59, 460] on small "*******" at bounding box center [57, 453] width 34 height 13
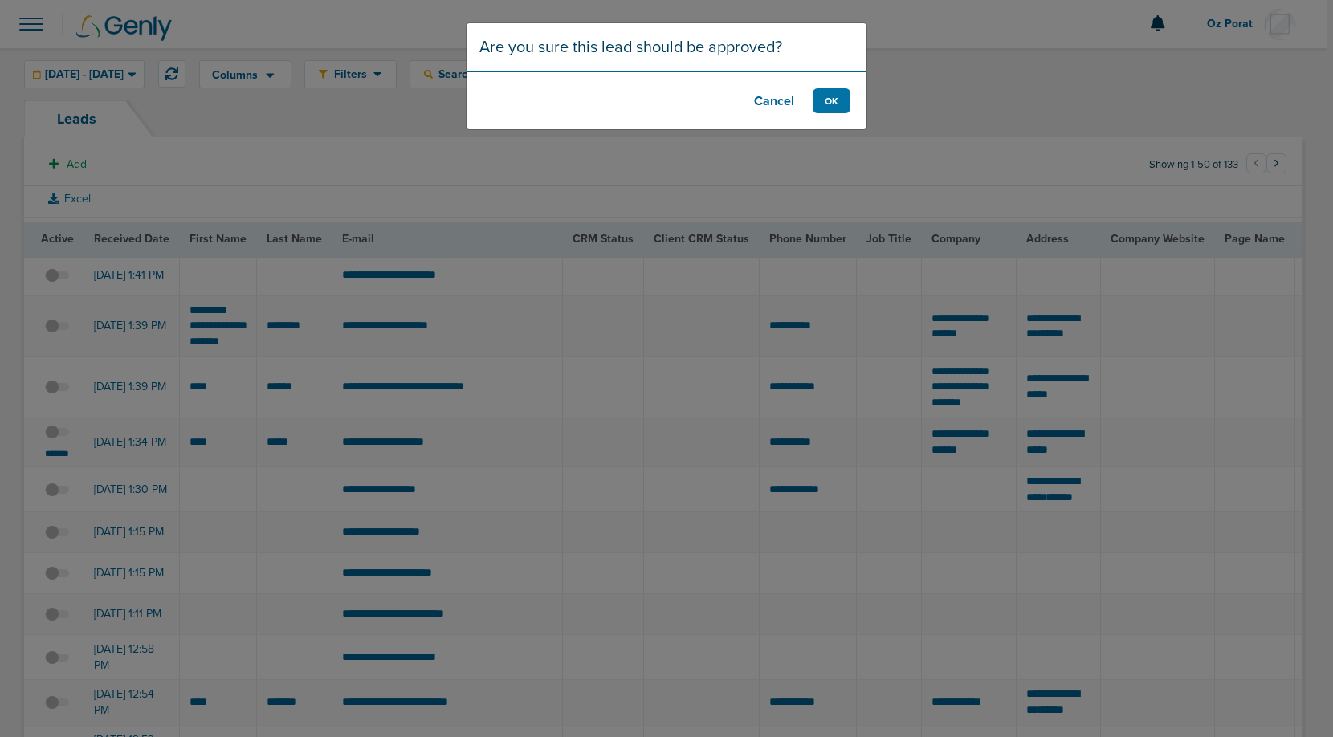
click at [831, 83] on footer "Cancel OK" at bounding box center [667, 100] width 400 height 58
click at [831, 101] on button "OK" at bounding box center [832, 100] width 38 height 25
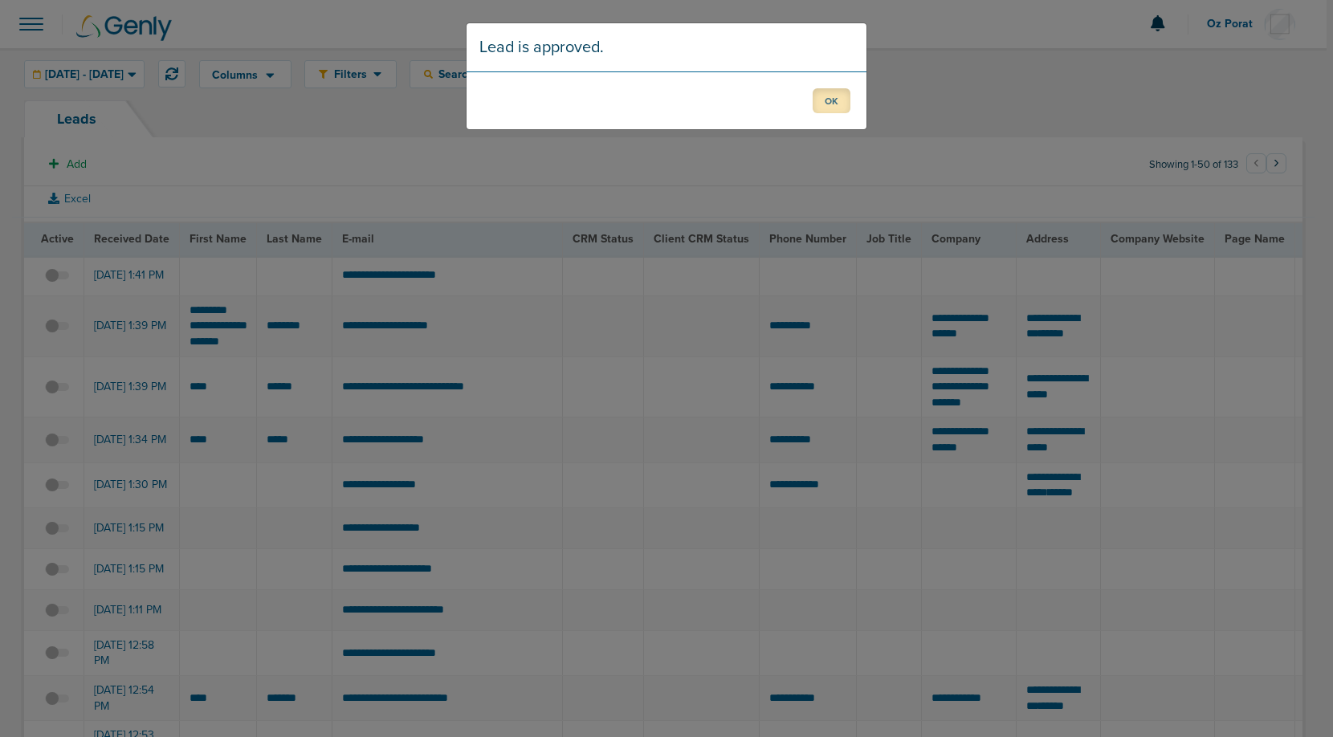
click at [819, 90] on button "OK" at bounding box center [832, 100] width 38 height 25
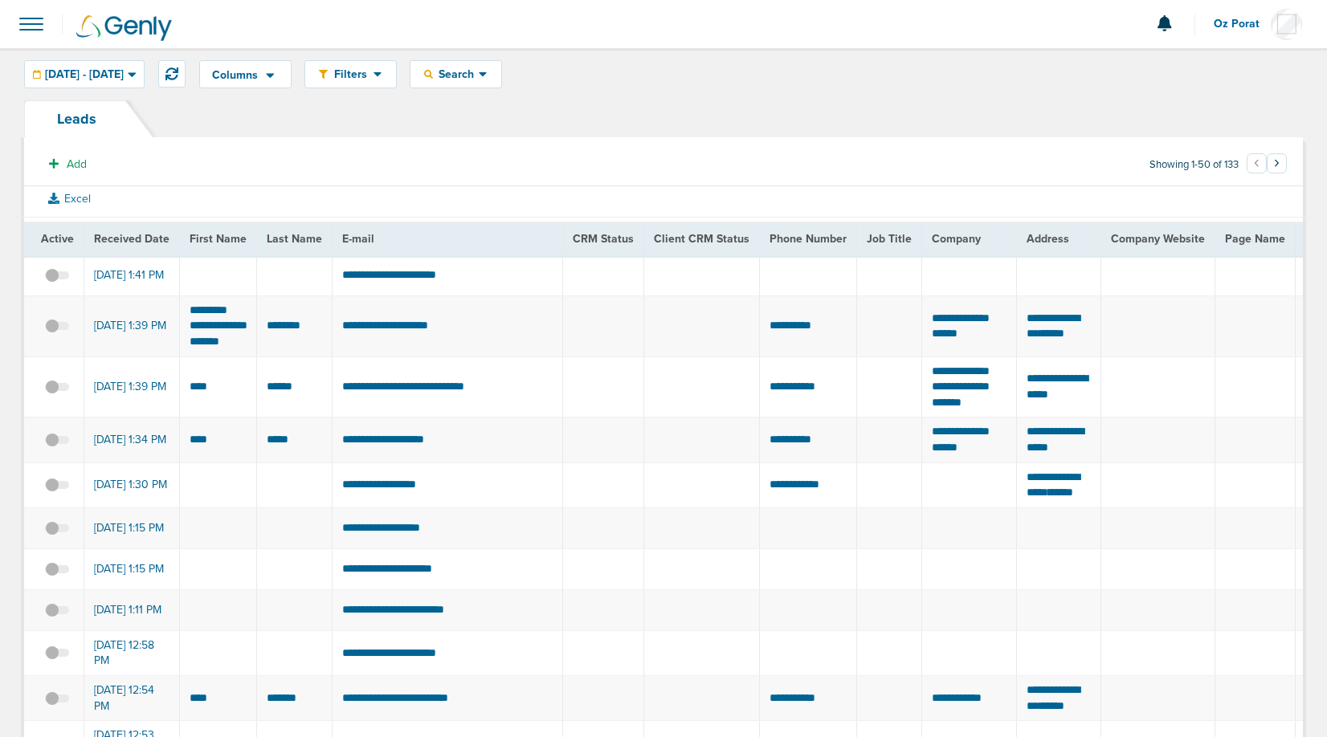
click at [24, 22] on span at bounding box center [31, 23] width 35 height 35
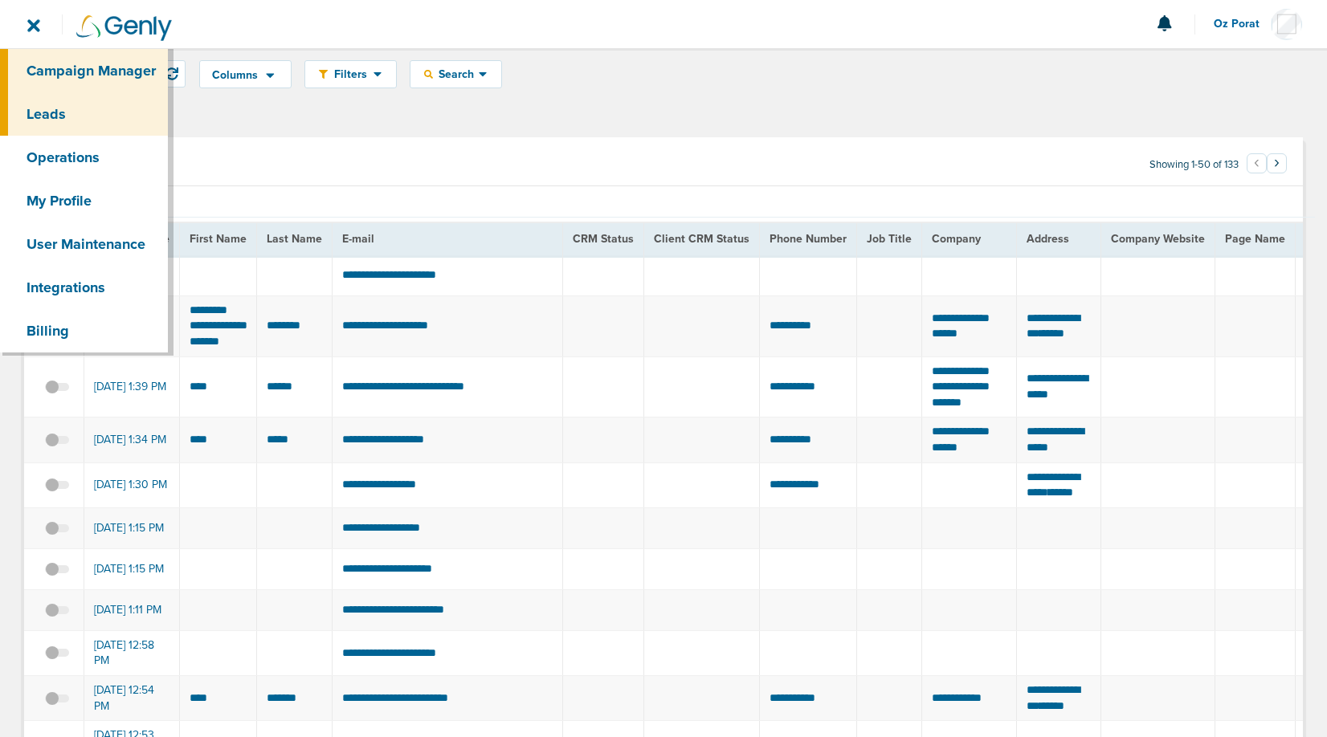
click at [55, 63] on link "Campaign Manager" at bounding box center [84, 70] width 168 height 43
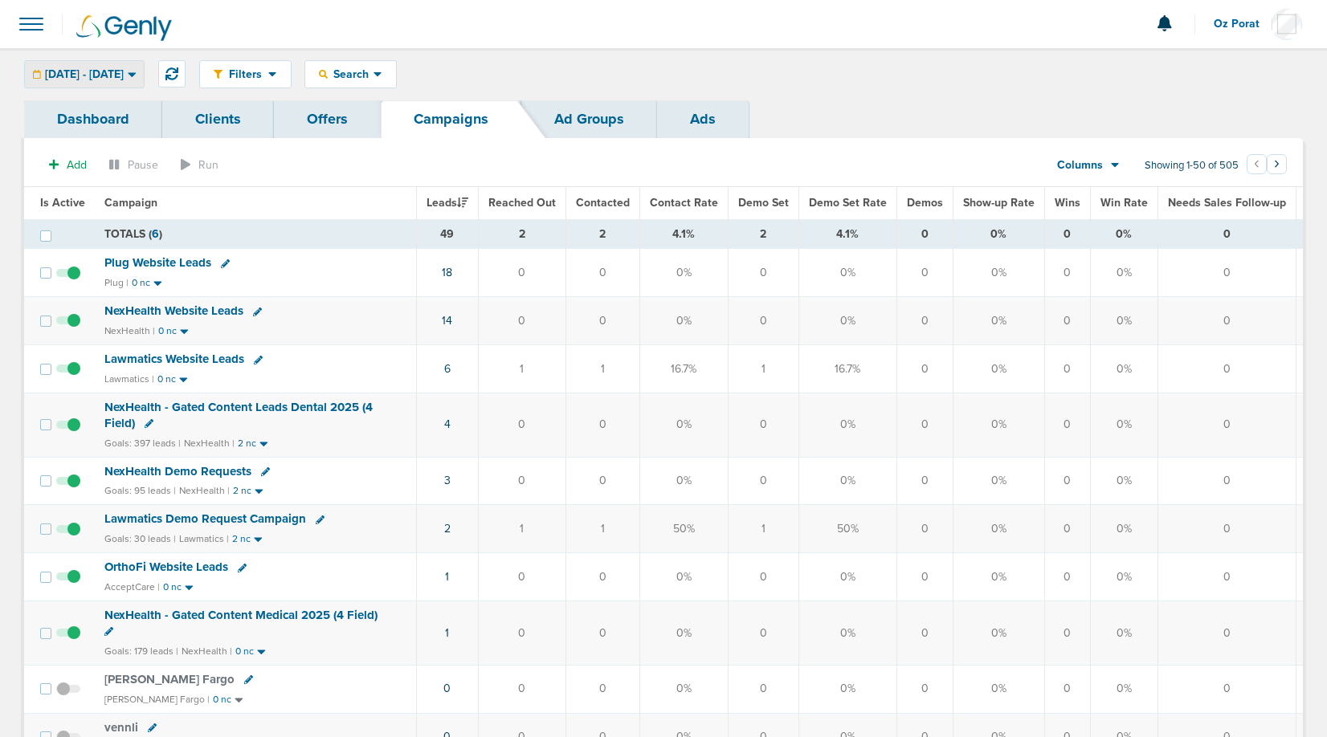
click at [124, 73] on span "[DATE] - [DATE]" at bounding box center [84, 74] width 79 height 11
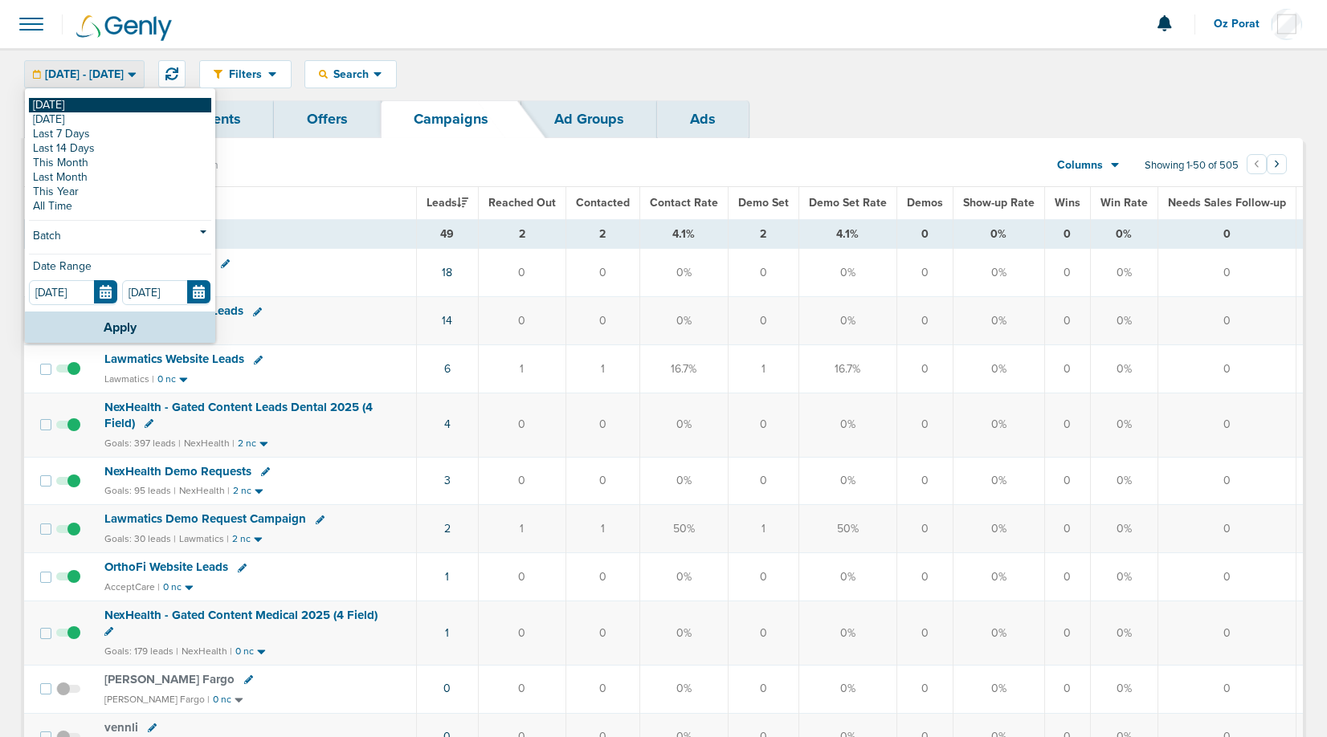
click at [75, 107] on link "[DATE]" at bounding box center [120, 105] width 182 height 14
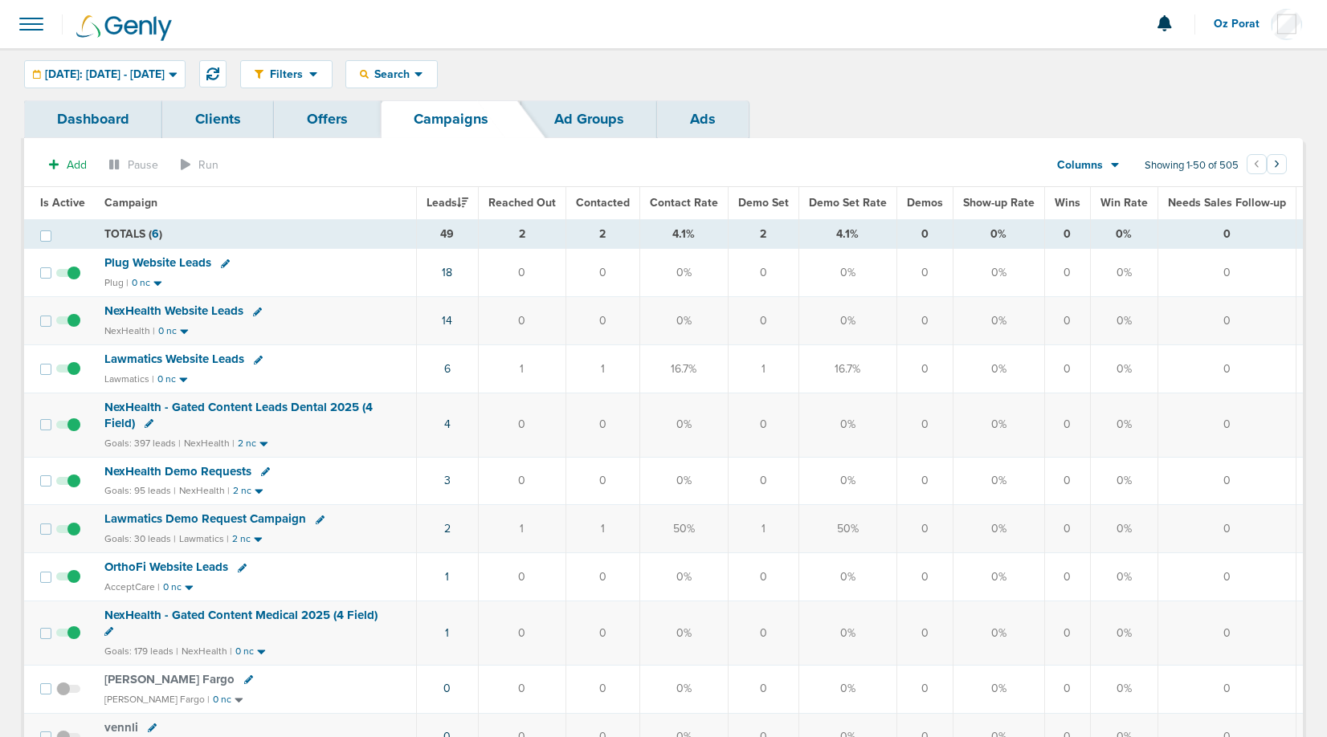
click at [1118, 158] on div "Columns Media Stats Sales Performance Custom" at bounding box center [1088, 165] width 112 height 31
click at [1103, 167] on div "Columns" at bounding box center [1079, 165] width 71 height 16
click at [1100, 190] on link "Media Stats" at bounding box center [1124, 193] width 161 height 20
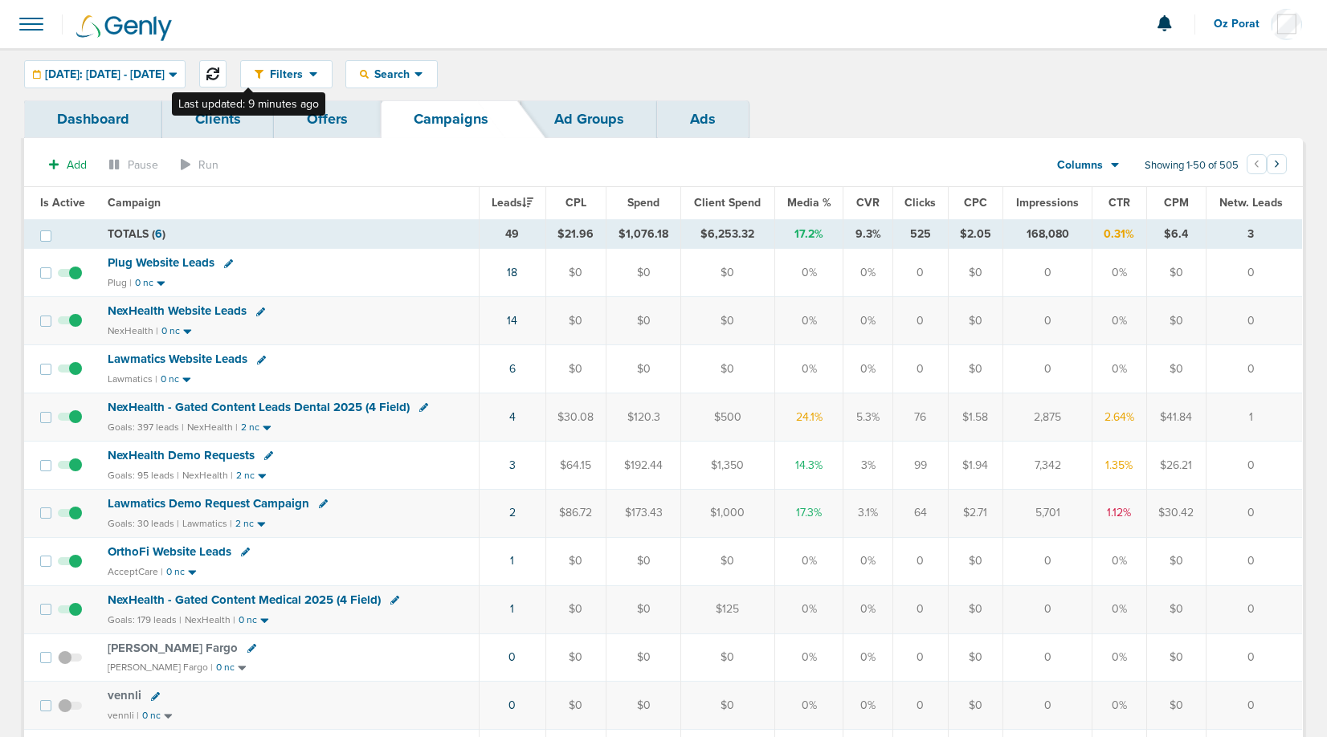
click at [226, 67] on button at bounding box center [212, 73] width 27 height 27
click at [369, 72] on icon at bounding box center [364, 74] width 9 height 9
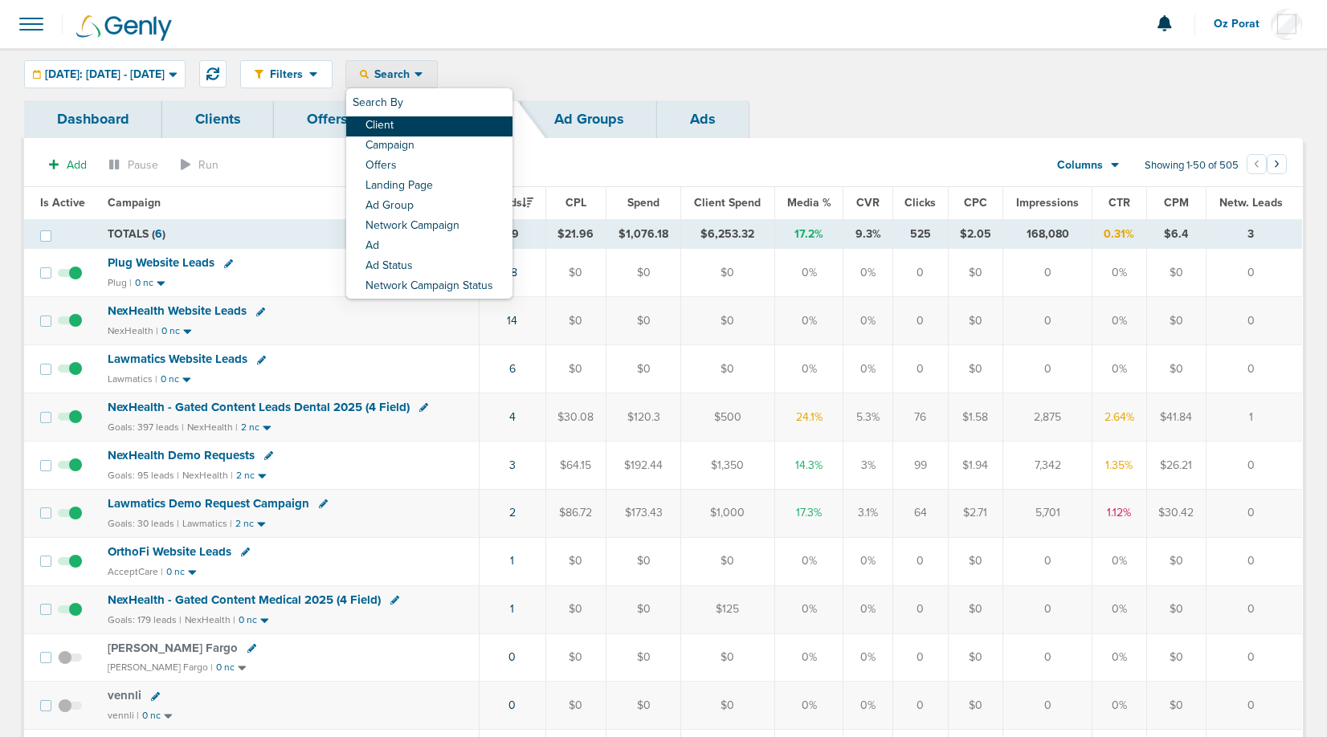
click at [418, 127] on link "Client" at bounding box center [429, 126] width 166 height 20
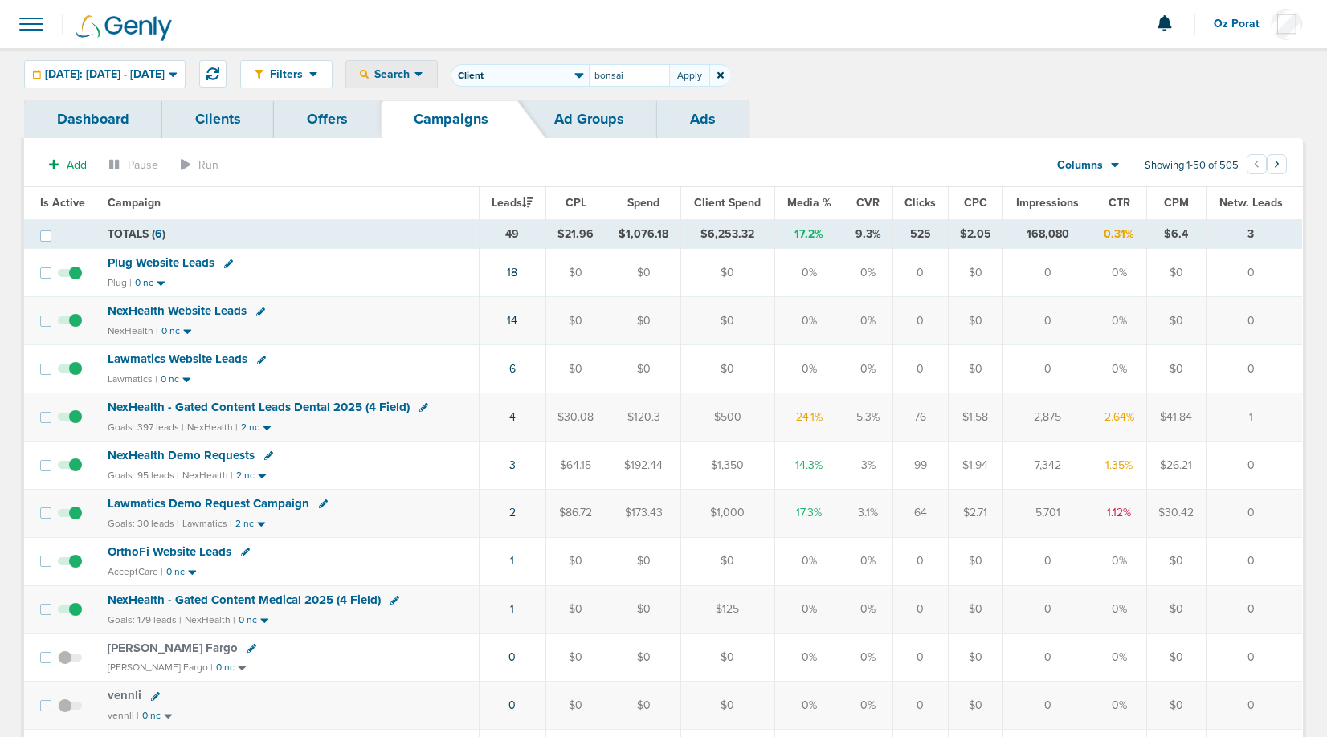
type input "bonsai"
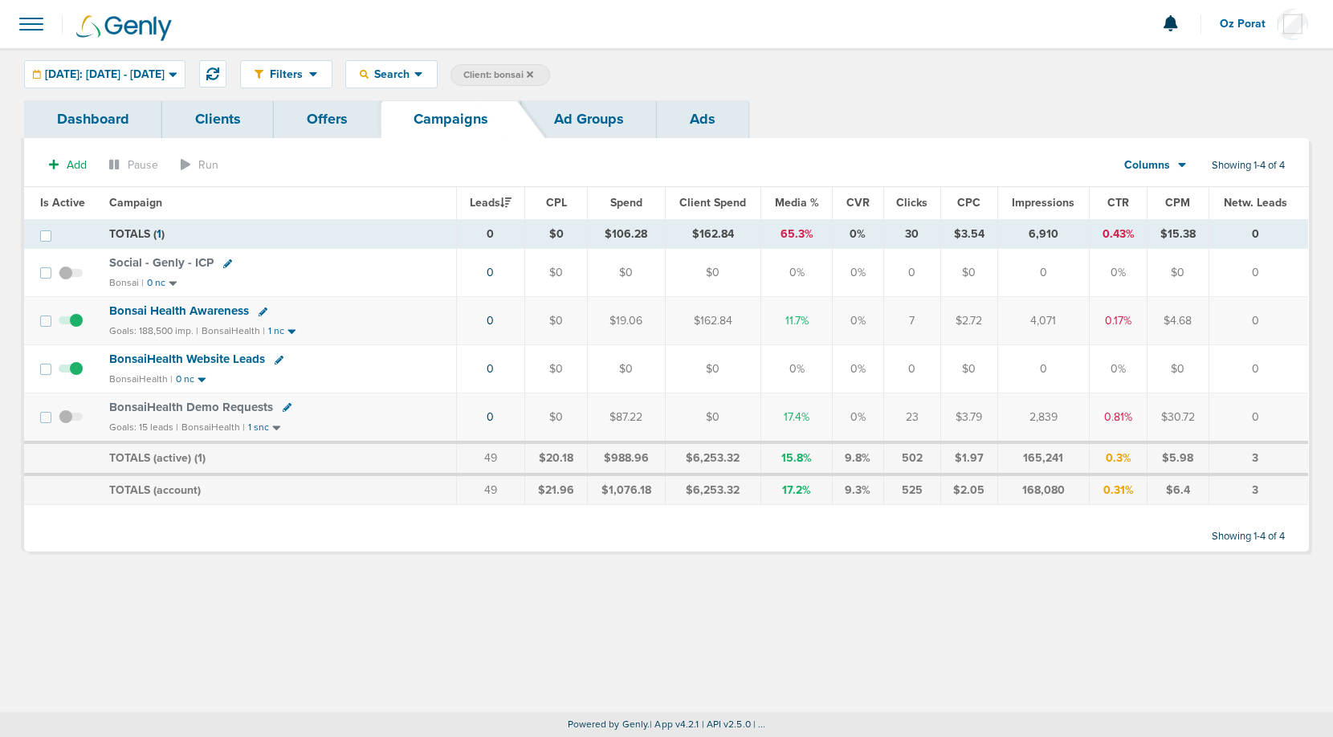
click at [206, 406] on span "BonsaiHealth Demo Requests" at bounding box center [191, 407] width 164 height 14
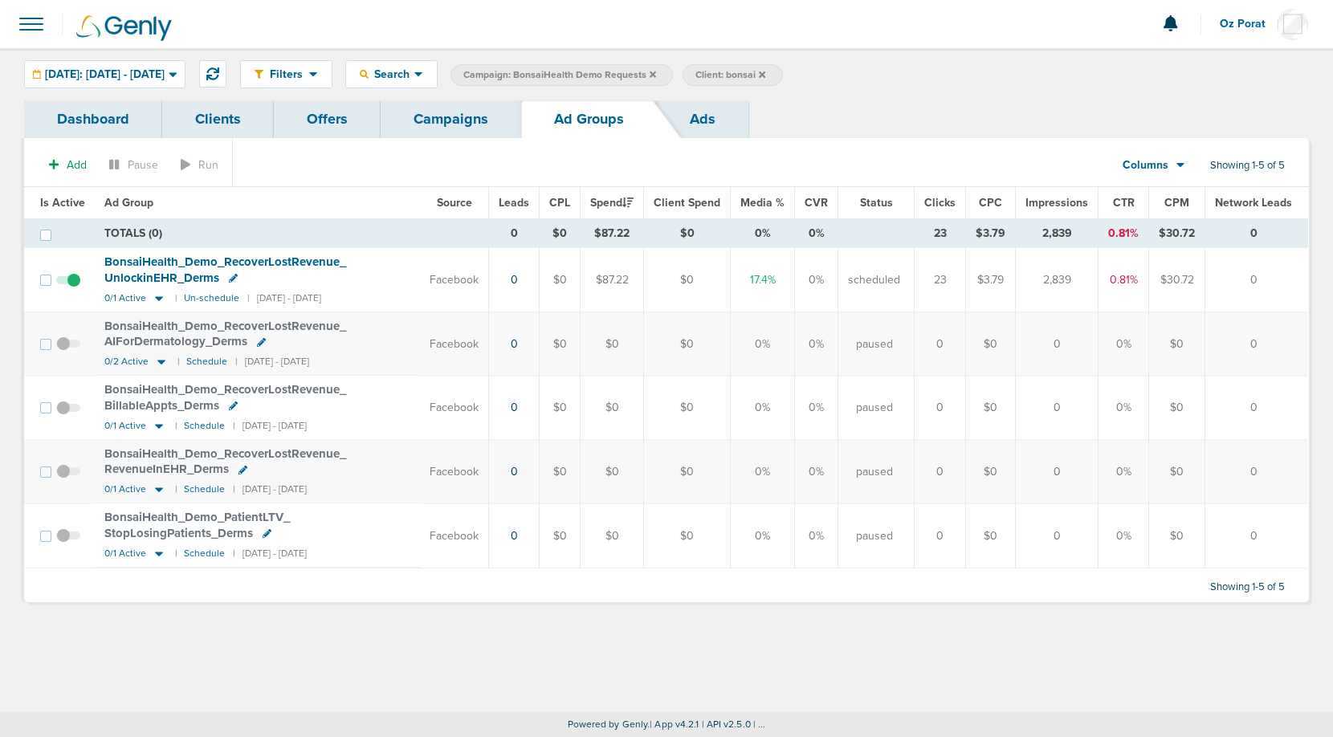
click at [711, 120] on link "Ads" at bounding box center [703, 119] width 92 height 38
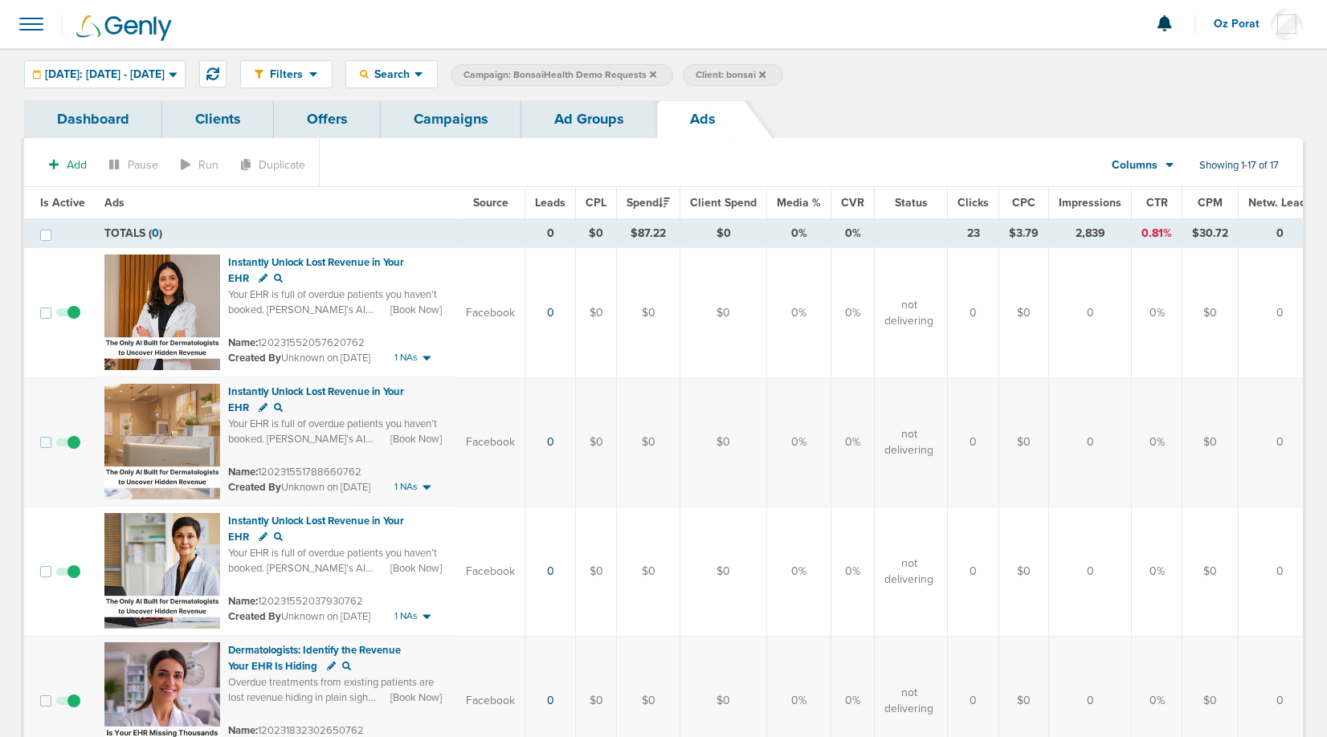
click at [1151, 204] on span "CTR" at bounding box center [1157, 203] width 22 height 14
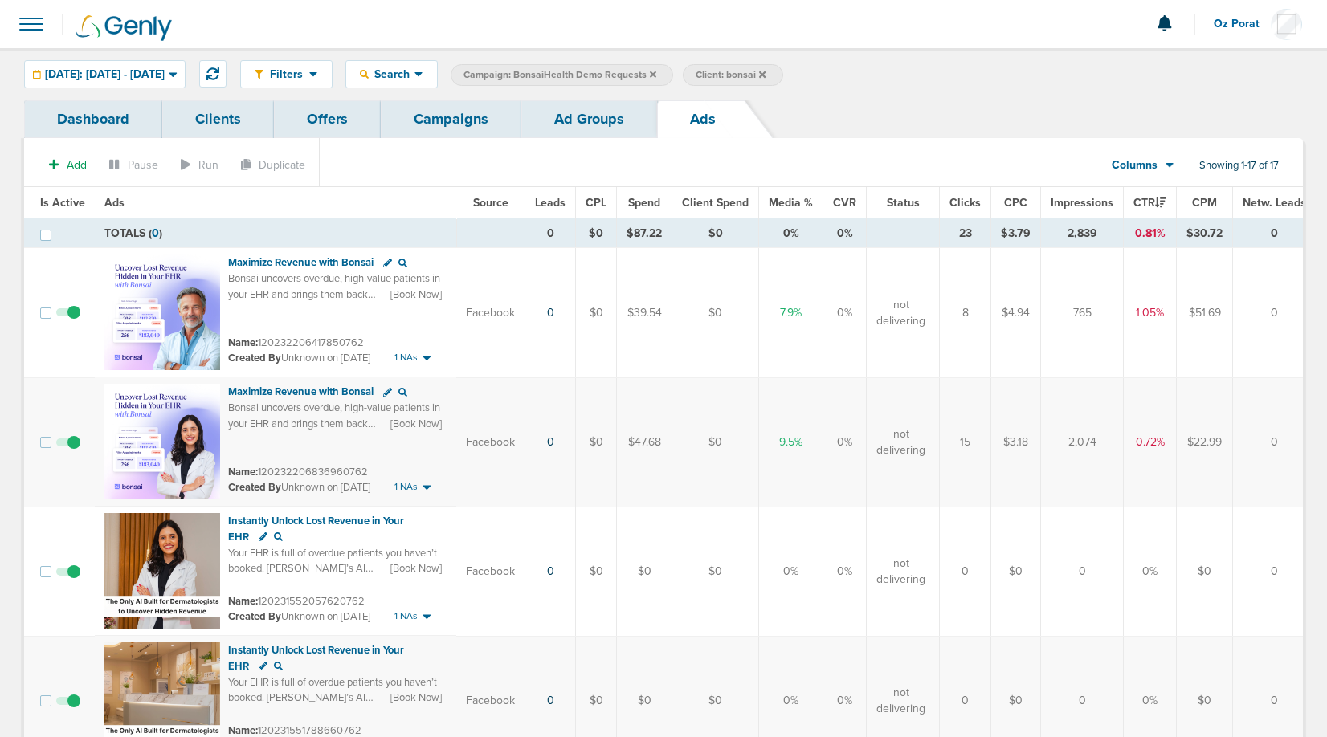
click at [467, 132] on link "Campaigns" at bounding box center [451, 119] width 141 height 38
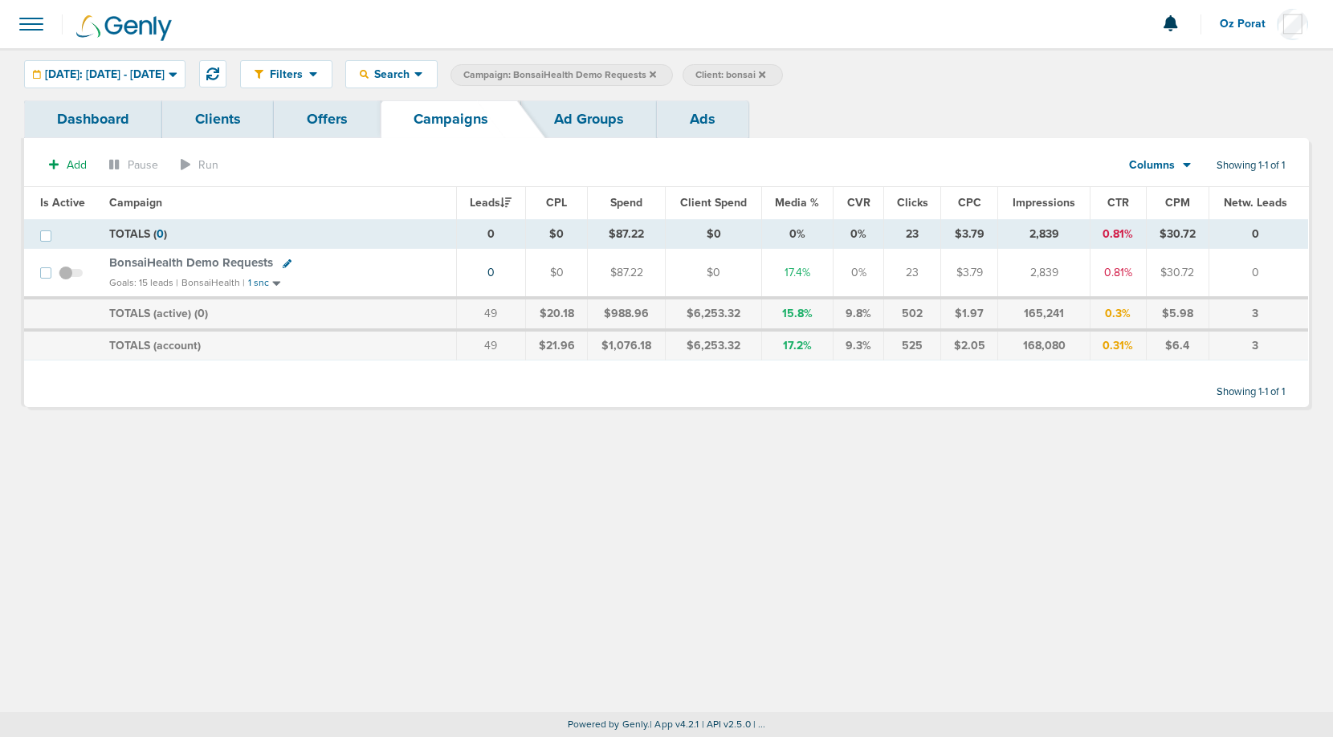
click at [734, 92] on div "Filters Active Only Settings Status Active Inactive Objectives MQL SQL Traffic …" at bounding box center [666, 74] width 1333 height 52
click at [724, 121] on link "Ads" at bounding box center [703, 119] width 92 height 38
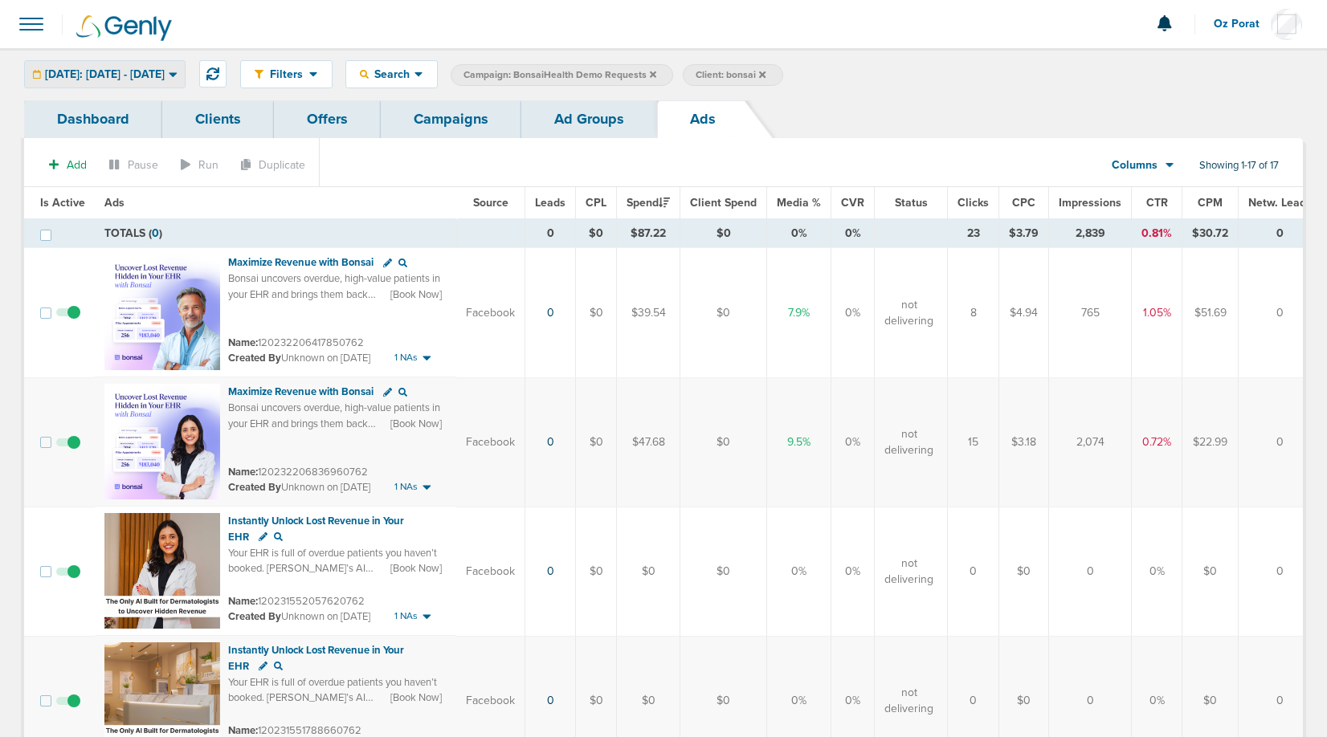
click at [152, 71] on span "[DATE]: [DATE] - [DATE]" at bounding box center [105, 74] width 120 height 11
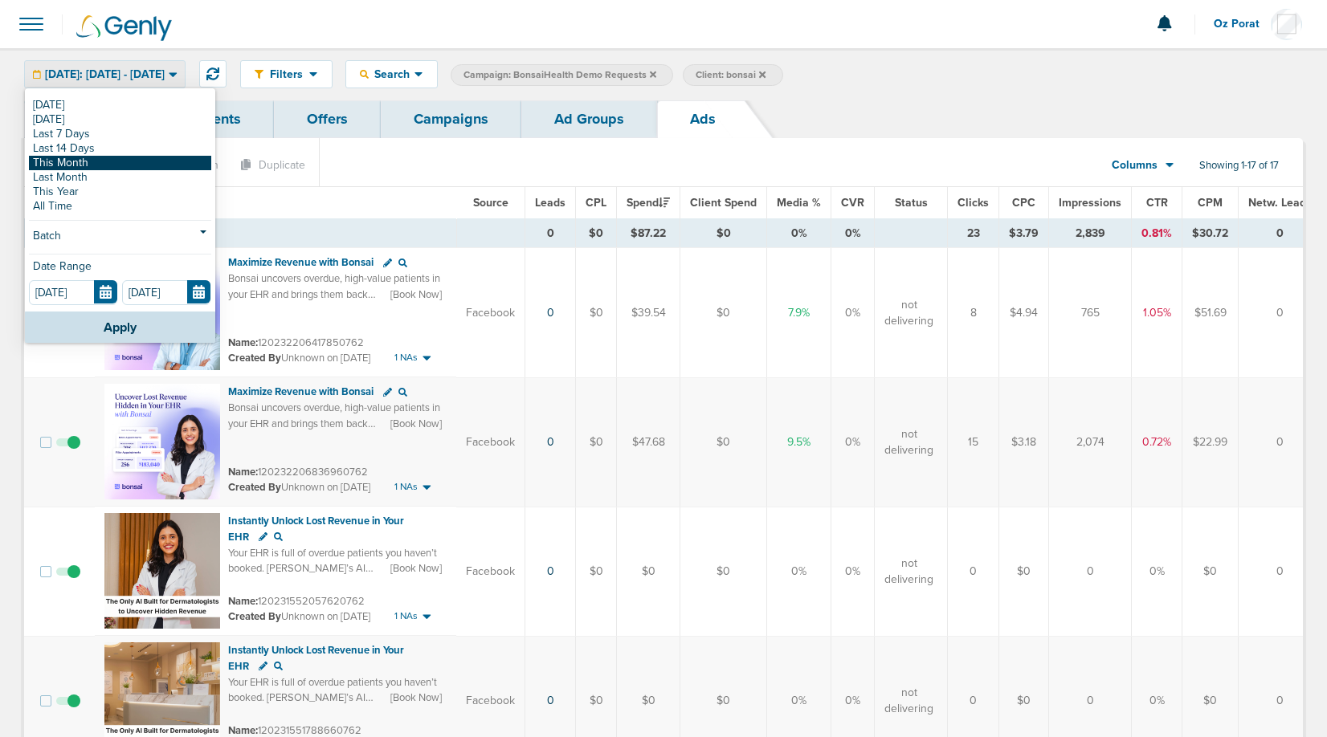
click at [88, 158] on link "This Month" at bounding box center [120, 163] width 182 height 14
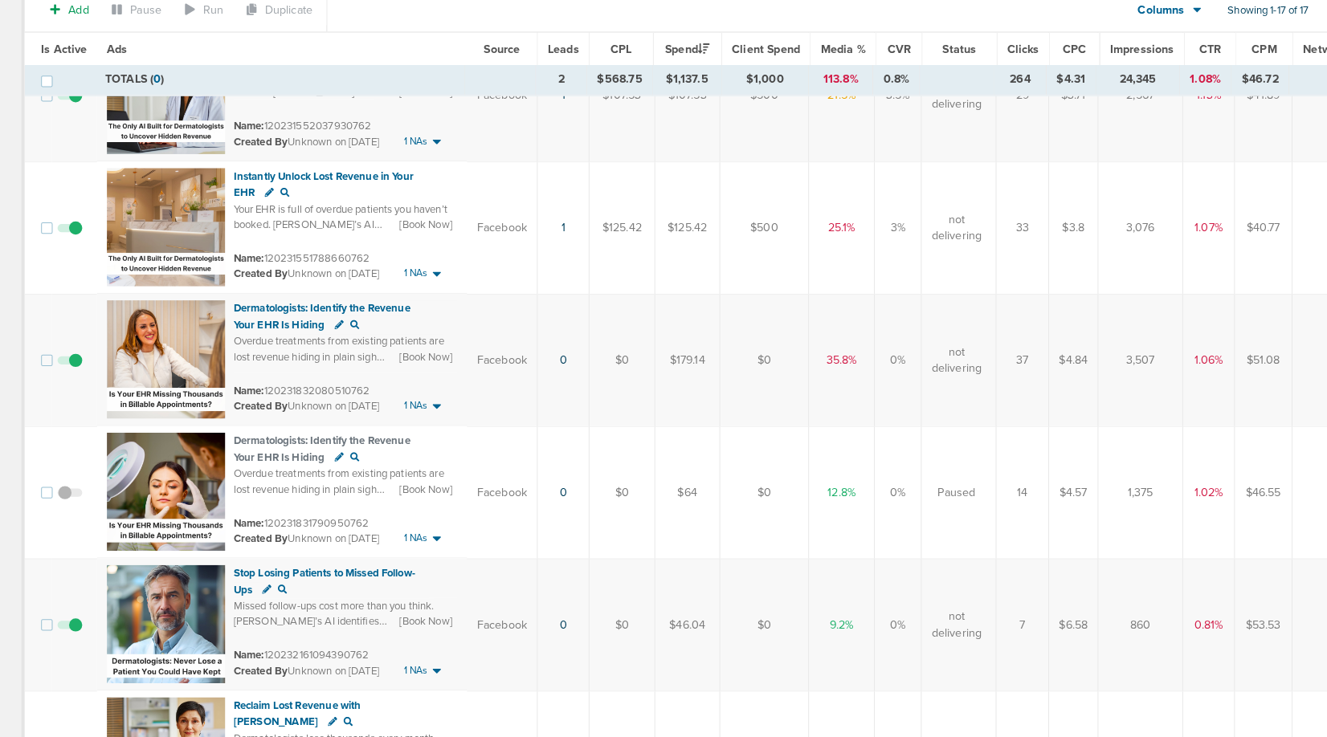
scroll to position [860, 0]
